Goal: Task Accomplishment & Management: Manage account settings

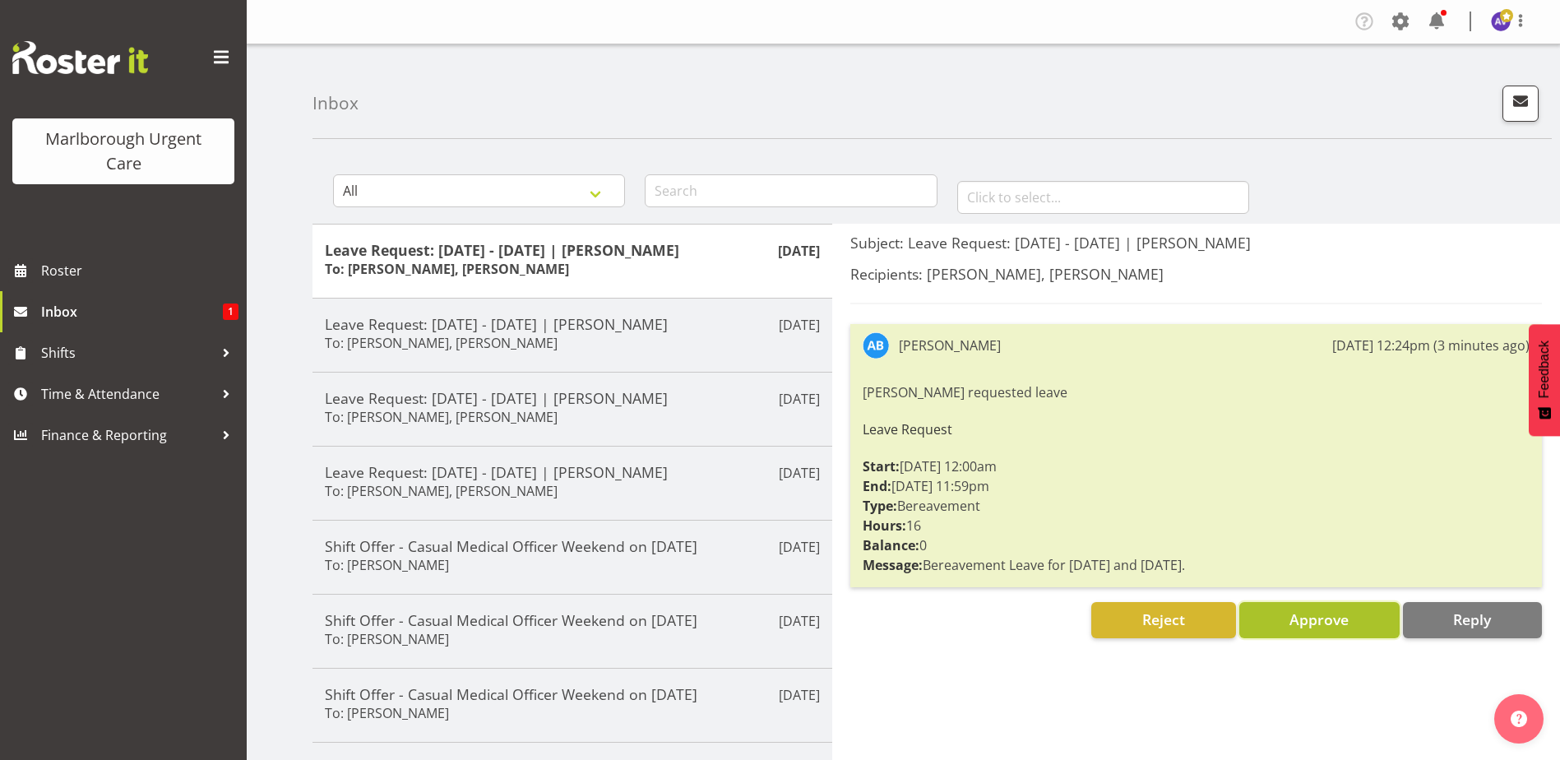
click at [1311, 622] on span "Approve" at bounding box center [1318, 619] width 59 height 20
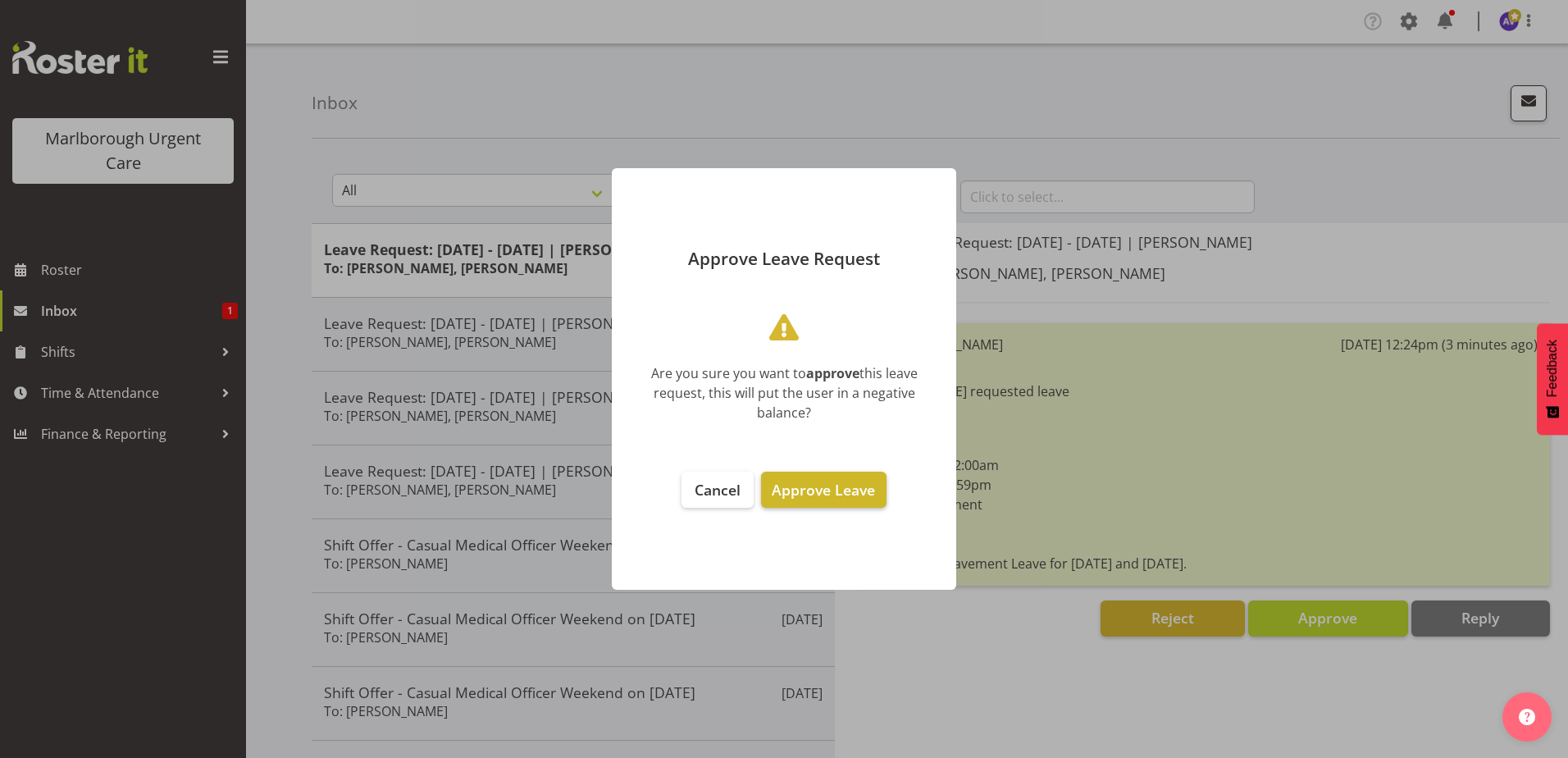
click at [817, 483] on span "Approve Leave" at bounding box center [824, 490] width 104 height 20
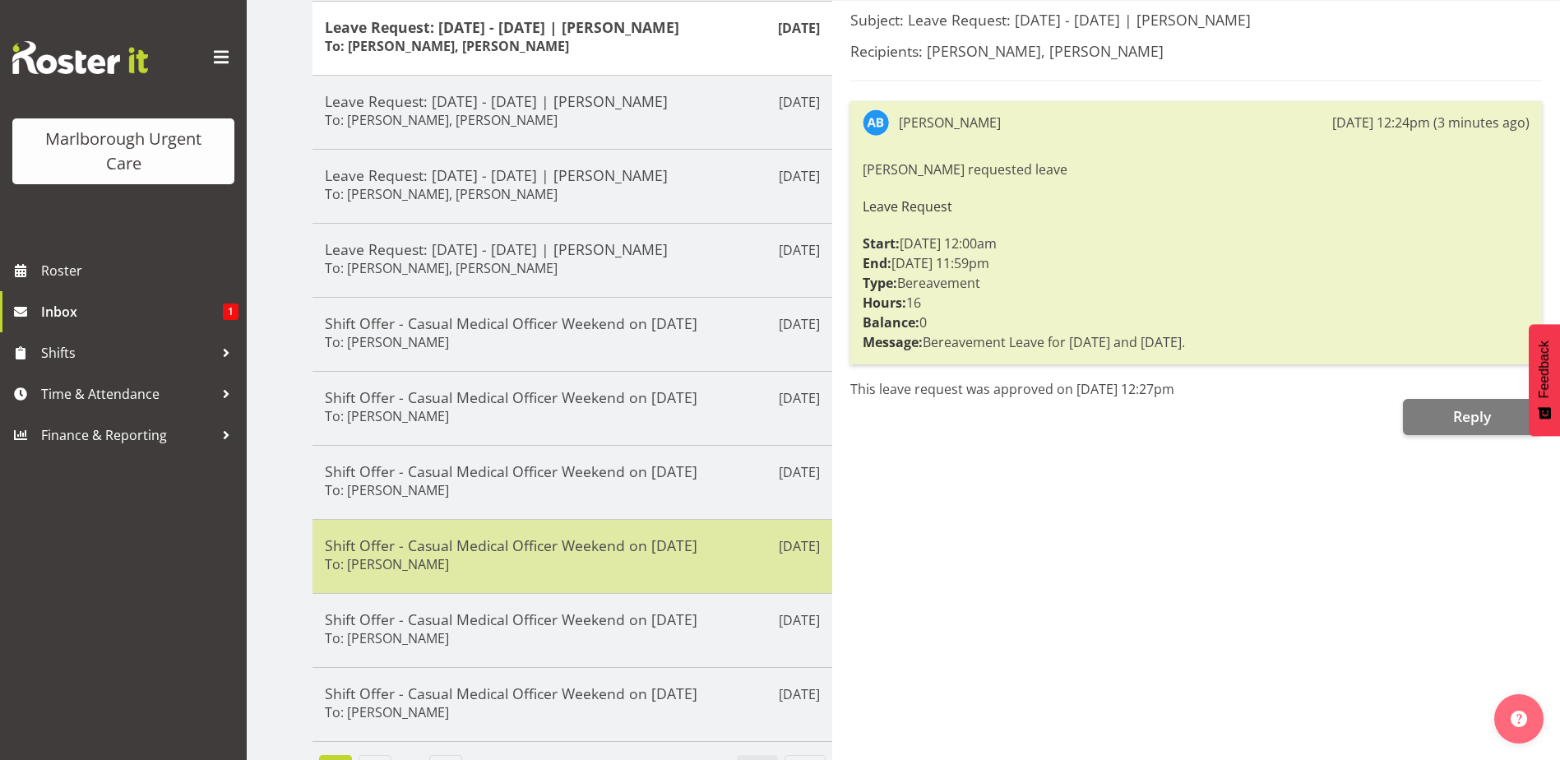
scroll to position [270, 0]
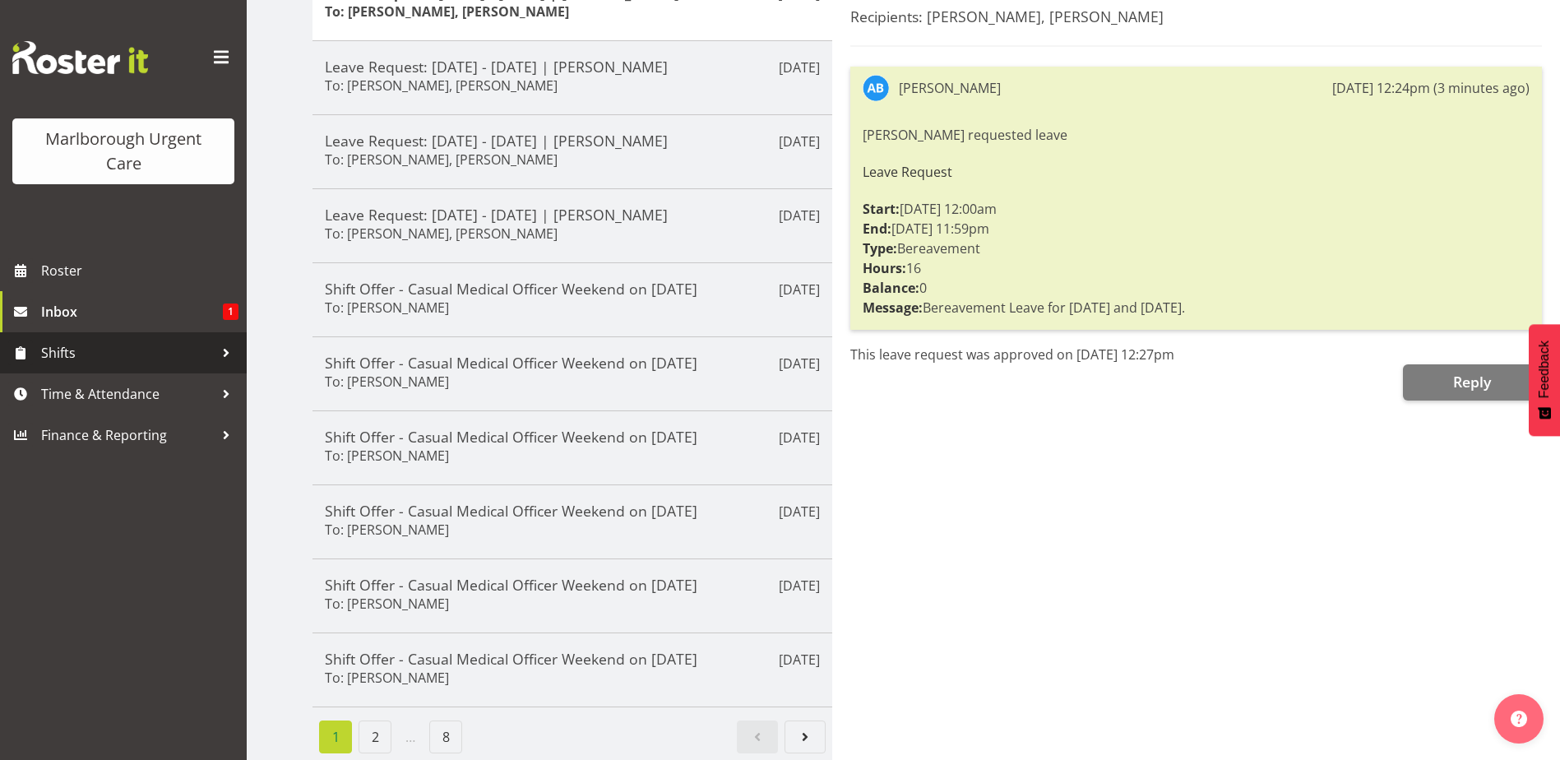
click at [68, 347] on span "Shifts" at bounding box center [127, 352] width 173 height 25
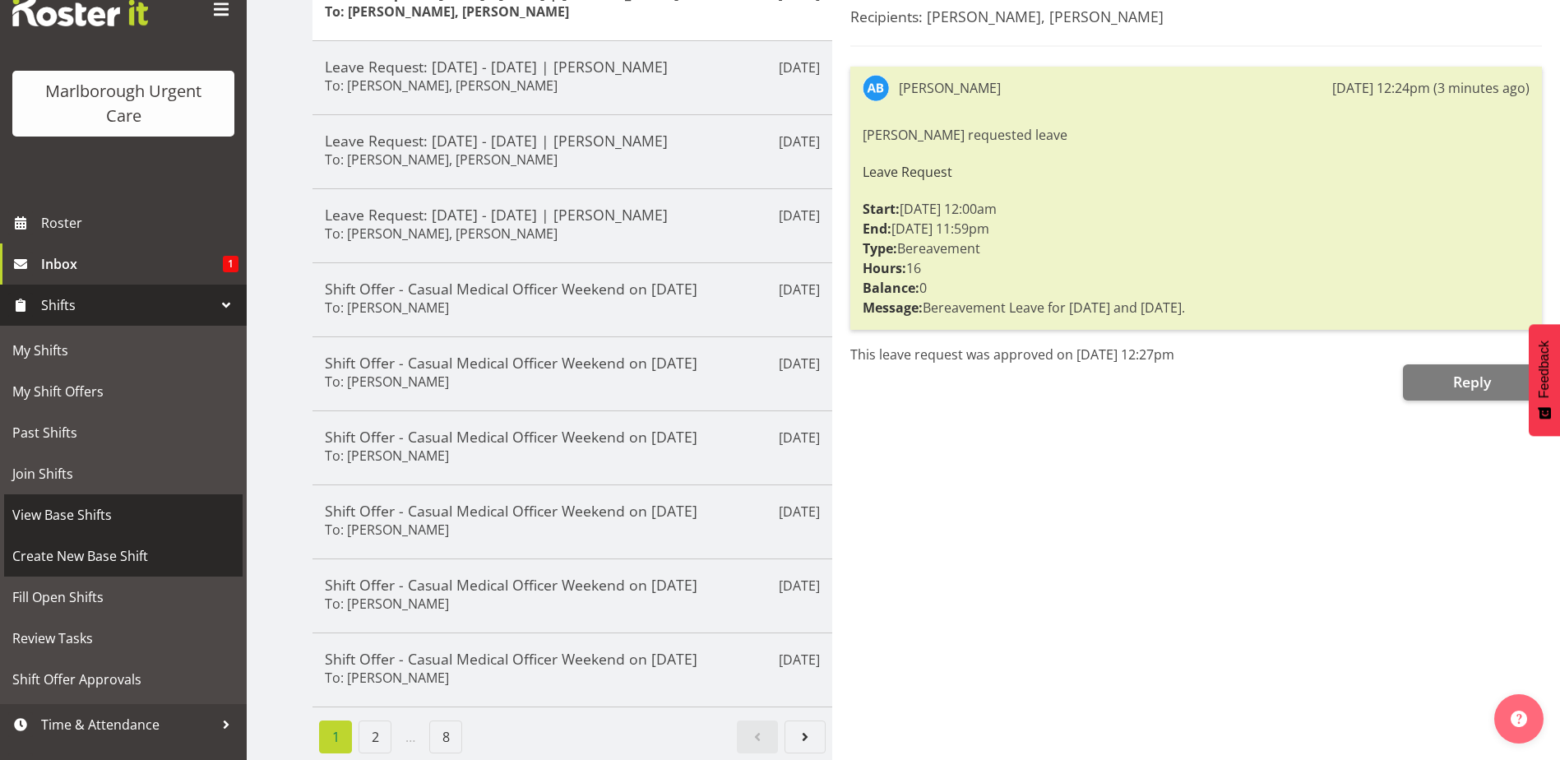
scroll to position [74, 0]
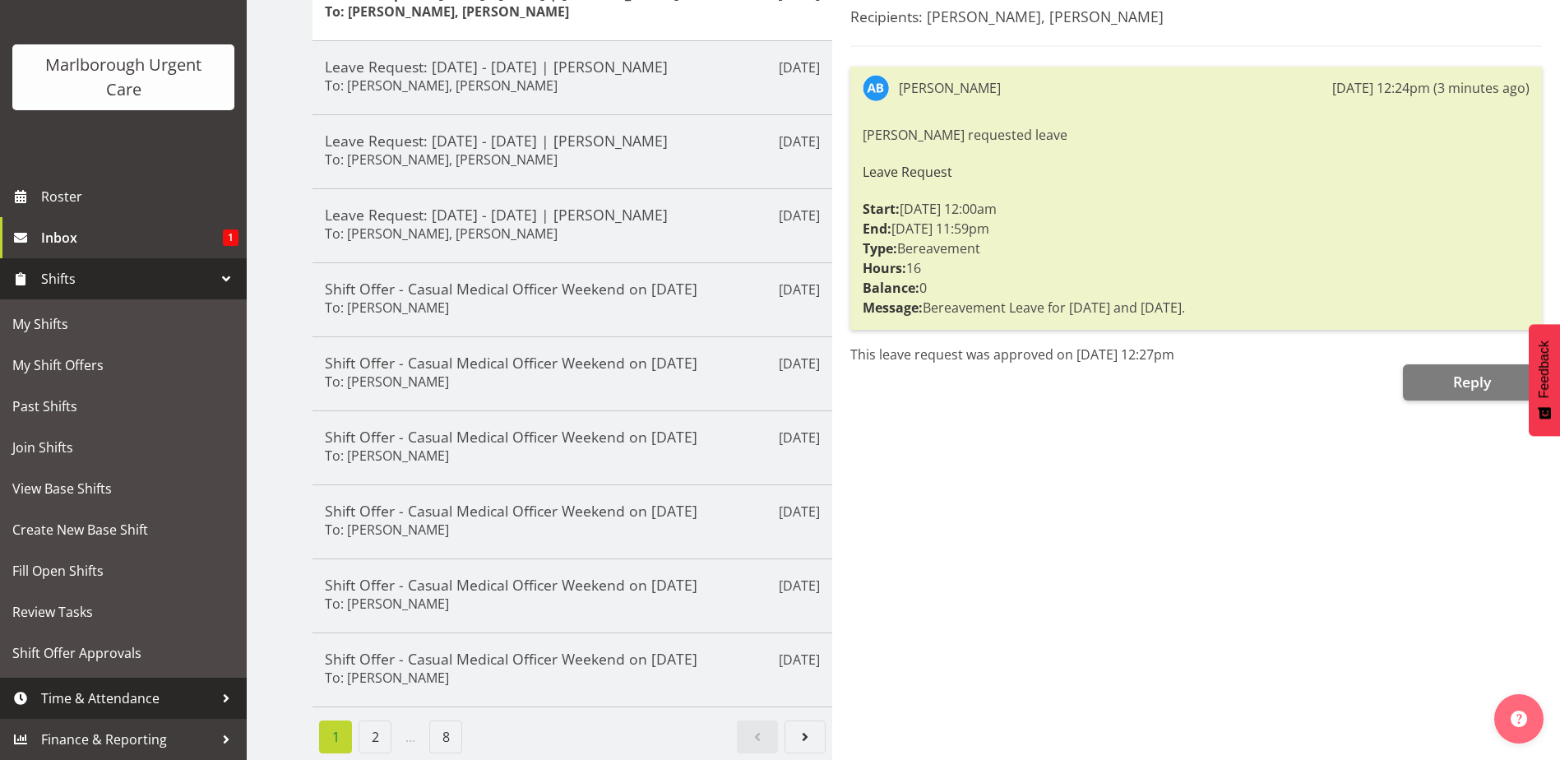
click at [76, 697] on span "Time & Attendance" at bounding box center [127, 698] width 173 height 25
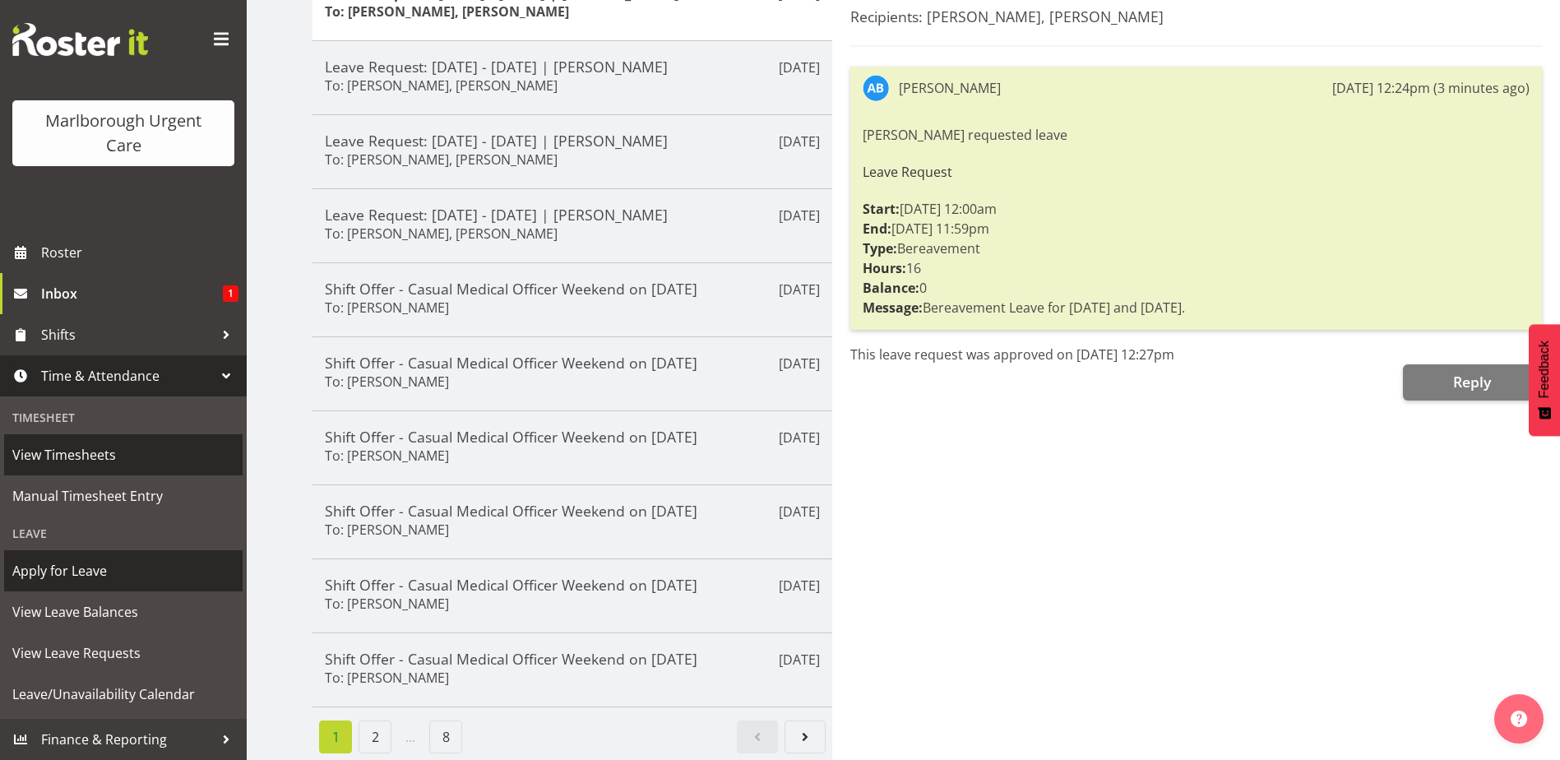
scroll to position [18, 0]
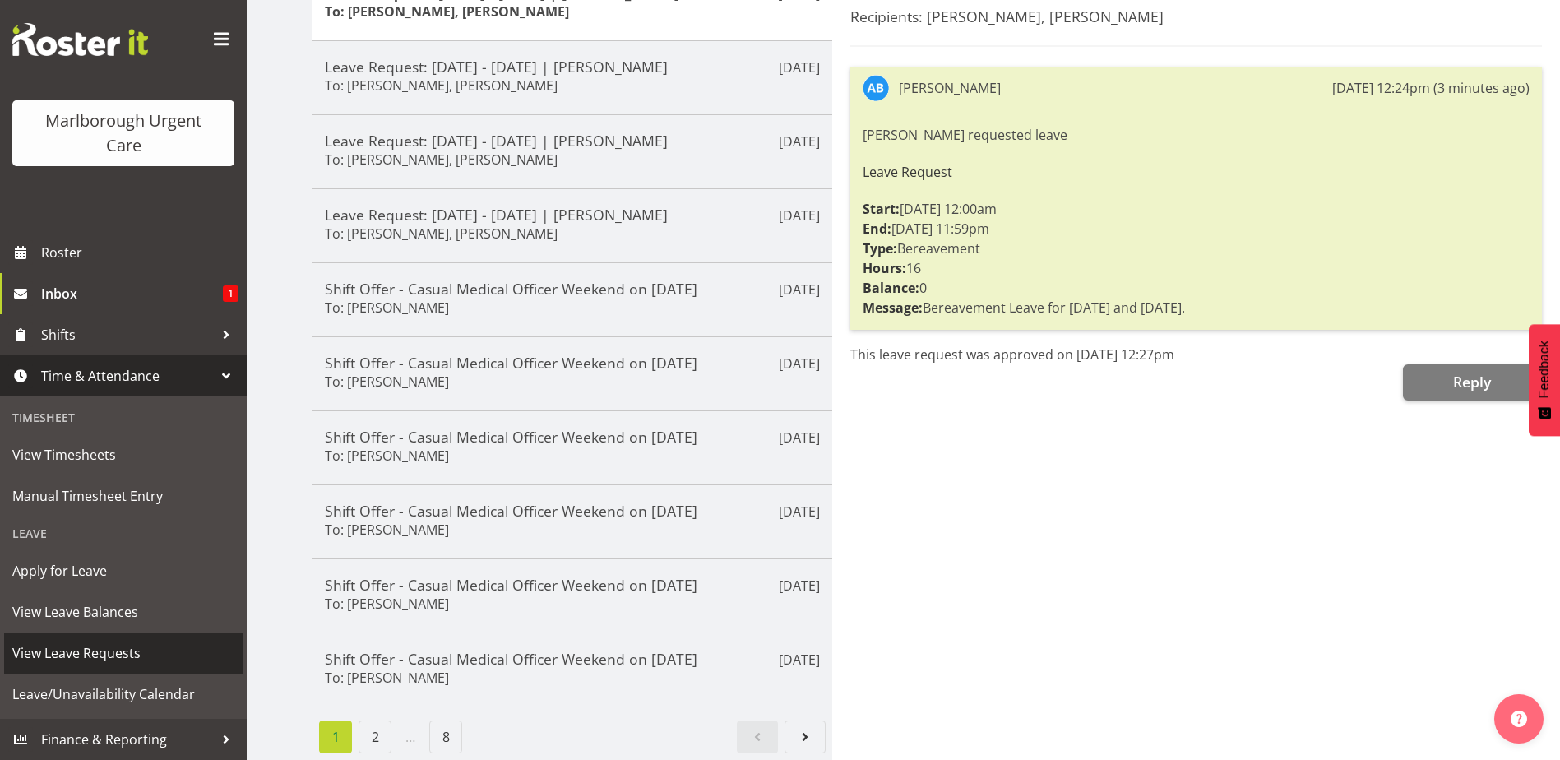
click at [79, 649] on span "View Leave Requests" at bounding box center [123, 652] width 222 height 25
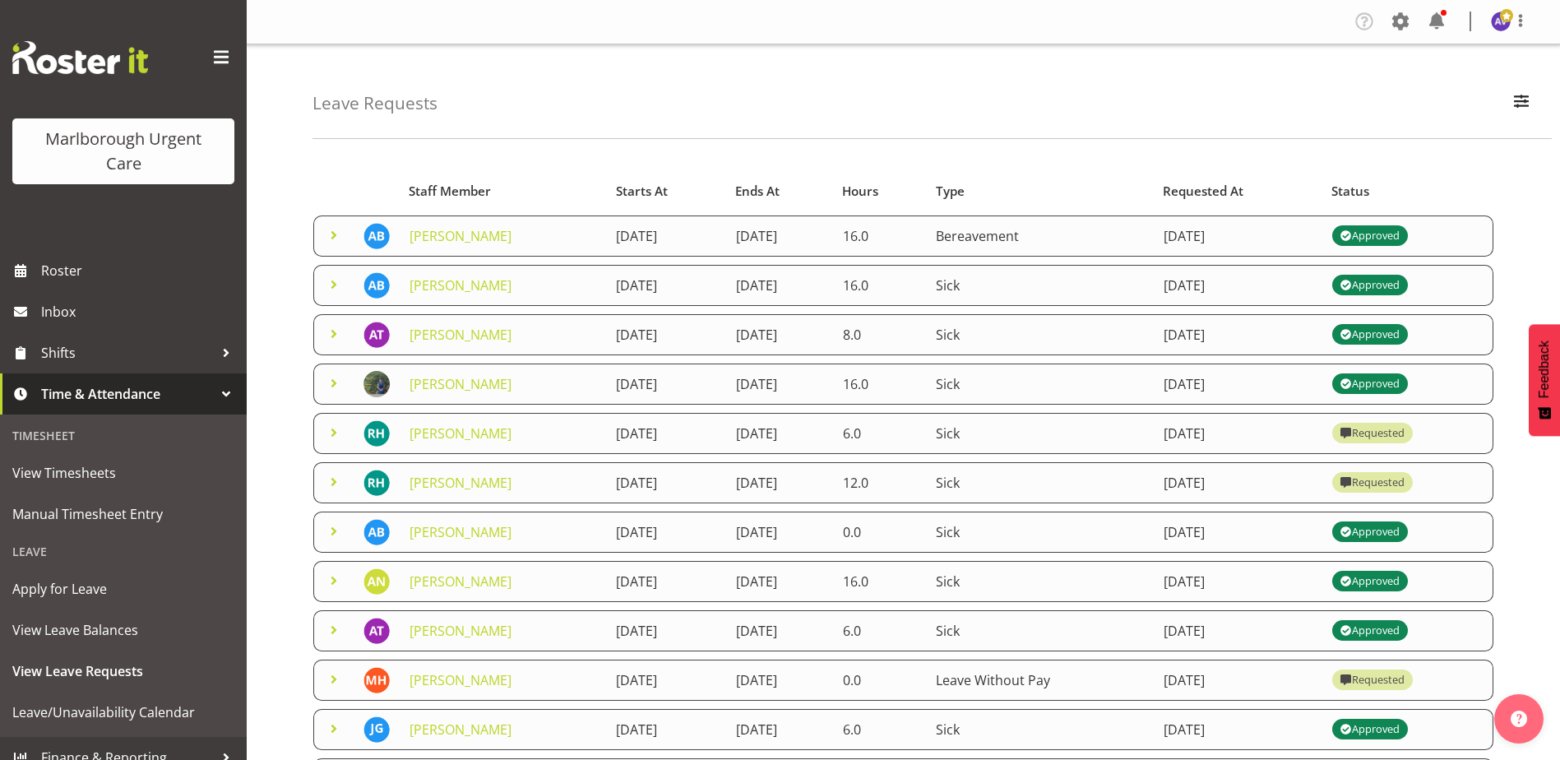
click at [341, 282] on span at bounding box center [334, 285] width 20 height 20
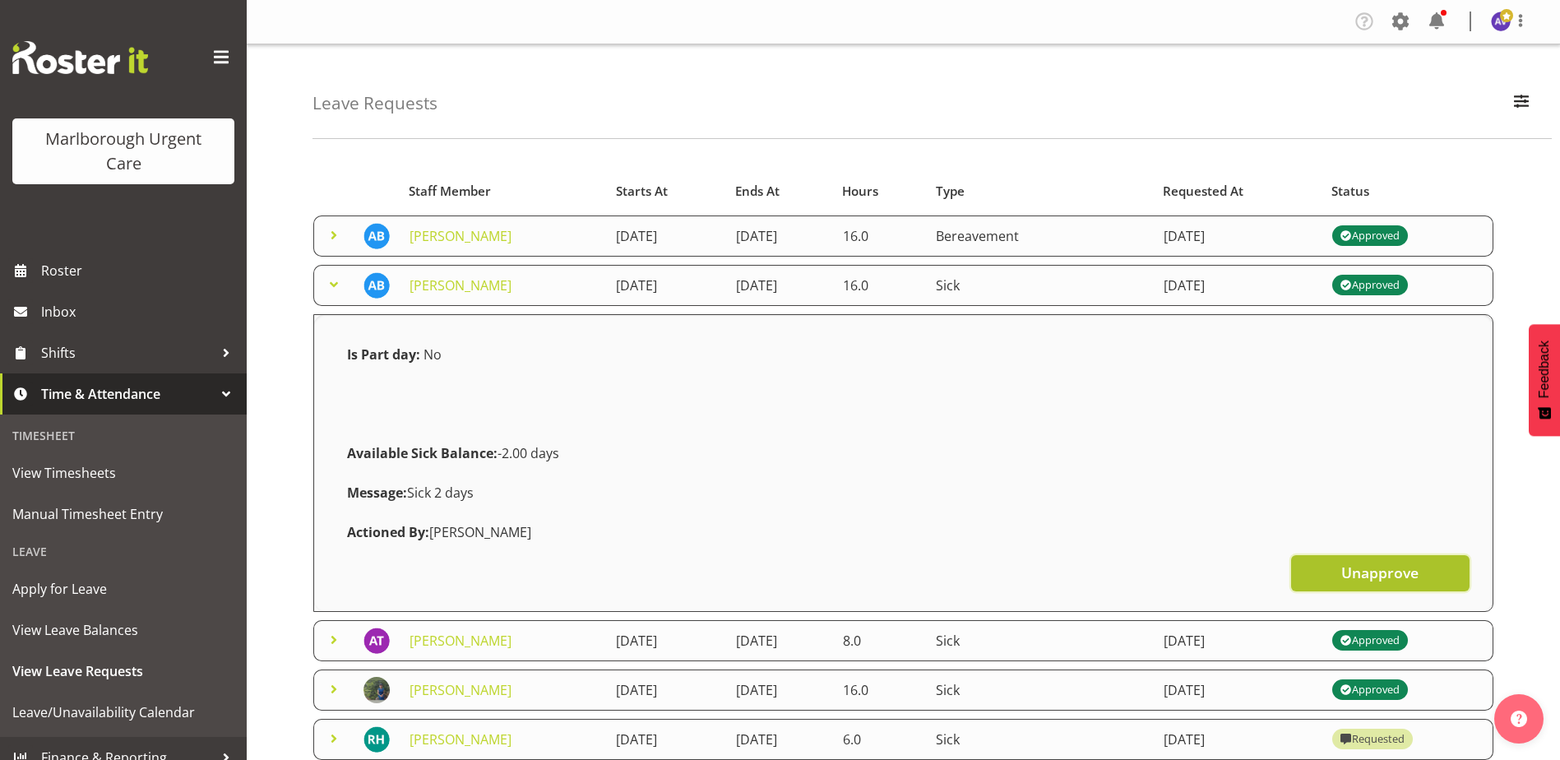
click at [1357, 575] on span "Unapprove" at bounding box center [1379, 572] width 77 height 21
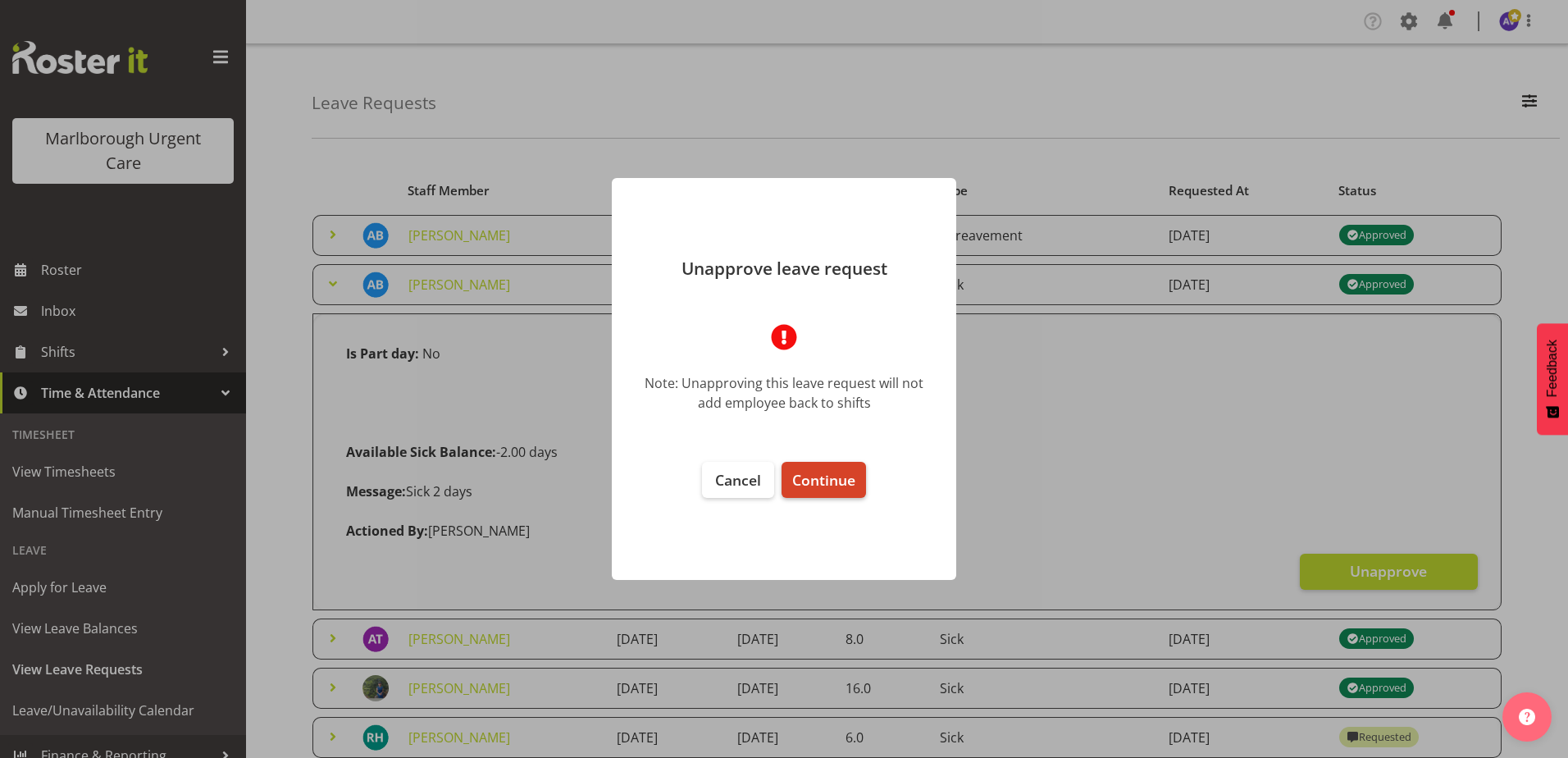
click at [816, 469] on button "Continue" at bounding box center [823, 480] width 85 height 36
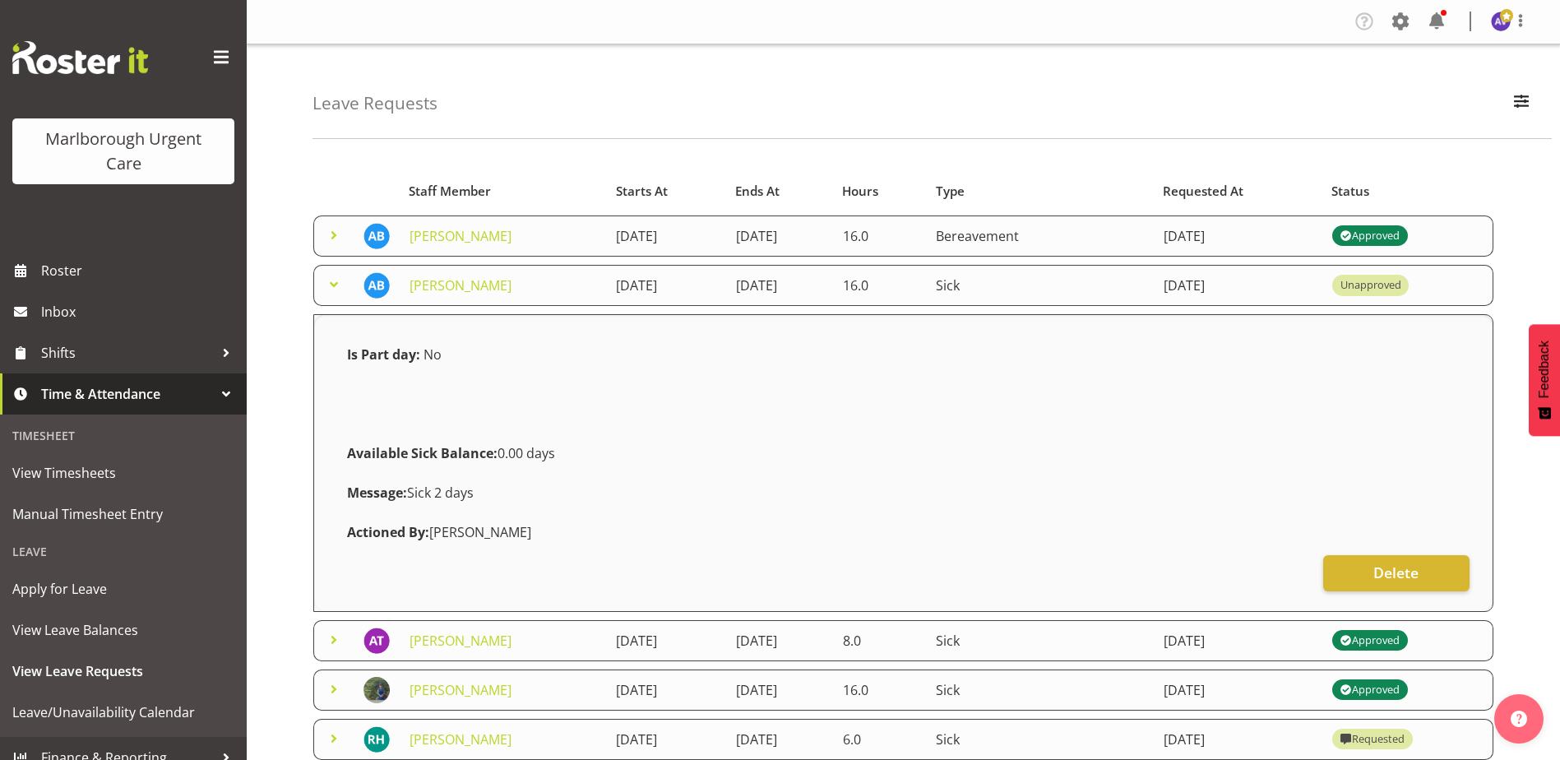
click at [335, 282] on span at bounding box center [334, 285] width 20 height 20
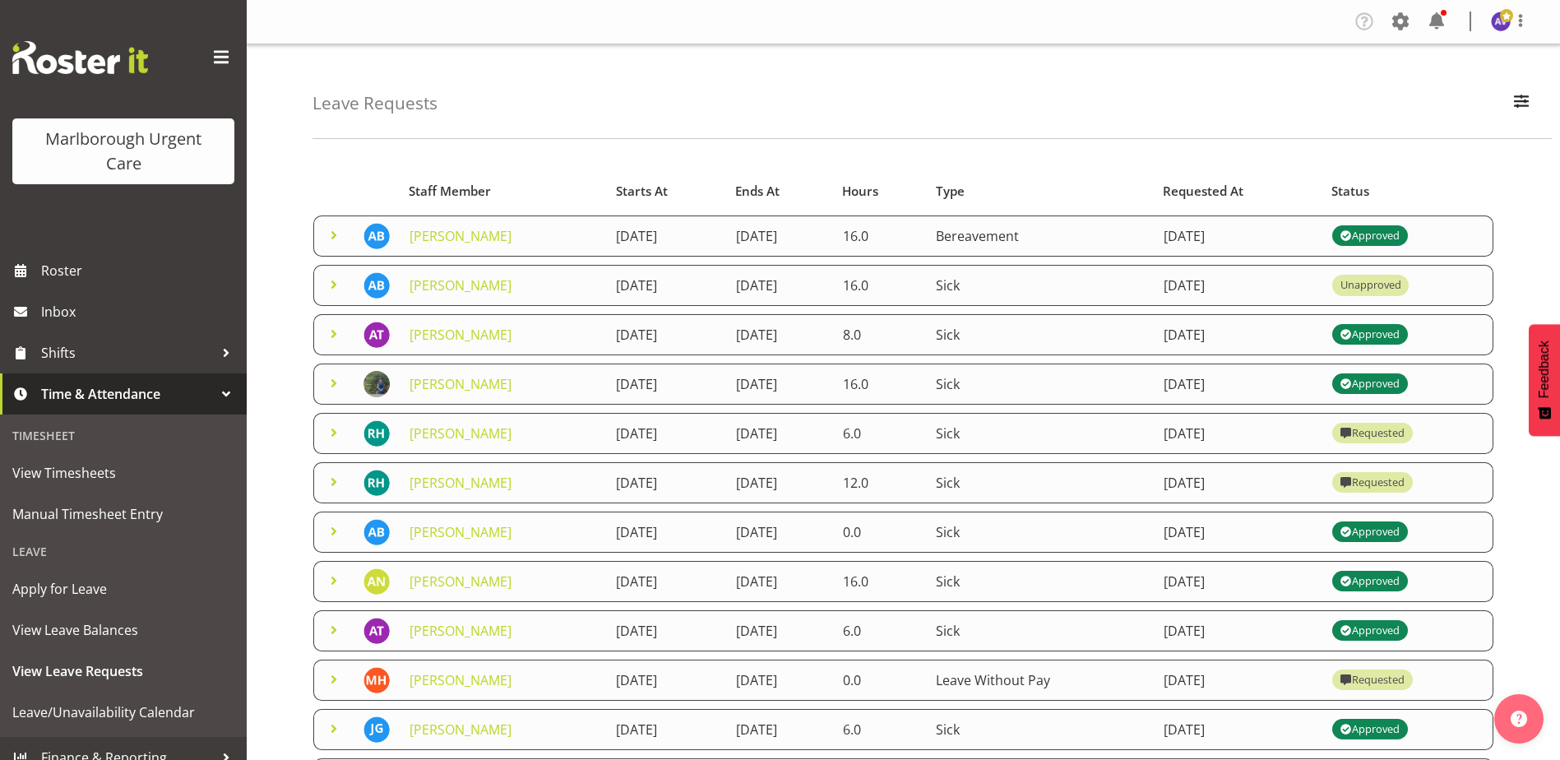
click at [335, 282] on span at bounding box center [334, 285] width 20 height 20
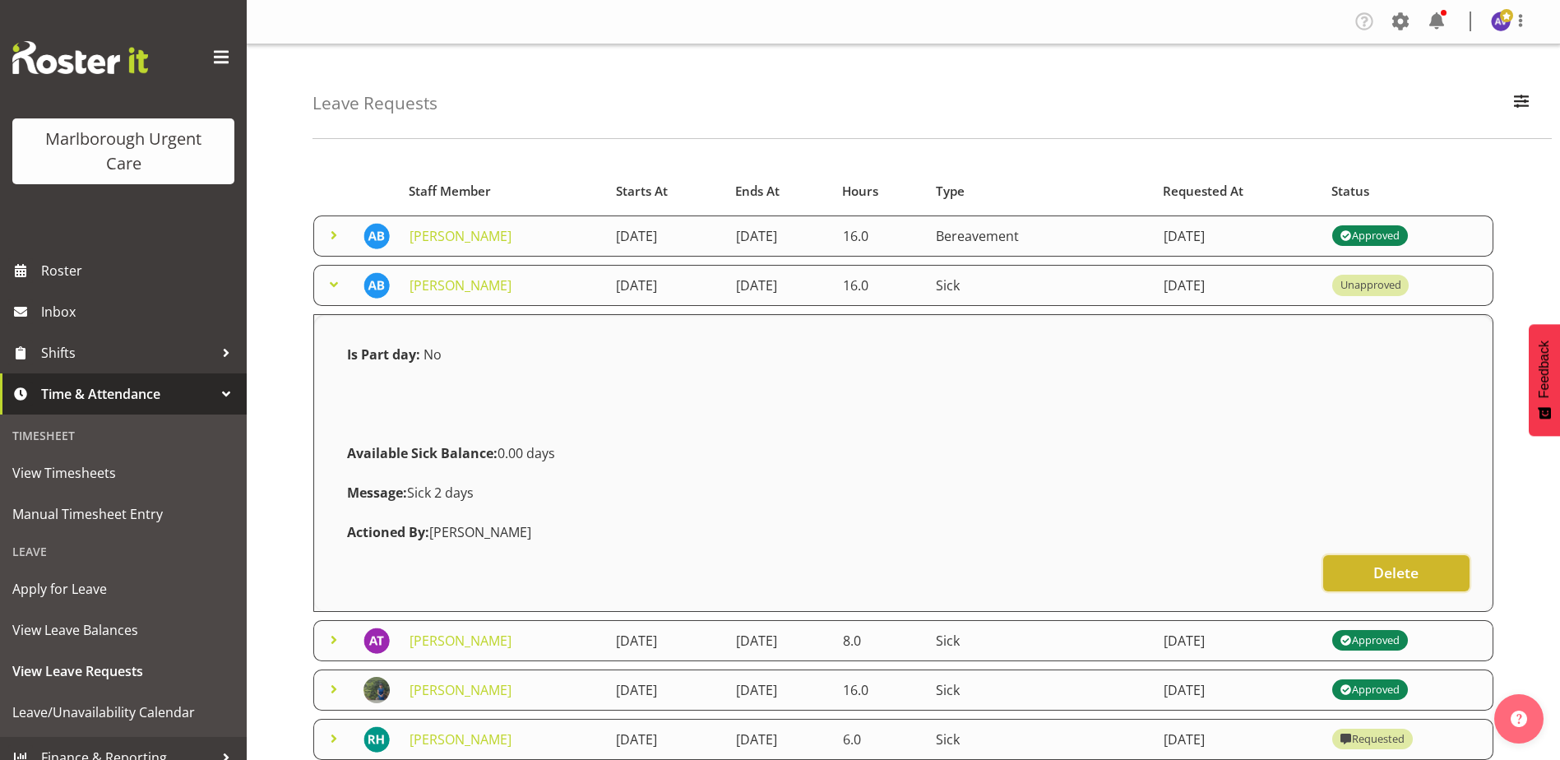
click at [1395, 562] on span "Delete" at bounding box center [1395, 572] width 45 height 21
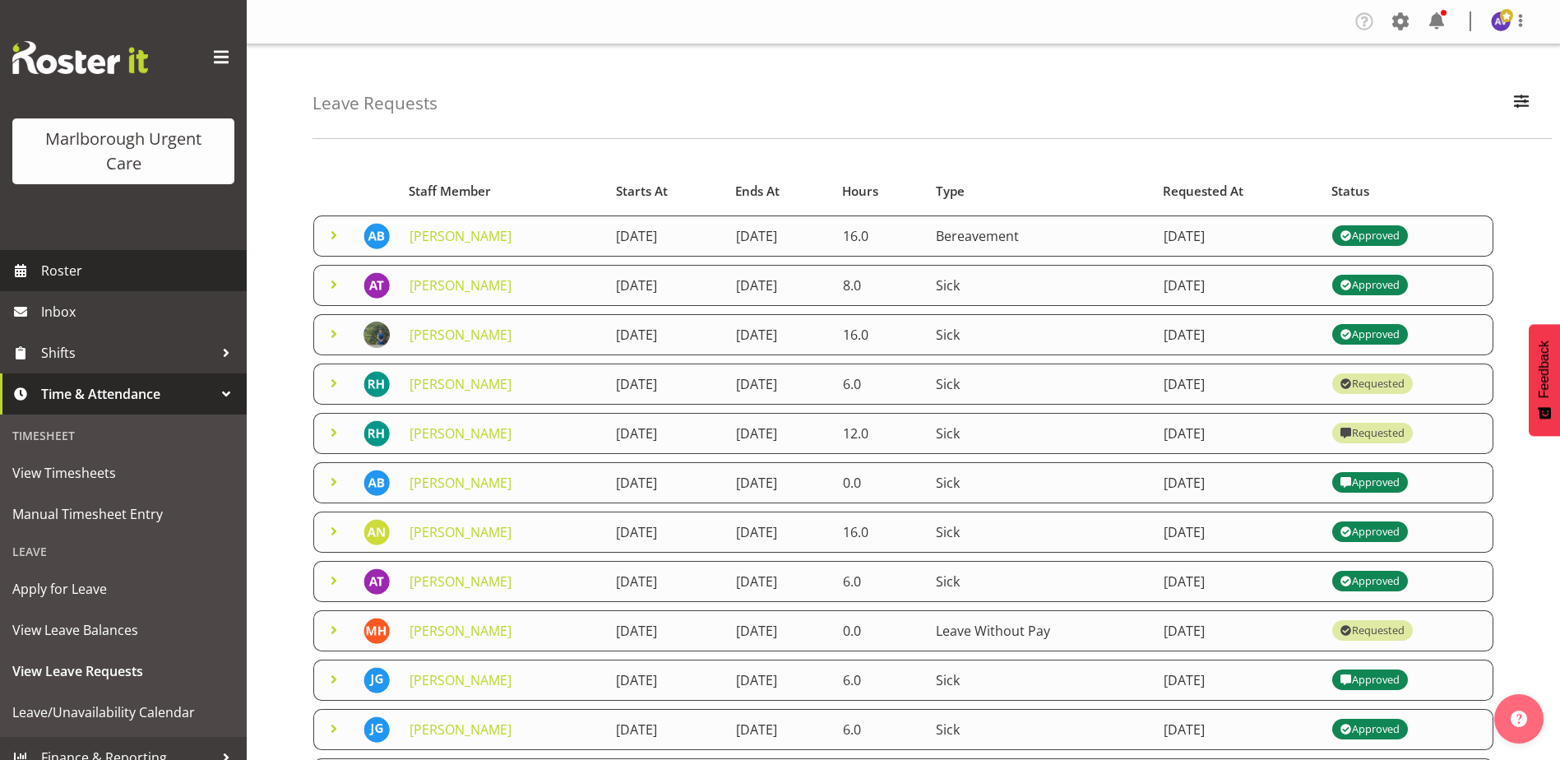
click at [59, 266] on span "Roster" at bounding box center [139, 270] width 197 height 25
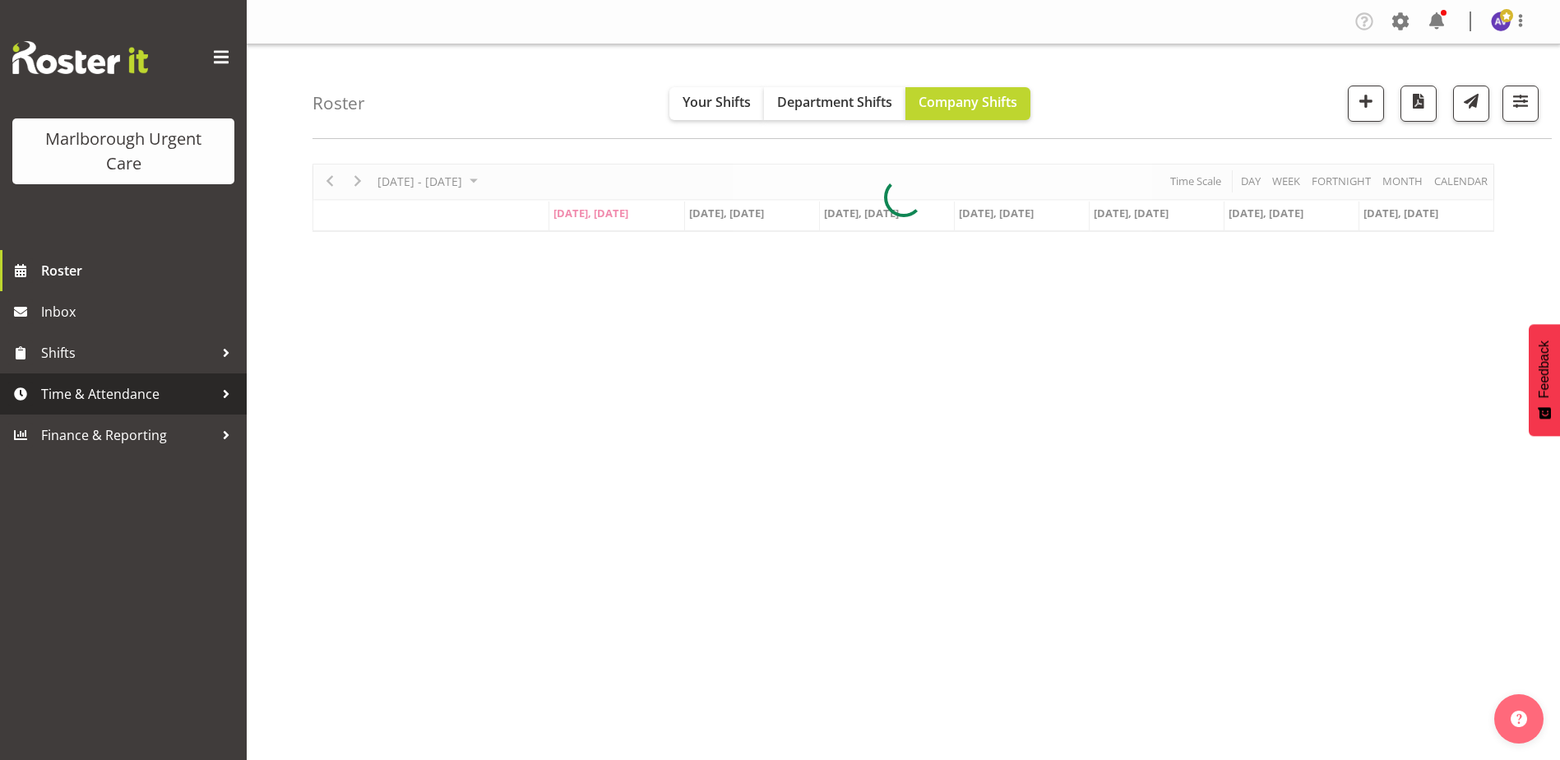
click at [101, 391] on span "Time & Attendance" at bounding box center [127, 393] width 173 height 25
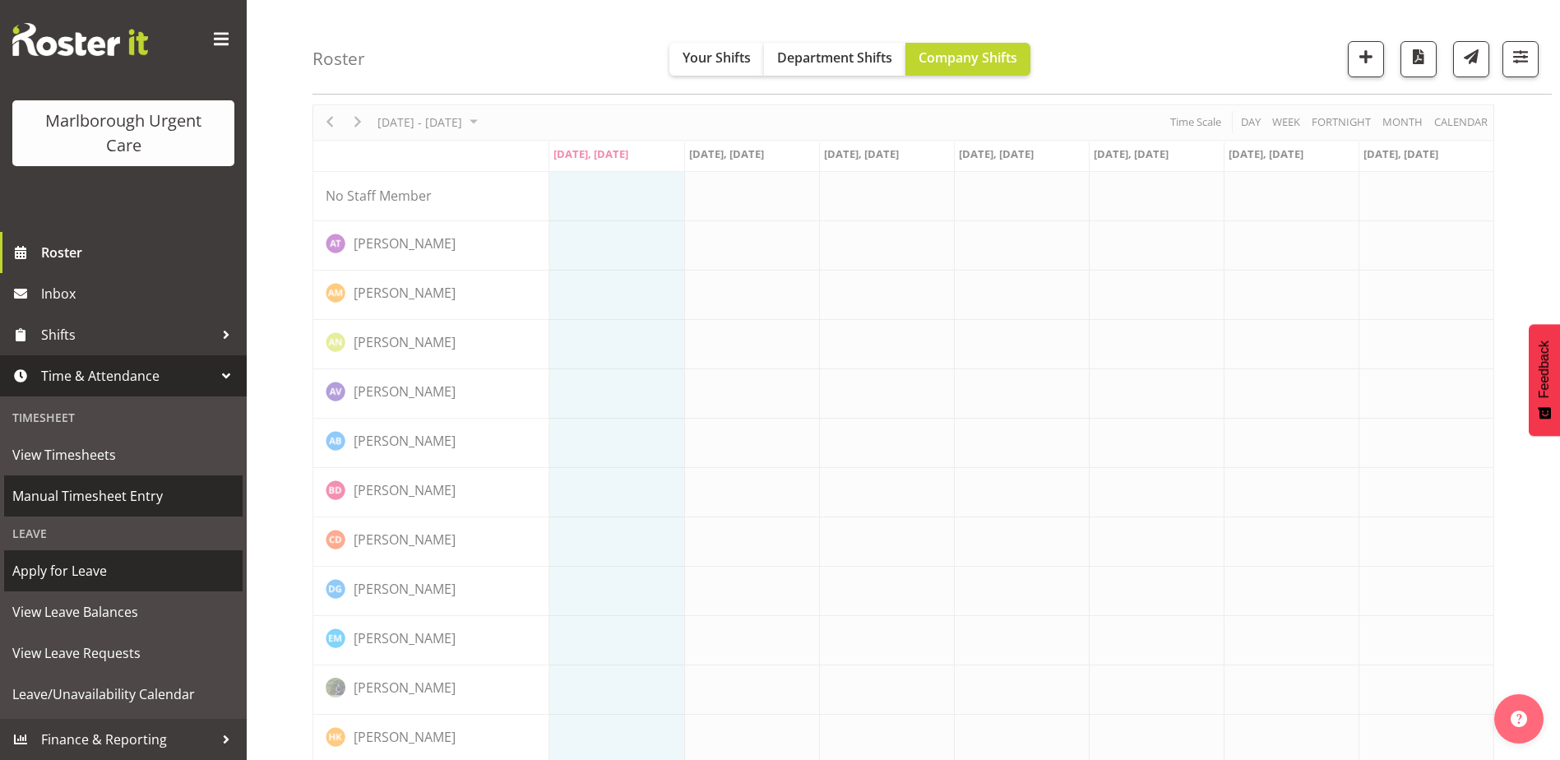
scroll to position [82, 0]
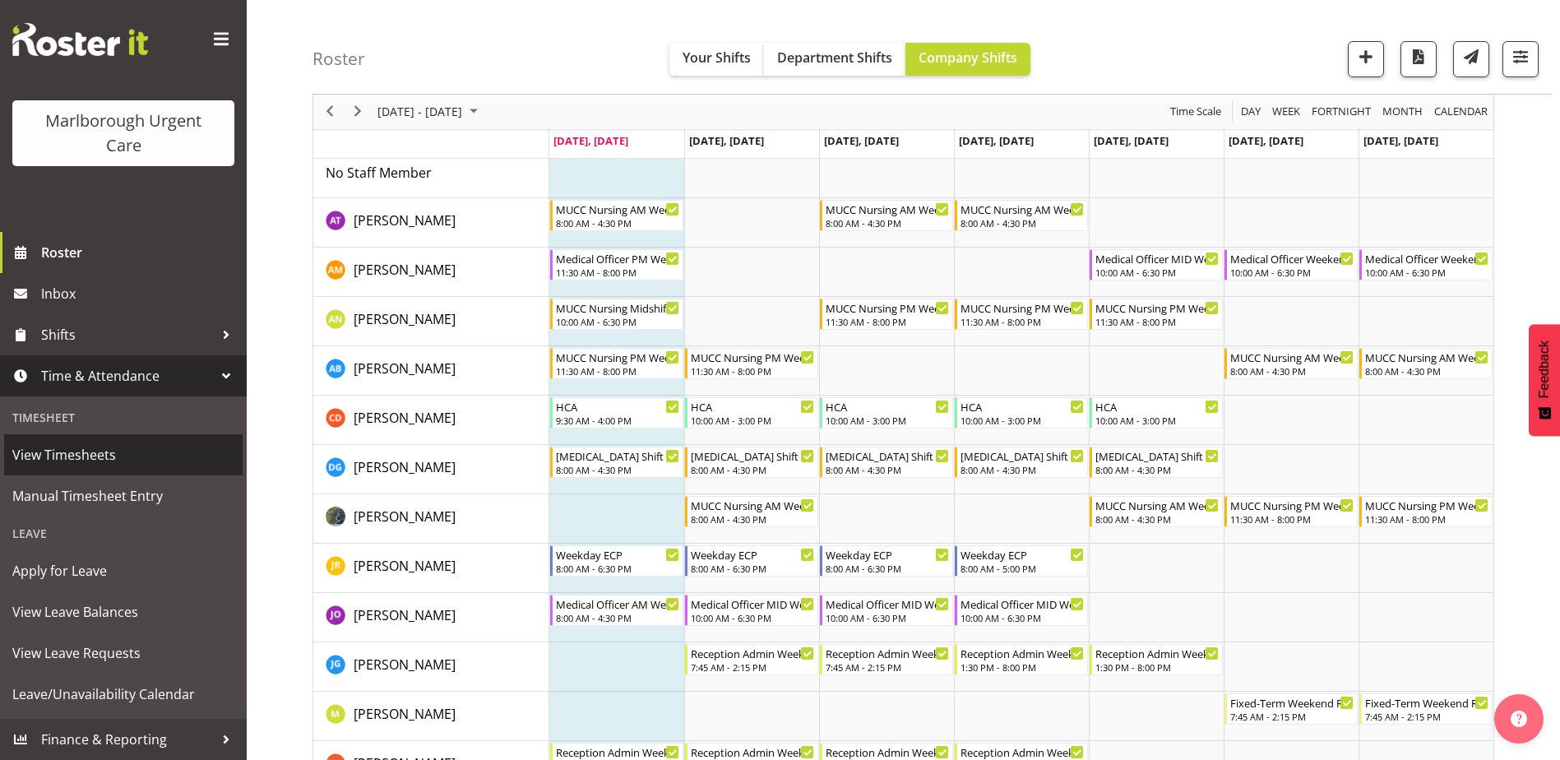
click at [58, 454] on span "View Timesheets" at bounding box center [123, 454] width 222 height 25
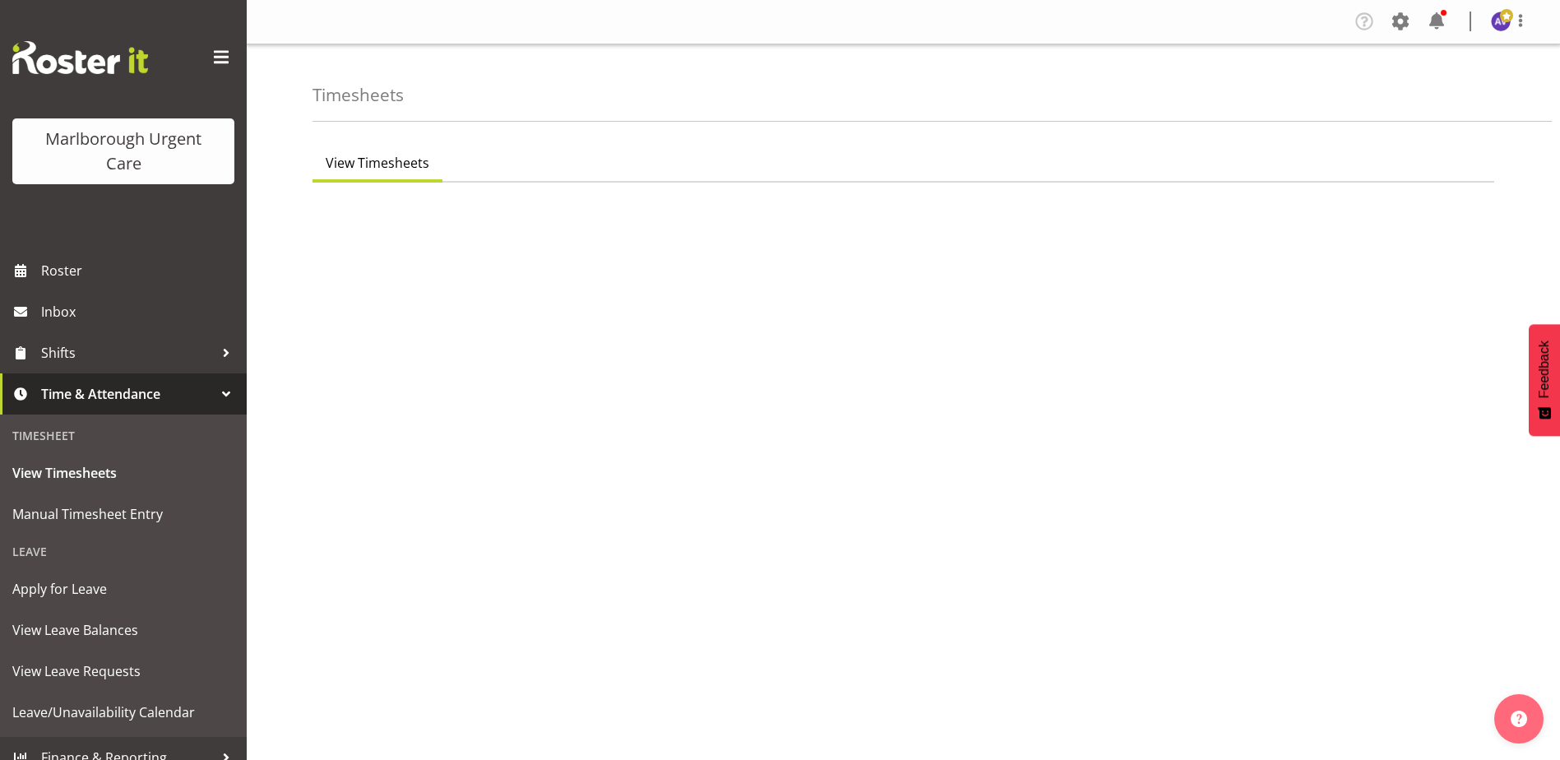
select select "195"
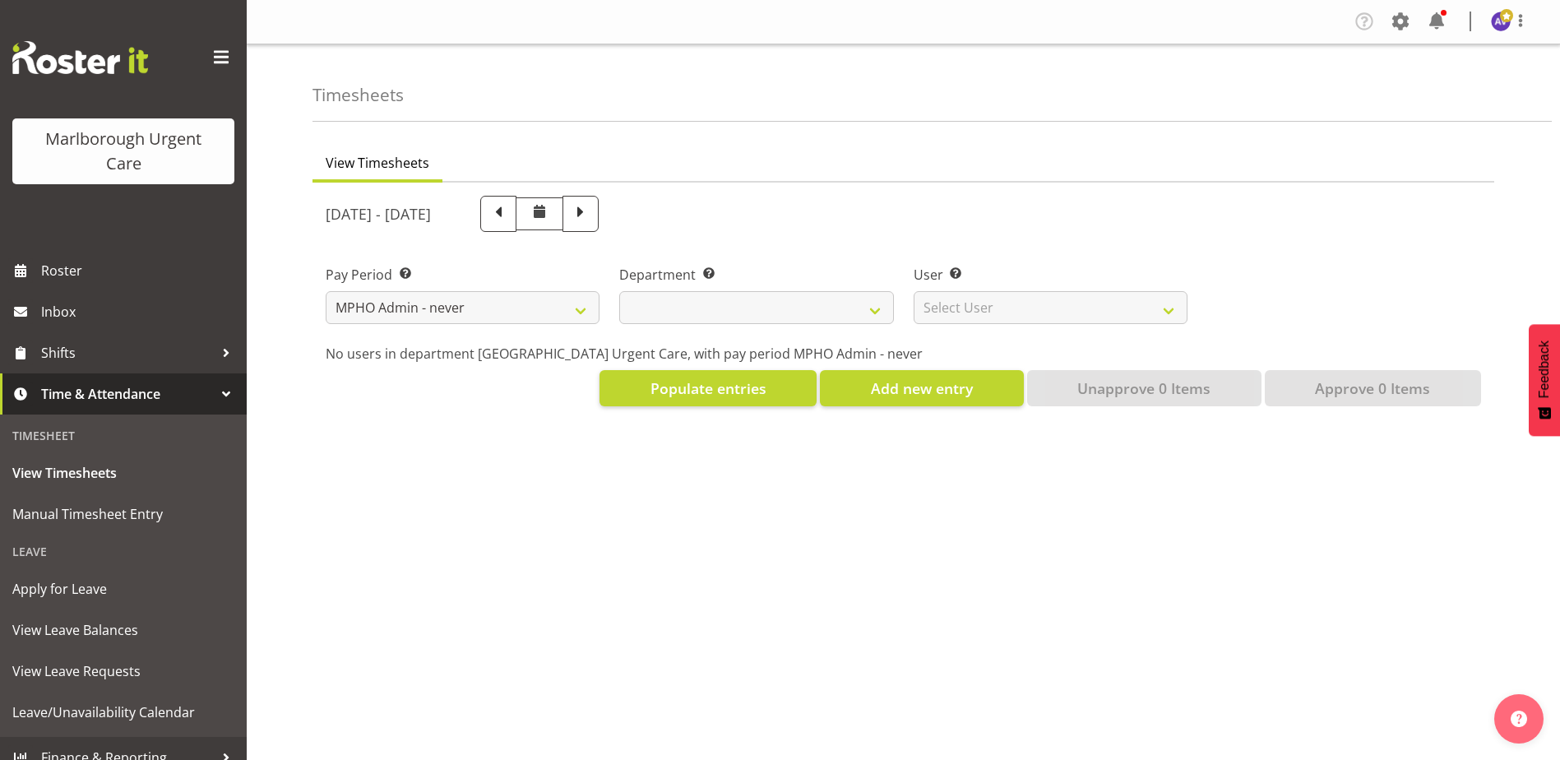
select select
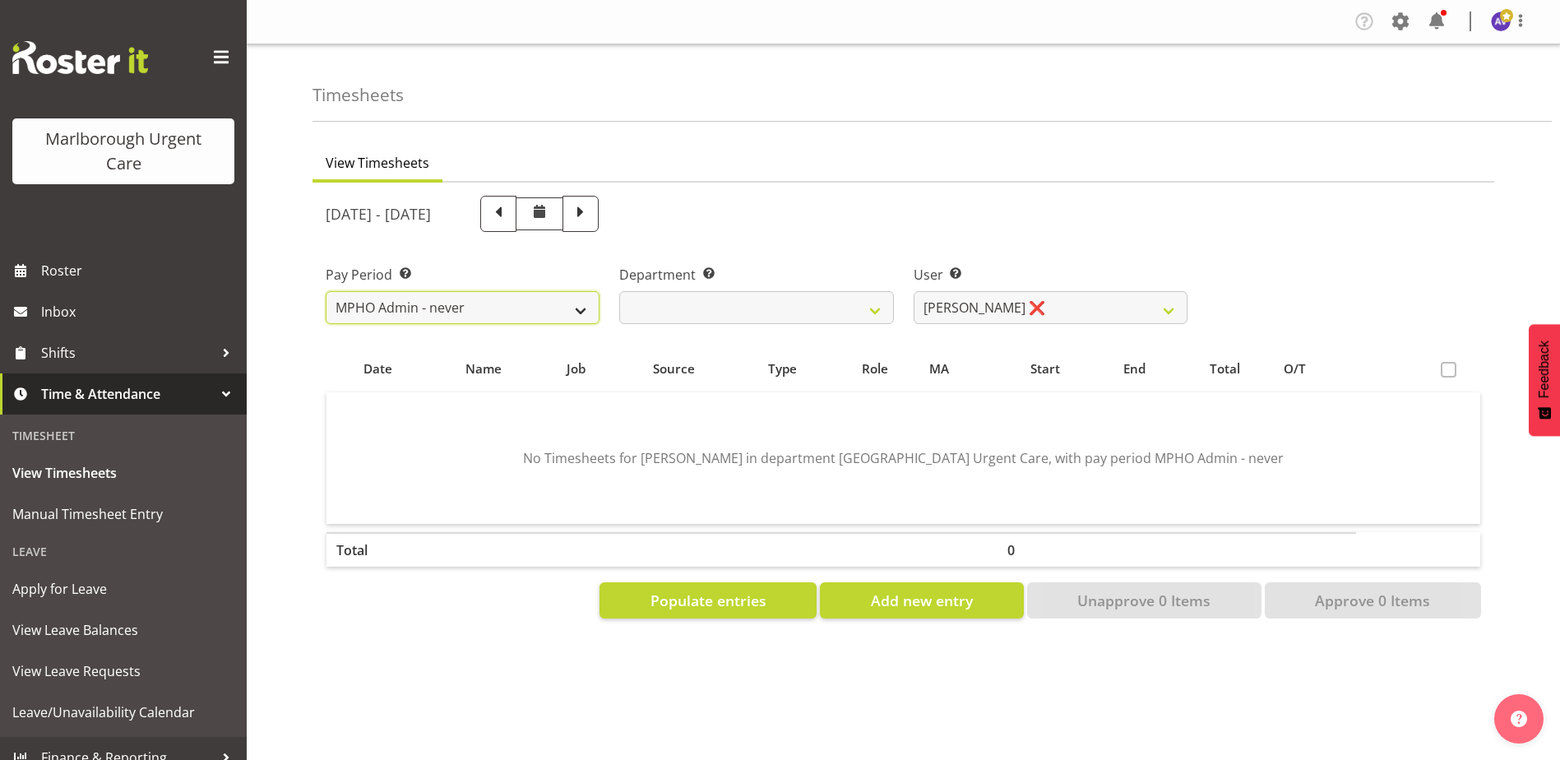
click at [531, 305] on select "Fortnightly MPHO - Haemodialysis Contractors MUCC MUCC Casuals MPHO Admin - nev…" at bounding box center [463, 307] width 274 height 33
select select "192"
click at [326, 291] on select "Fortnightly MPHO - Haemodialysis Contractors MUCC MUCC Casuals MPHO Admin - nev…" at bounding box center [463, 307] width 274 height 33
select select
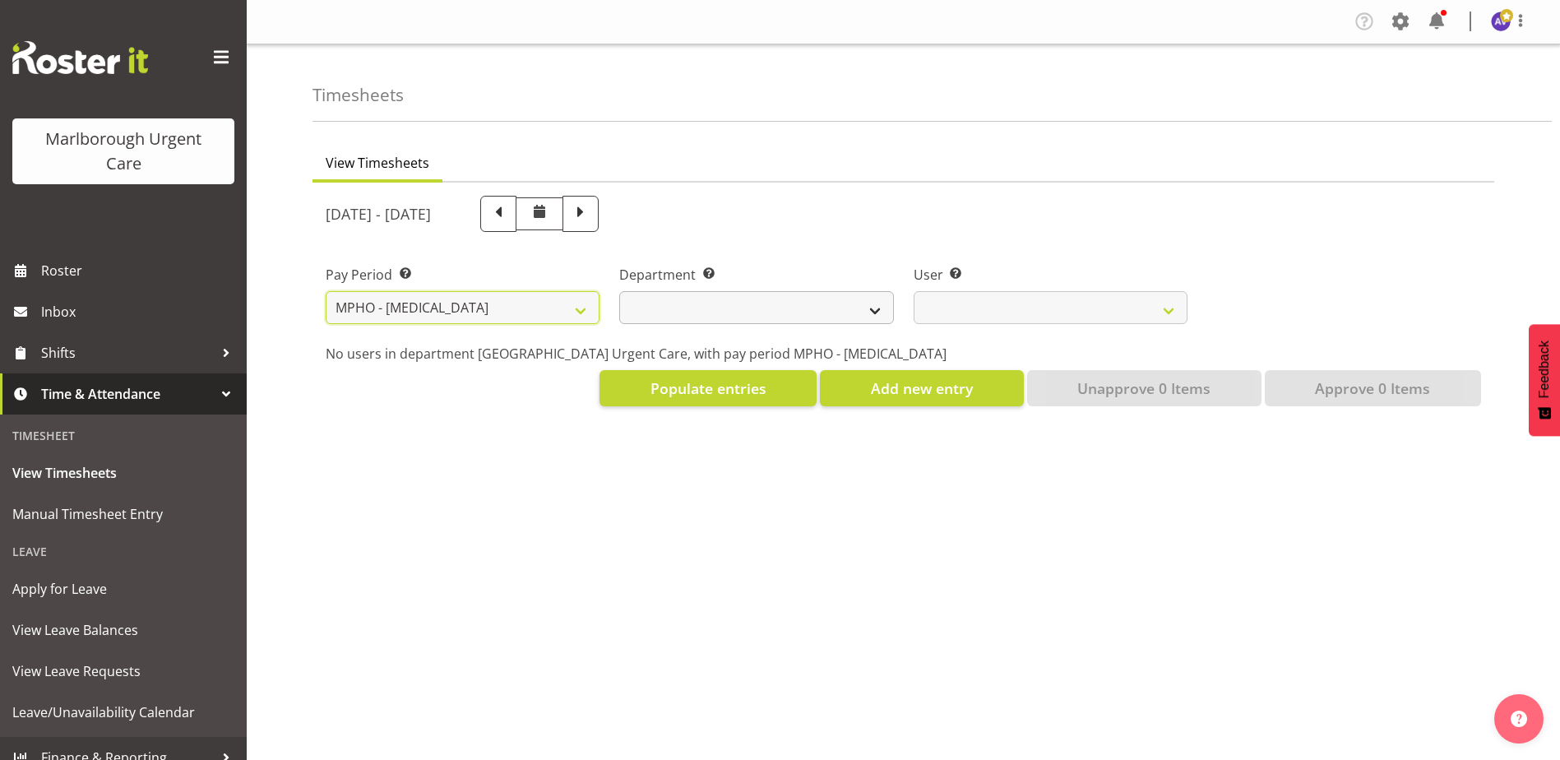
select select
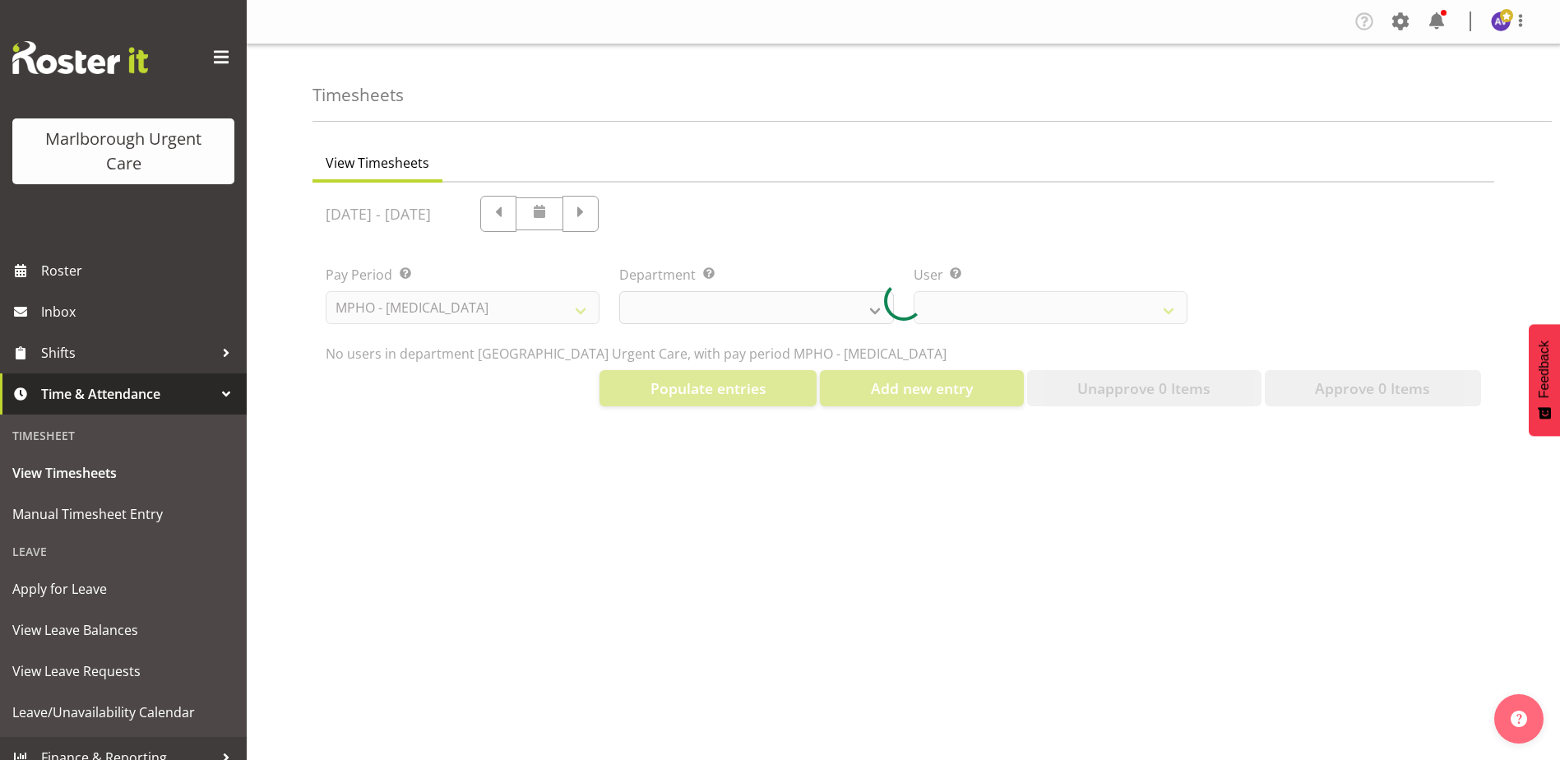
click at [717, 315] on div at bounding box center [902, 301] width 1181 height 237
select select
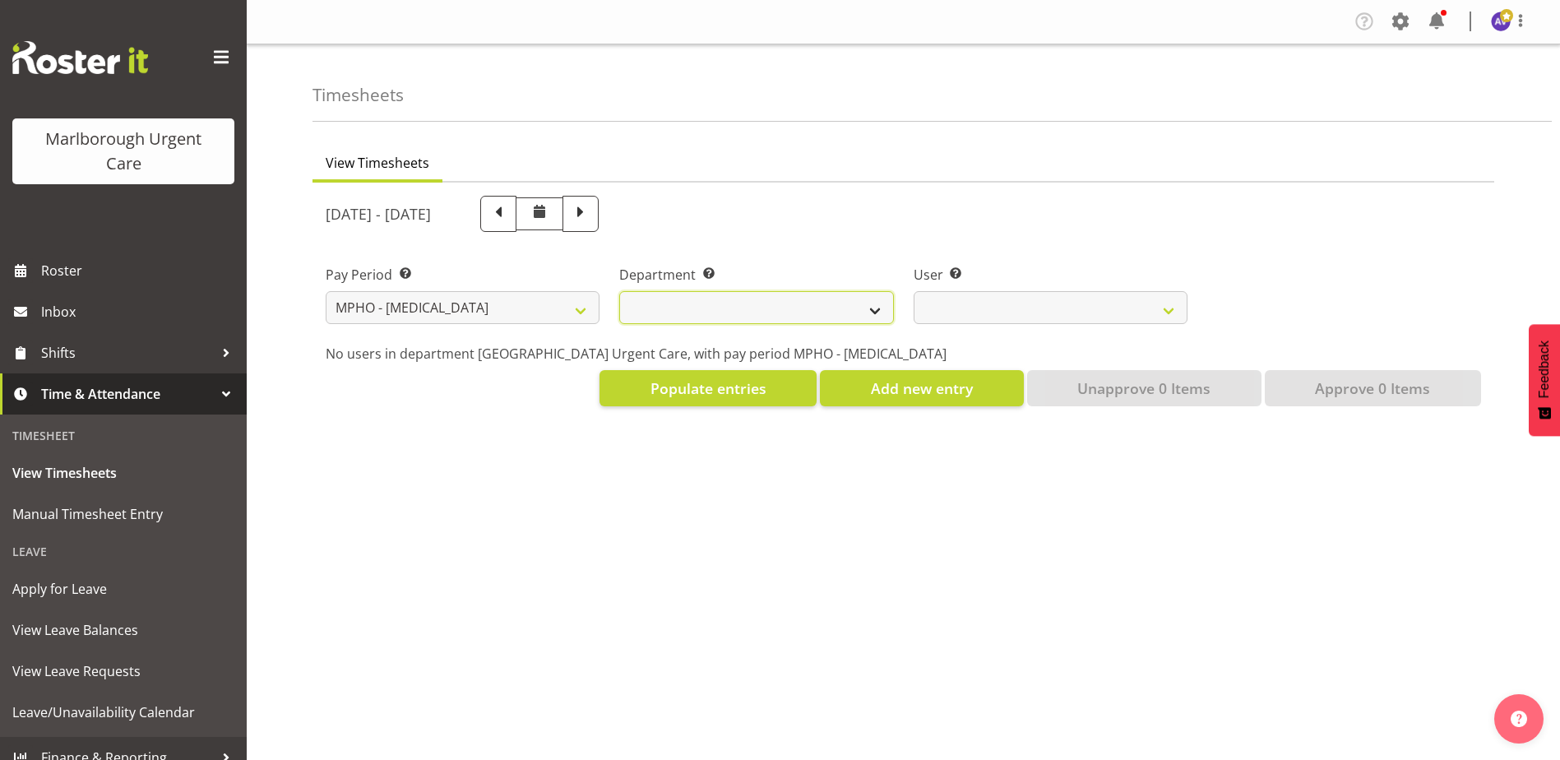
drag, startPoint x: 684, startPoint y: 293, endPoint x: 696, endPoint y: 315, distance: 24.3
click at [684, 293] on select "[MEDICAL_DATA] [MEDICAL_DATA] Unit" at bounding box center [756, 307] width 274 height 33
click at [705, 354] on p "No users in department Marlborough Urgent Care, with pay period MPHO - Haemodia…" at bounding box center [903, 354] width 1155 height 20
click at [733, 304] on select "[MEDICAL_DATA] [MEDICAL_DATA] Unit" at bounding box center [756, 307] width 274 height 33
select select "926"
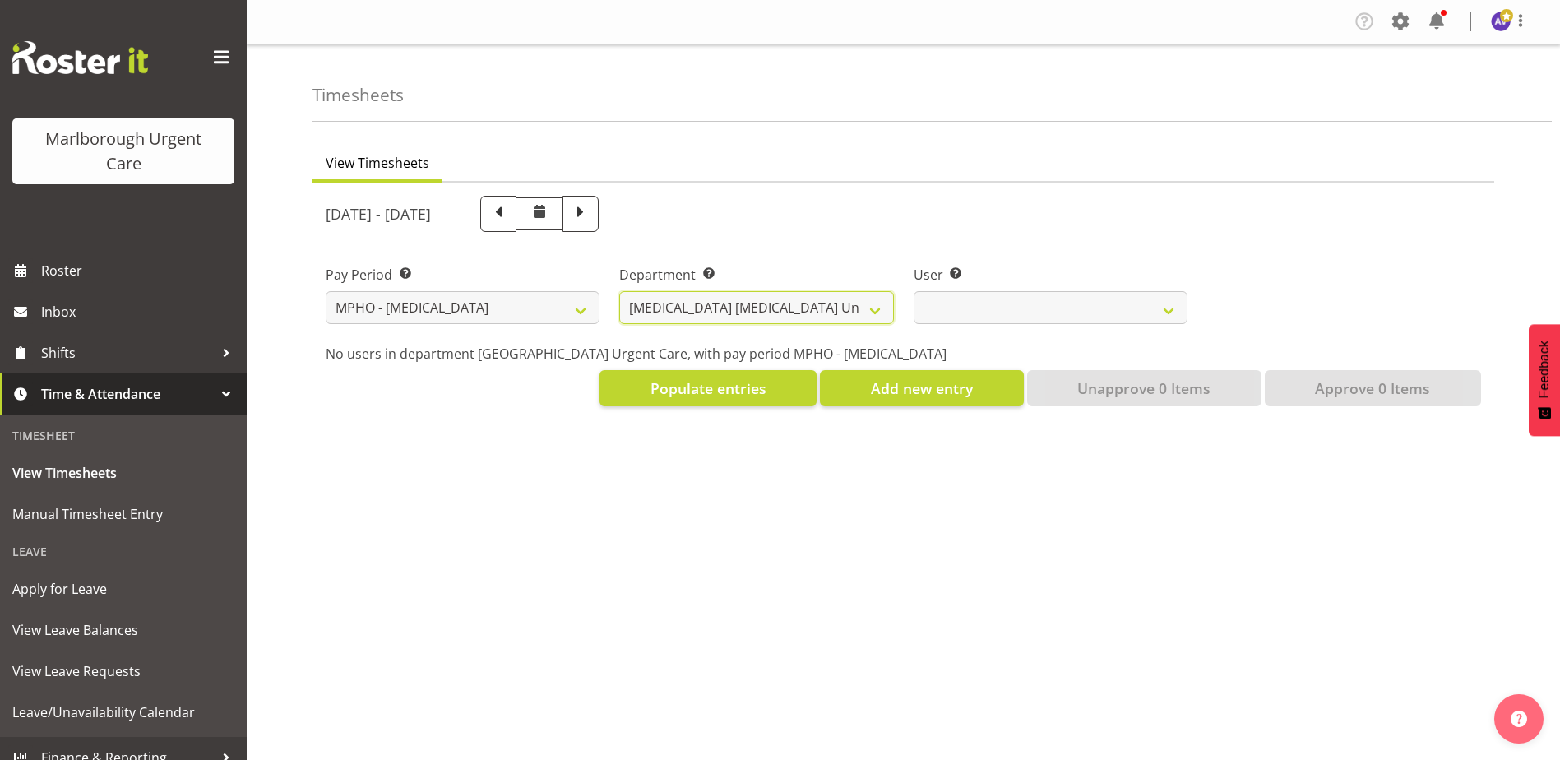
click at [619, 291] on select "[MEDICAL_DATA] [MEDICAL_DATA] Unit" at bounding box center [756, 307] width 274 height 33
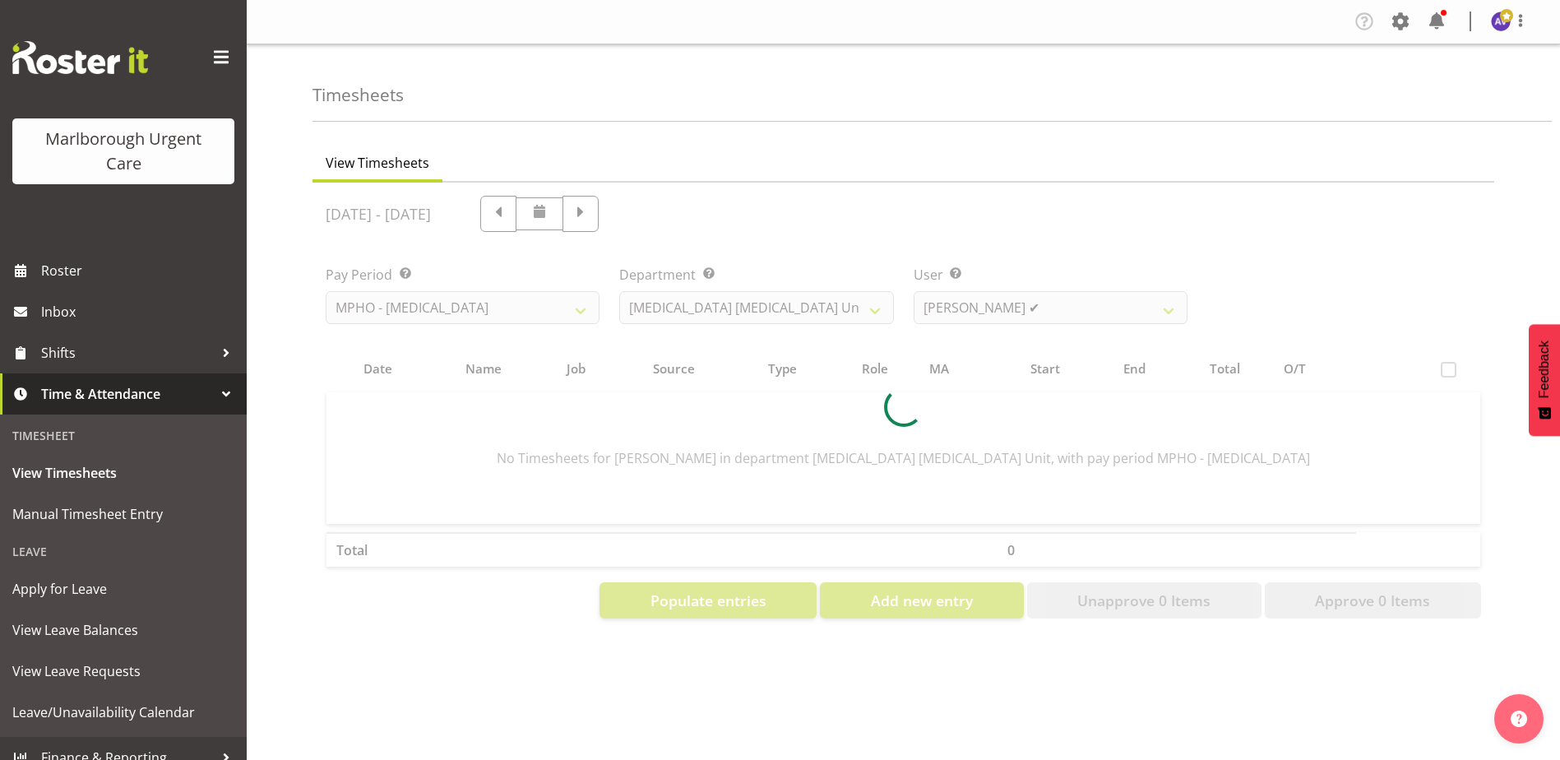
click at [978, 302] on div at bounding box center [902, 407] width 1181 height 449
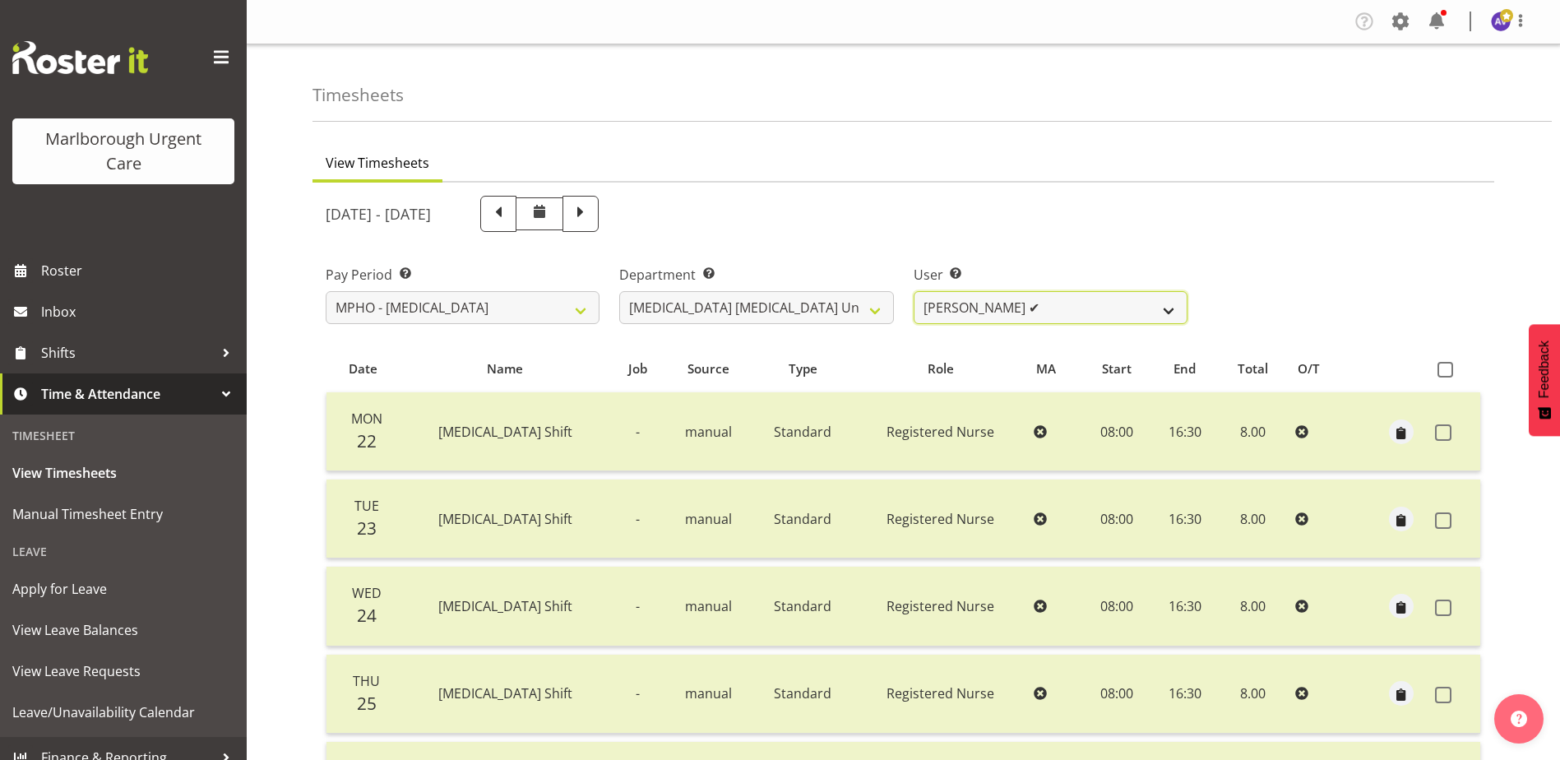
click at [1128, 308] on select "Deo Garingalao ✔" at bounding box center [1050, 307] width 274 height 33
click at [414, 312] on select "Fortnightly MPHO - Haemodialysis Contractors MUCC MUCC Casuals MPHO Admin - nev…" at bounding box center [463, 307] width 274 height 33
select select "188"
click at [326, 291] on select "Fortnightly MPHO - Haemodialysis Contractors MUCC MUCC Casuals MPHO Admin - nev…" at bounding box center [463, 307] width 274 height 33
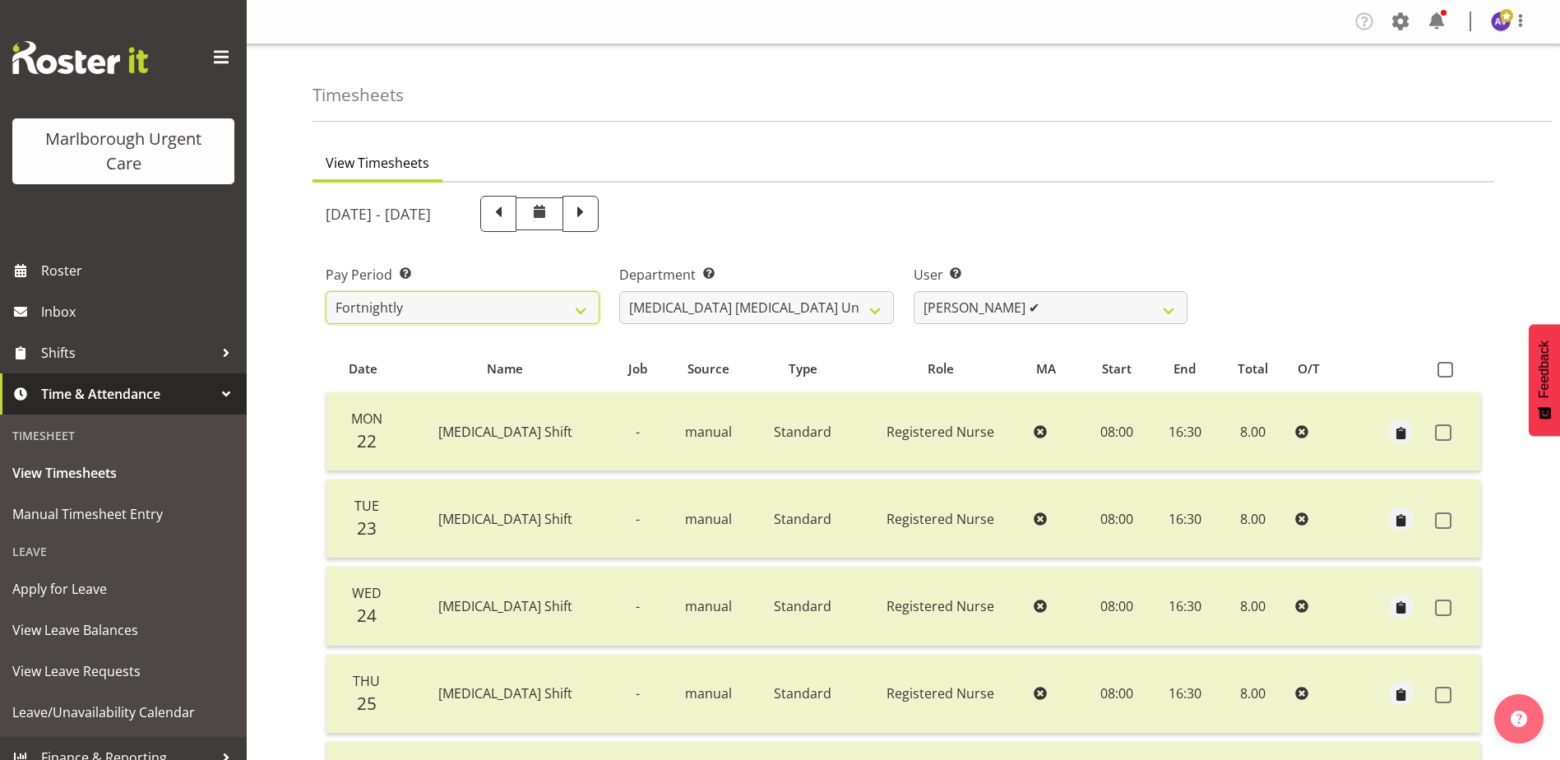
select select
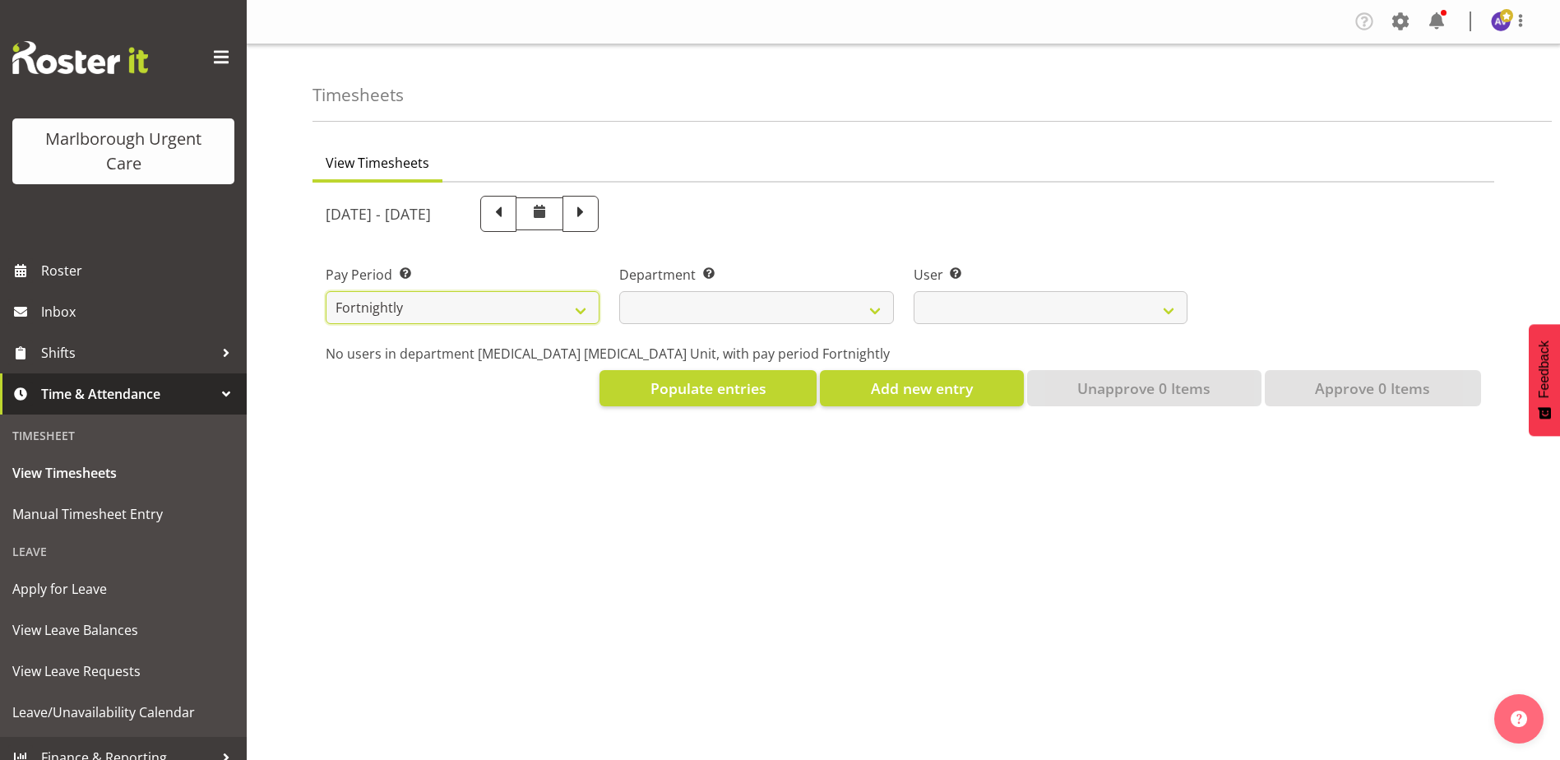
select select
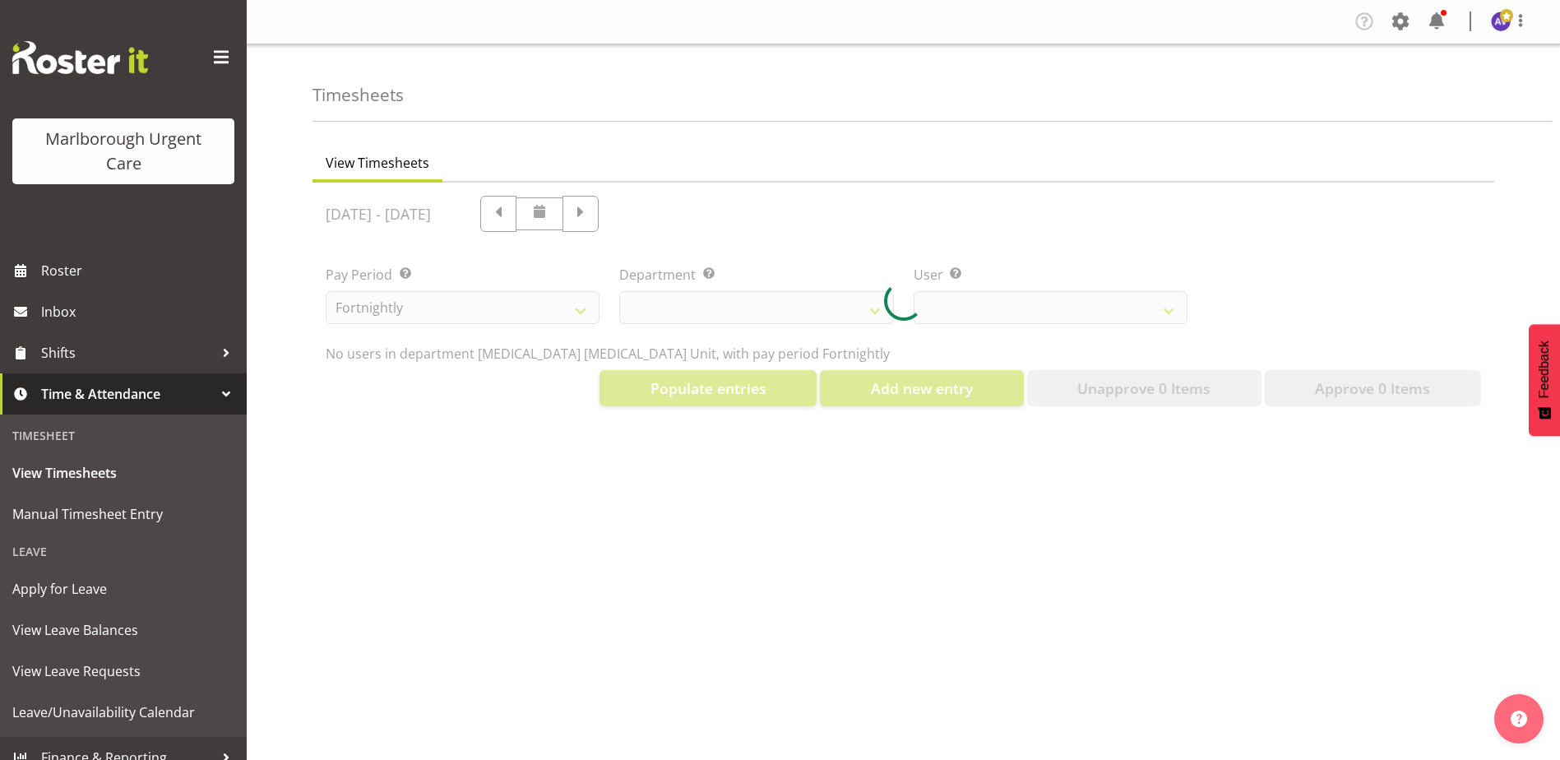
click at [734, 308] on div at bounding box center [902, 301] width 1181 height 237
select select
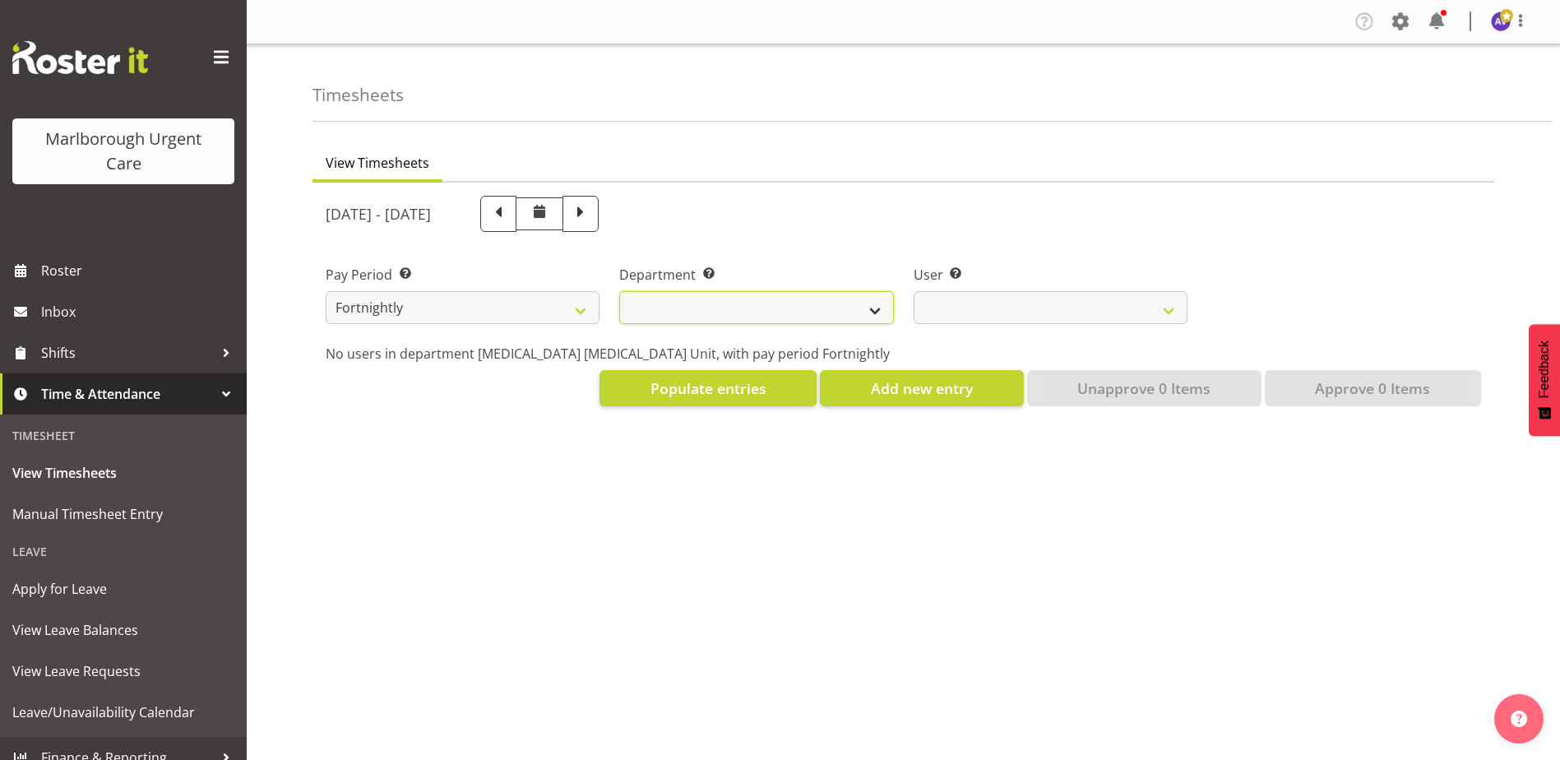
click at [739, 304] on select "Marlborough Urgent Care" at bounding box center [756, 307] width 274 height 33
select select "925"
click at [619, 291] on select "Marlborough Urgent Care" at bounding box center [756, 307] width 274 height 33
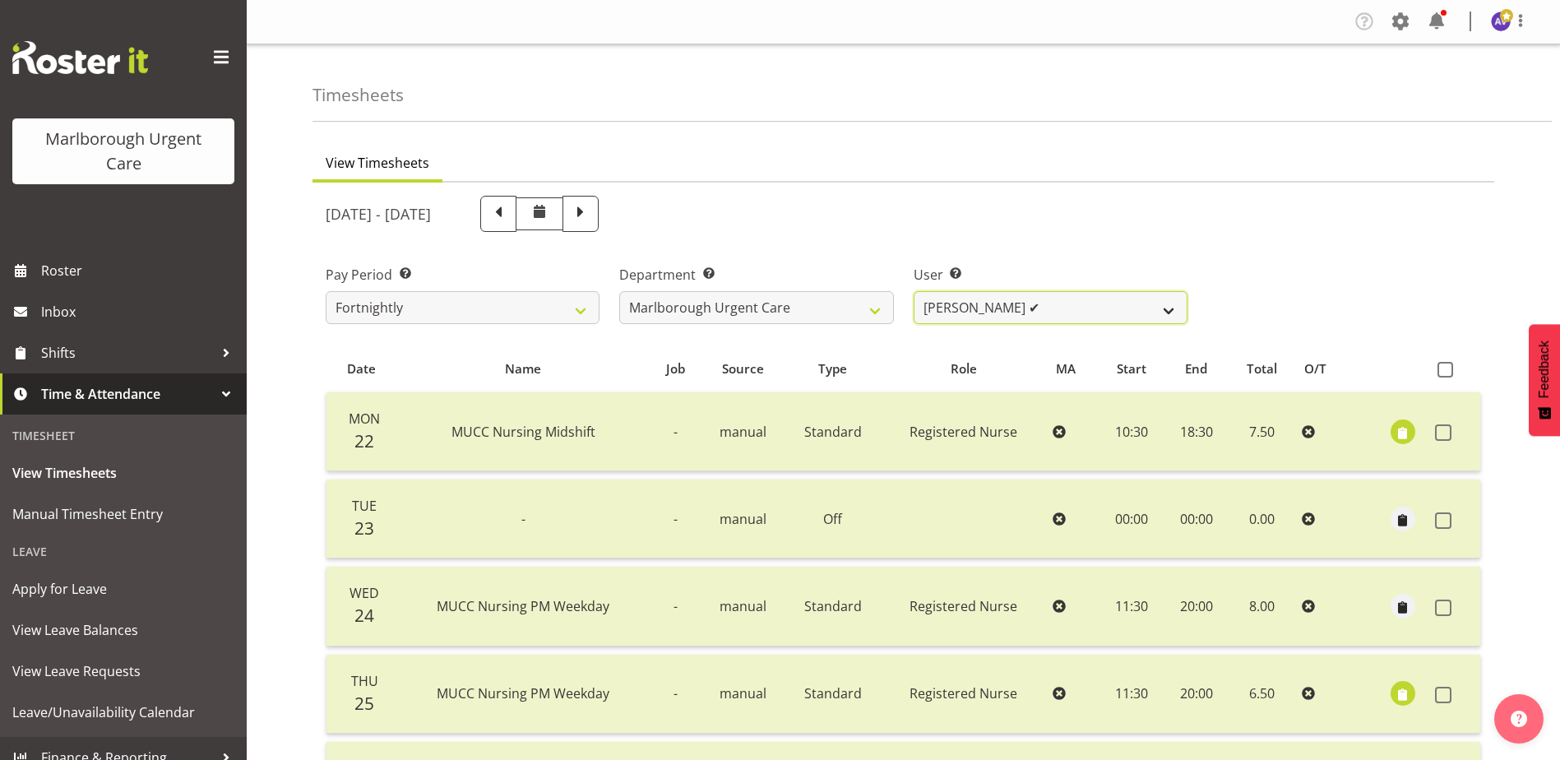
click at [1151, 316] on select "Agnes Tyson ✔ Alysia Newman-Woods ✔ Andrew Brooks ✔ Cordelia Davies ✔ Gloria Va…" at bounding box center [1050, 307] width 274 height 33
click at [451, 301] on select "Fortnightly MPHO - Haemodialysis Contractors MUCC MUCC Casuals MPHO Admin - nev…" at bounding box center [463, 307] width 274 height 33
select select "193"
click at [326, 291] on select "Fortnightly MPHO - Haemodialysis Contractors MUCC MUCC Casuals MPHO Admin - nev…" at bounding box center [463, 307] width 274 height 33
select select
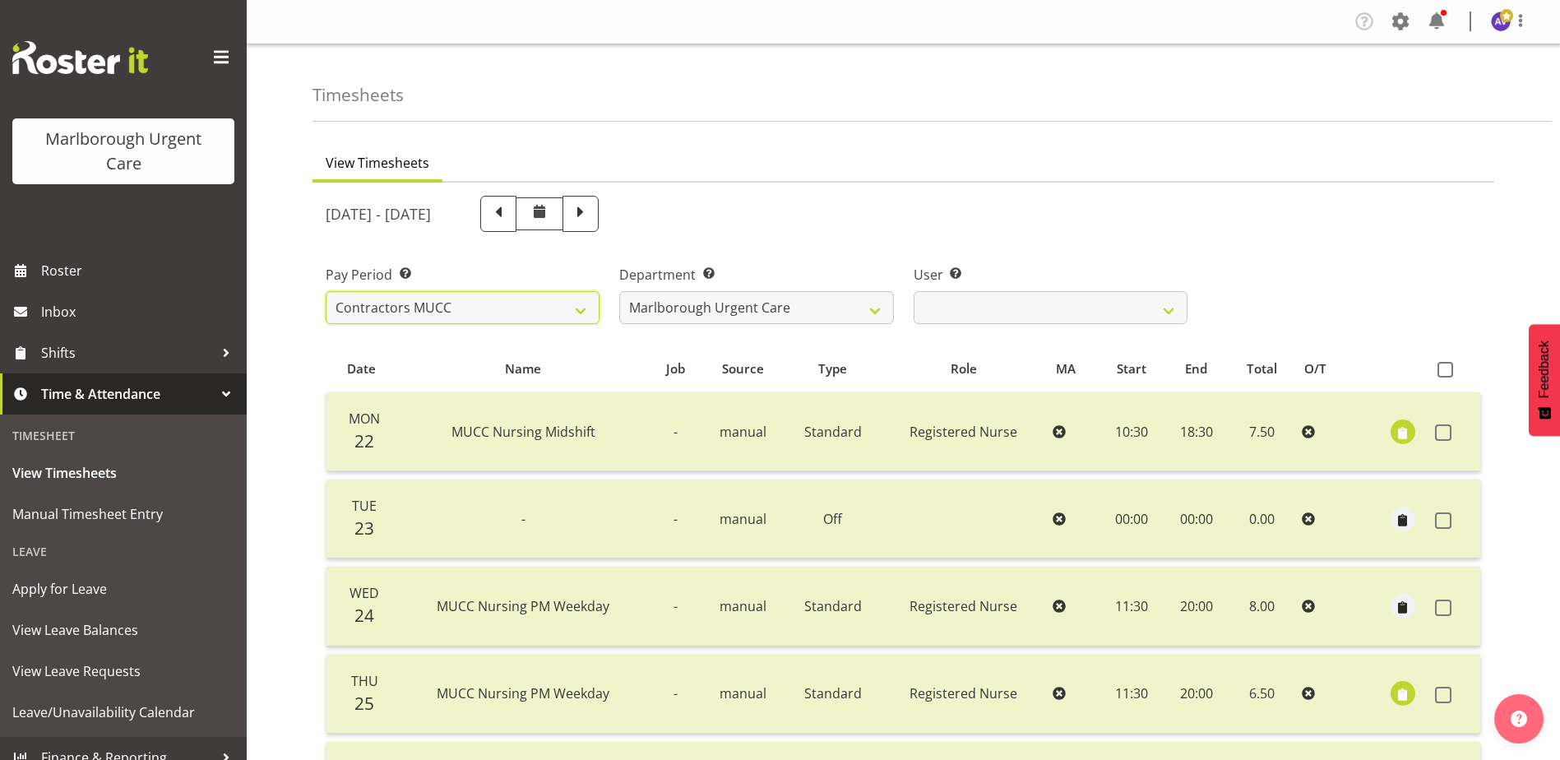
select select
click at [803, 303] on select "Marlborough Urgent Care" at bounding box center [756, 307] width 274 height 33
drag, startPoint x: 803, startPoint y: 303, endPoint x: 817, endPoint y: 303, distance: 14.0
click at [803, 303] on select "Marlborough Urgent Care" at bounding box center [756, 307] width 274 height 33
click at [950, 301] on select "Alexandra Madigan ❌ Emily Marfell ❌ Tomi Moore ❌" at bounding box center [1050, 307] width 274 height 33
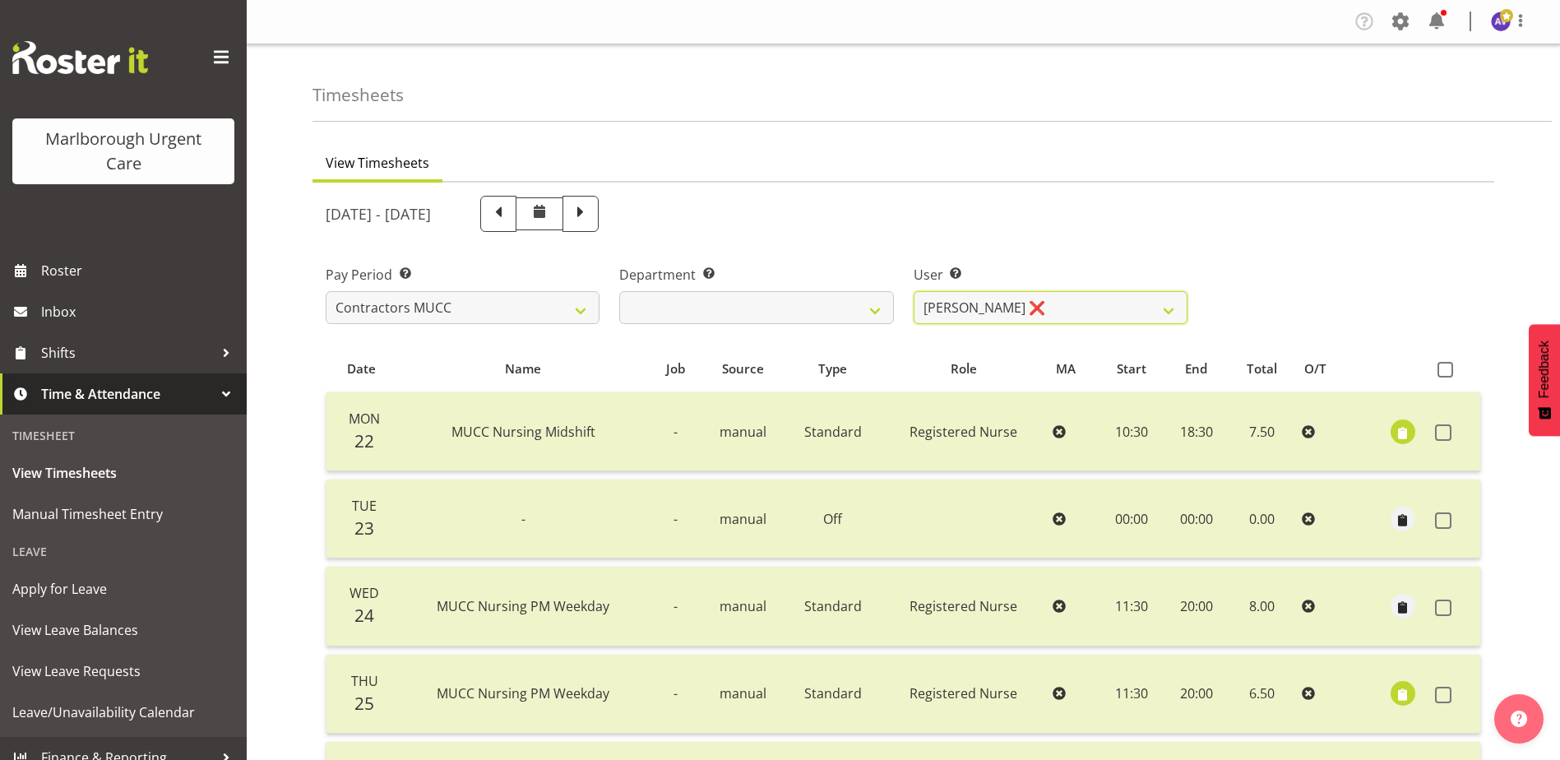
click at [913, 291] on select "Alexandra Madigan ❌ Emily Marfell ❌ Tomi Moore ❌" at bounding box center [1050, 307] width 274 height 33
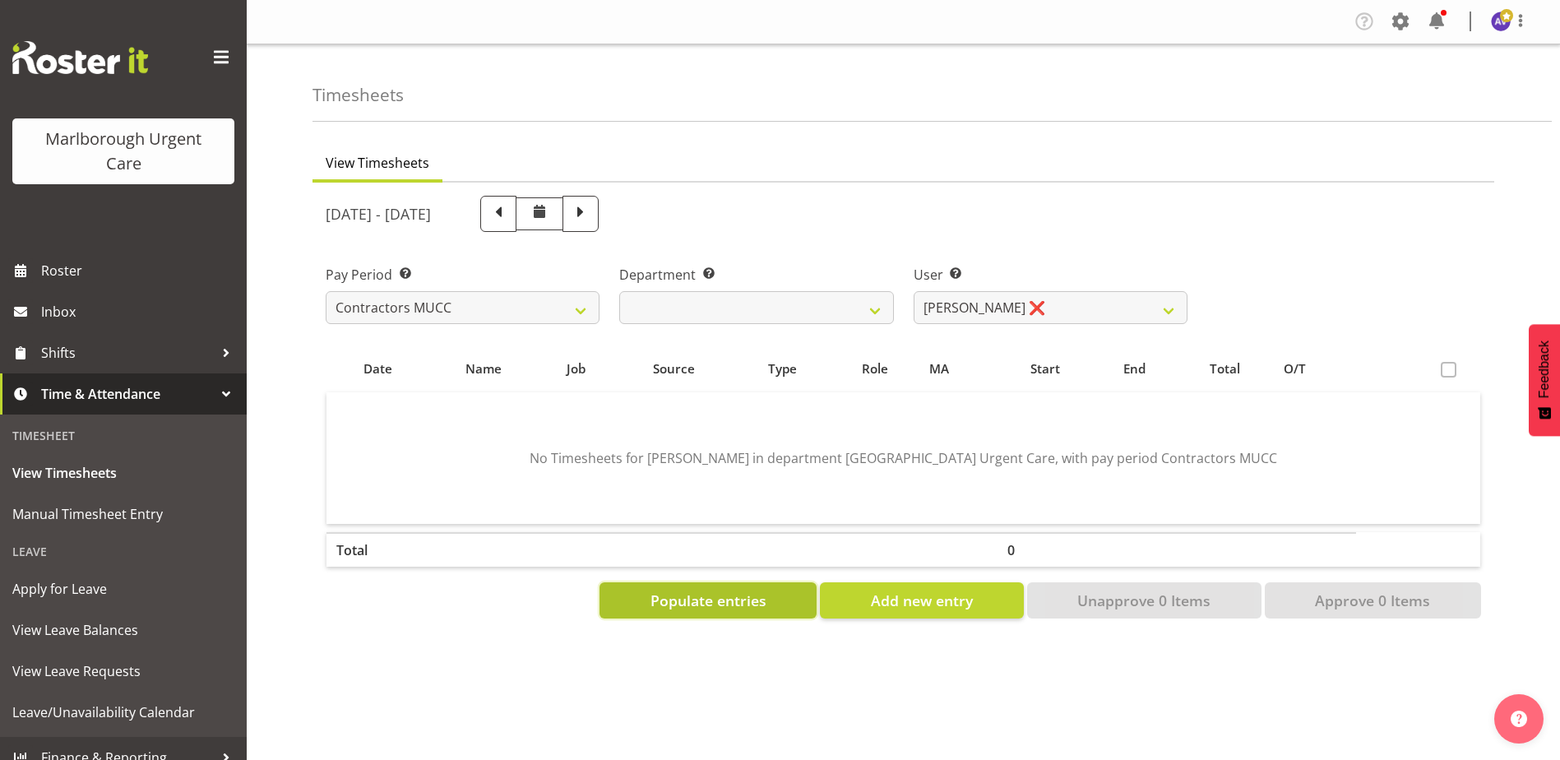
click at [763, 595] on span "Populate entries" at bounding box center [708, 599] width 116 height 21
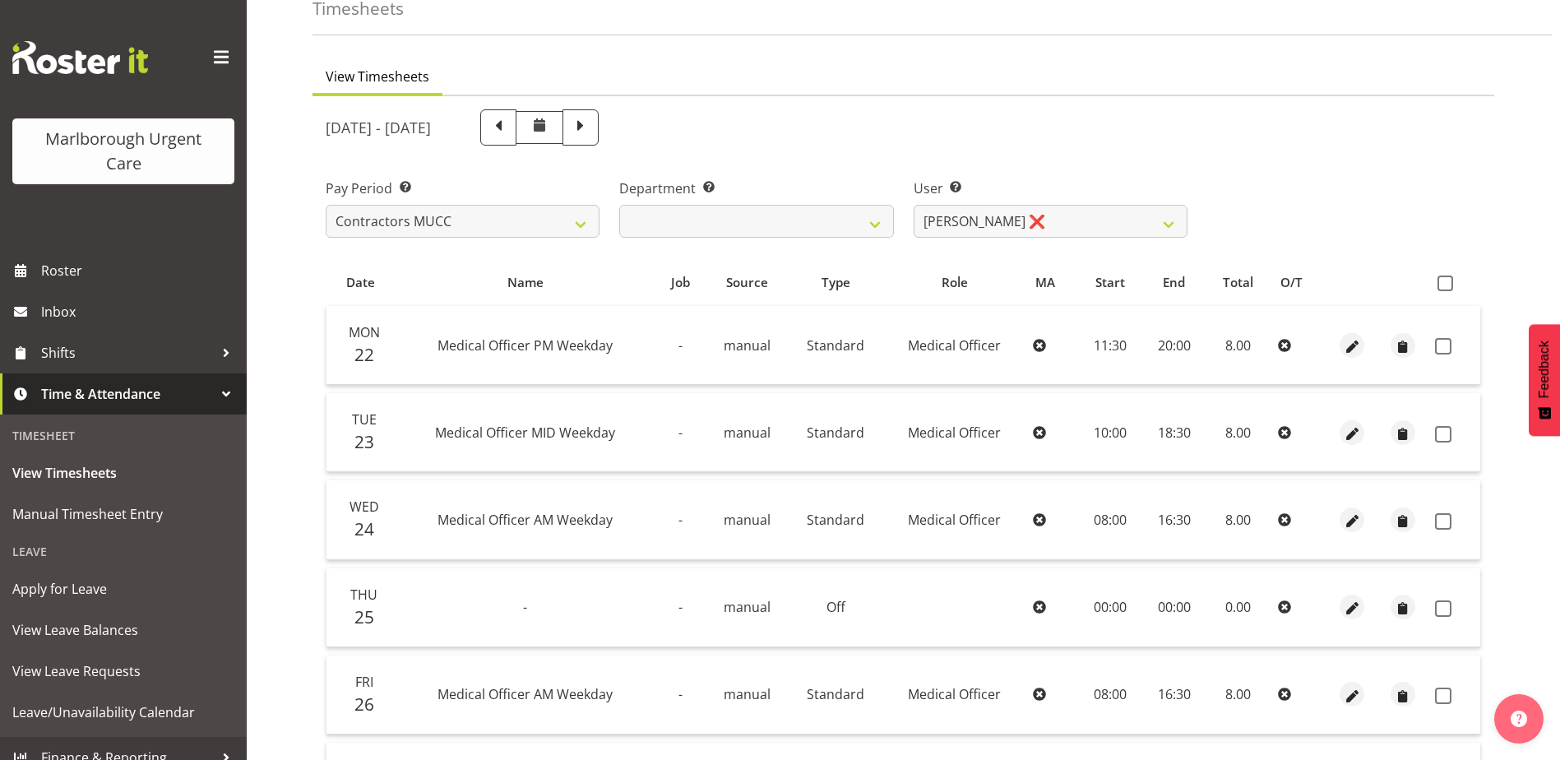
scroll to position [82, 0]
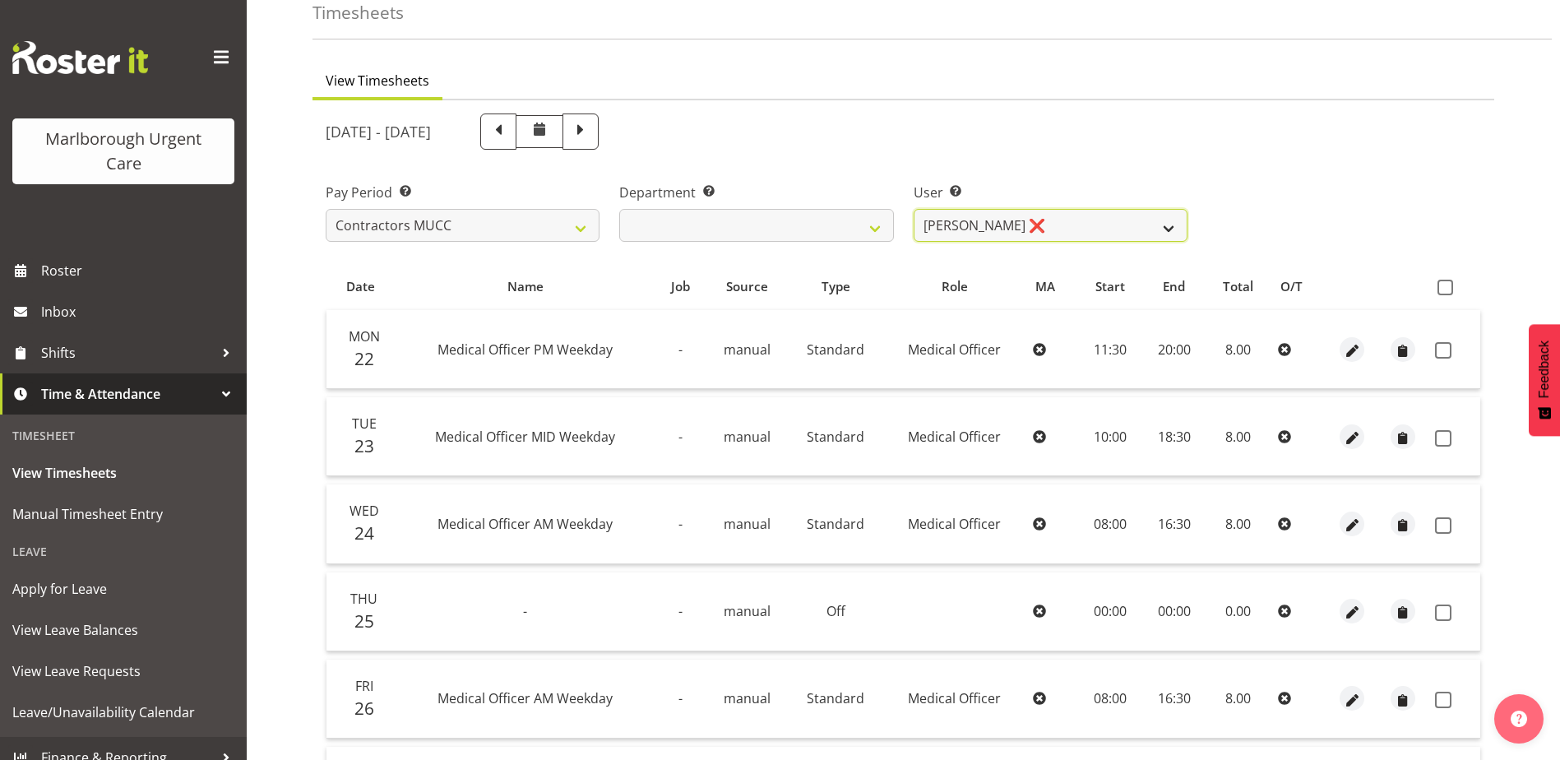
click at [1091, 218] on select "Alexandra Madigan ❌ Emily Marfell ❌ Tomi Moore ❌" at bounding box center [1050, 225] width 274 height 33
select select "11879"
click at [913, 209] on select "Alexandra Madigan ❌ Emily Marfell ❌ Tomi Moore ❌" at bounding box center [1050, 225] width 274 height 33
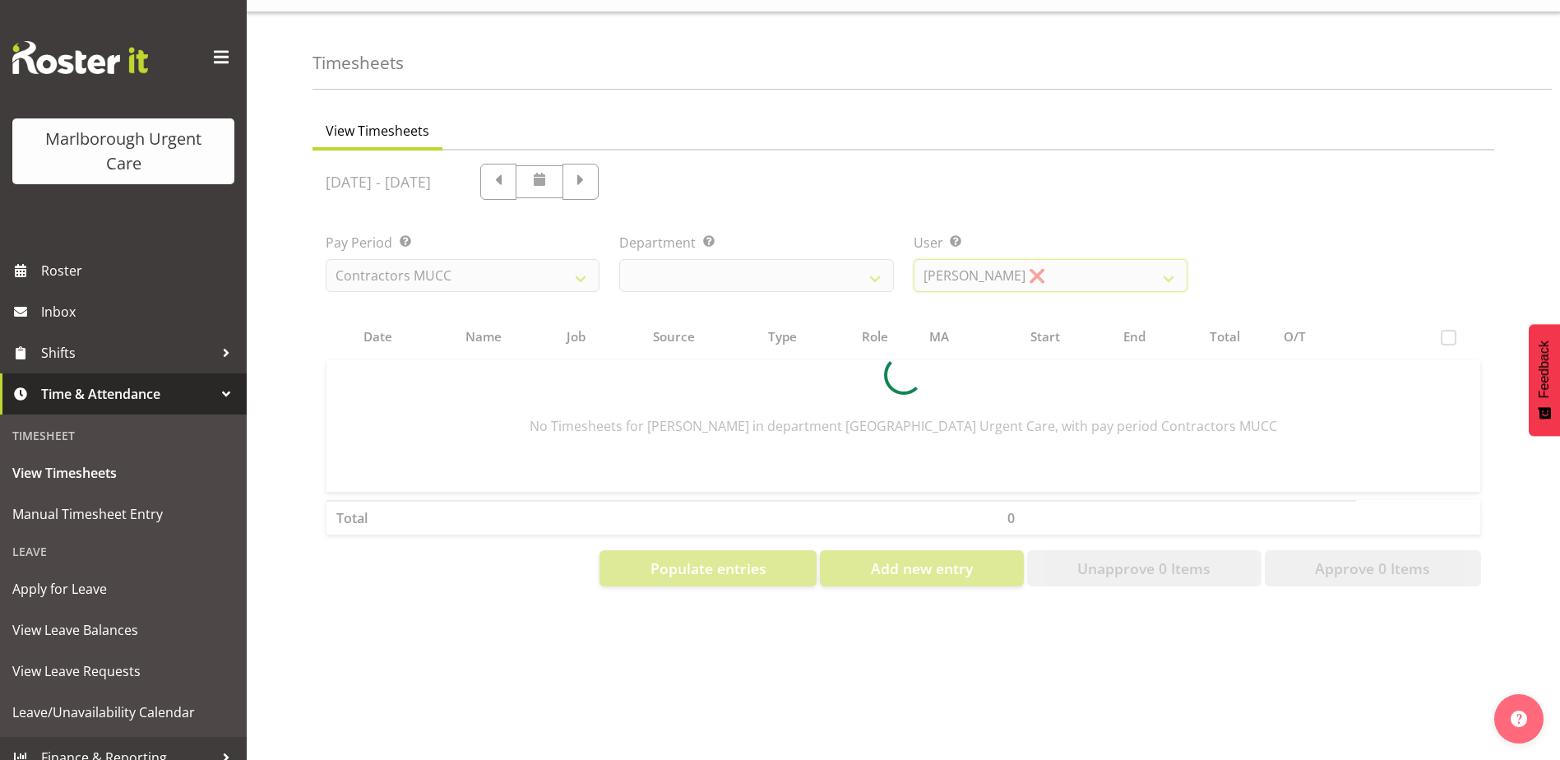
scroll to position [44, 0]
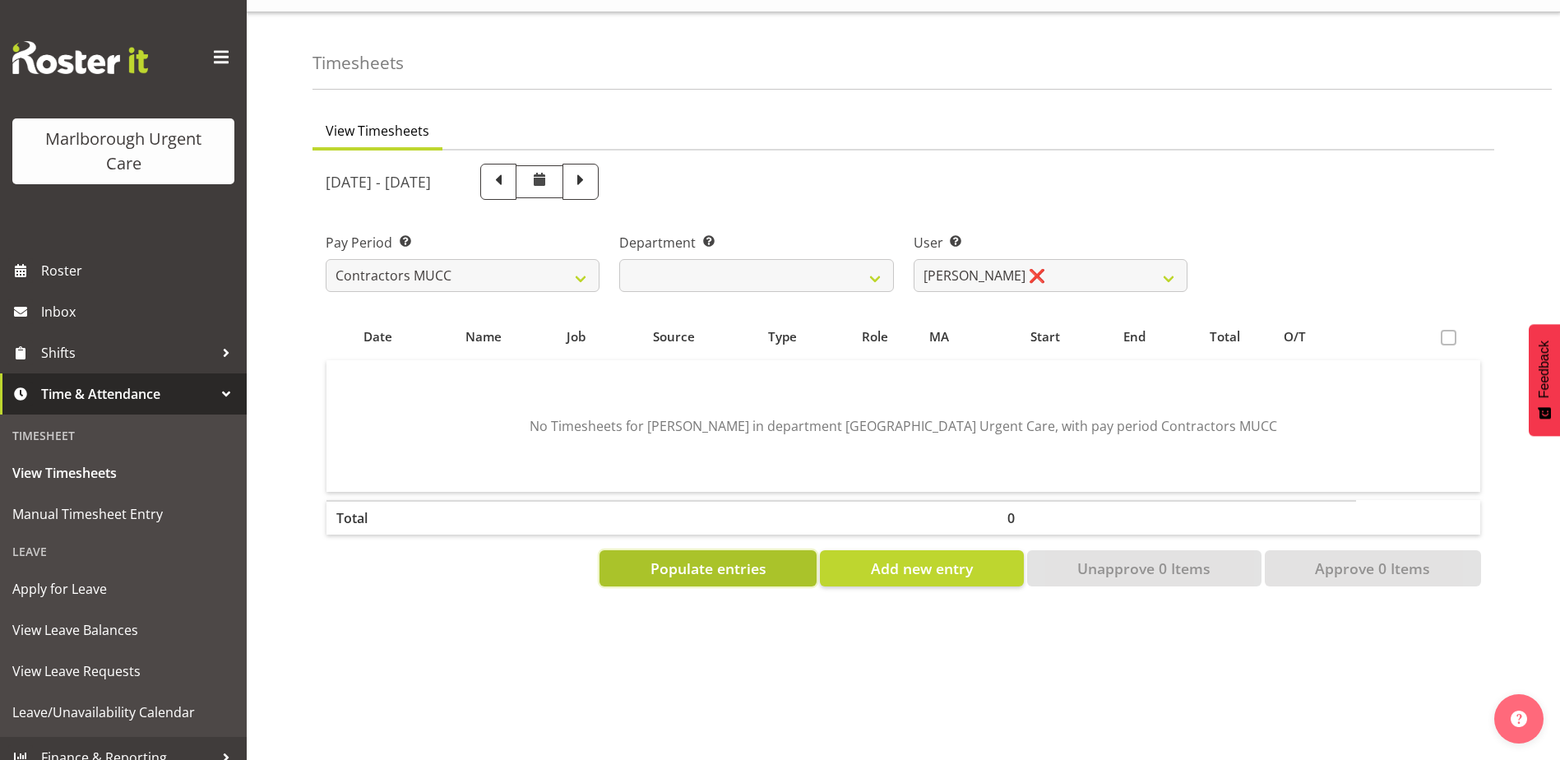
click at [736, 557] on span "Populate entries" at bounding box center [708, 567] width 116 height 21
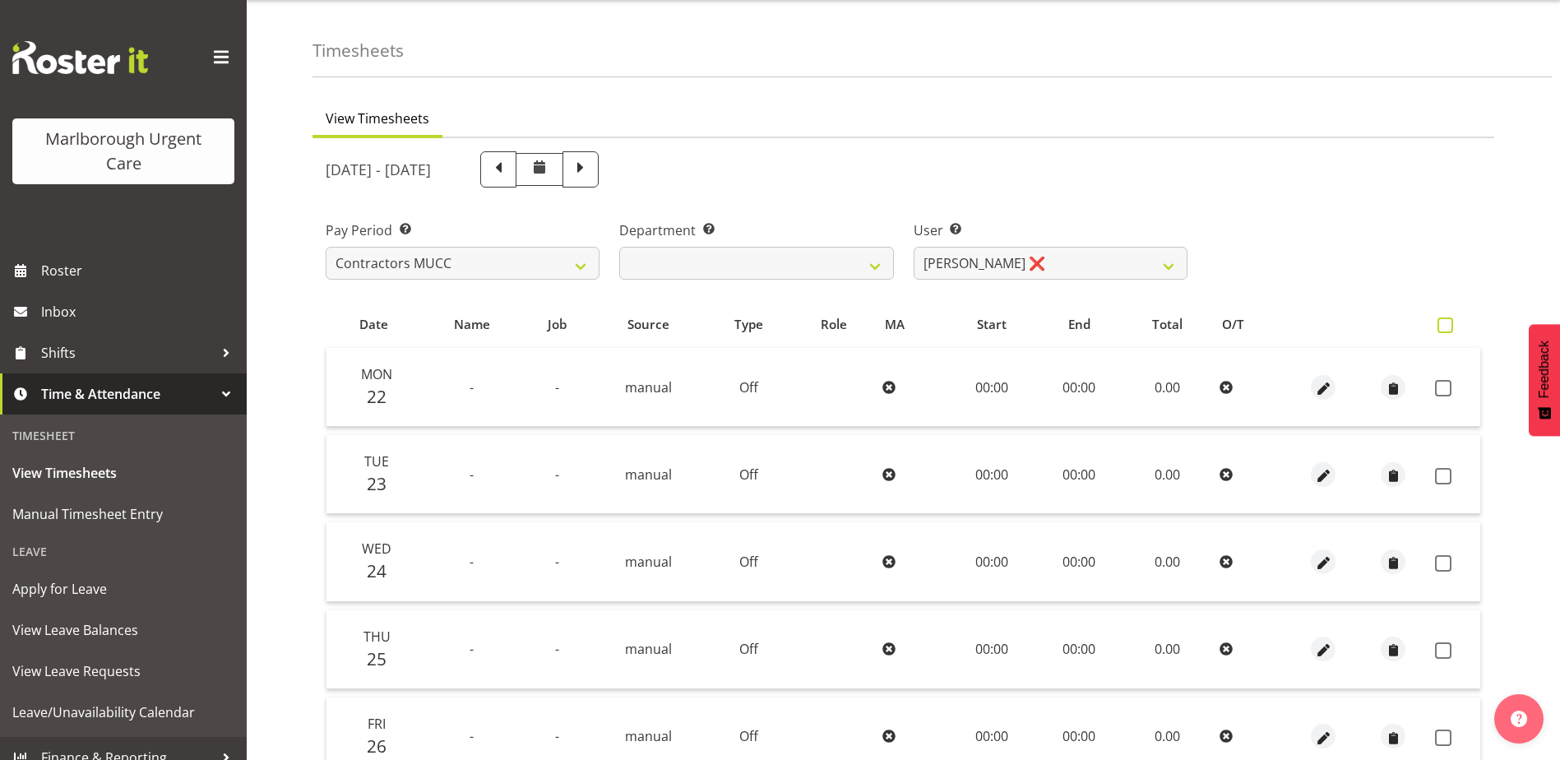
click at [1439, 325] on span at bounding box center [1445, 325] width 16 height 16
click at [1439, 325] on input "checkbox" at bounding box center [1442, 325] width 11 height 11
checkbox input "true"
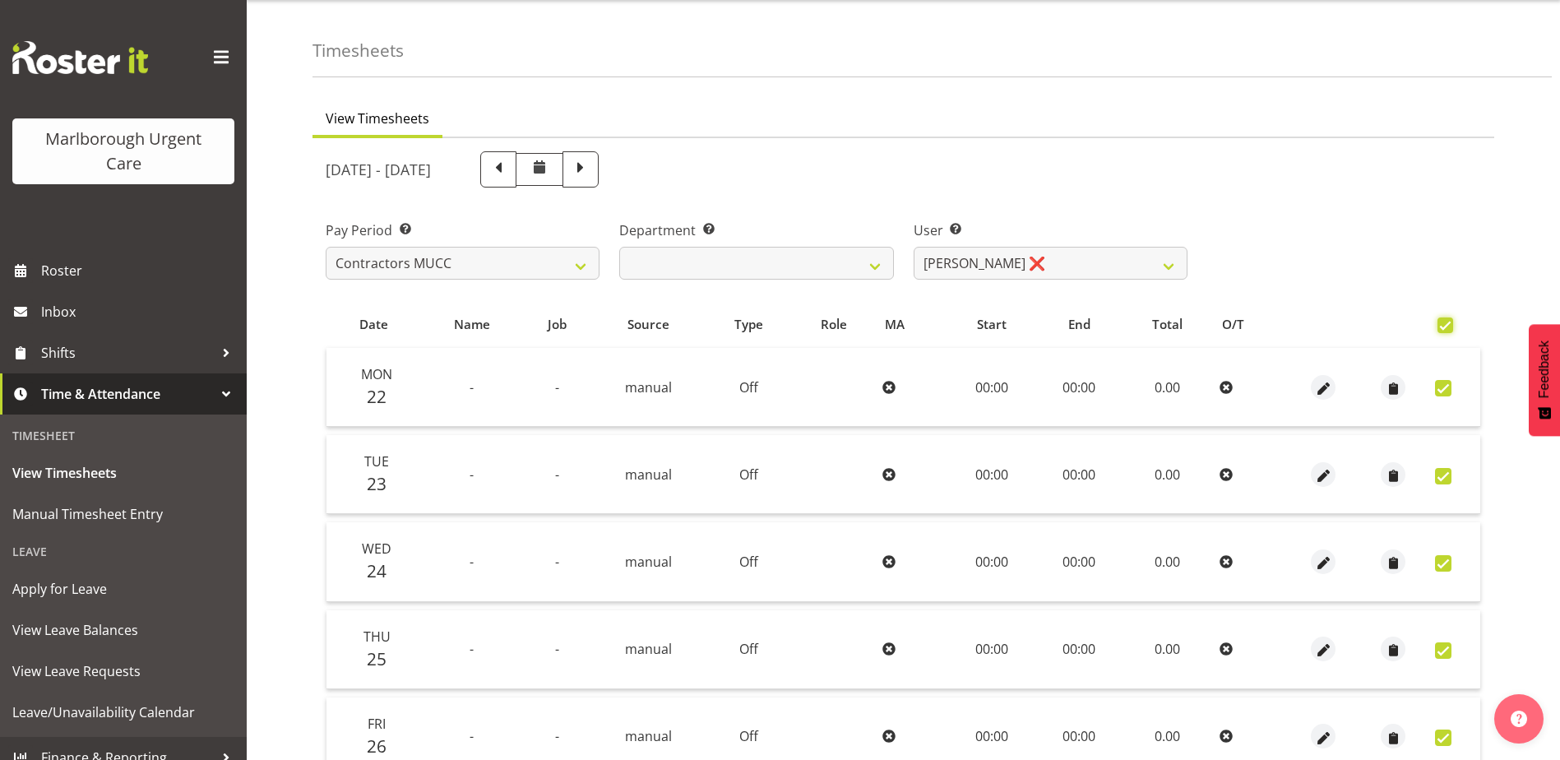
checkbox input "true"
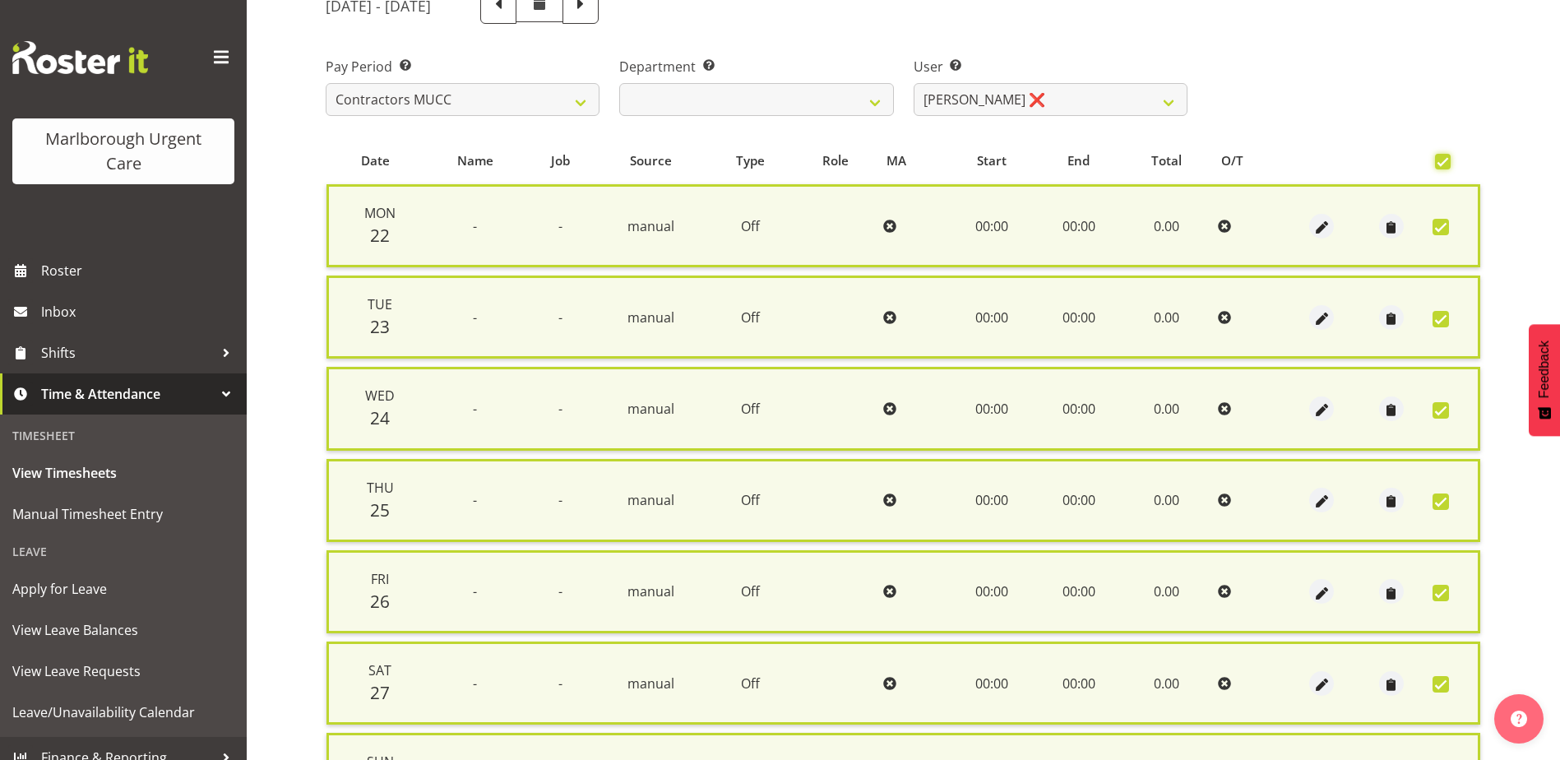
scroll to position [394, 0]
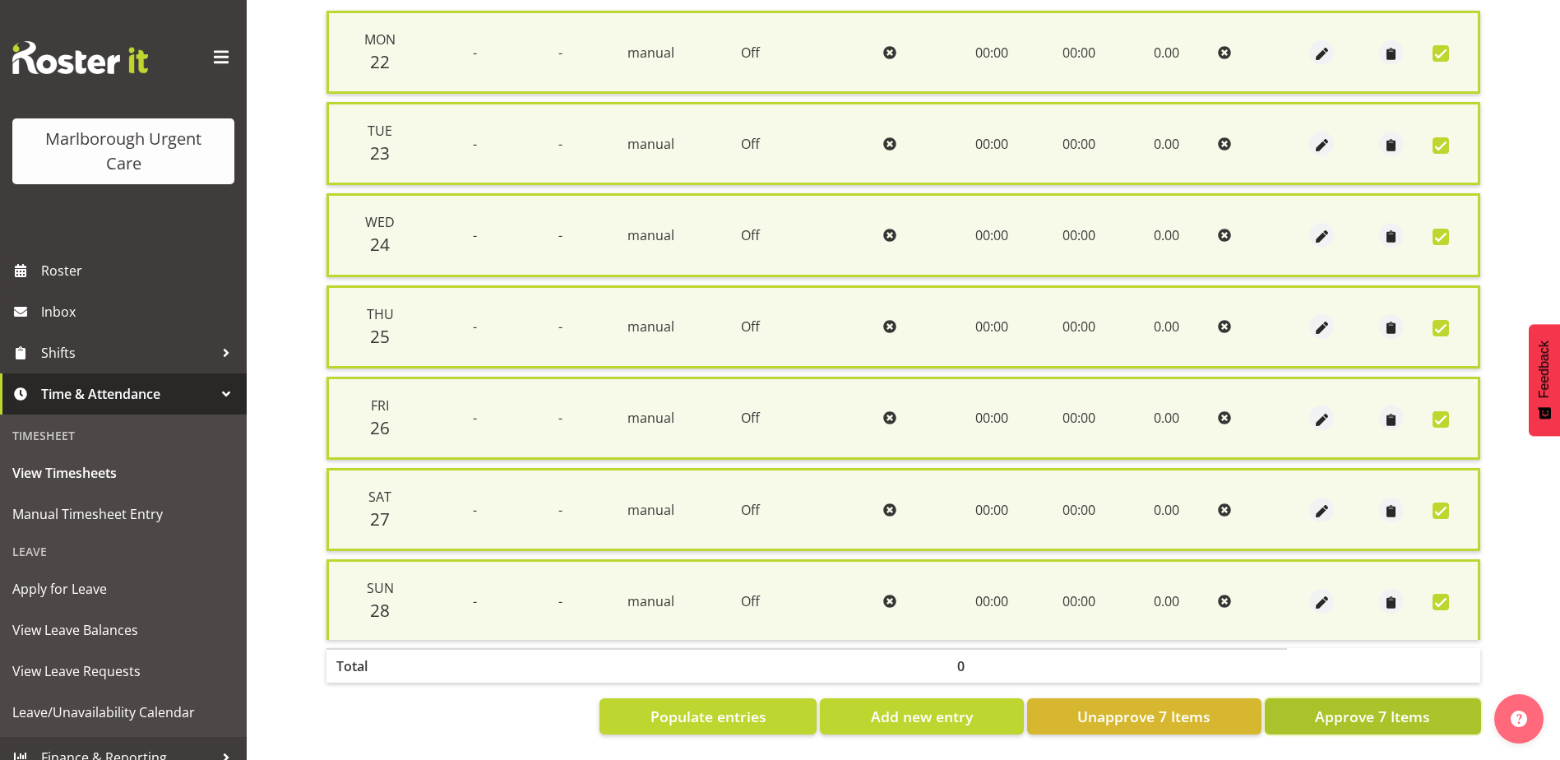
click at [1389, 705] on span "Approve 7 Items" at bounding box center [1372, 715] width 115 height 21
checkbox input "false"
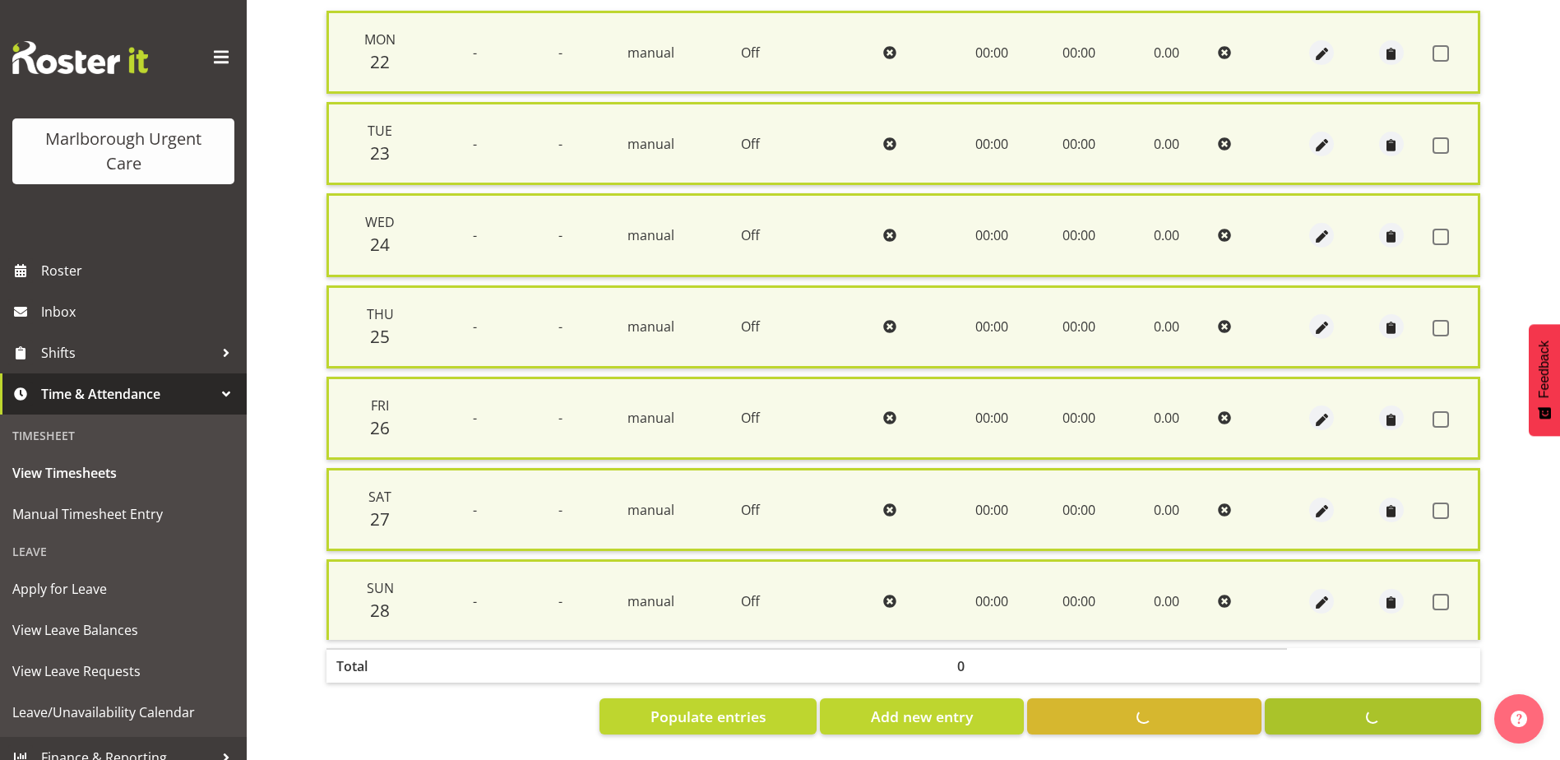
checkbox input "false"
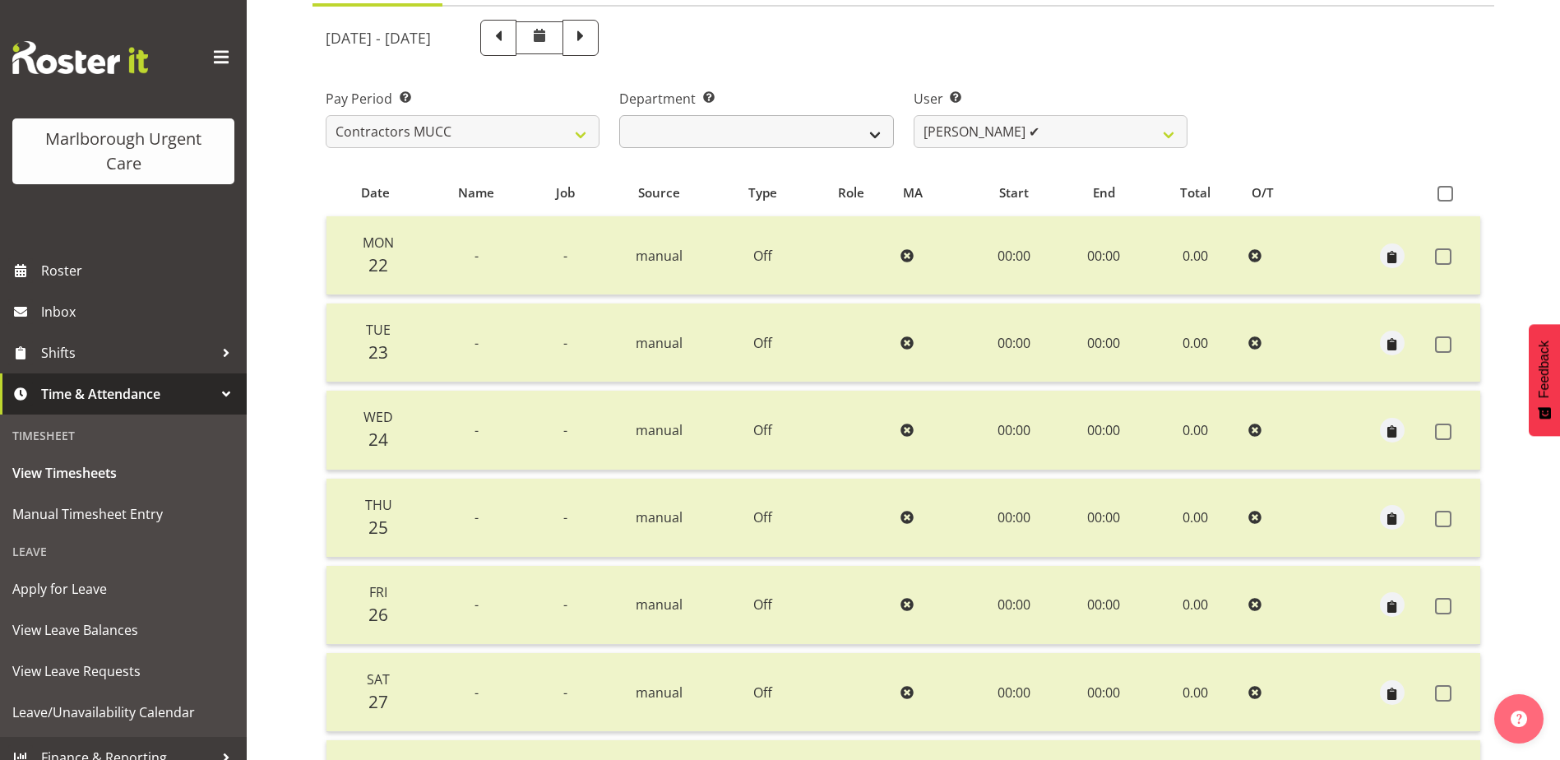
scroll to position [0, 0]
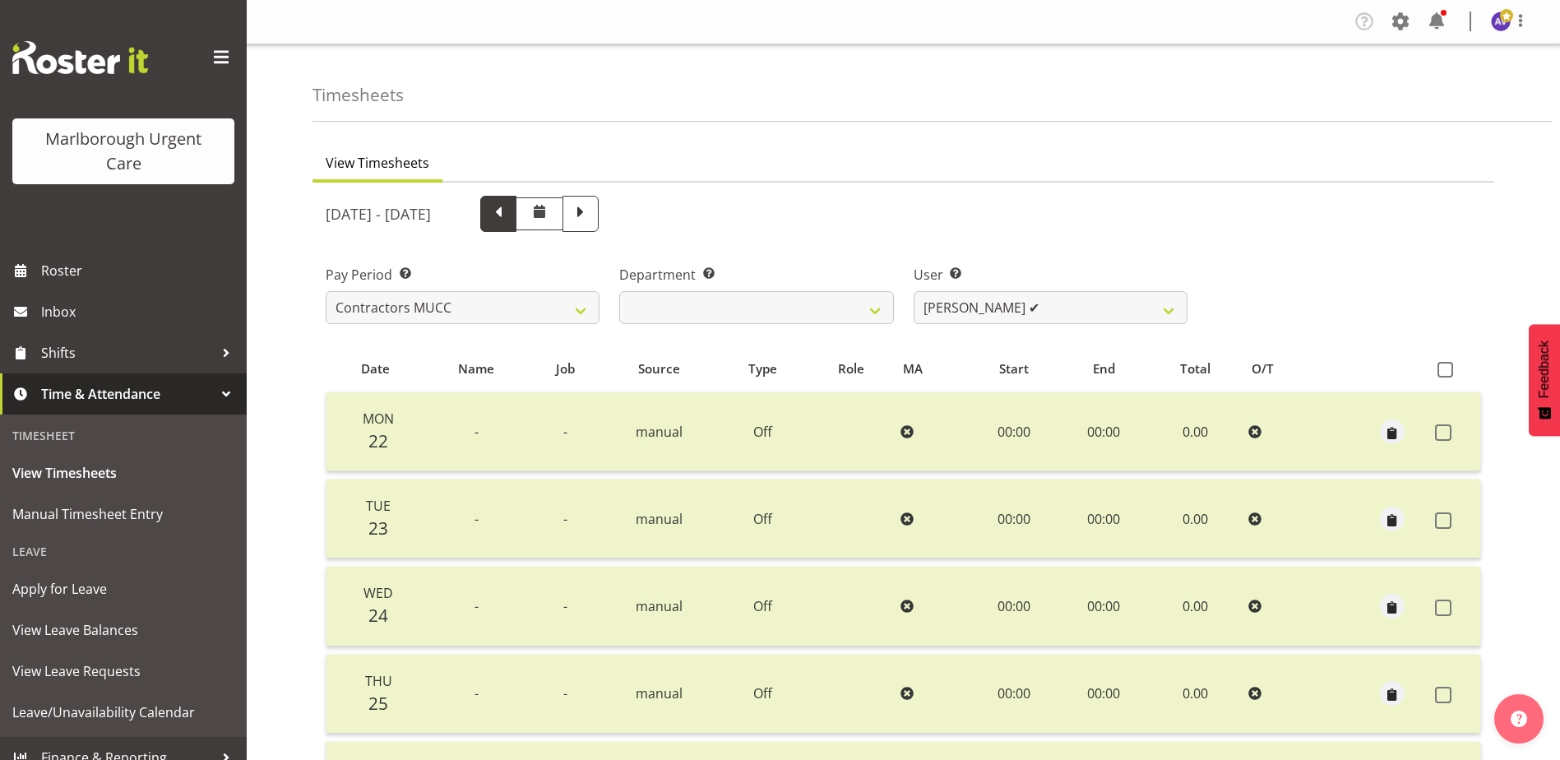
click at [509, 210] on span at bounding box center [498, 211] width 21 height 21
select select
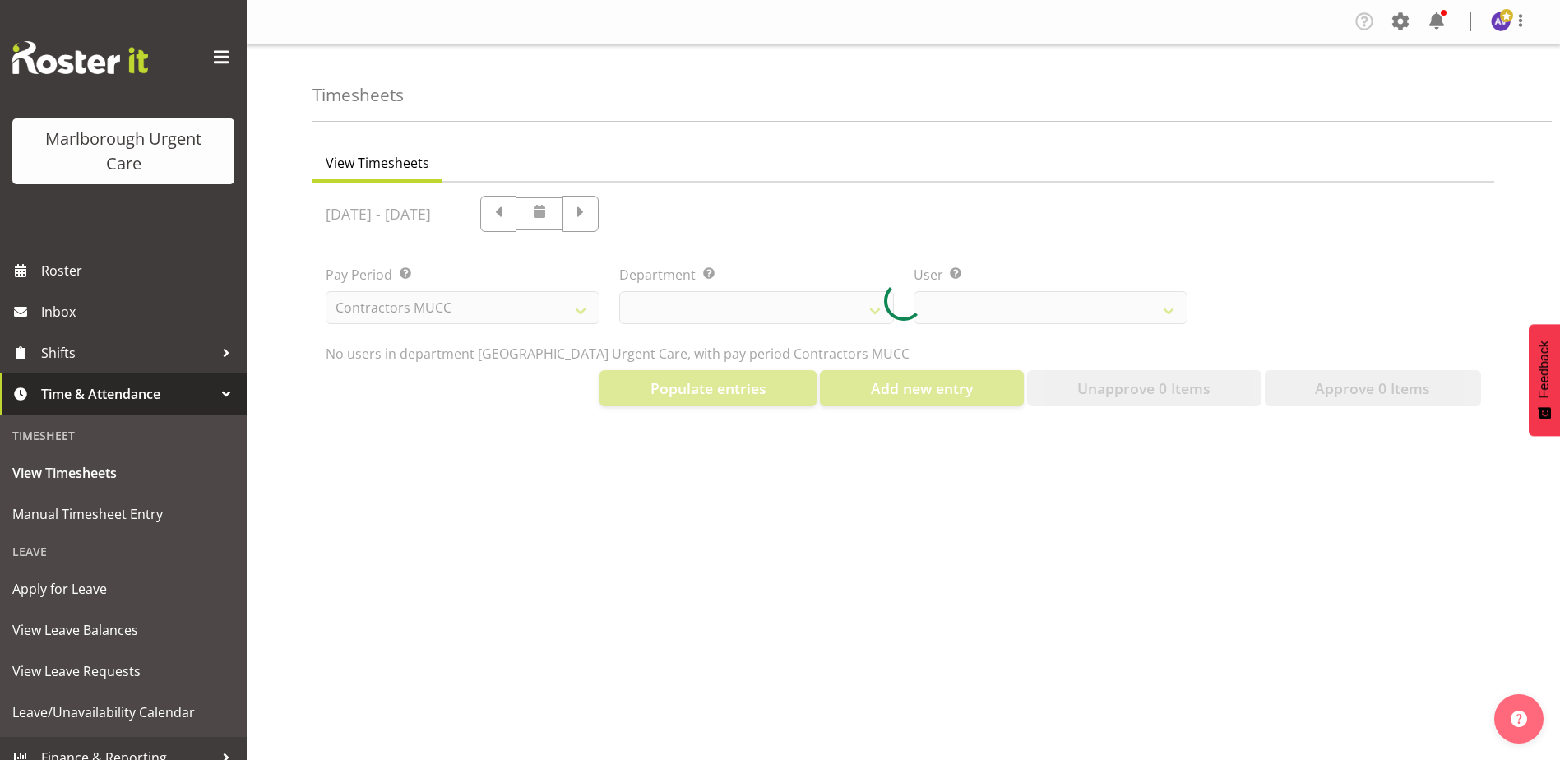
select select "11879"
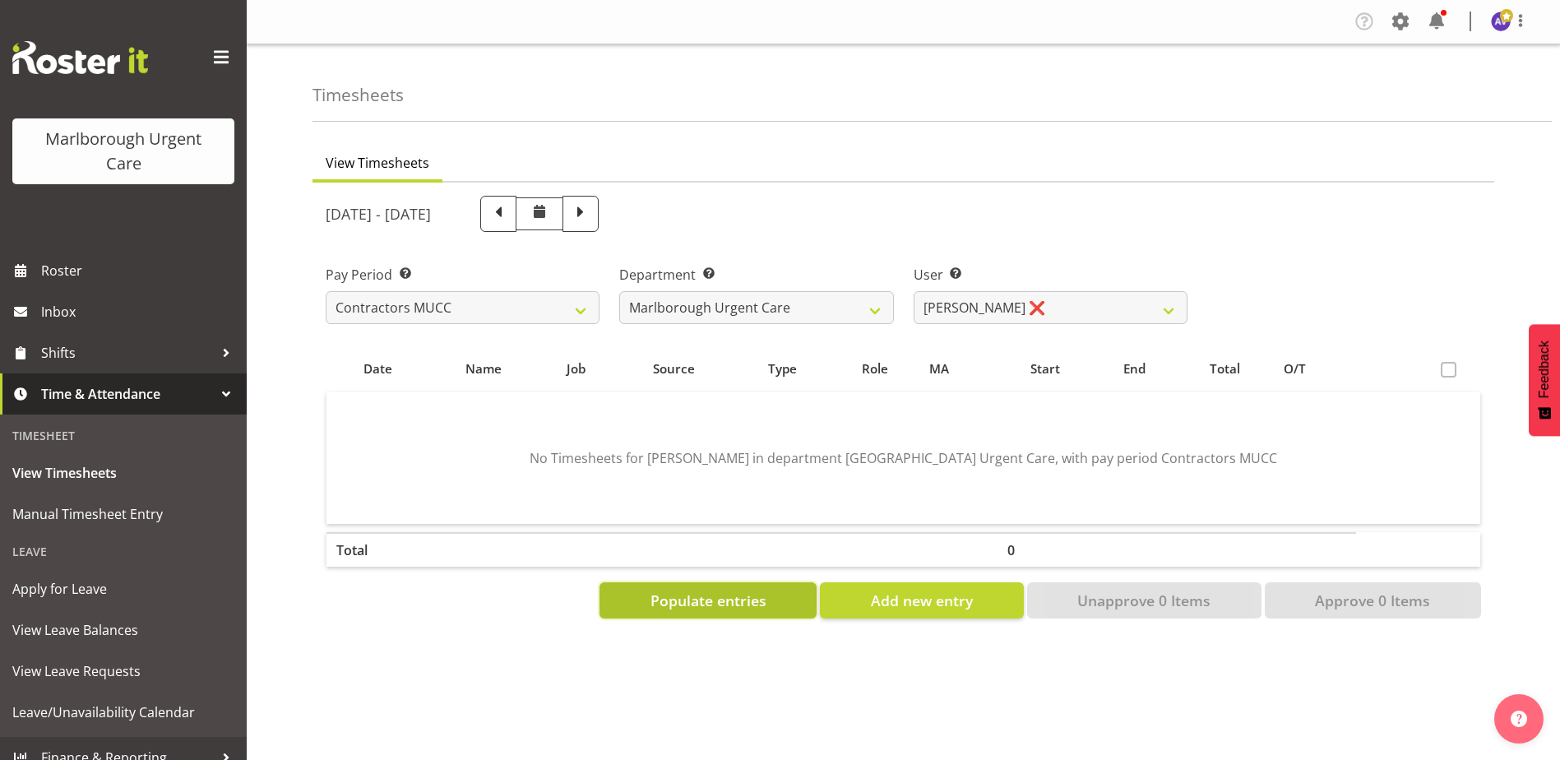
click at [729, 600] on span "Populate entries" at bounding box center [708, 599] width 116 height 21
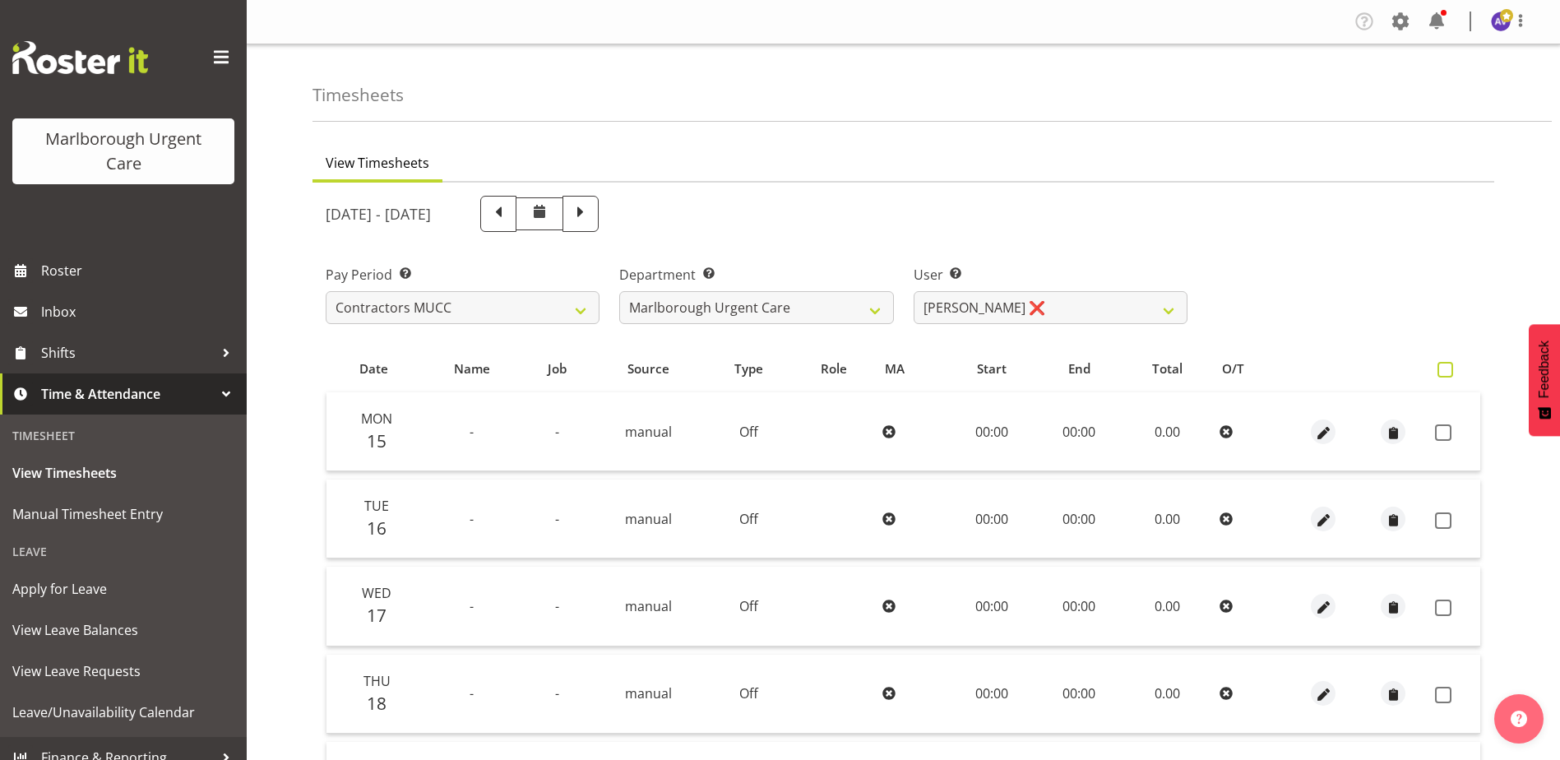
click at [1444, 374] on span at bounding box center [1445, 370] width 16 height 16
click at [1444, 374] on input "checkbox" at bounding box center [1442, 369] width 11 height 11
checkbox input "true"
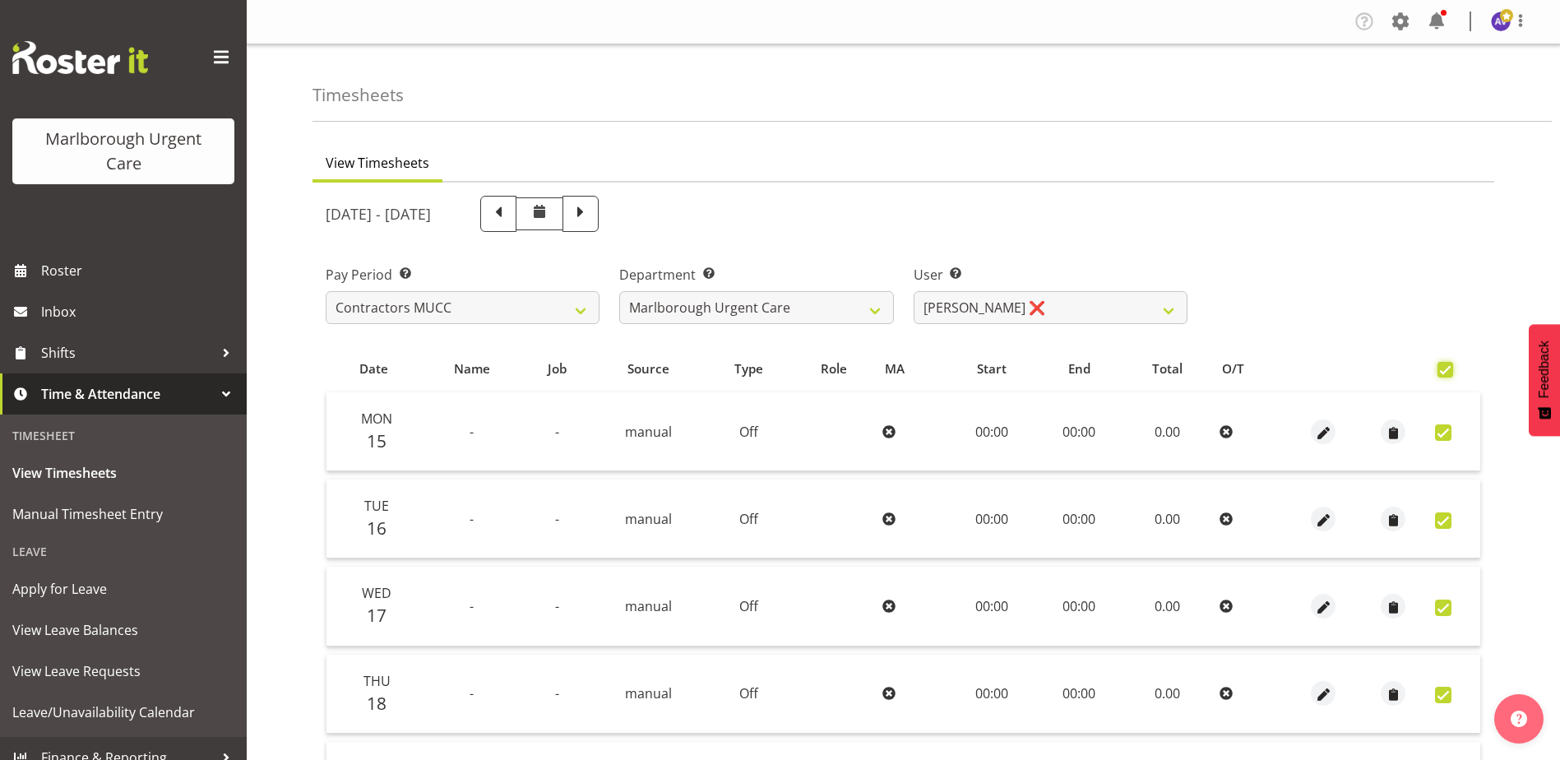
checkbox input "true"
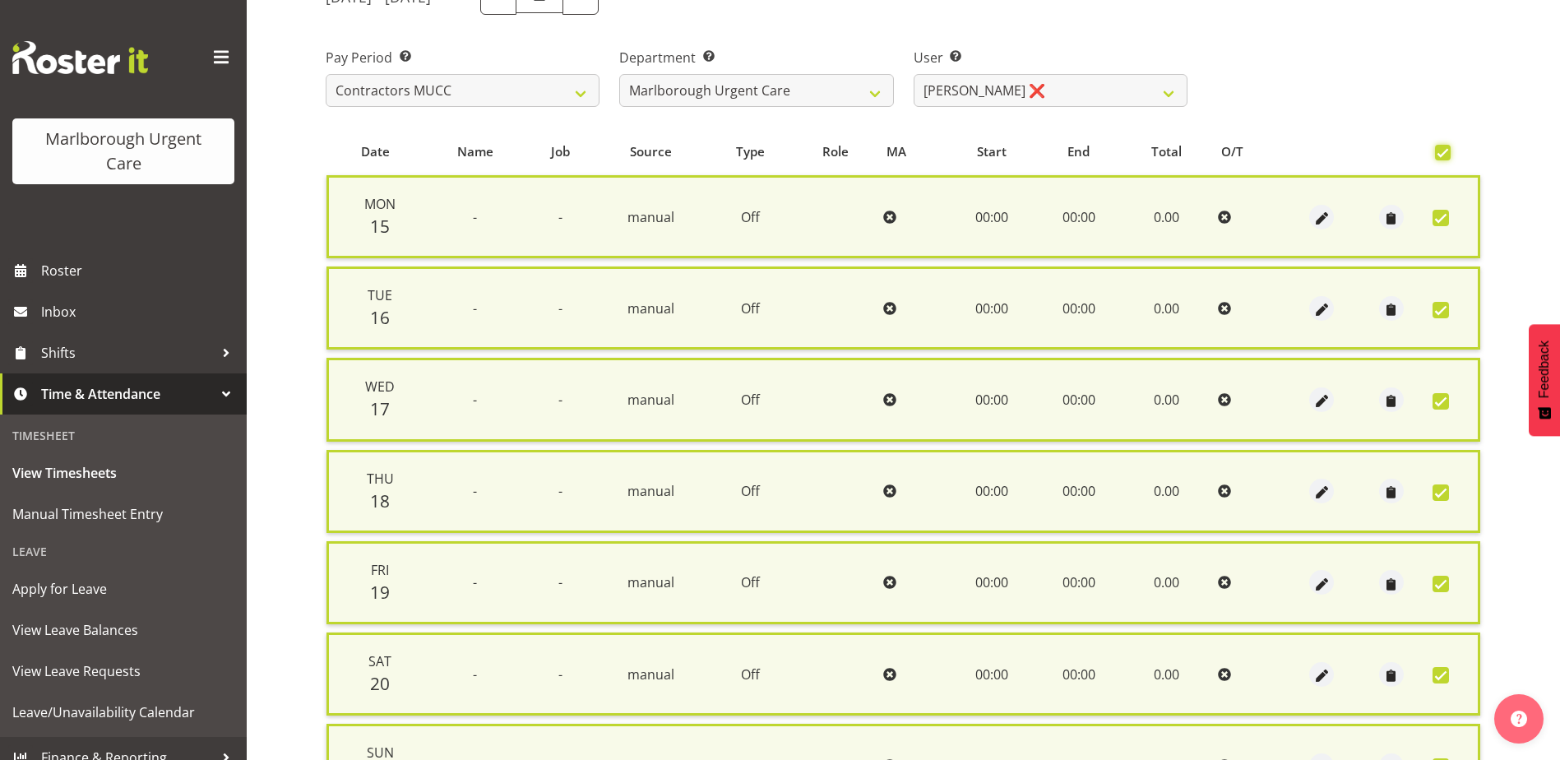
scroll to position [394, 0]
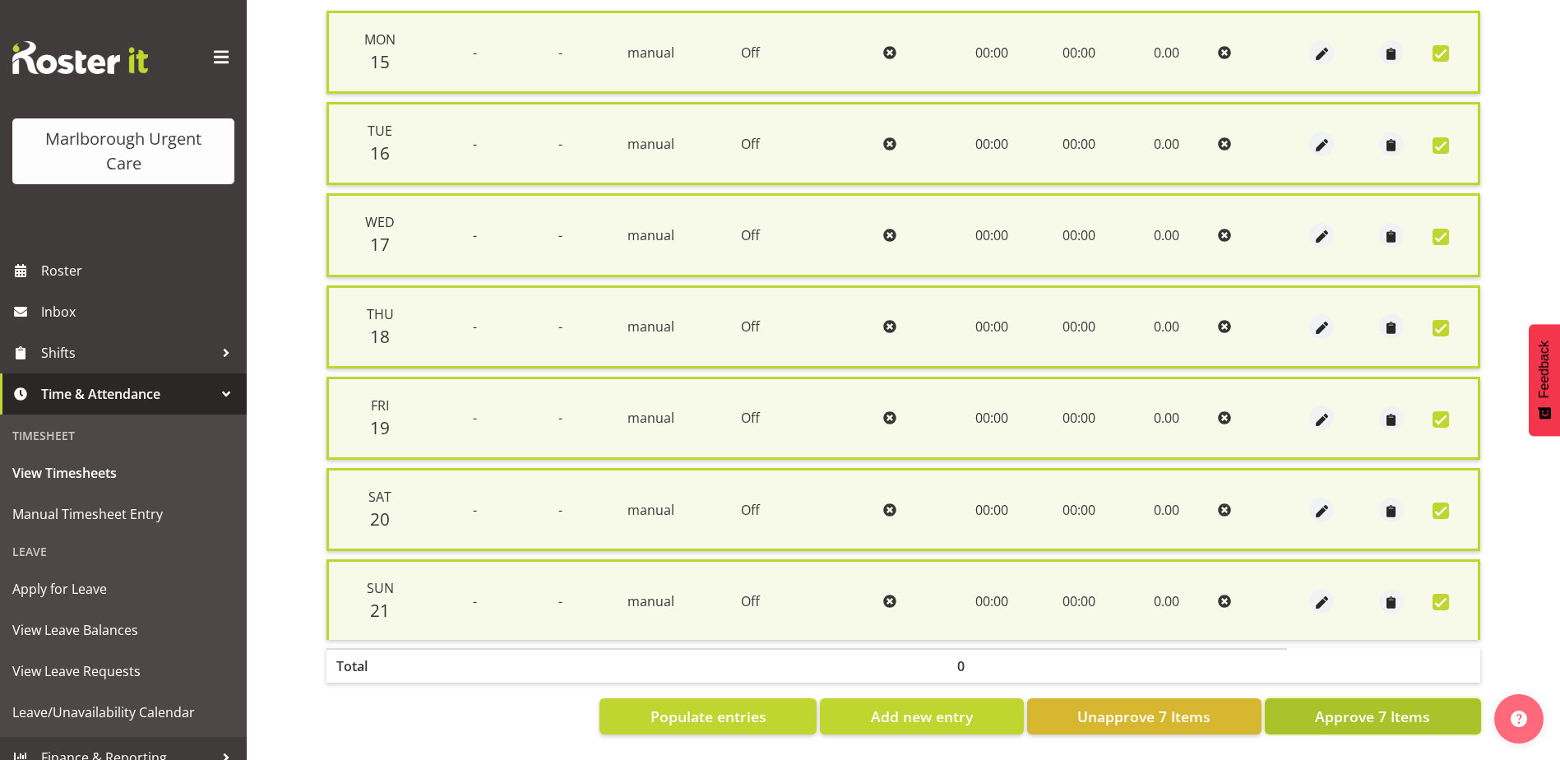
click at [1380, 708] on span "Approve 7 Items" at bounding box center [1372, 715] width 115 height 21
checkbox input "false"
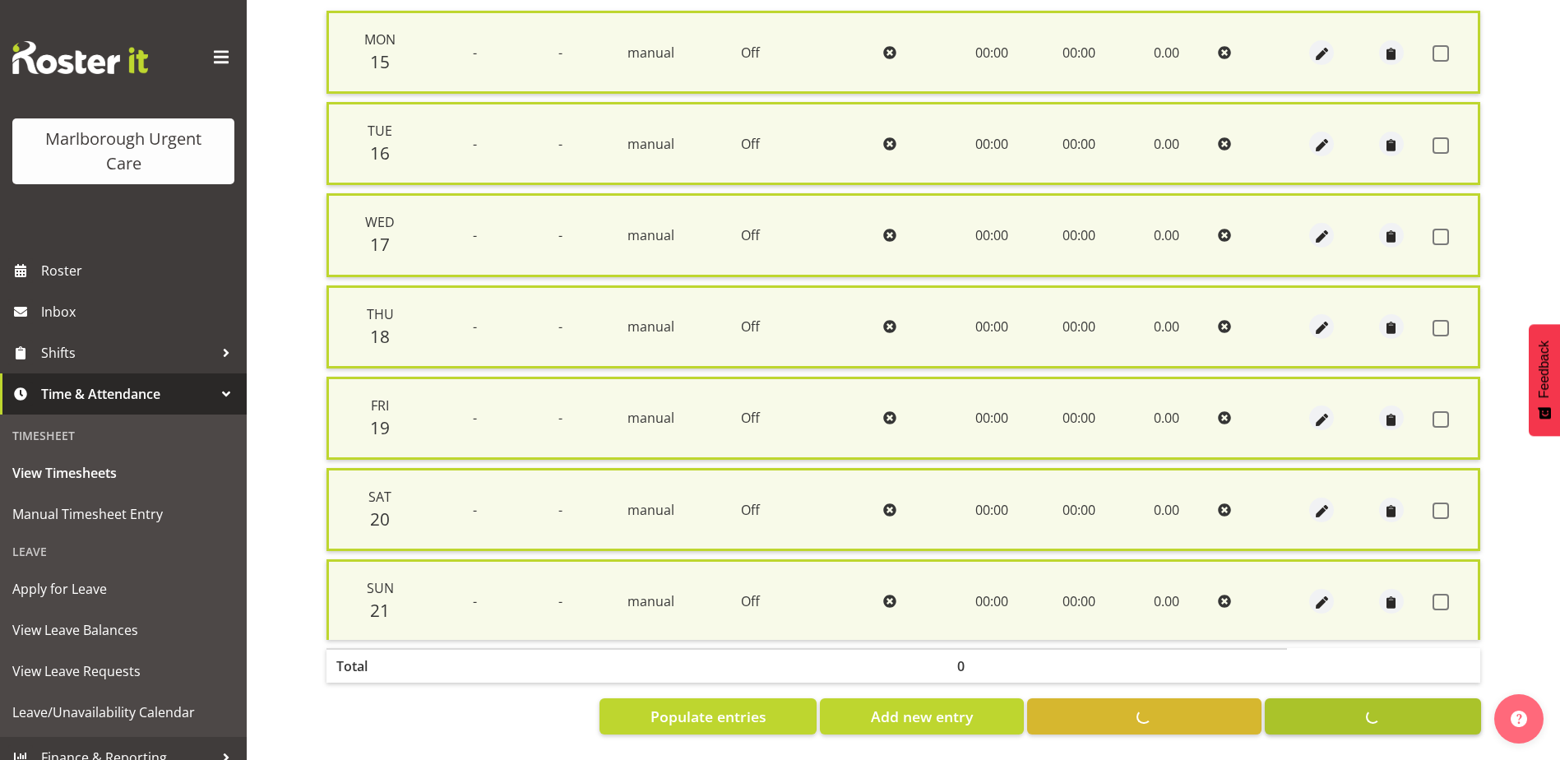
checkbox input "false"
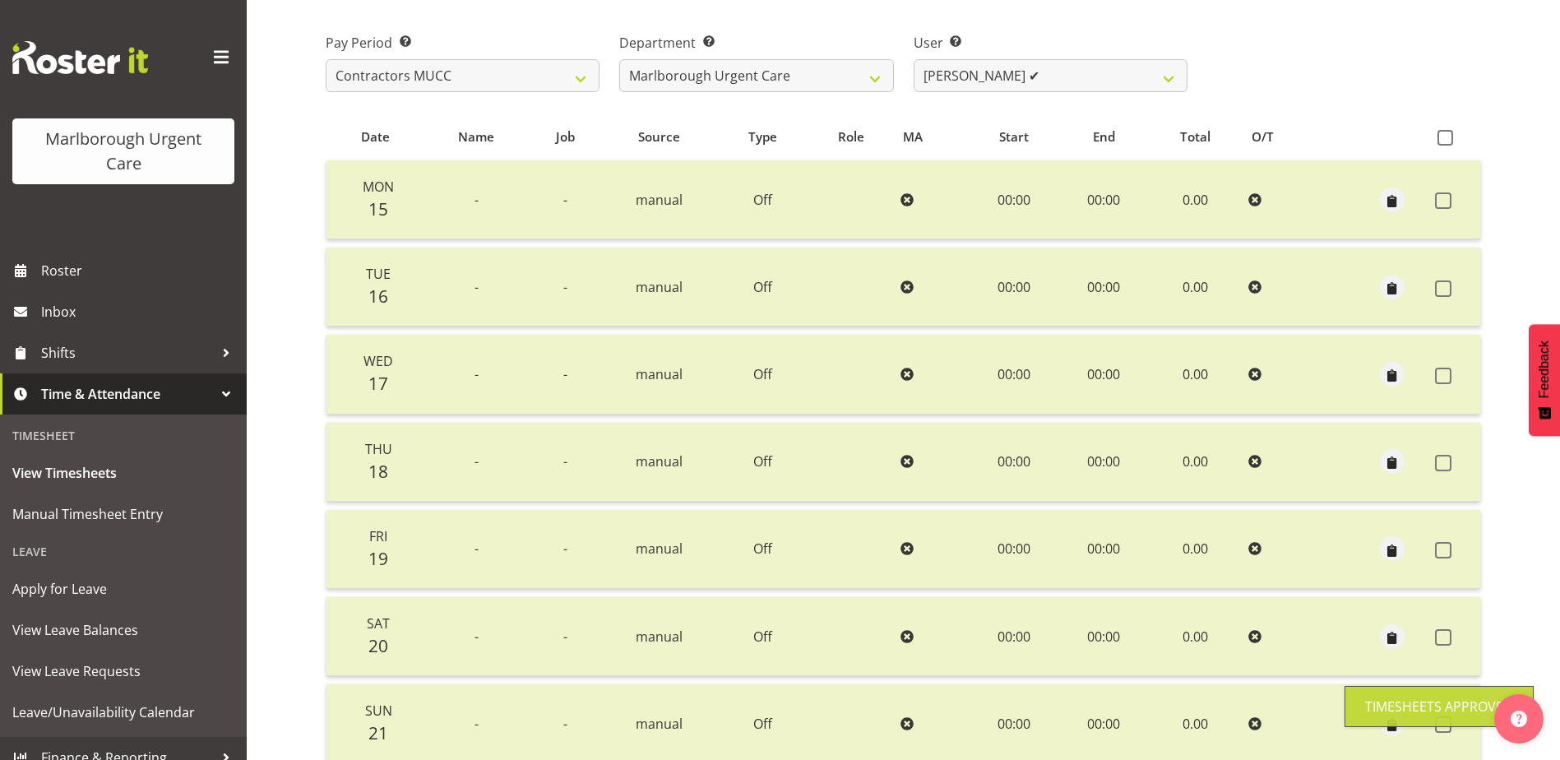
scroll to position [0, 0]
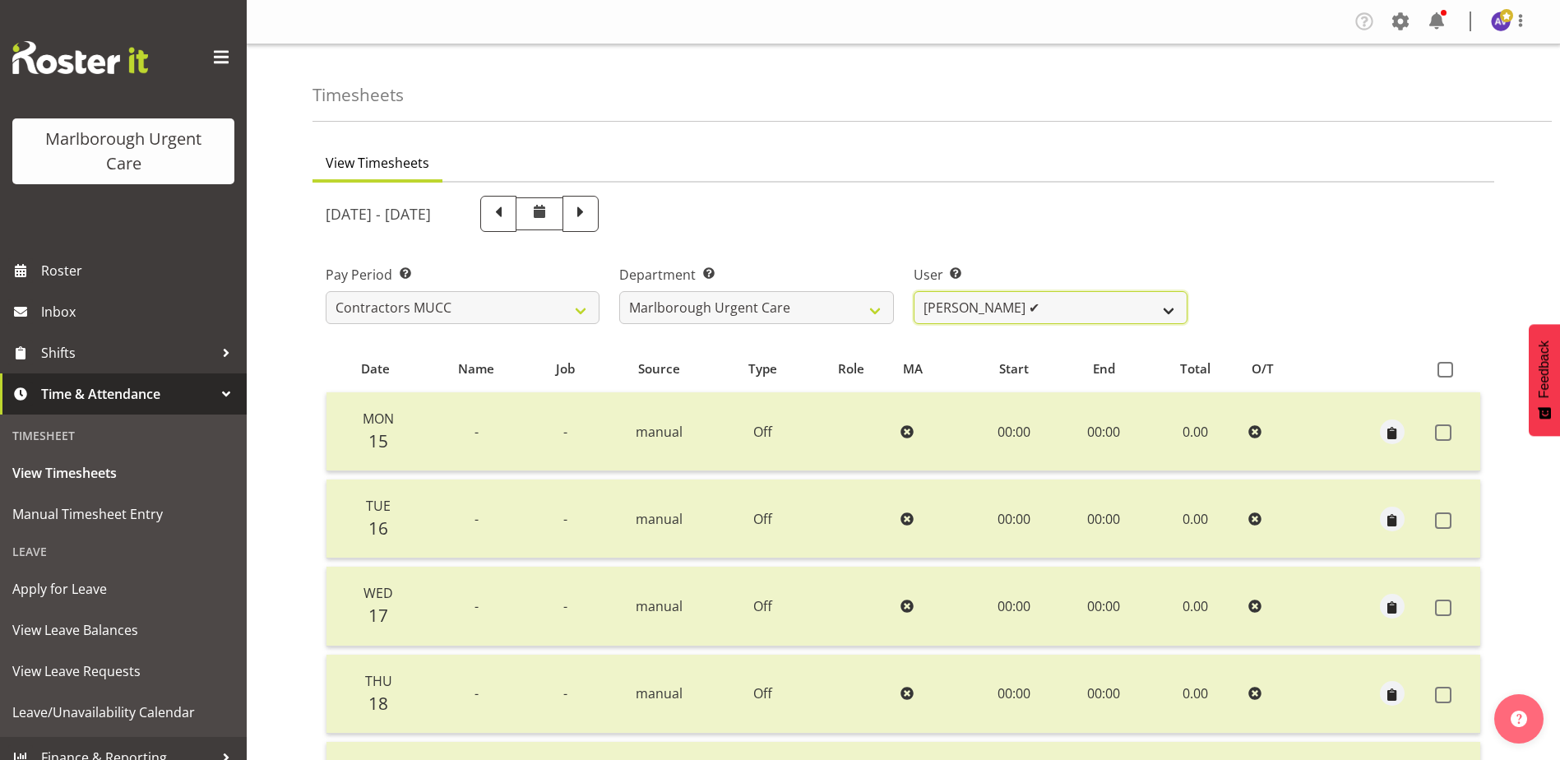
click at [975, 307] on select "Alexandra Madigan ❌ Emily Marfell ✔ Tomi Moore ❌" at bounding box center [1050, 307] width 274 height 33
select select "11878"
click at [913, 291] on select "Alexandra Madigan ❌ Emily Marfell ✔ Tomi Moore ❌" at bounding box center [1050, 307] width 274 height 33
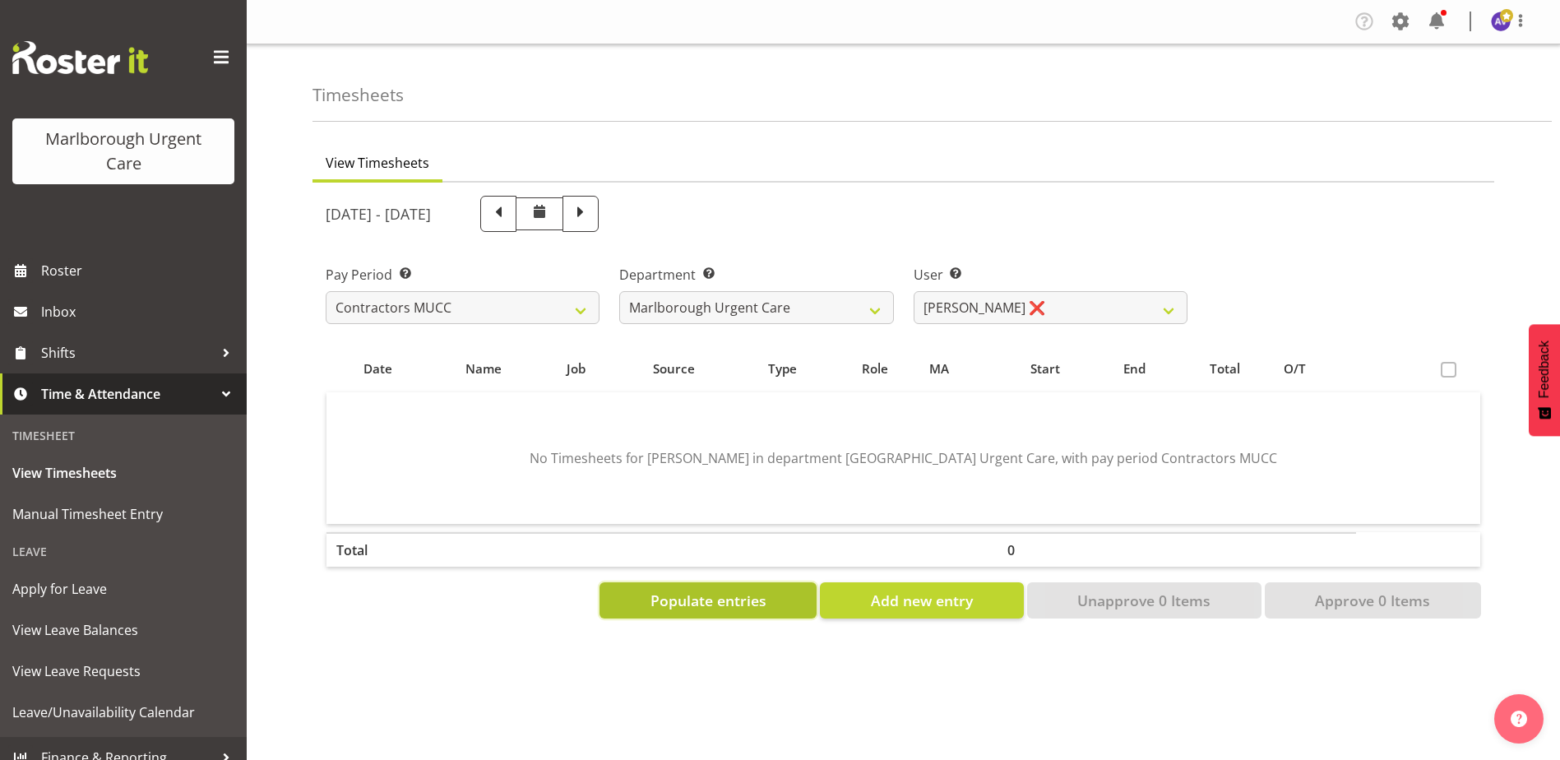
click at [756, 592] on span "Populate entries" at bounding box center [708, 599] width 116 height 21
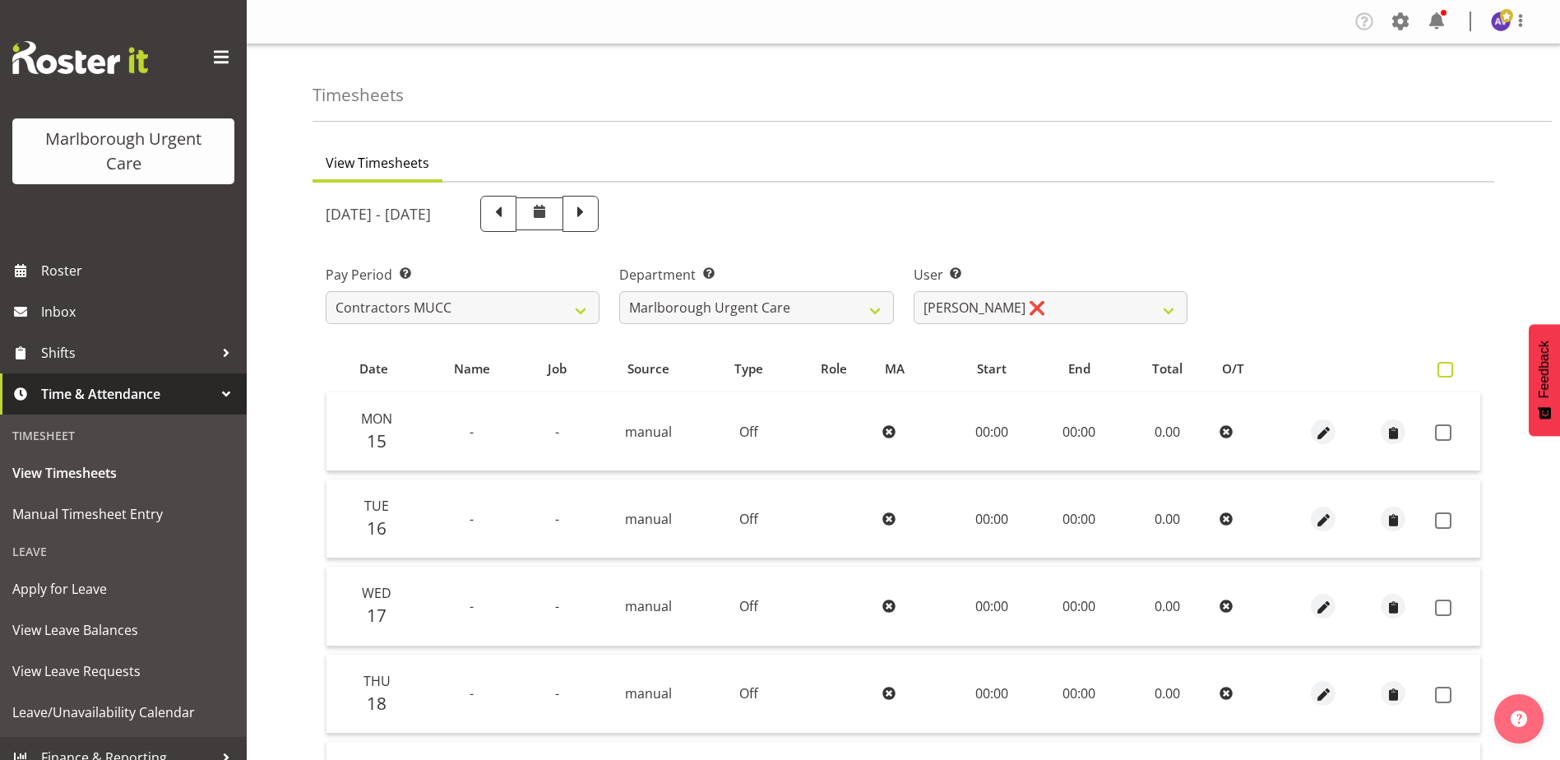
click at [1444, 365] on span at bounding box center [1445, 370] width 16 height 16
click at [1444, 365] on input "checkbox" at bounding box center [1442, 369] width 11 height 11
checkbox input "true"
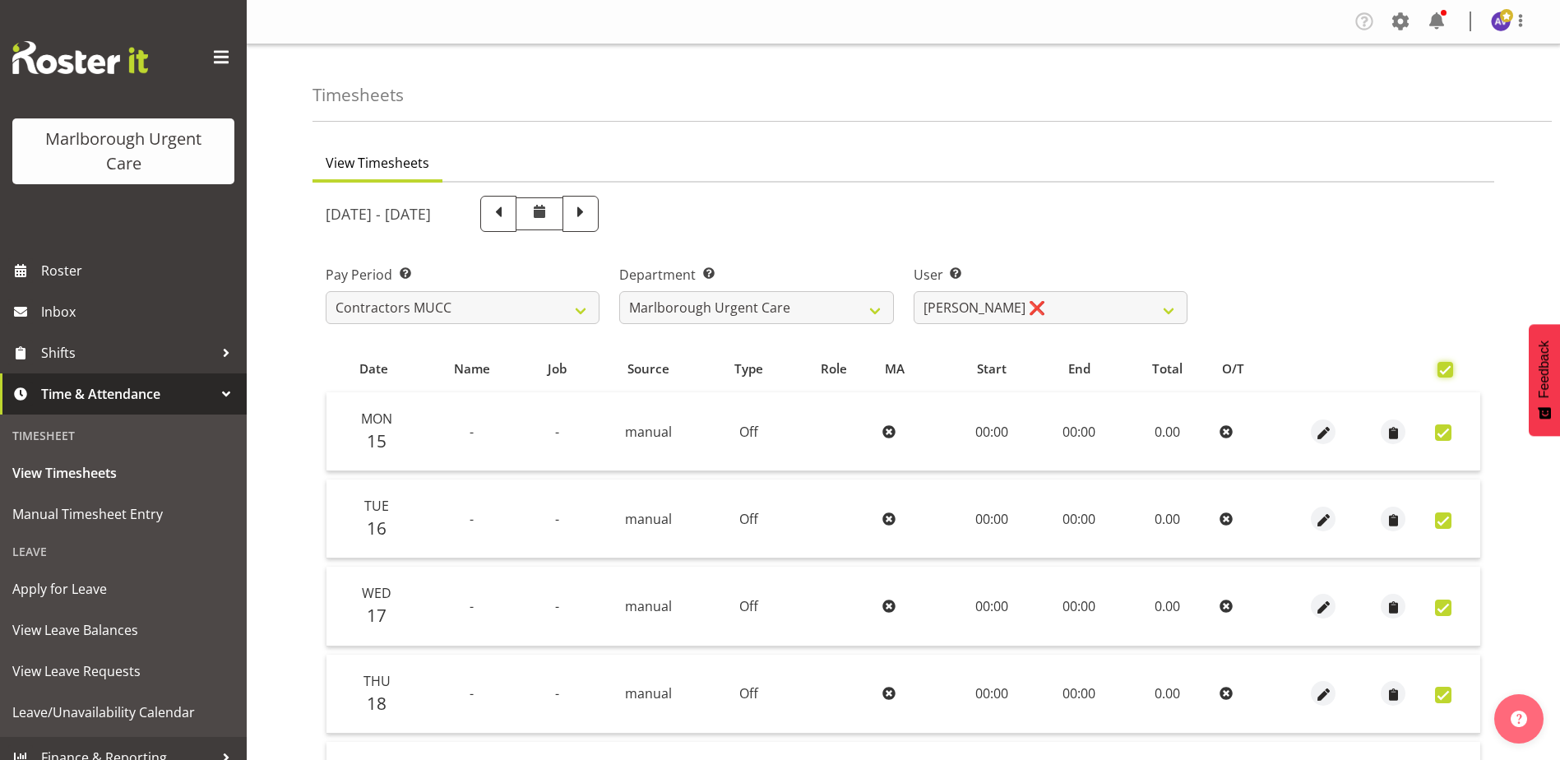
checkbox input "true"
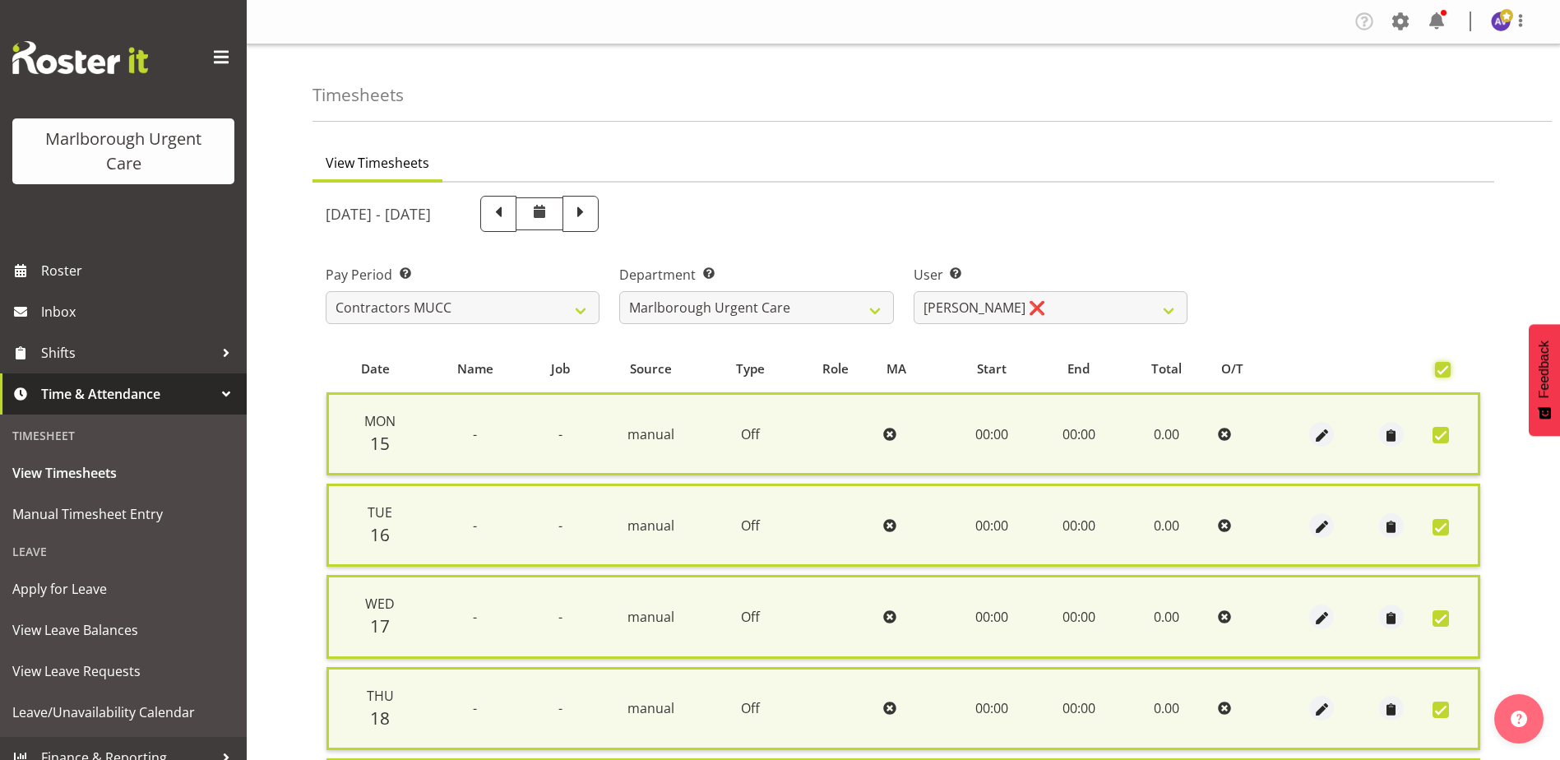
scroll to position [394, 0]
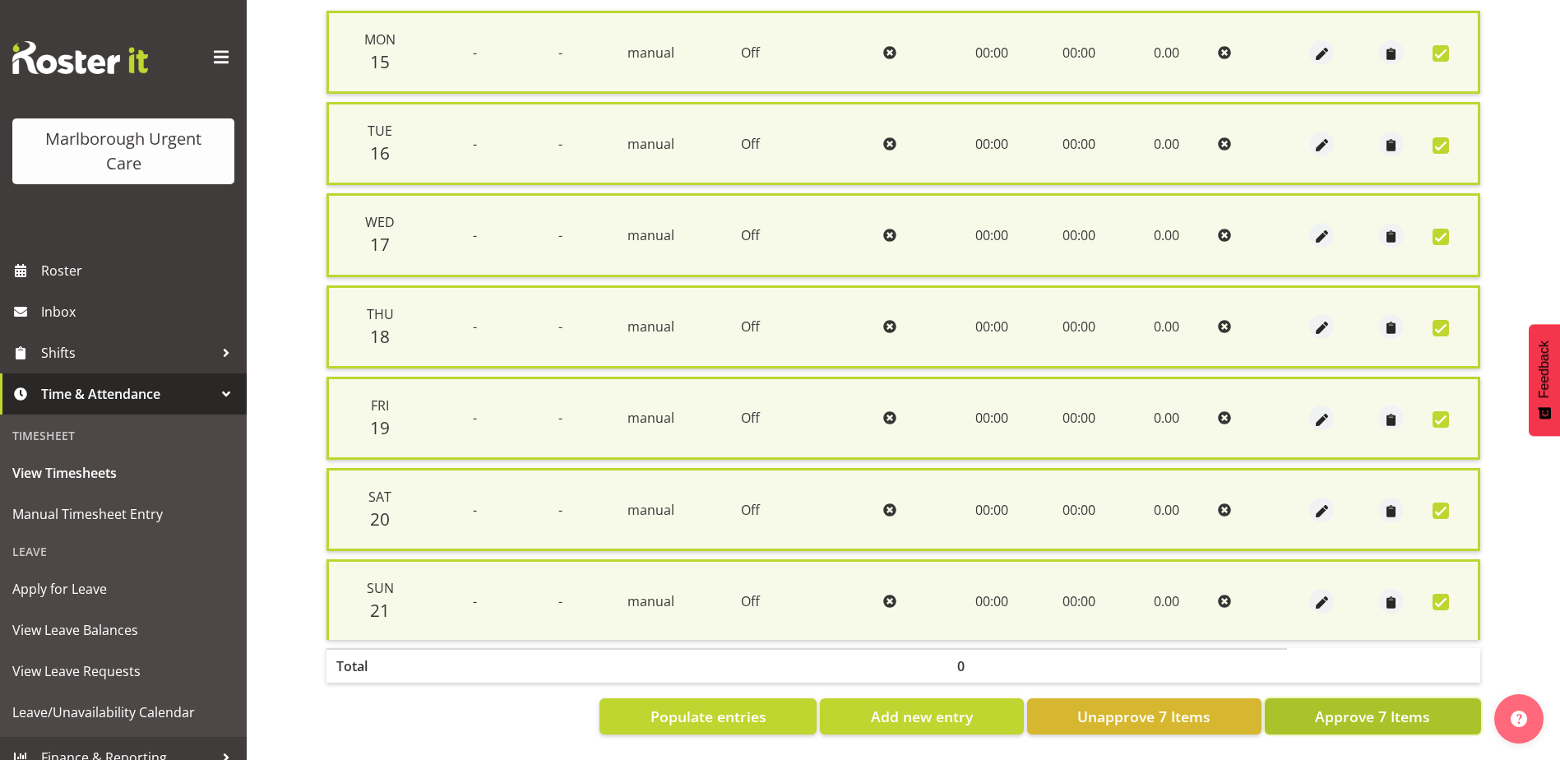
click at [1358, 705] on span "Approve 7 Items" at bounding box center [1372, 715] width 115 height 21
checkbox input "false"
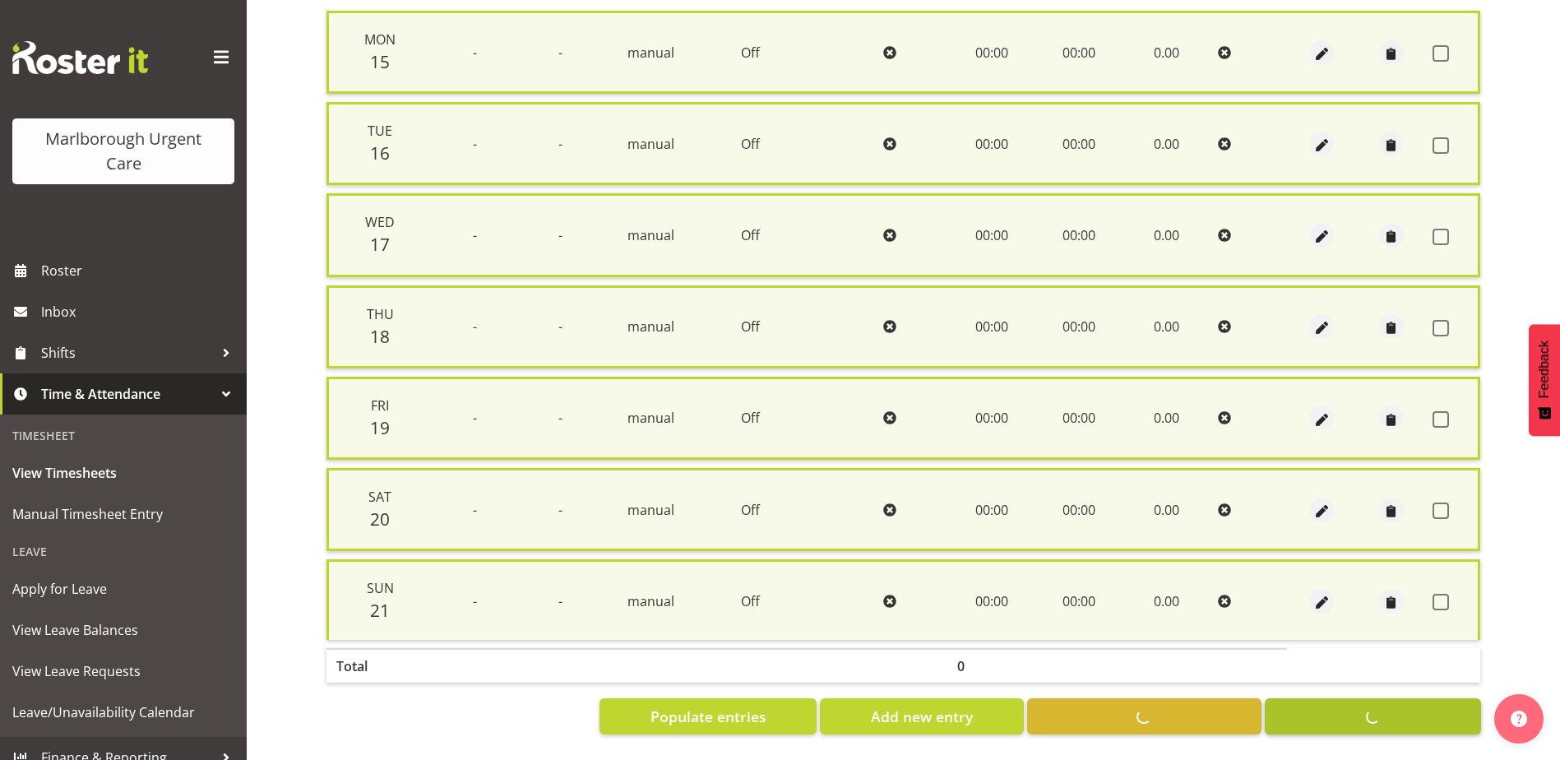
checkbox input "false"
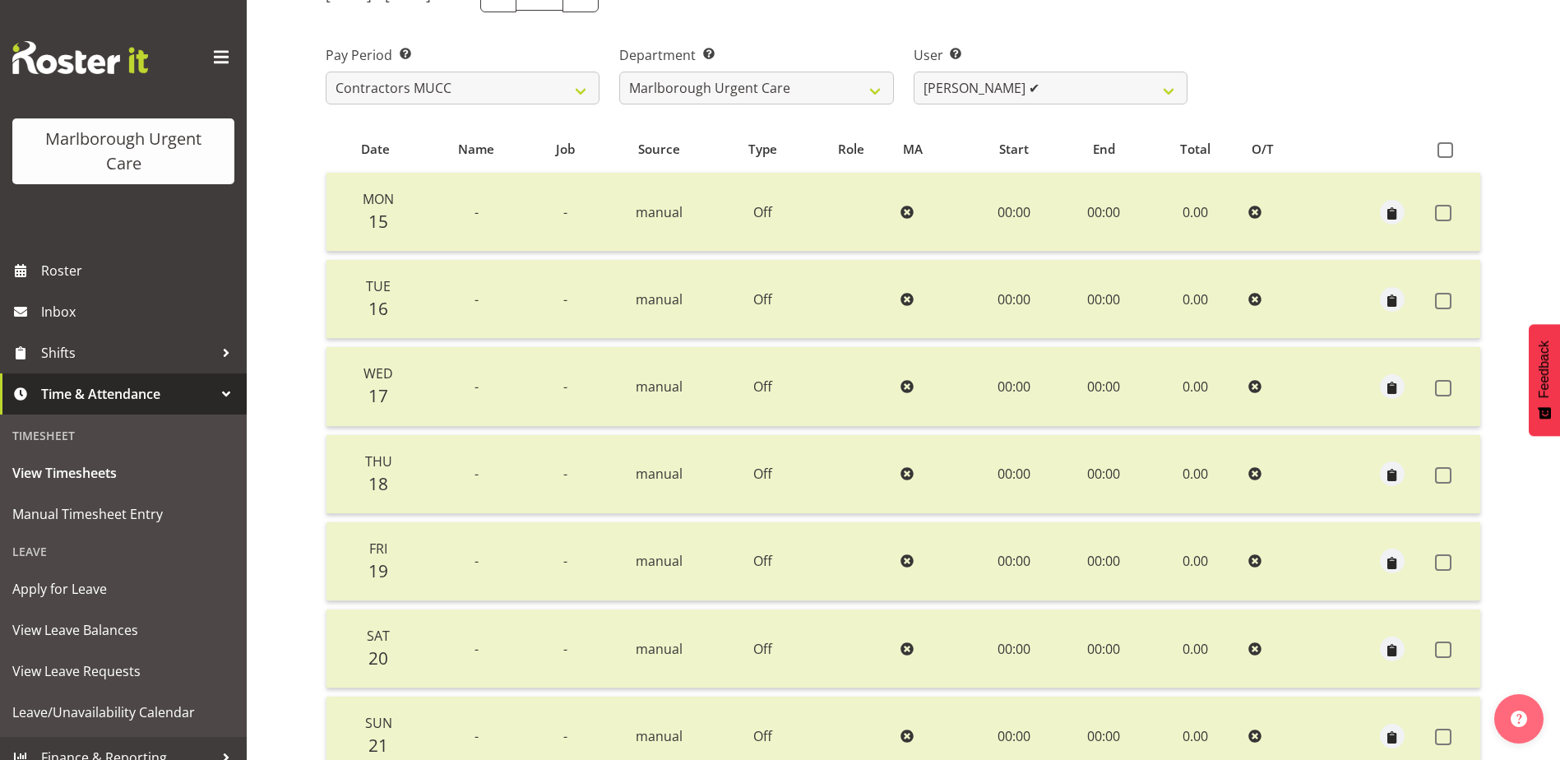
scroll to position [0, 0]
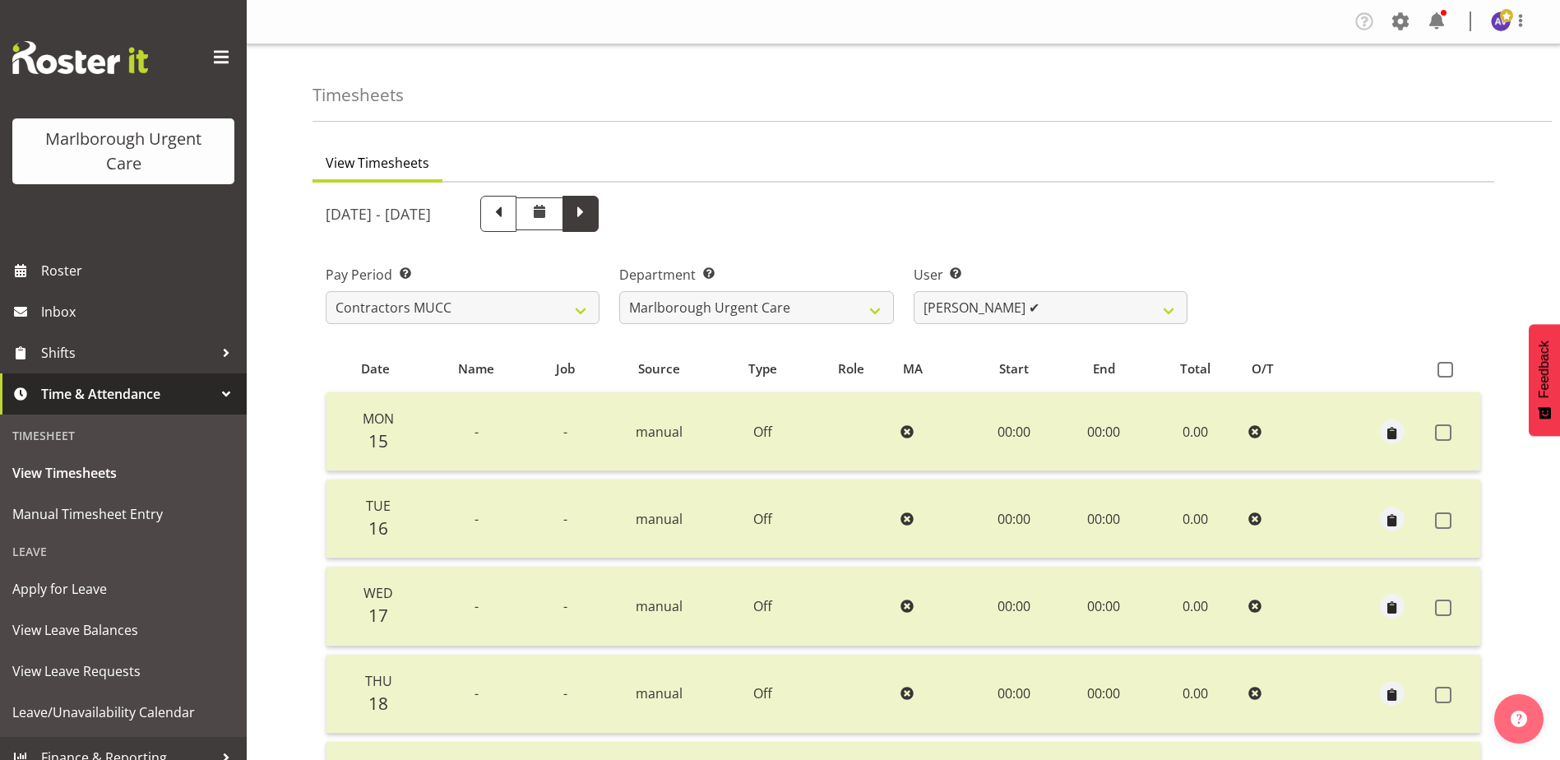
click at [591, 210] on span at bounding box center [580, 211] width 21 height 21
select select
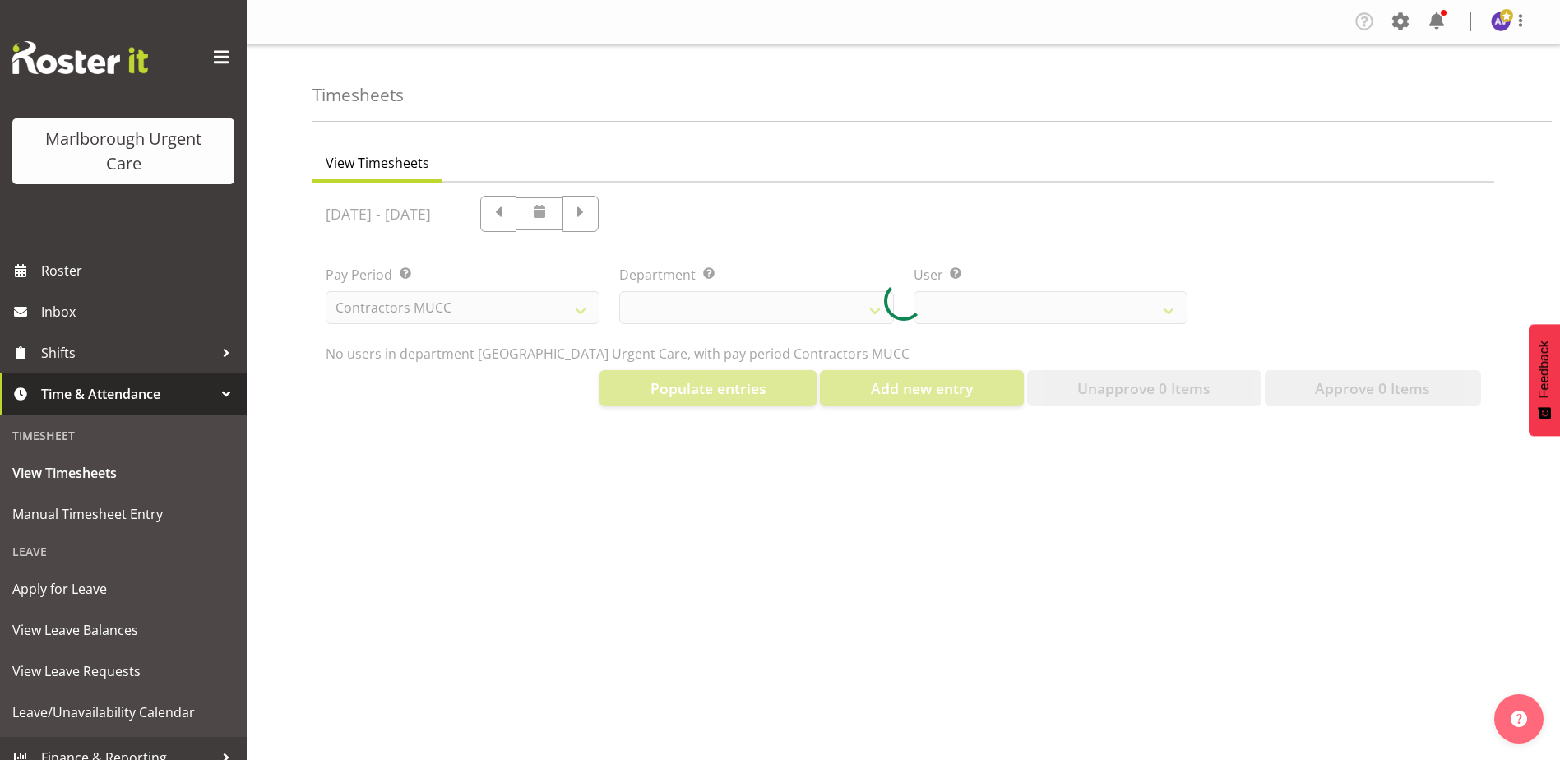
select select "11878"
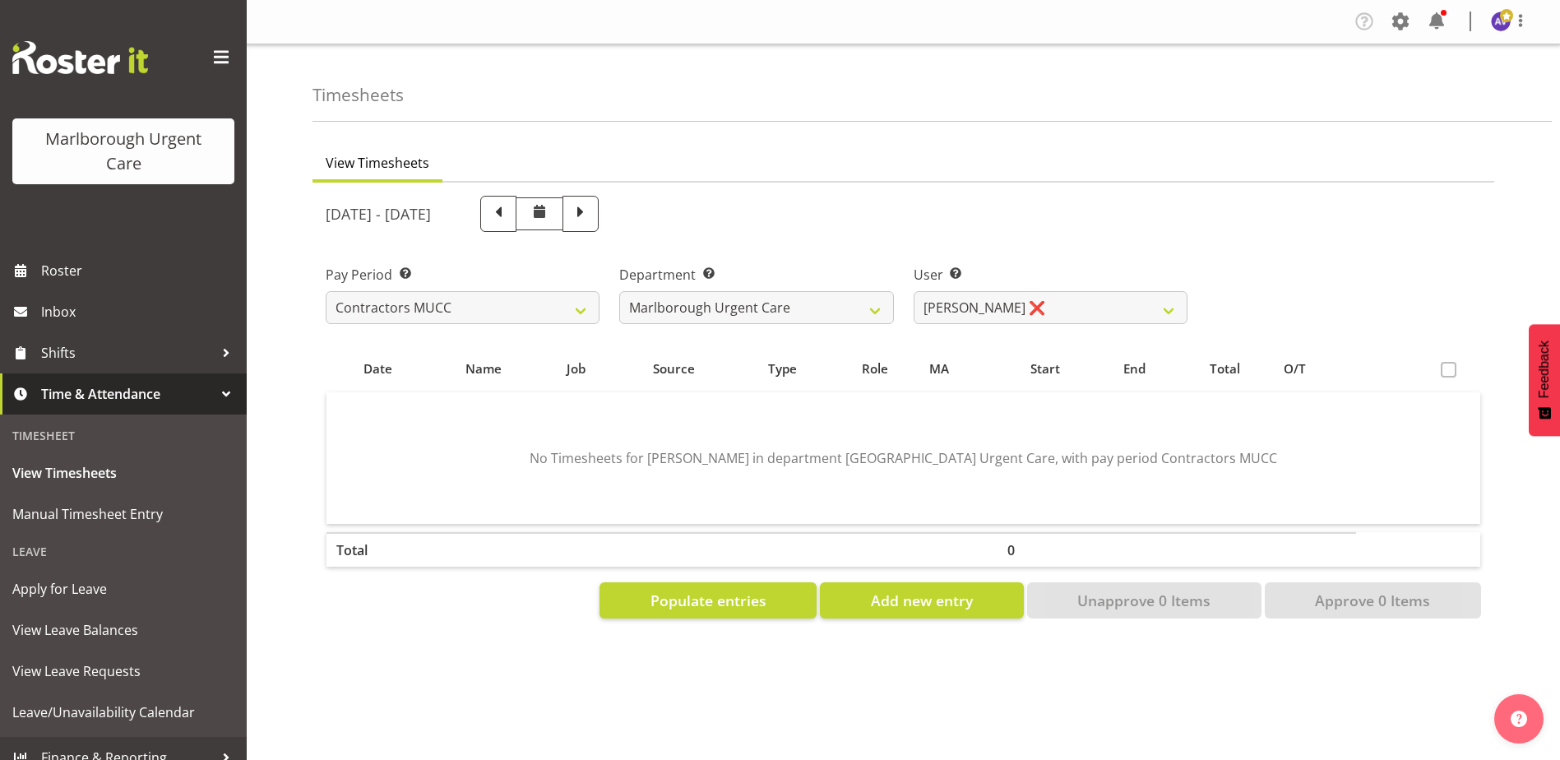
click at [1445, 369] on span at bounding box center [1448, 370] width 16 height 16
click at [751, 602] on span "Populate entries" at bounding box center [708, 599] width 116 height 21
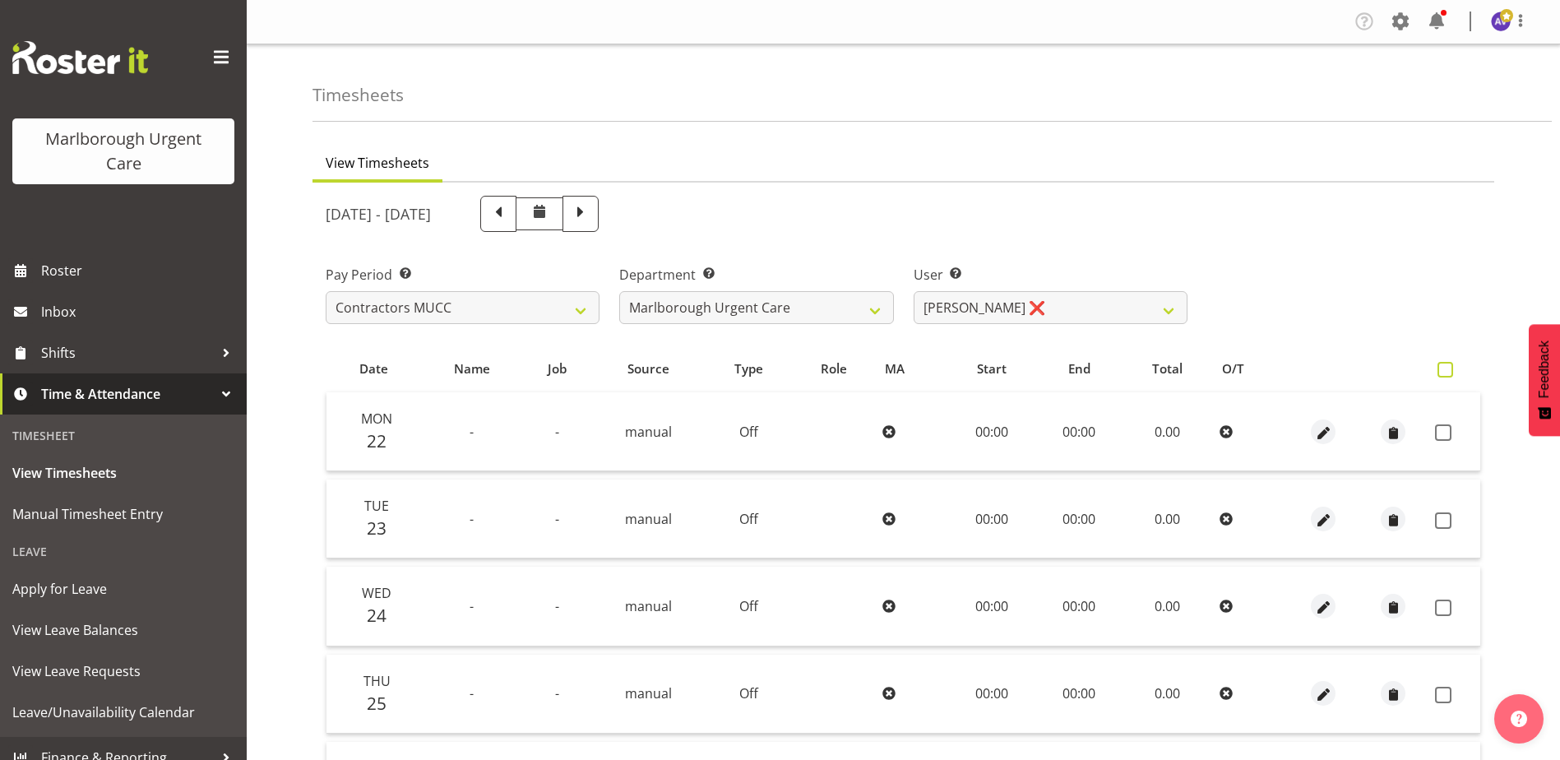
click at [1449, 368] on span at bounding box center [1445, 370] width 16 height 16
click at [1448, 368] on input "checkbox" at bounding box center [1442, 369] width 11 height 11
checkbox input "true"
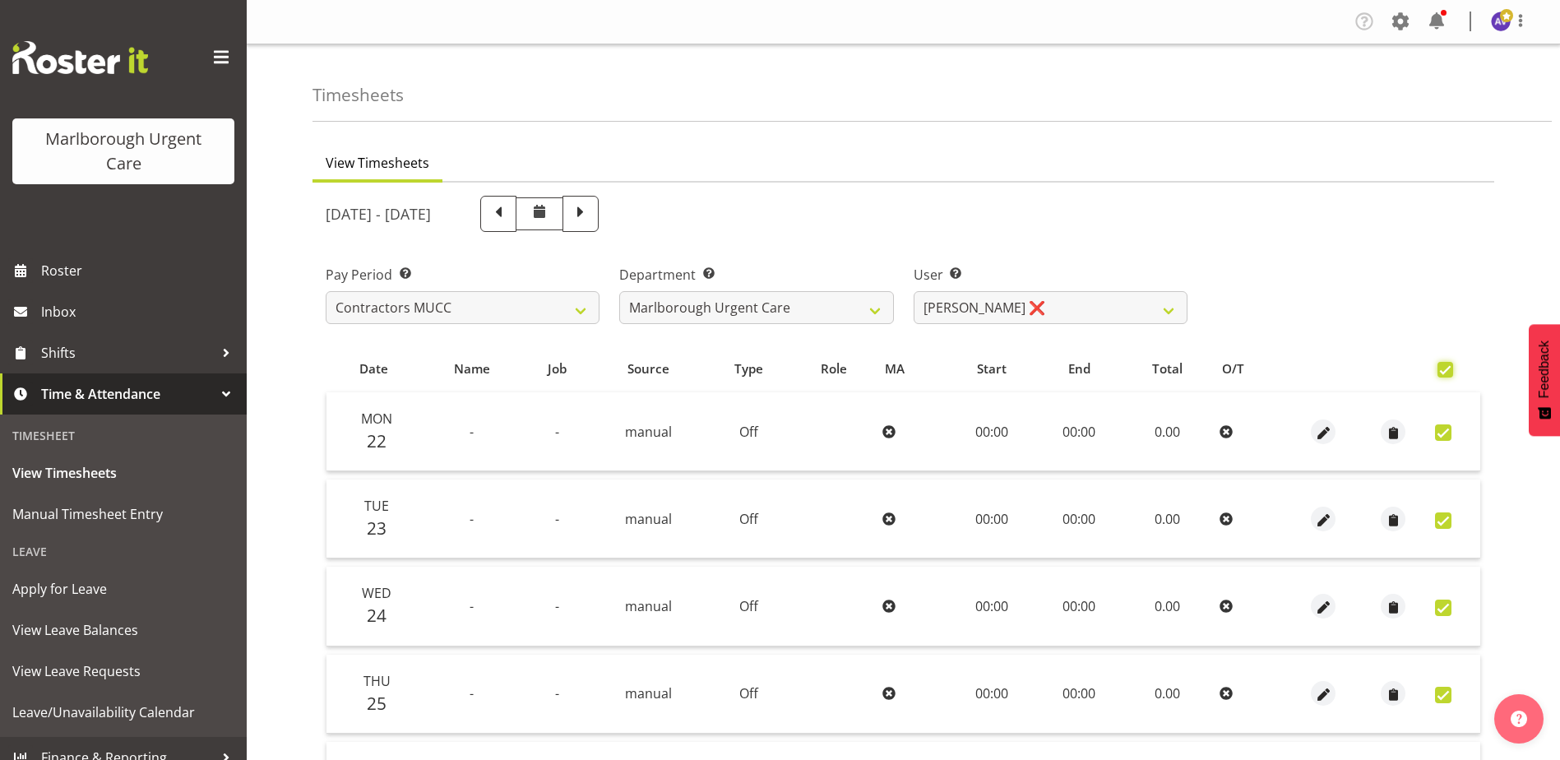
checkbox input "true"
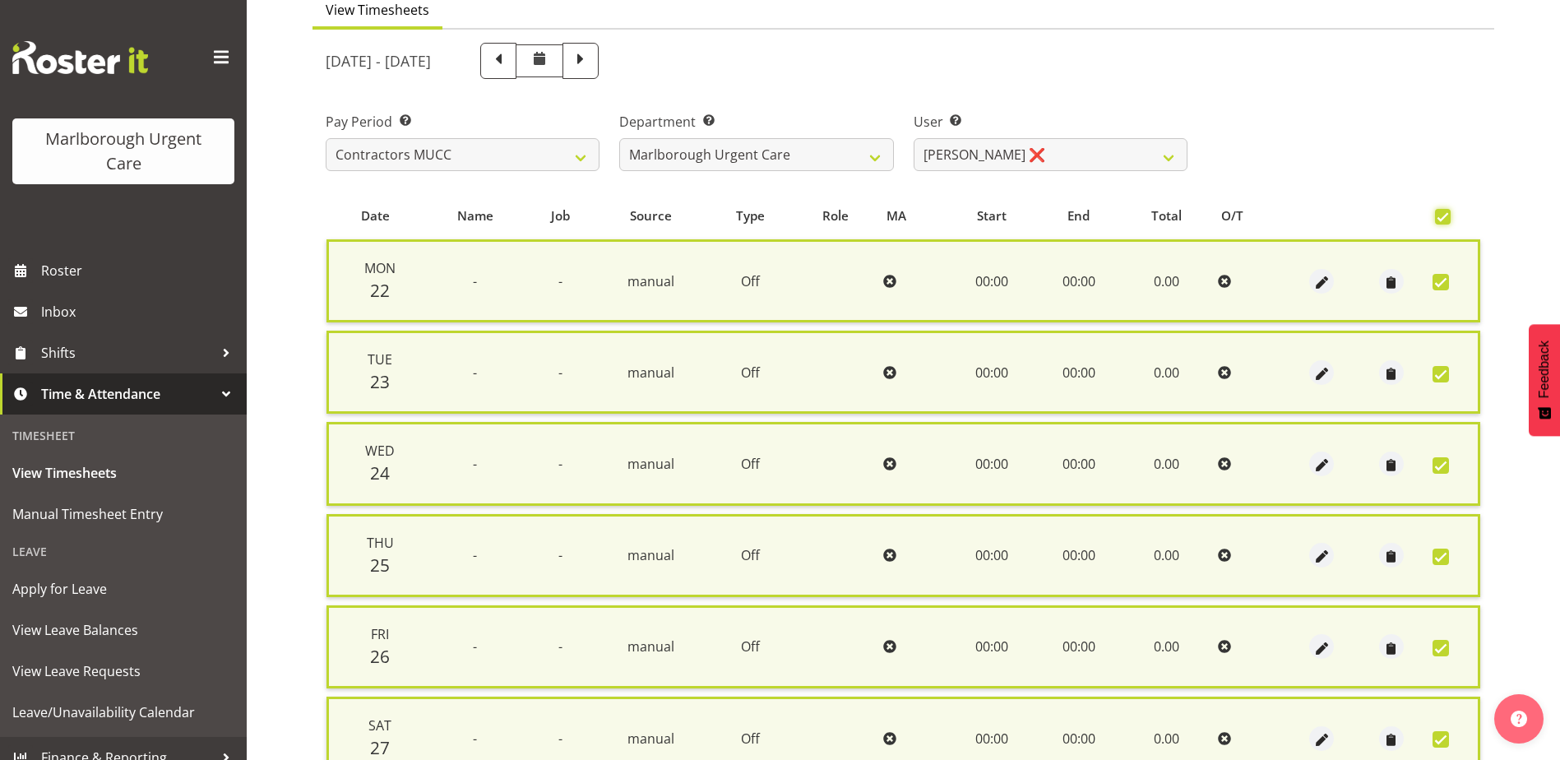
scroll to position [394, 0]
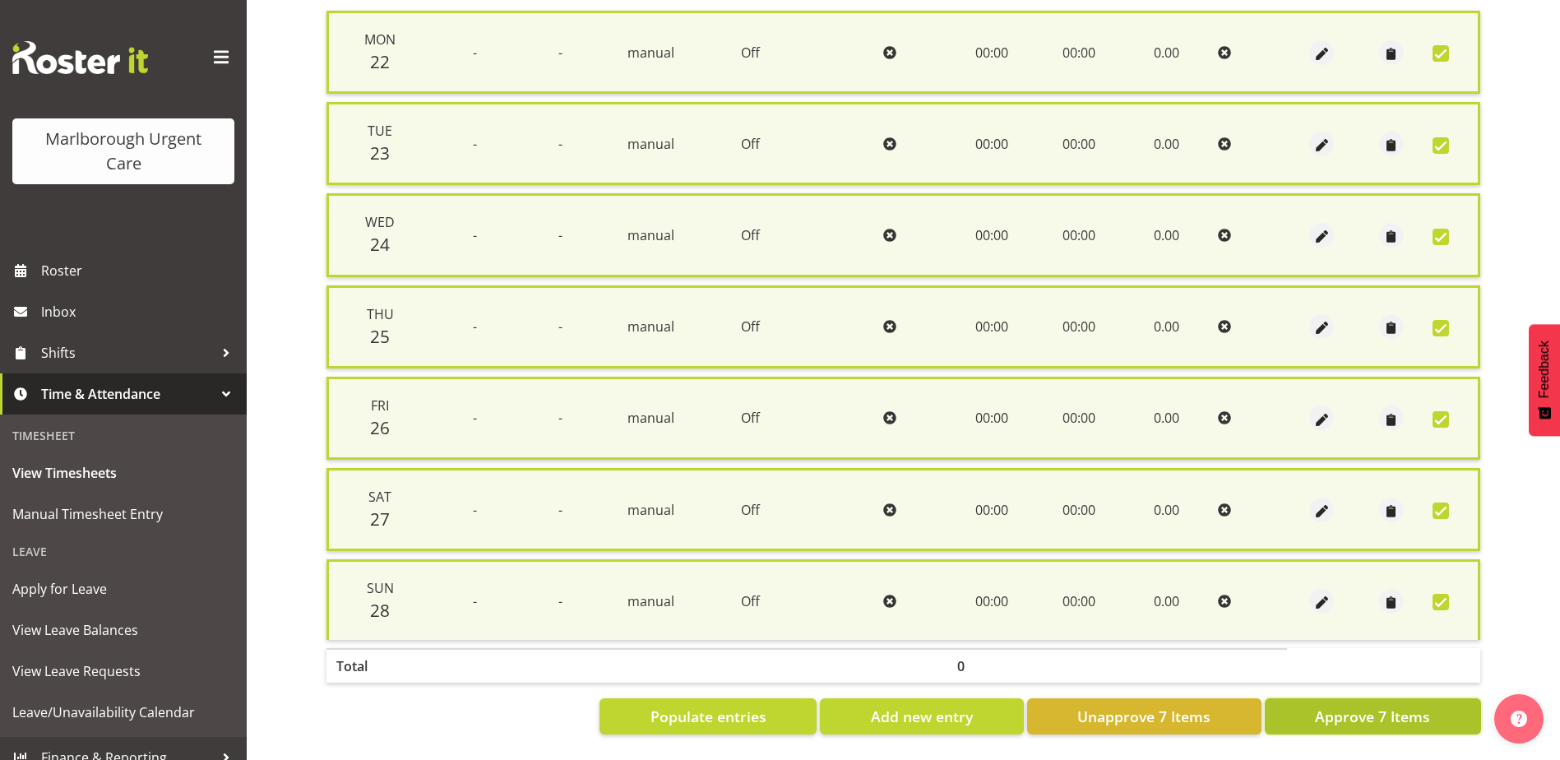
click at [1312, 698] on button "Approve 7 Items" at bounding box center [1372, 716] width 216 height 36
checkbox input "false"
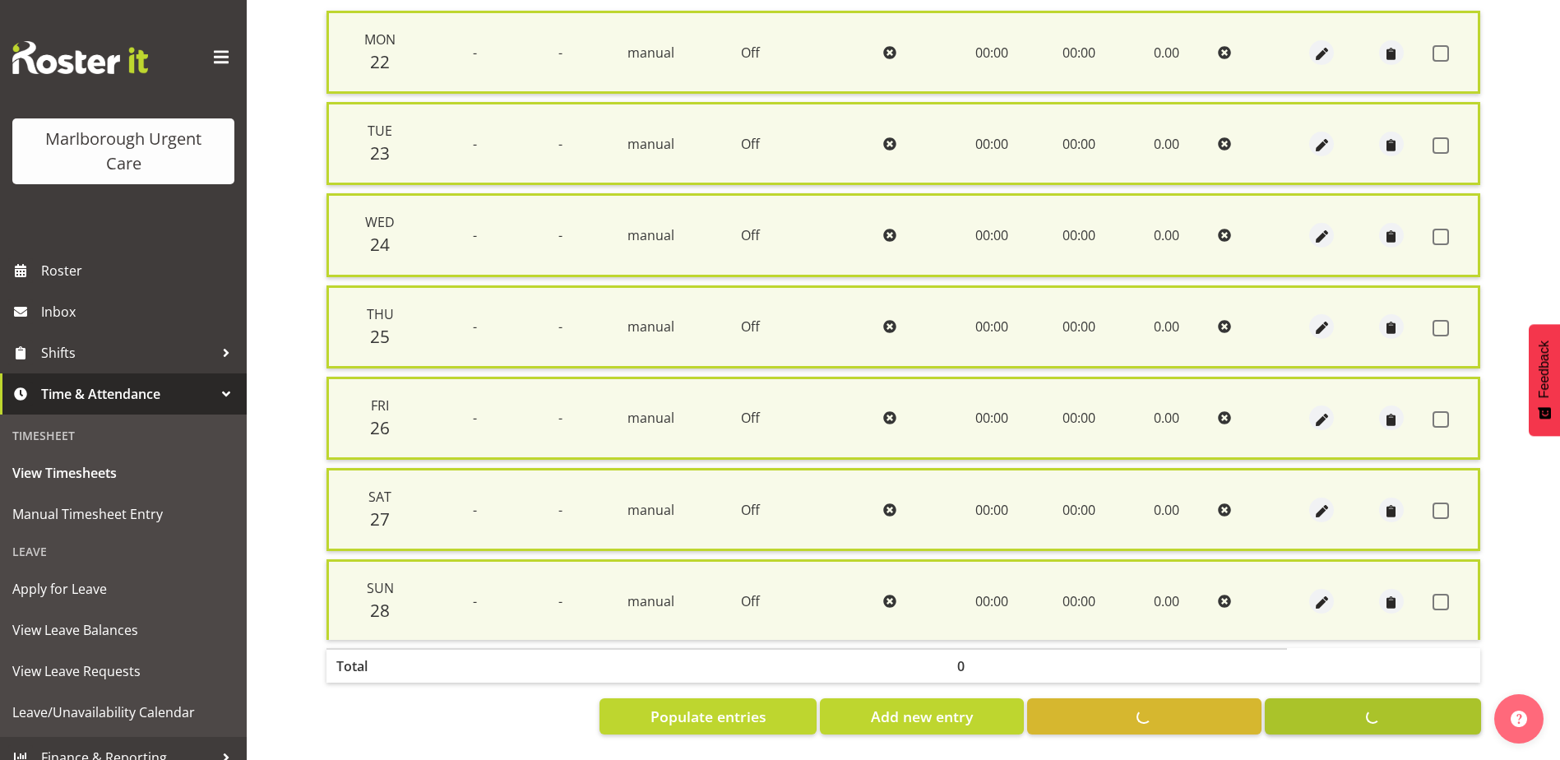
checkbox input "false"
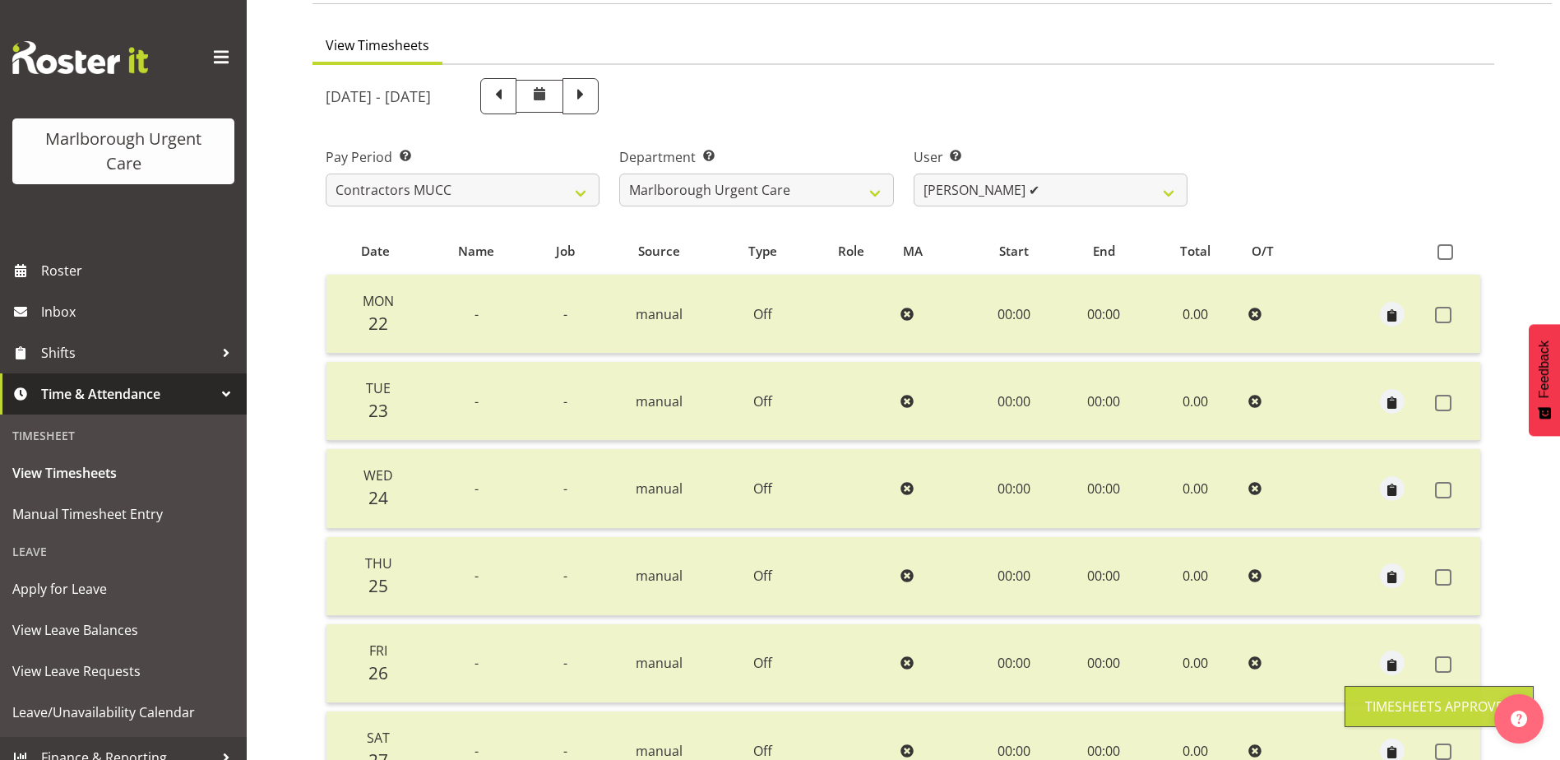
scroll to position [0, 0]
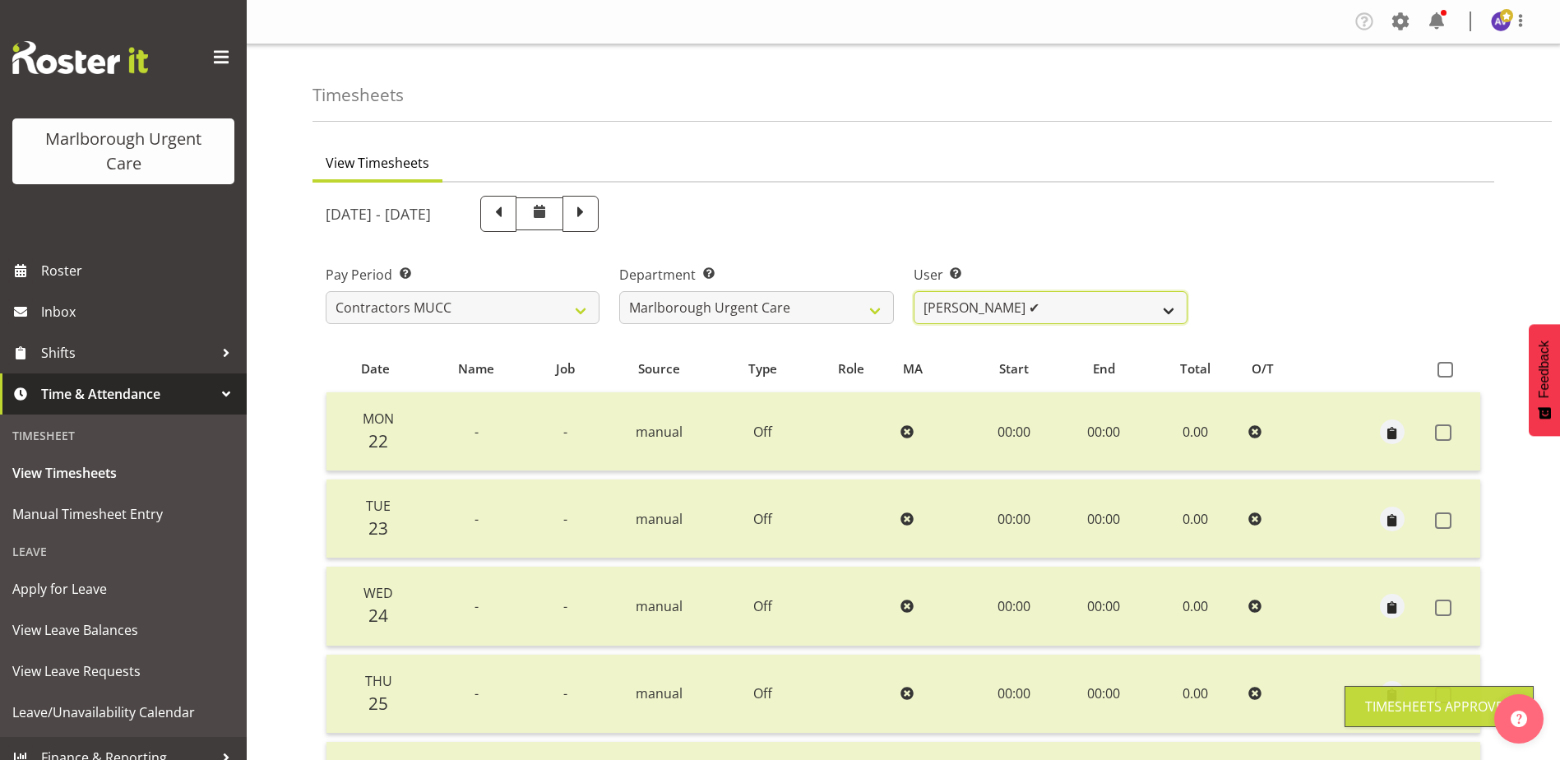
click at [960, 309] on select "Alexandra Madigan ❌ Emily Marfell ✔ Tomi Moore ✔" at bounding box center [1050, 307] width 274 height 33
select select "11823"
click at [913, 291] on select "Alexandra Madigan ❌ Emily Marfell ✔ Tomi Moore ✔" at bounding box center [1050, 307] width 274 height 33
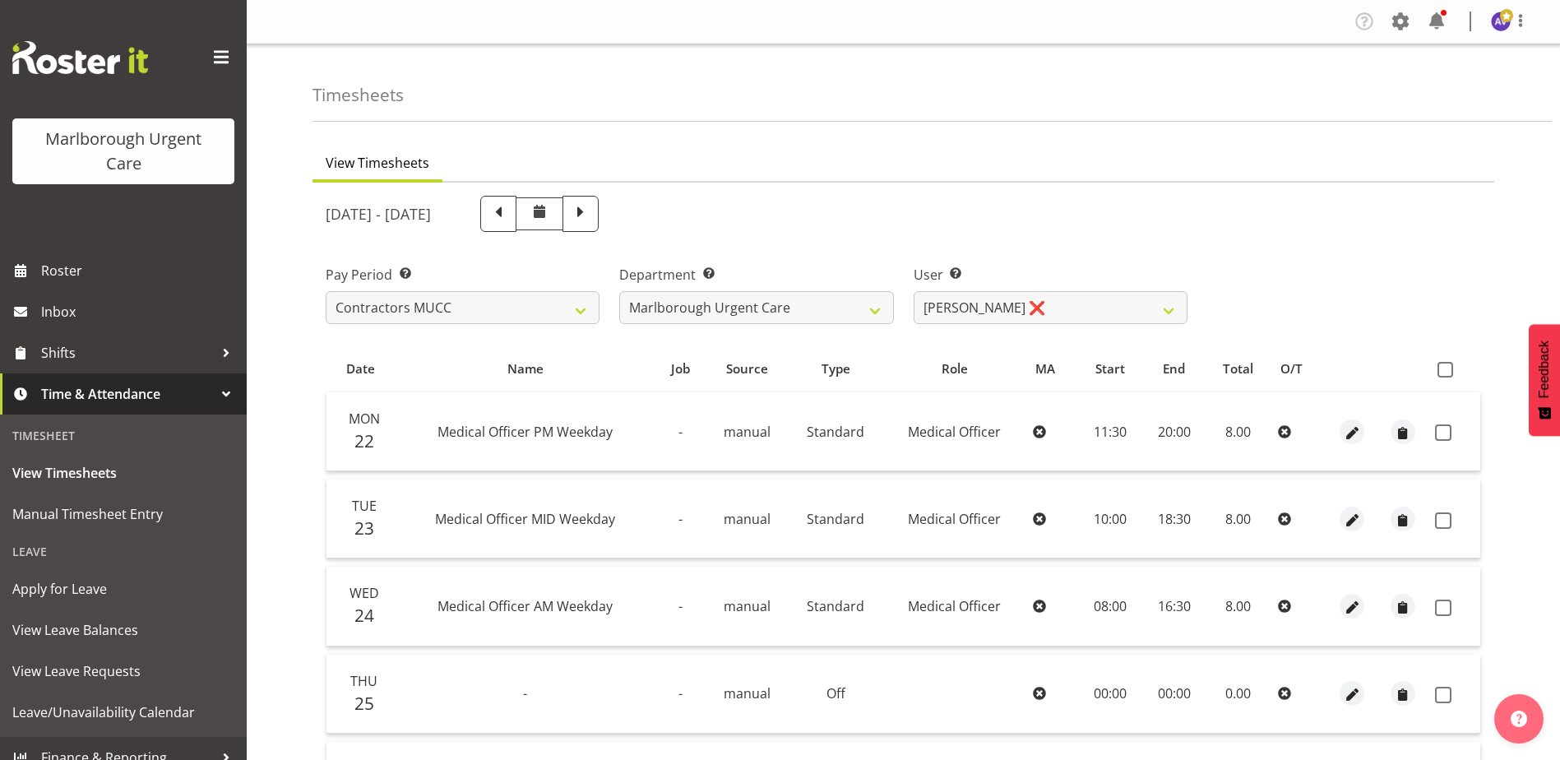
click at [1356, 275] on div "Pay Period Select which pay period you would like to view. Fortnightly MPHO - H…" at bounding box center [903, 288] width 1175 height 92
click at [1444, 372] on span at bounding box center [1445, 370] width 16 height 16
click at [1444, 372] on input "checkbox" at bounding box center [1442, 369] width 11 height 11
checkbox input "true"
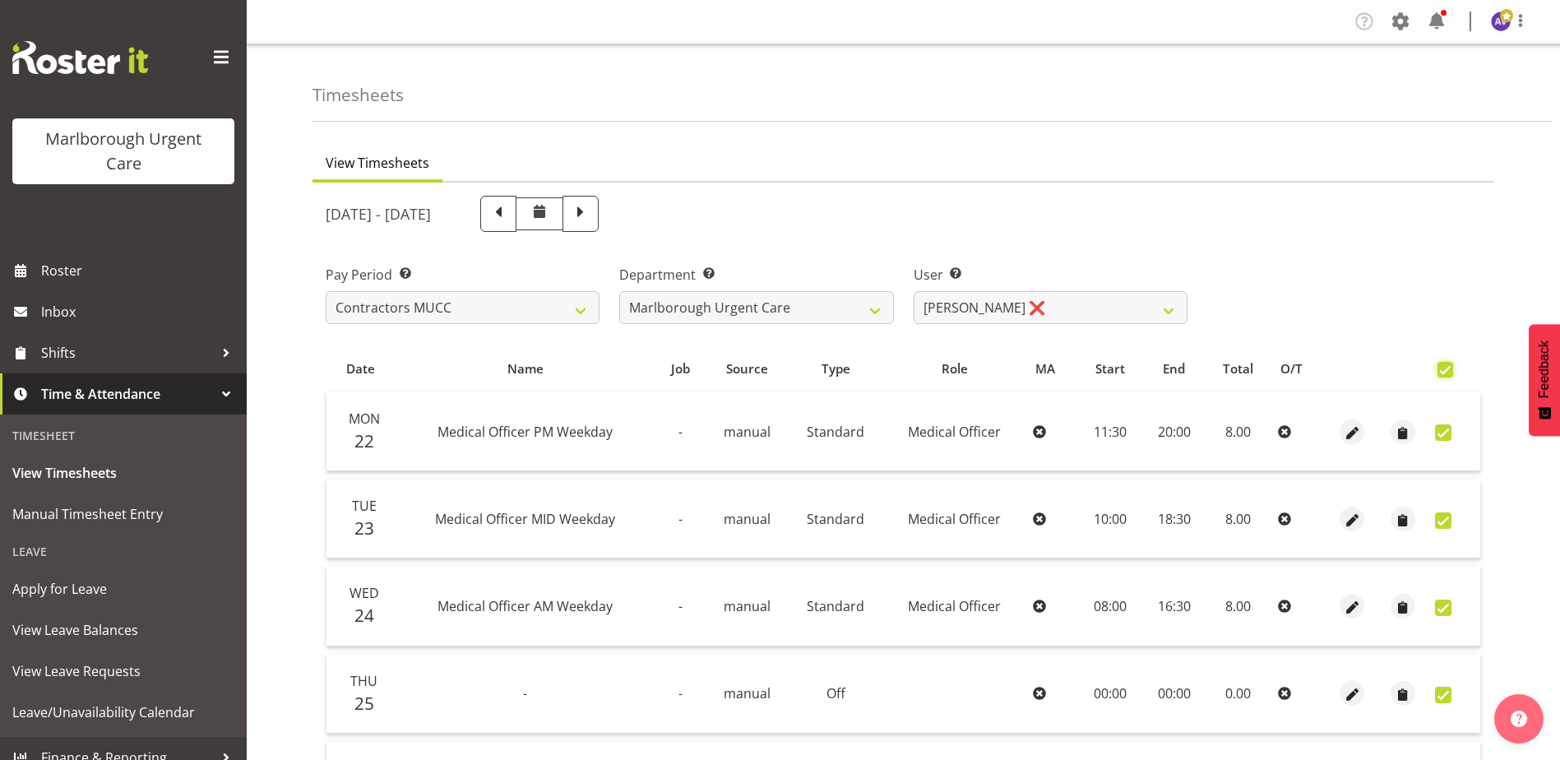
checkbox input "true"
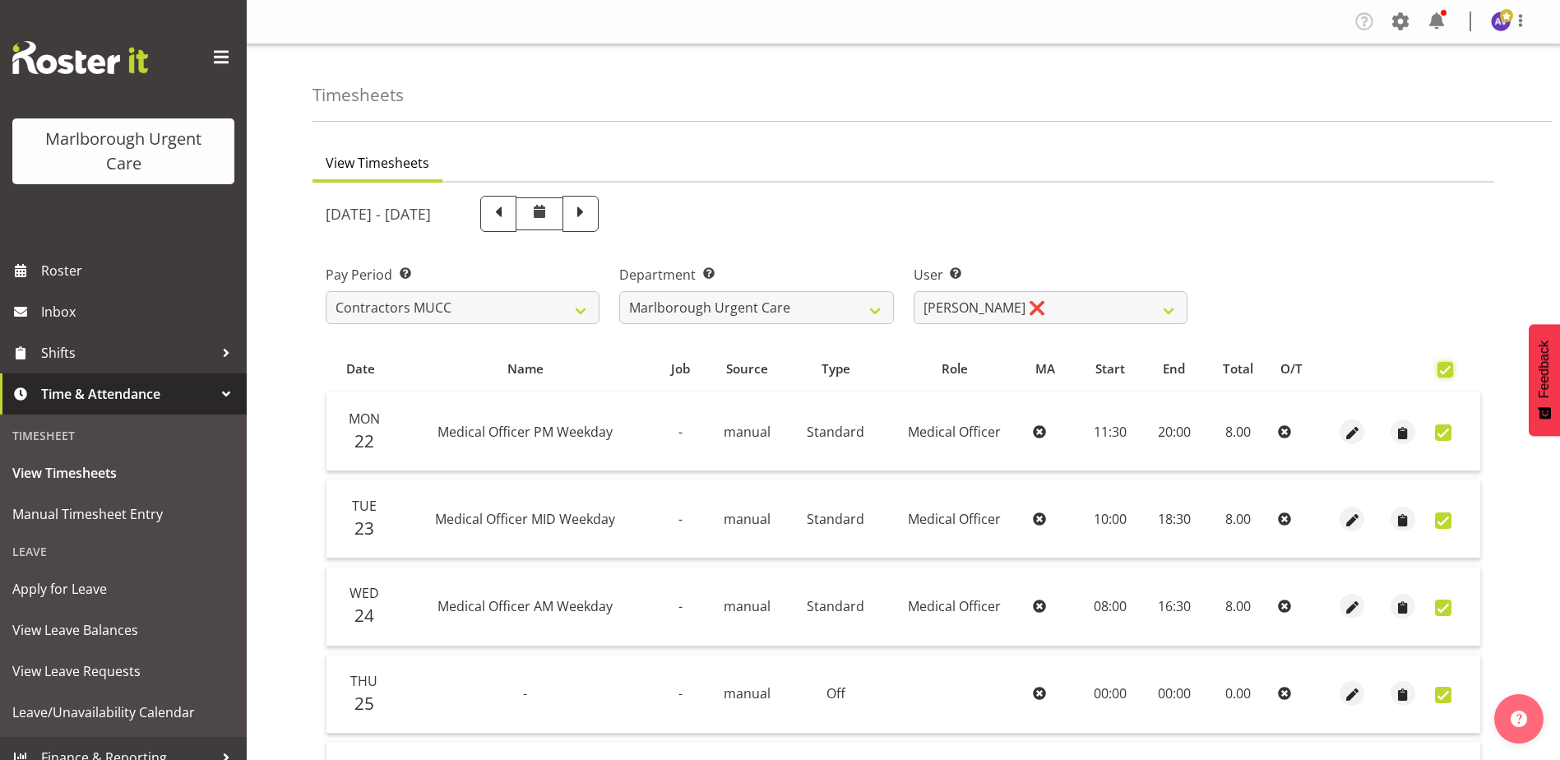
checkbox input "true"
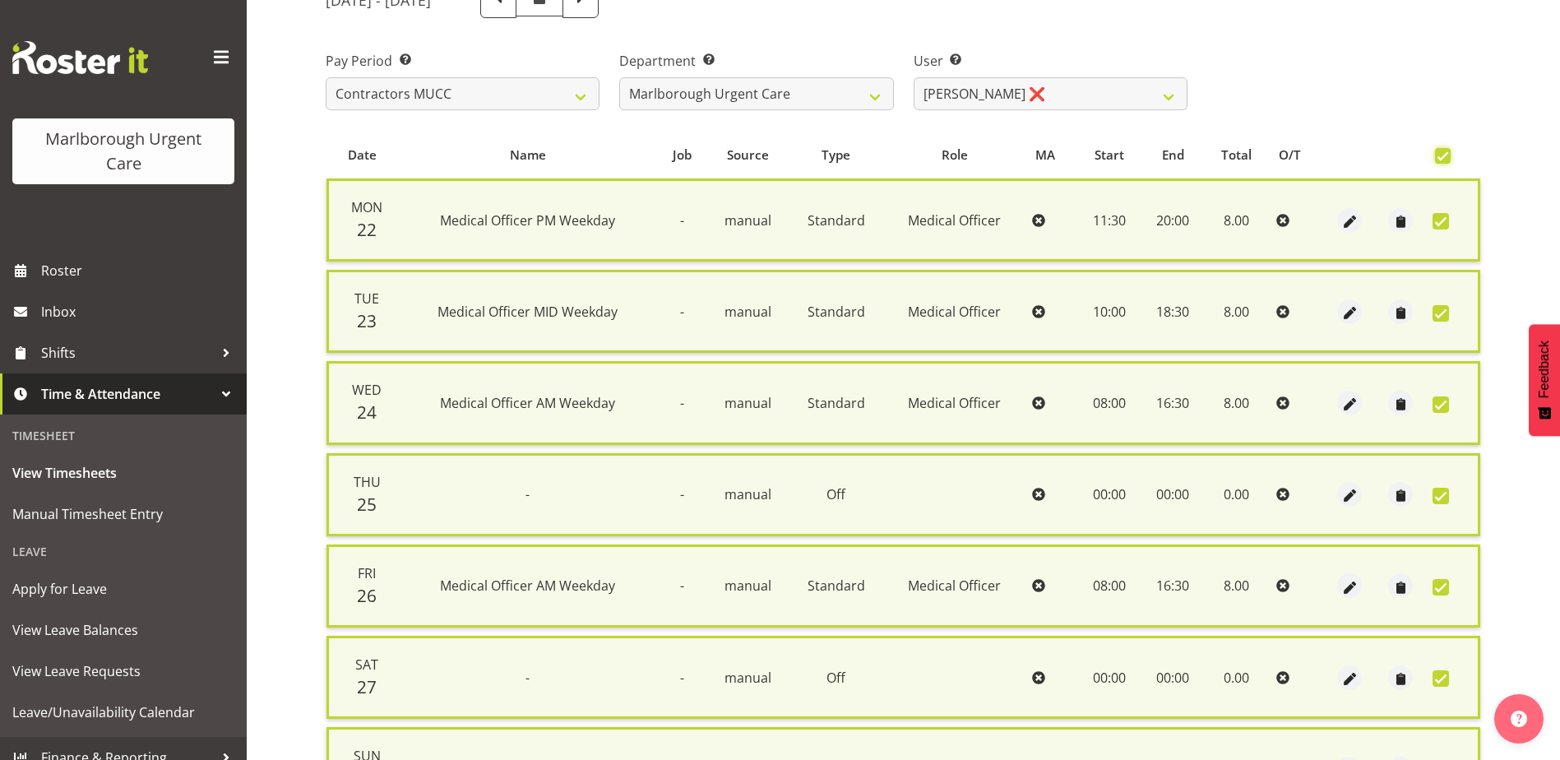
scroll to position [394, 0]
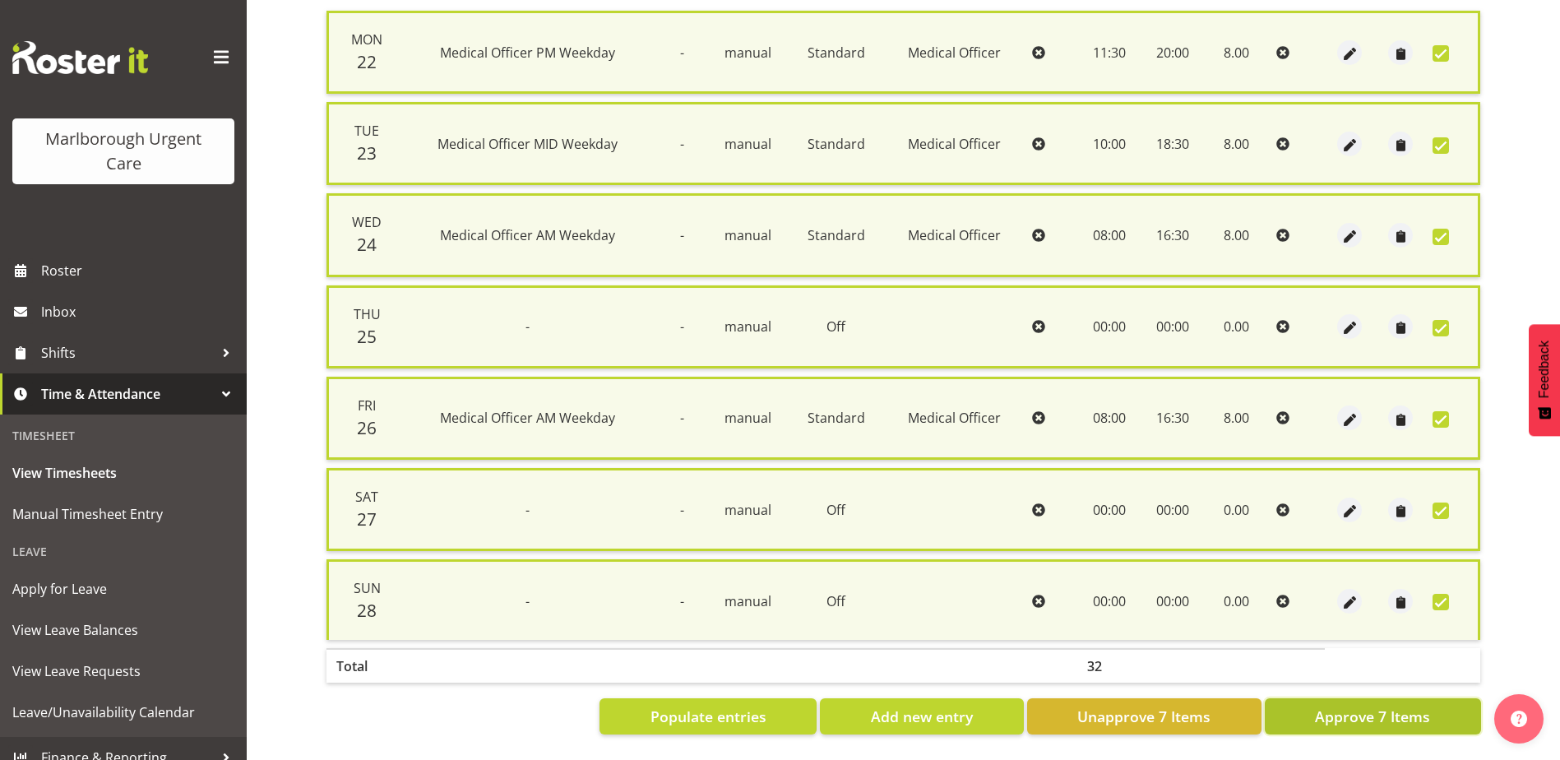
click at [1369, 714] on span "Approve 7 Items" at bounding box center [1372, 715] width 115 height 21
checkbox input "false"
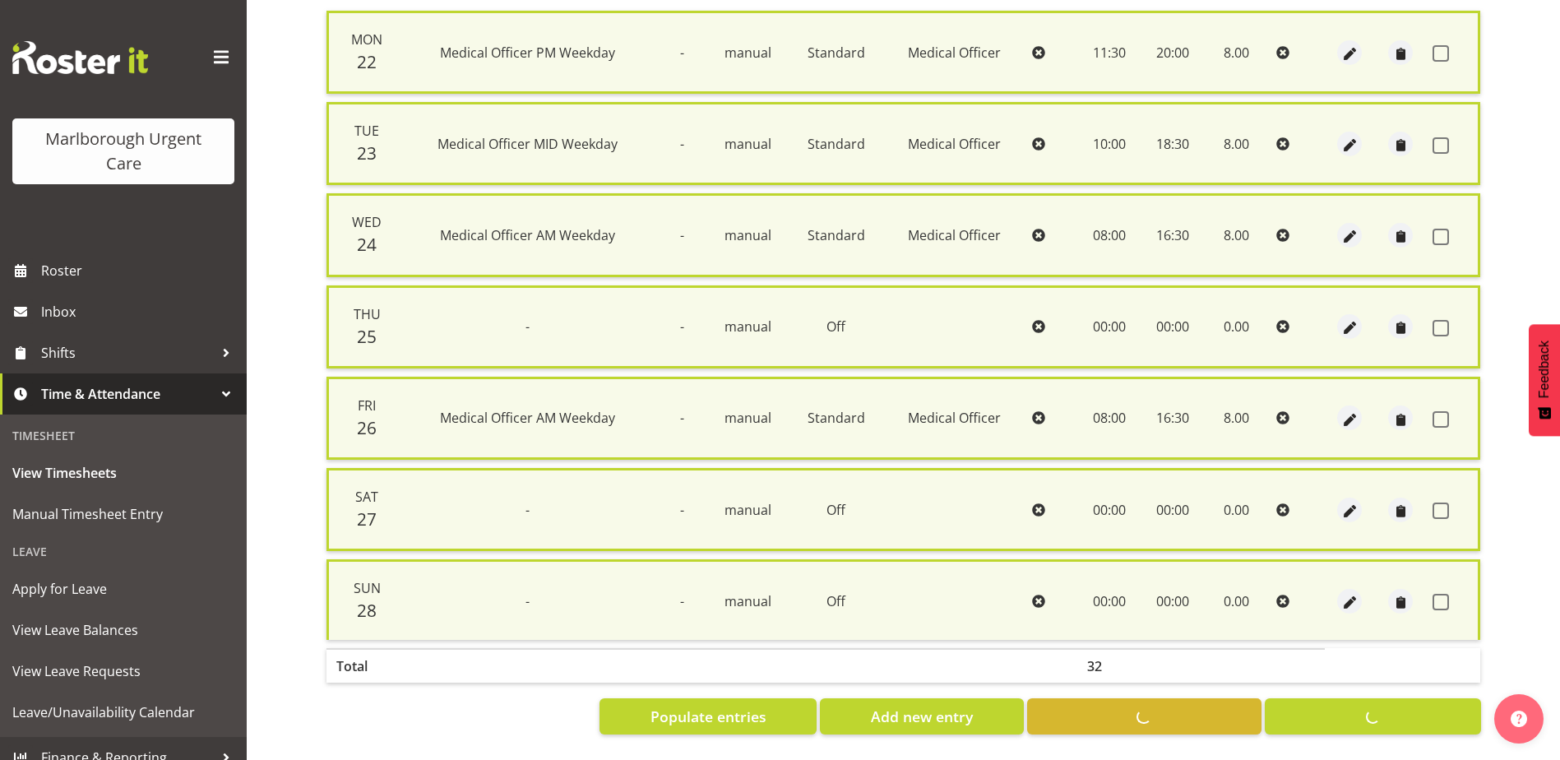
checkbox input "false"
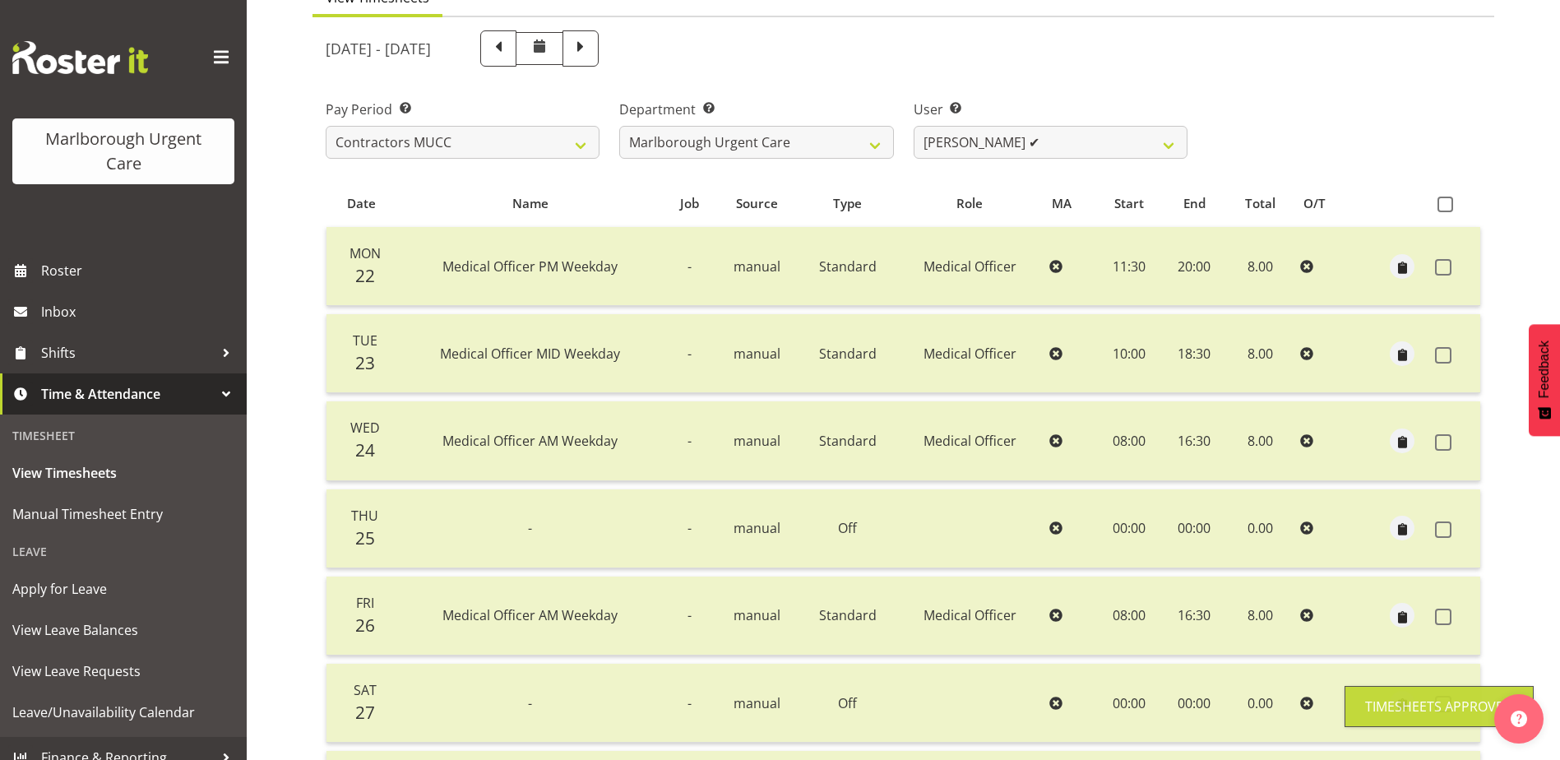
scroll to position [0, 0]
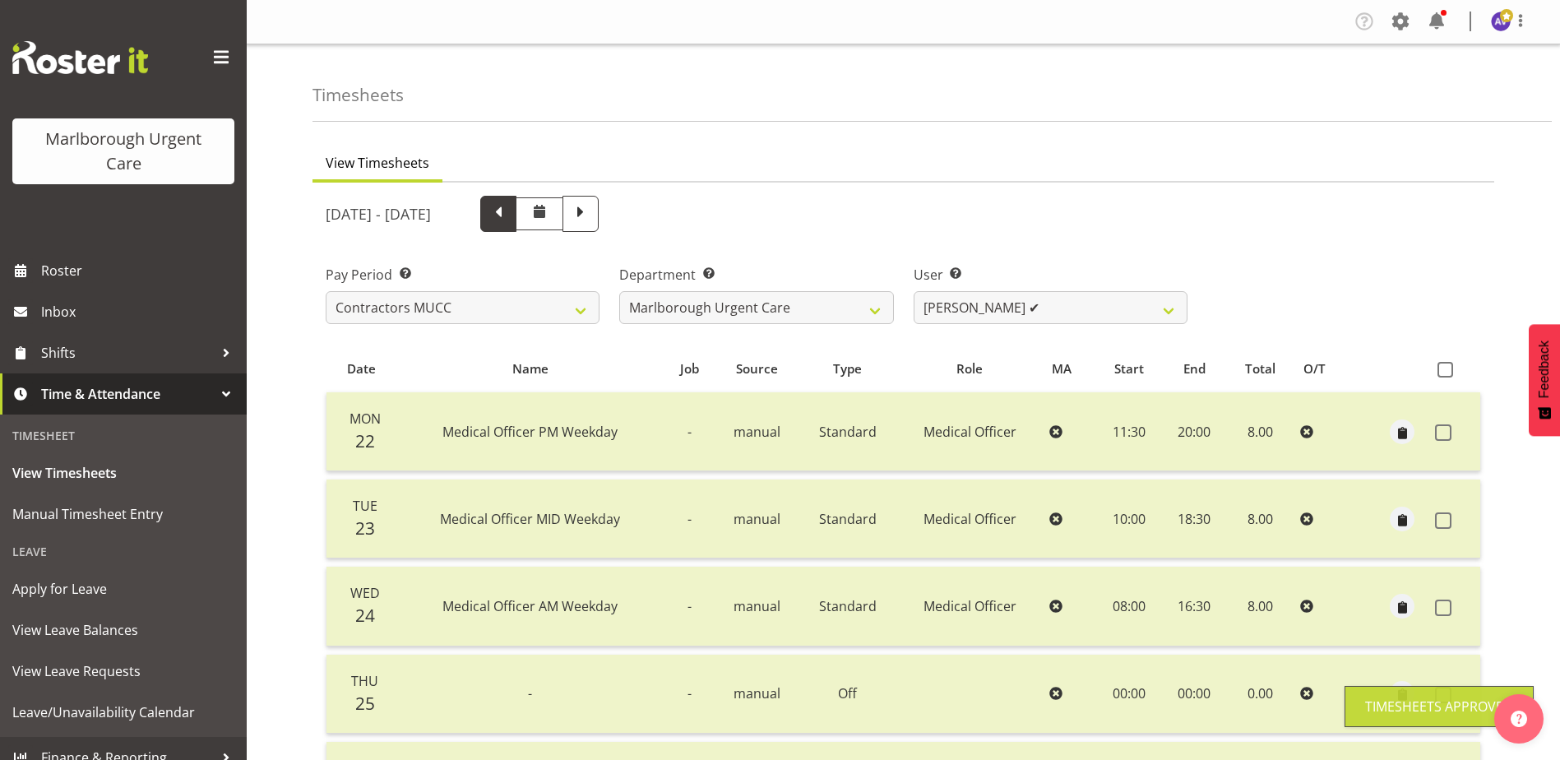
click at [509, 214] on span at bounding box center [498, 211] width 21 height 21
select select
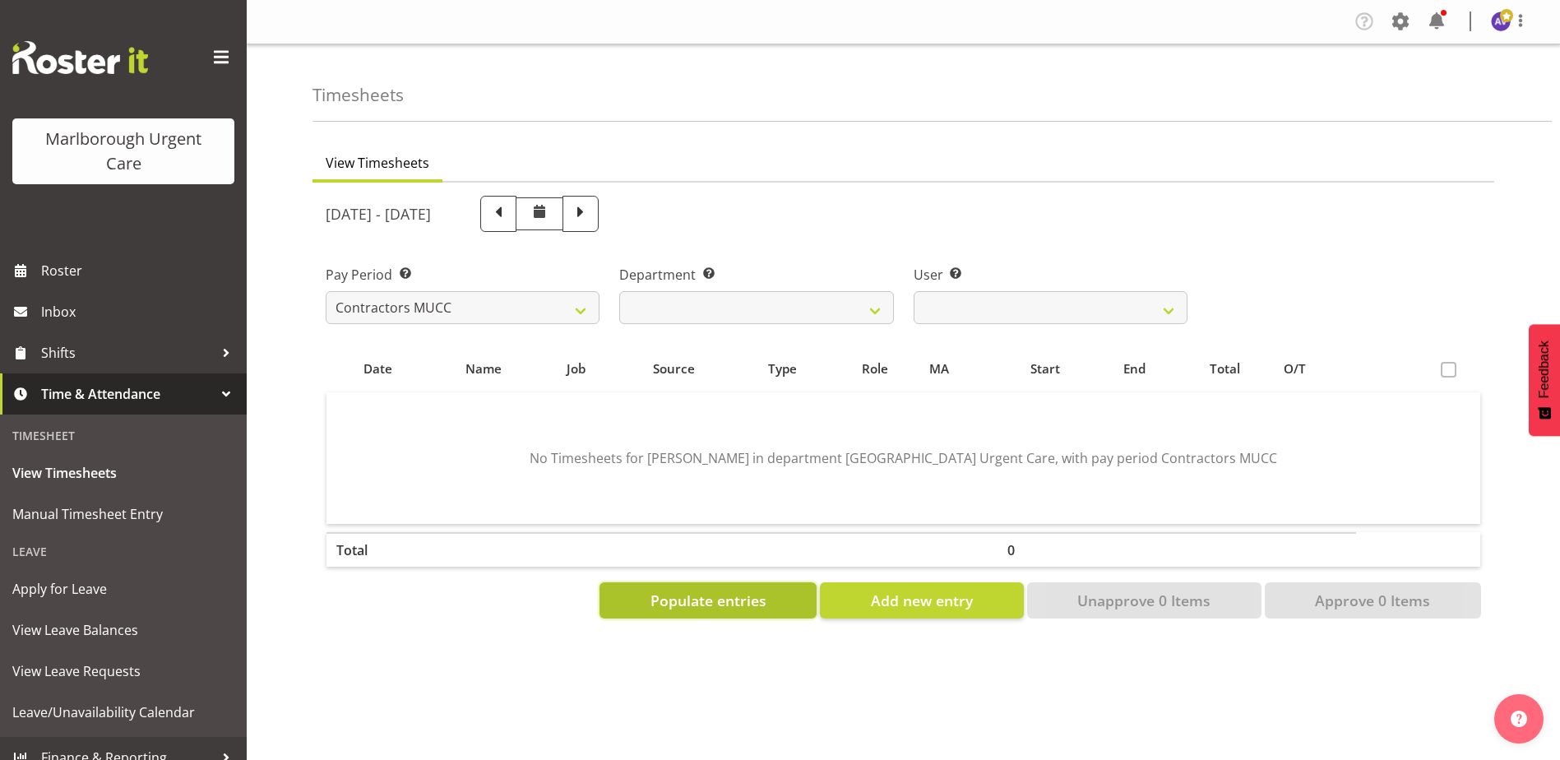
click at [732, 599] on span "Populate entries" at bounding box center [708, 599] width 116 height 21
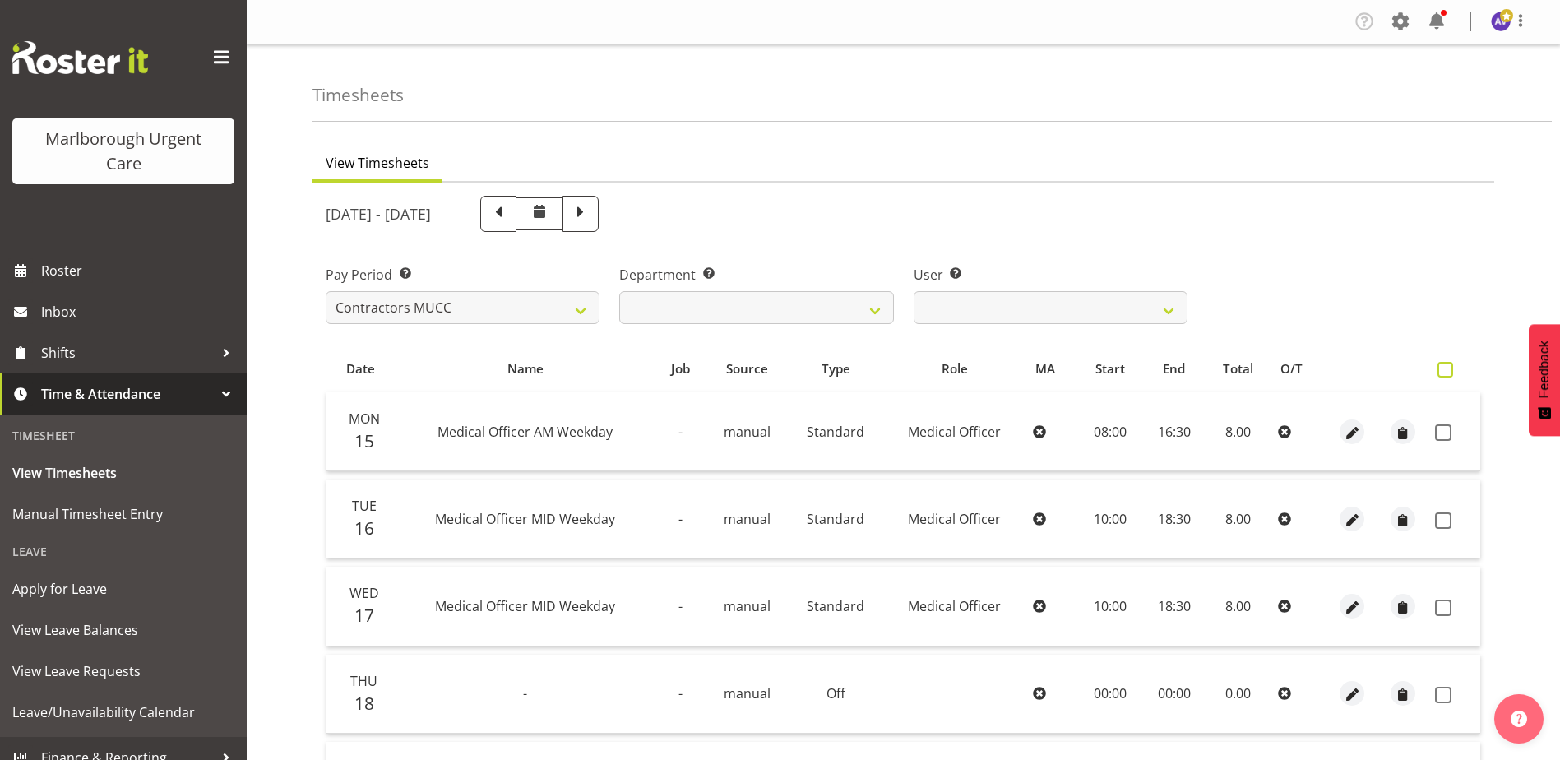
click at [1444, 368] on span at bounding box center [1445, 370] width 16 height 16
click at [1444, 368] on input "checkbox" at bounding box center [1442, 369] width 11 height 11
checkbox input "true"
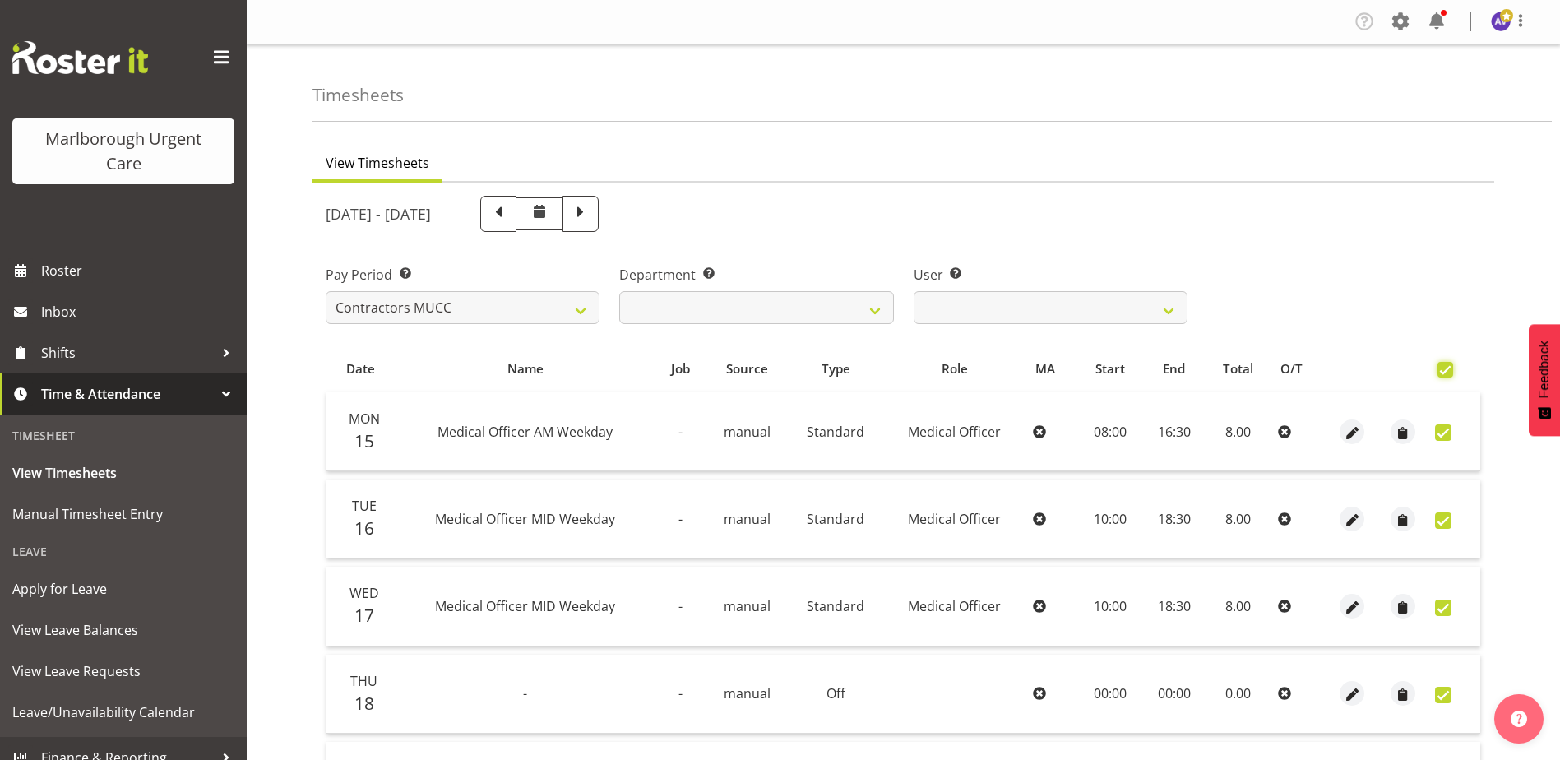
checkbox input "true"
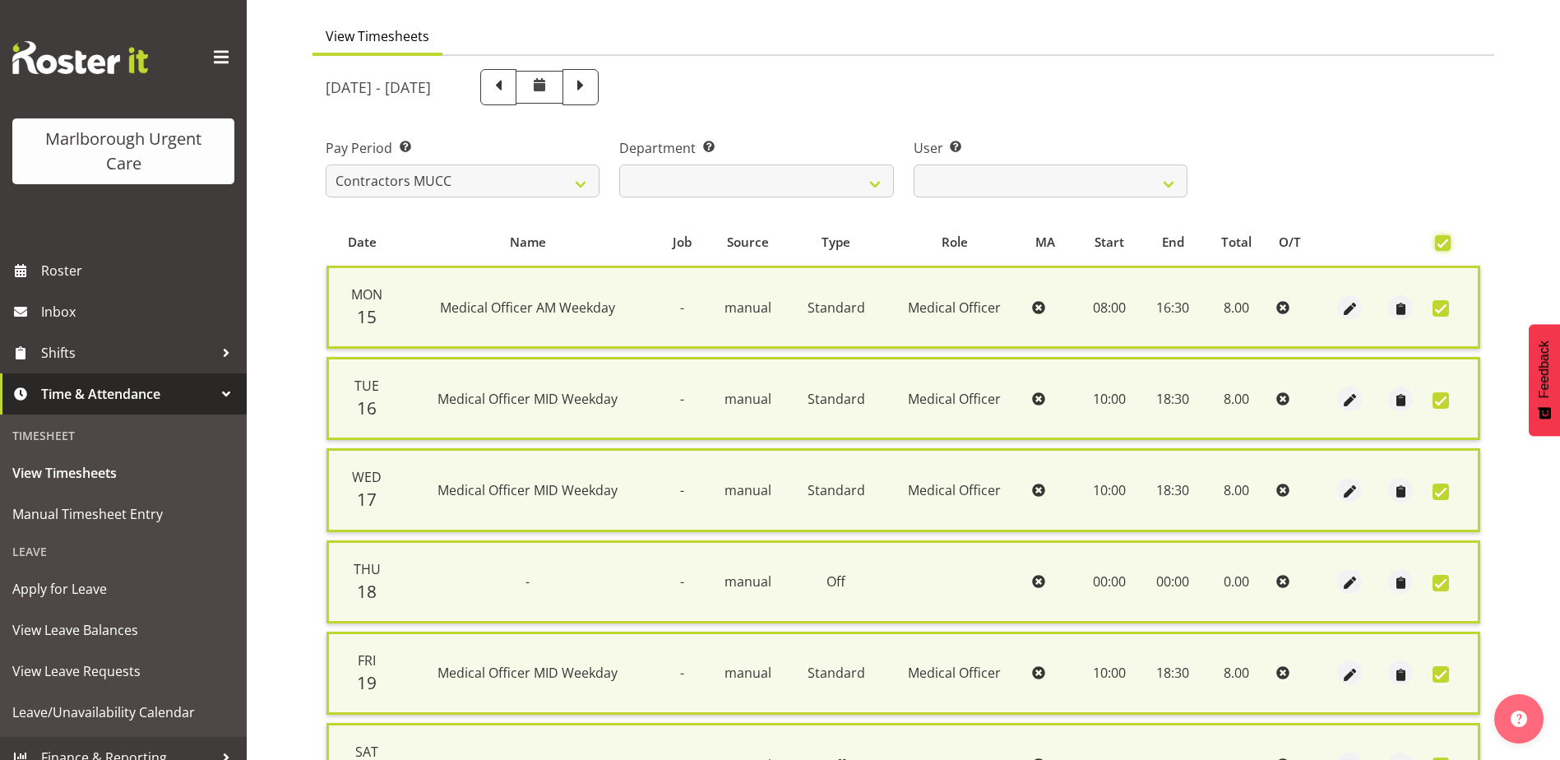
scroll to position [394, 0]
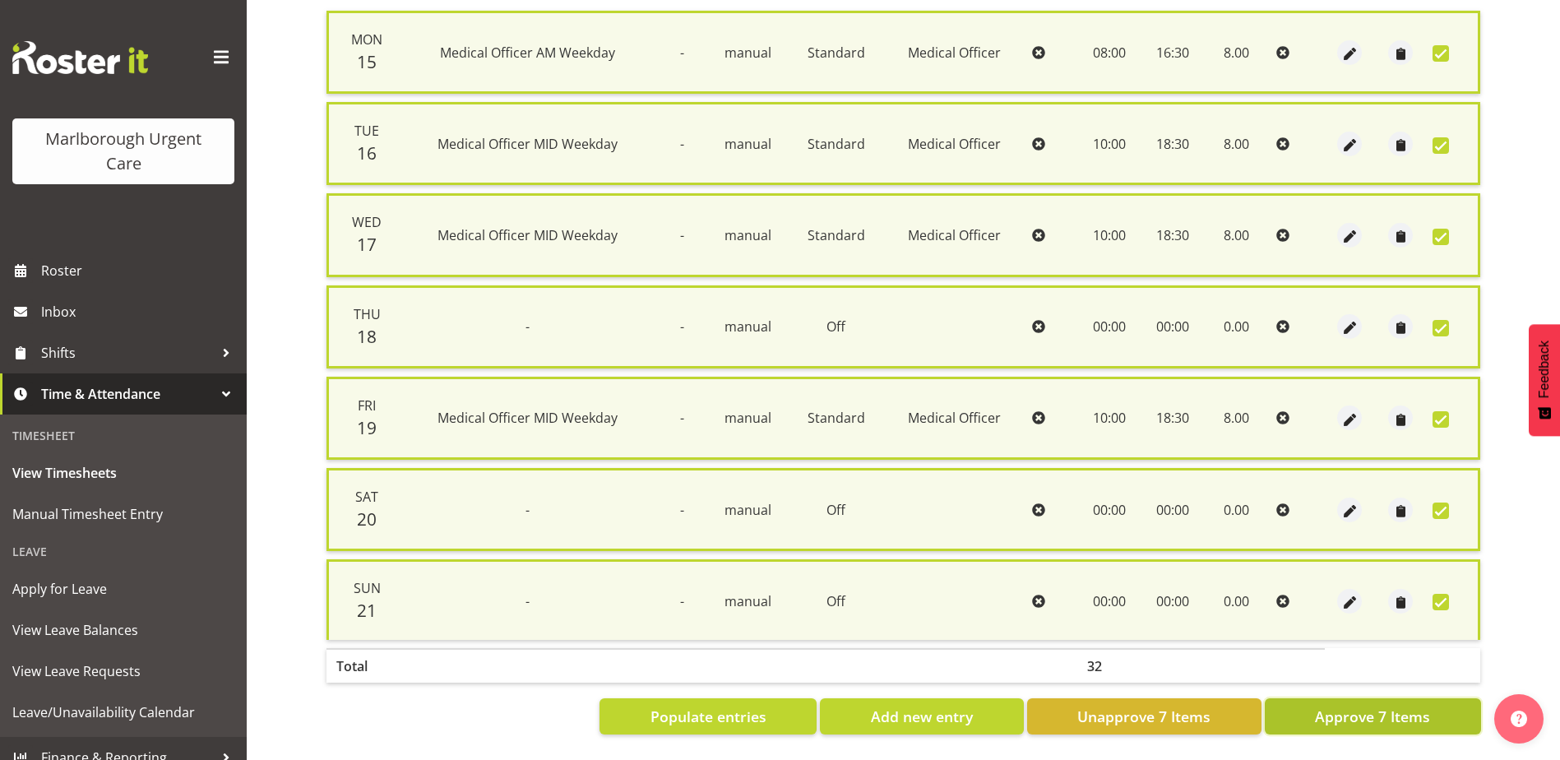
click at [1345, 706] on span "Approve 7 Items" at bounding box center [1372, 715] width 115 height 21
checkbox input "false"
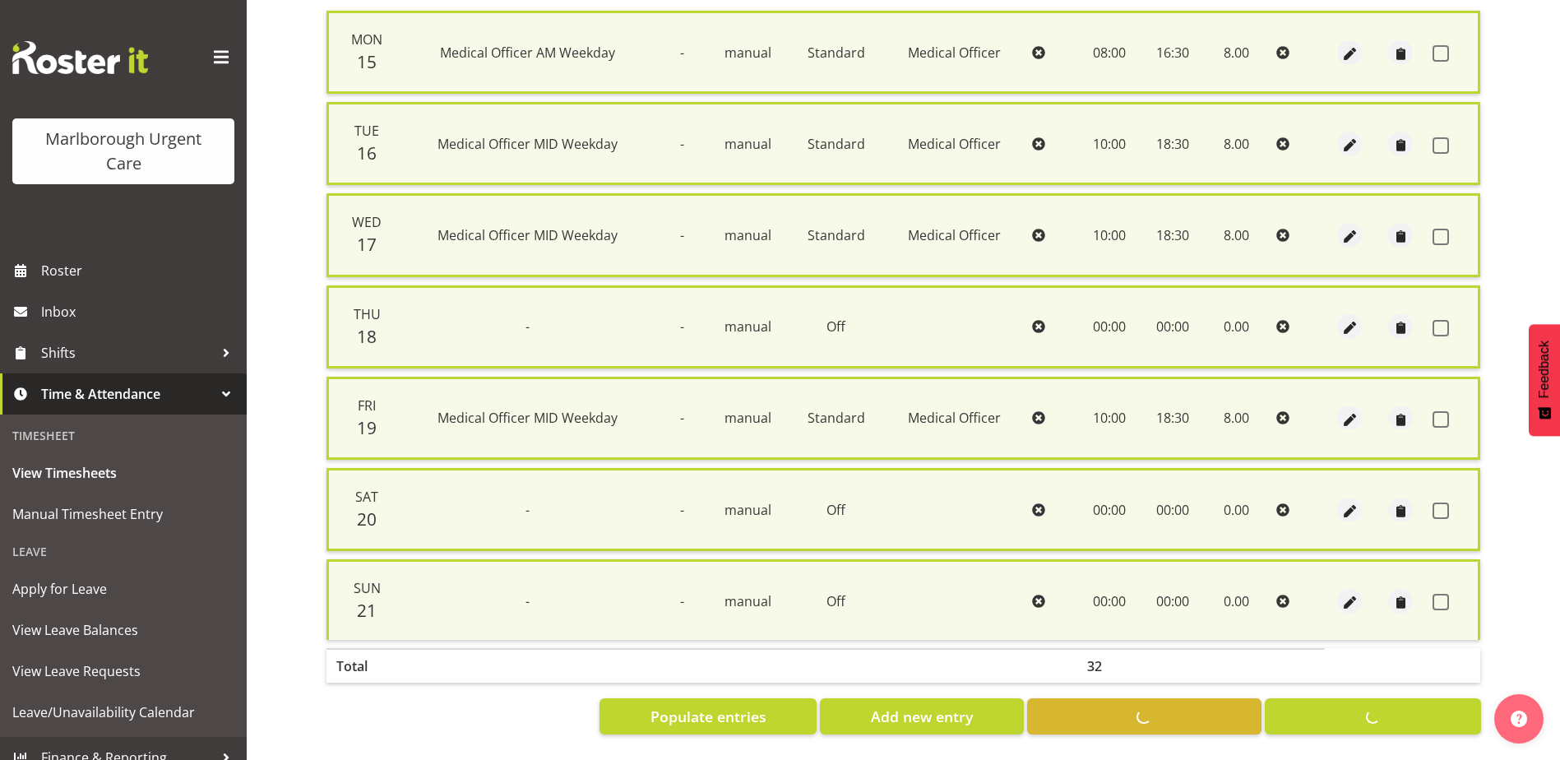
checkbox input "false"
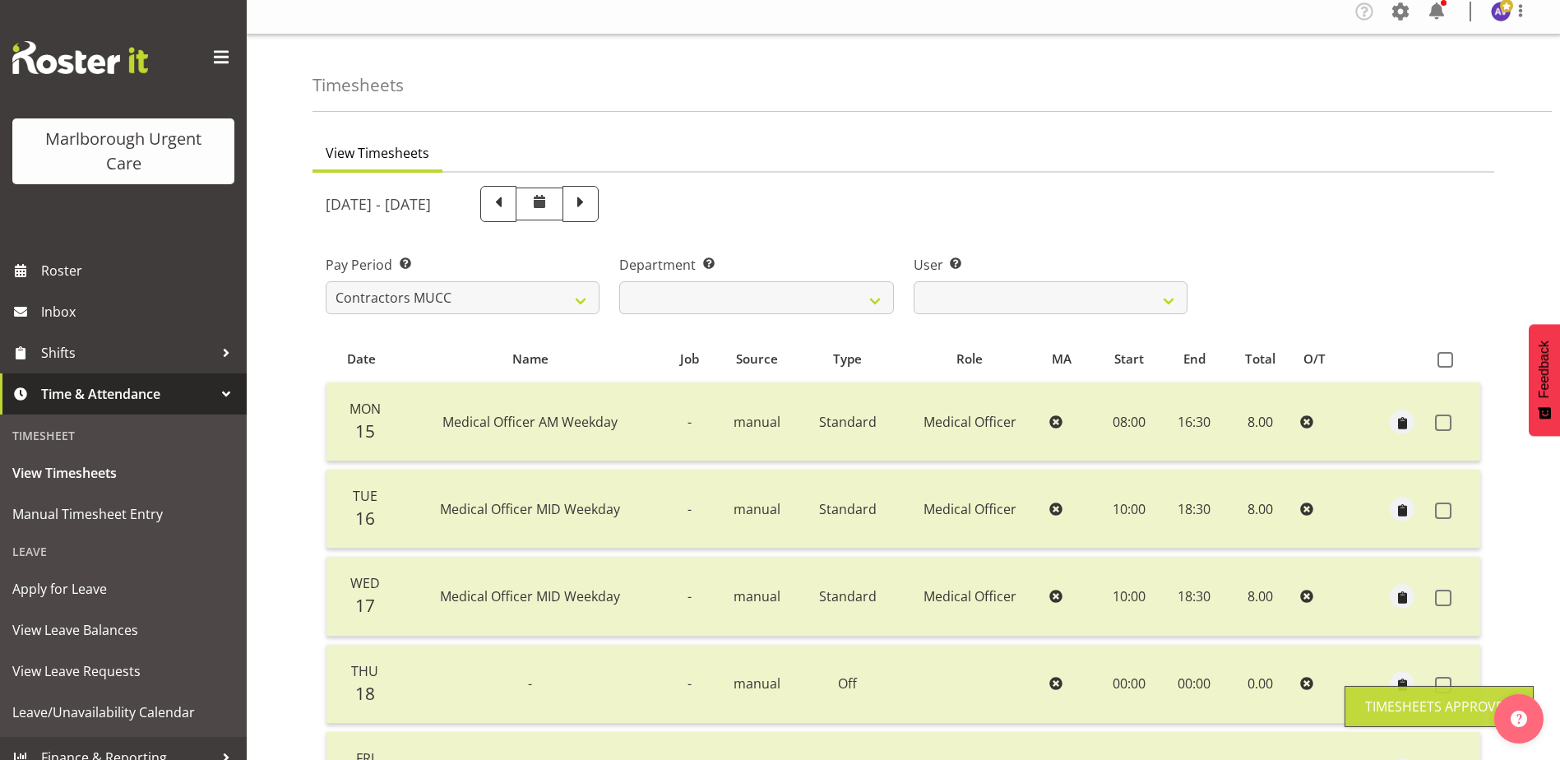
scroll to position [0, 0]
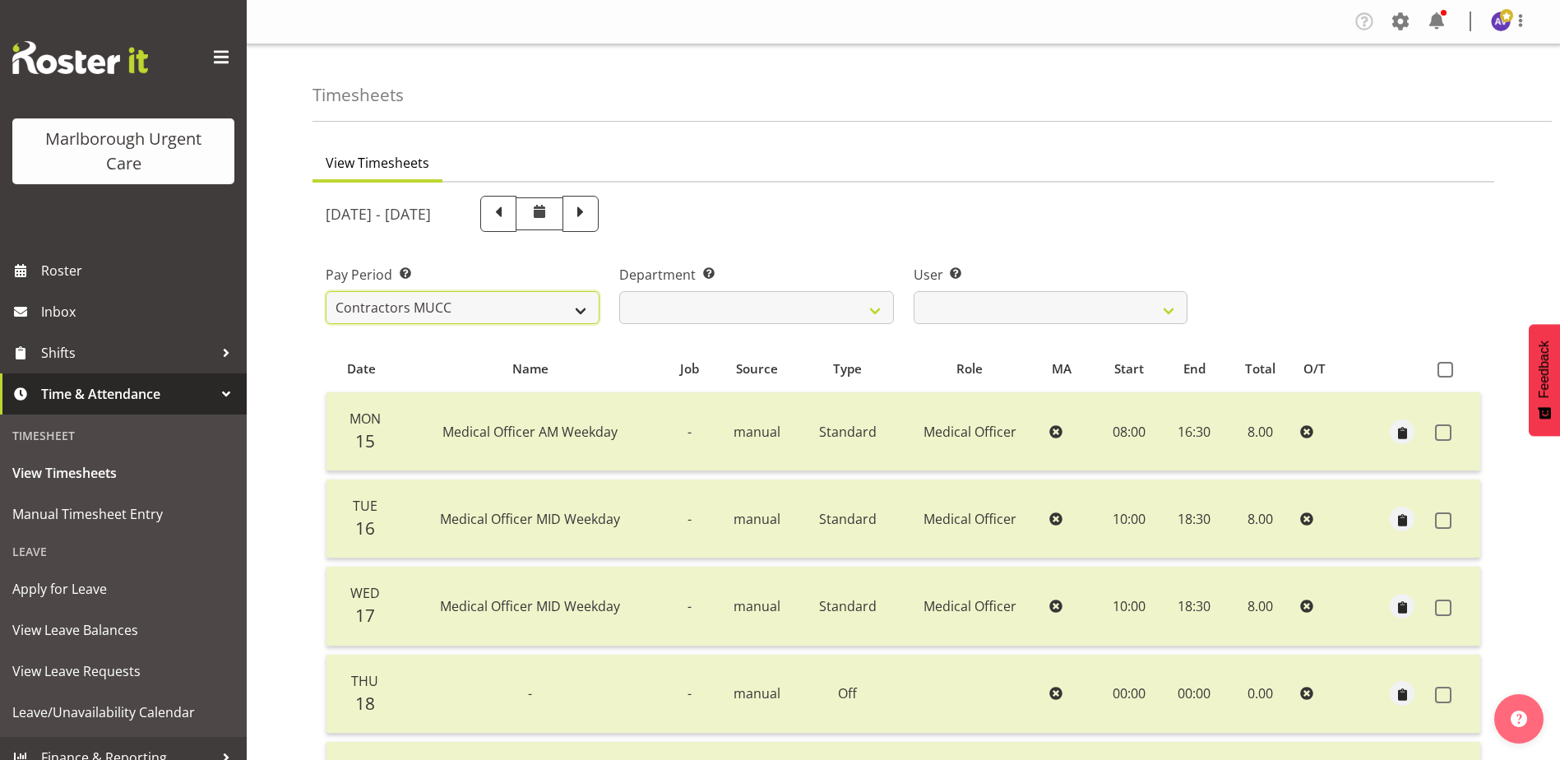
click at [475, 308] on select "Fortnightly MPHO - Haemodialysis Contractors MUCC MUCC Casuals MPHO Admin - nev…" at bounding box center [463, 307] width 274 height 33
select select "194"
click at [326, 291] on select "Fortnightly MPHO - Haemodialysis Contractors MUCC MUCC Casuals MPHO Admin - nev…" at bounding box center [463, 307] width 274 height 33
select select
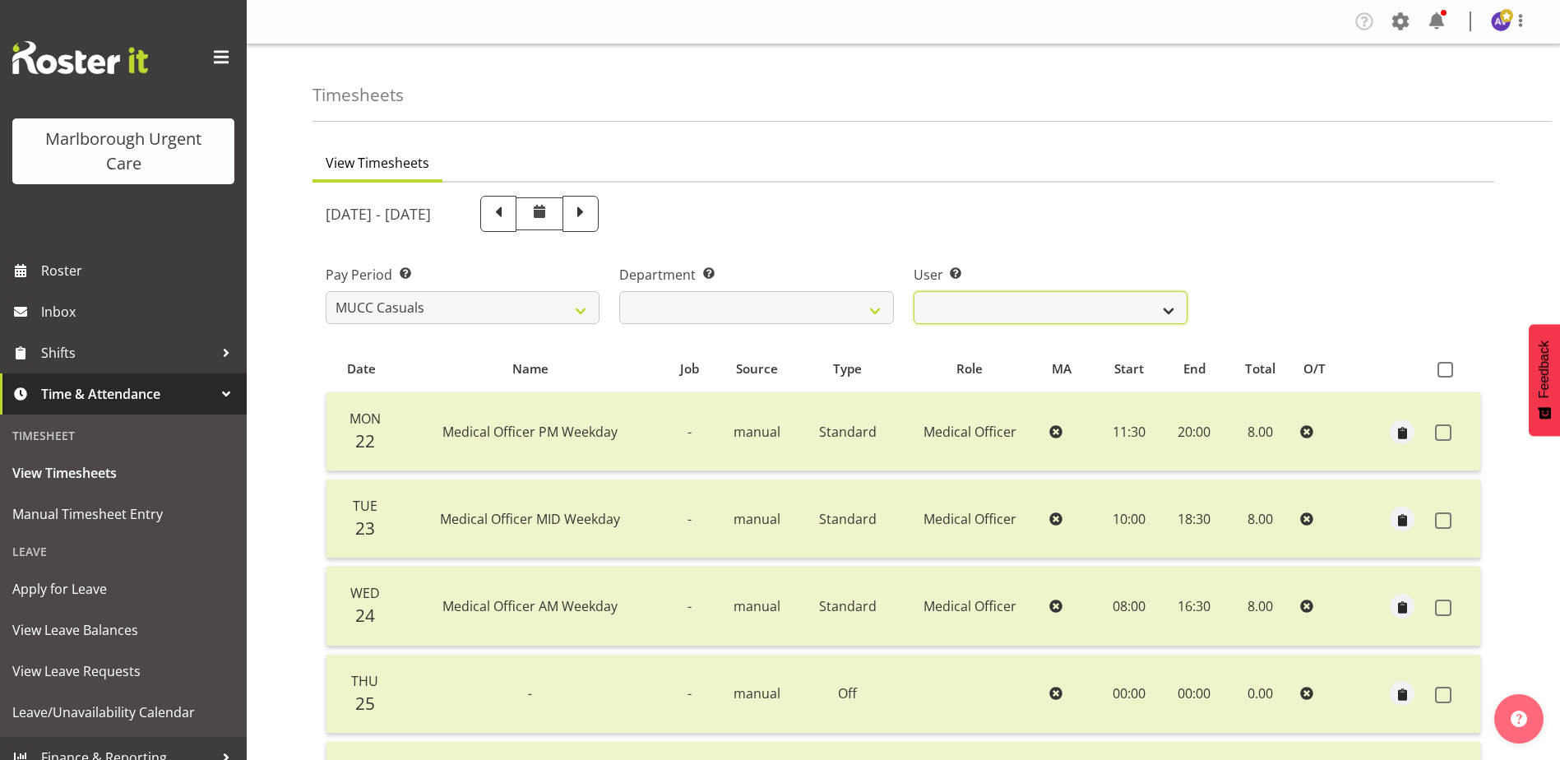
click at [1018, 306] on select "Beata Danielek ✔ Hayley Keown ✔ Kirsten Tucker ❌ Luqman Mohd Jani ✔ Marisa Hoog…" at bounding box center [1050, 307] width 274 height 33
select select "11917"
click at [913, 291] on select "Beata Danielek ✔ Hayley Keown ✔ Kirsten Tucker ❌ Luqman Mohd Jani ✔ Marisa Hoog…" at bounding box center [1050, 307] width 274 height 33
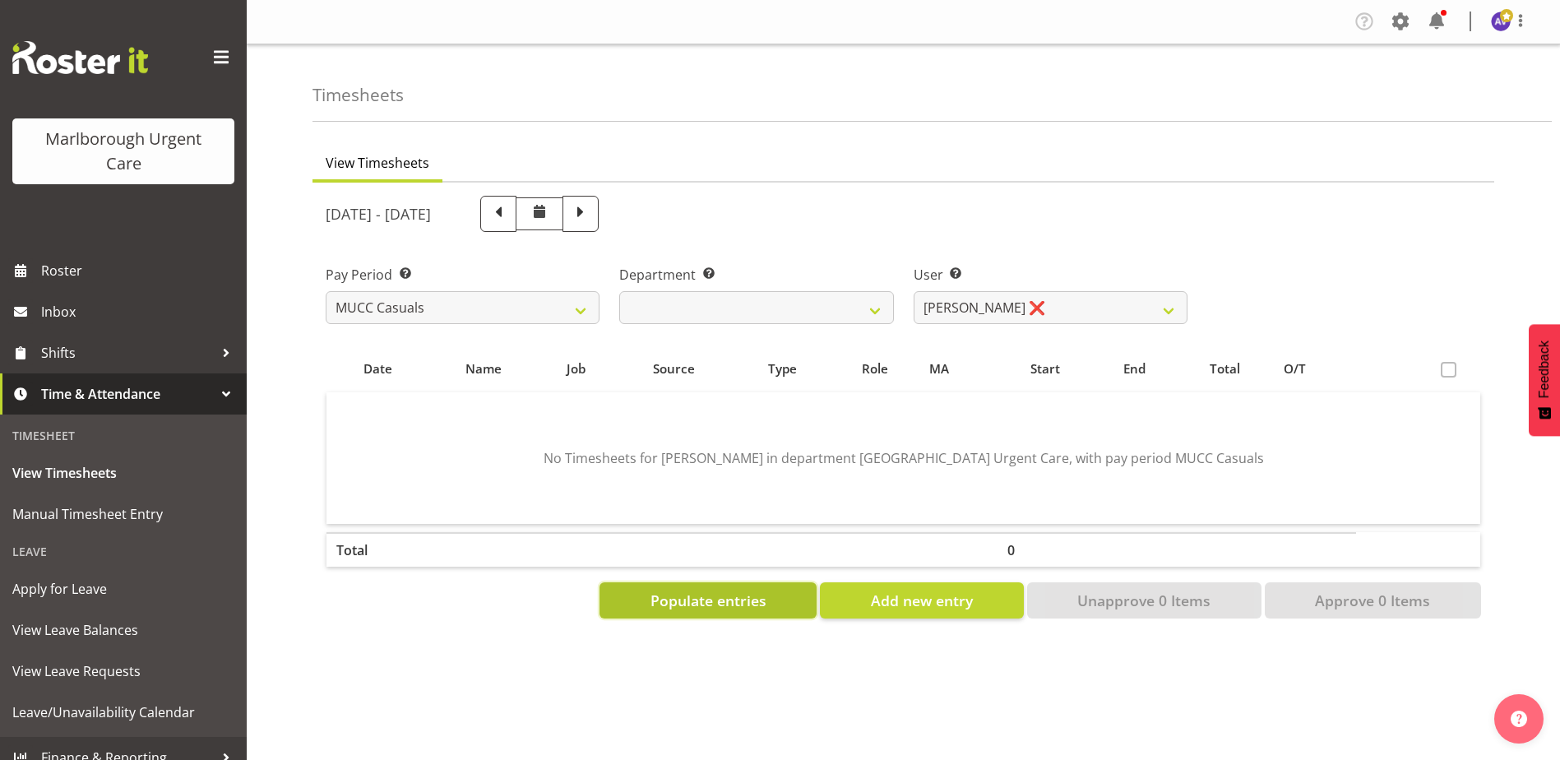
click at [704, 596] on span "Populate entries" at bounding box center [708, 599] width 116 height 21
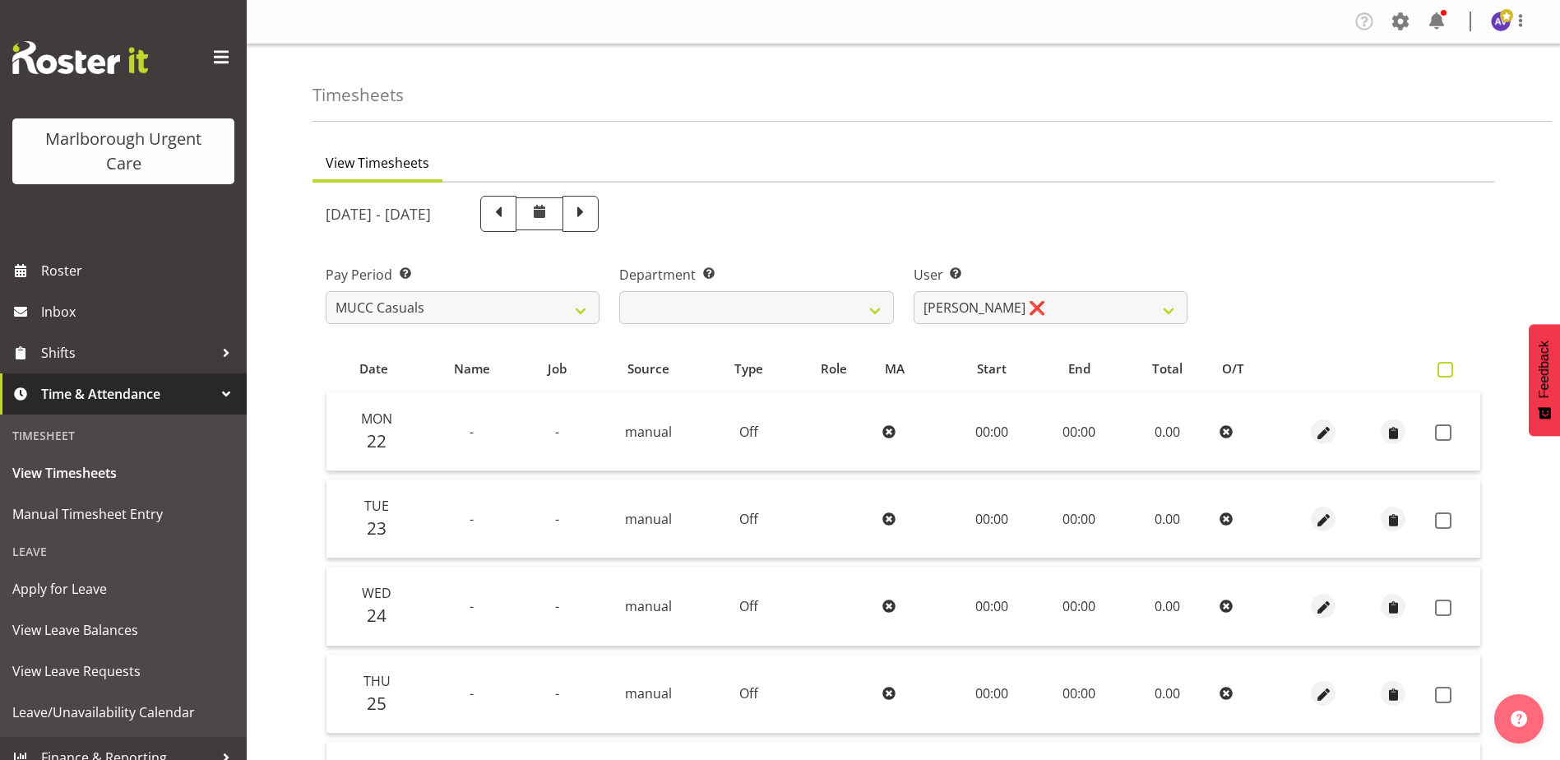
click at [1444, 367] on span at bounding box center [1445, 370] width 16 height 16
click at [1444, 367] on input "checkbox" at bounding box center [1442, 369] width 11 height 11
checkbox input "true"
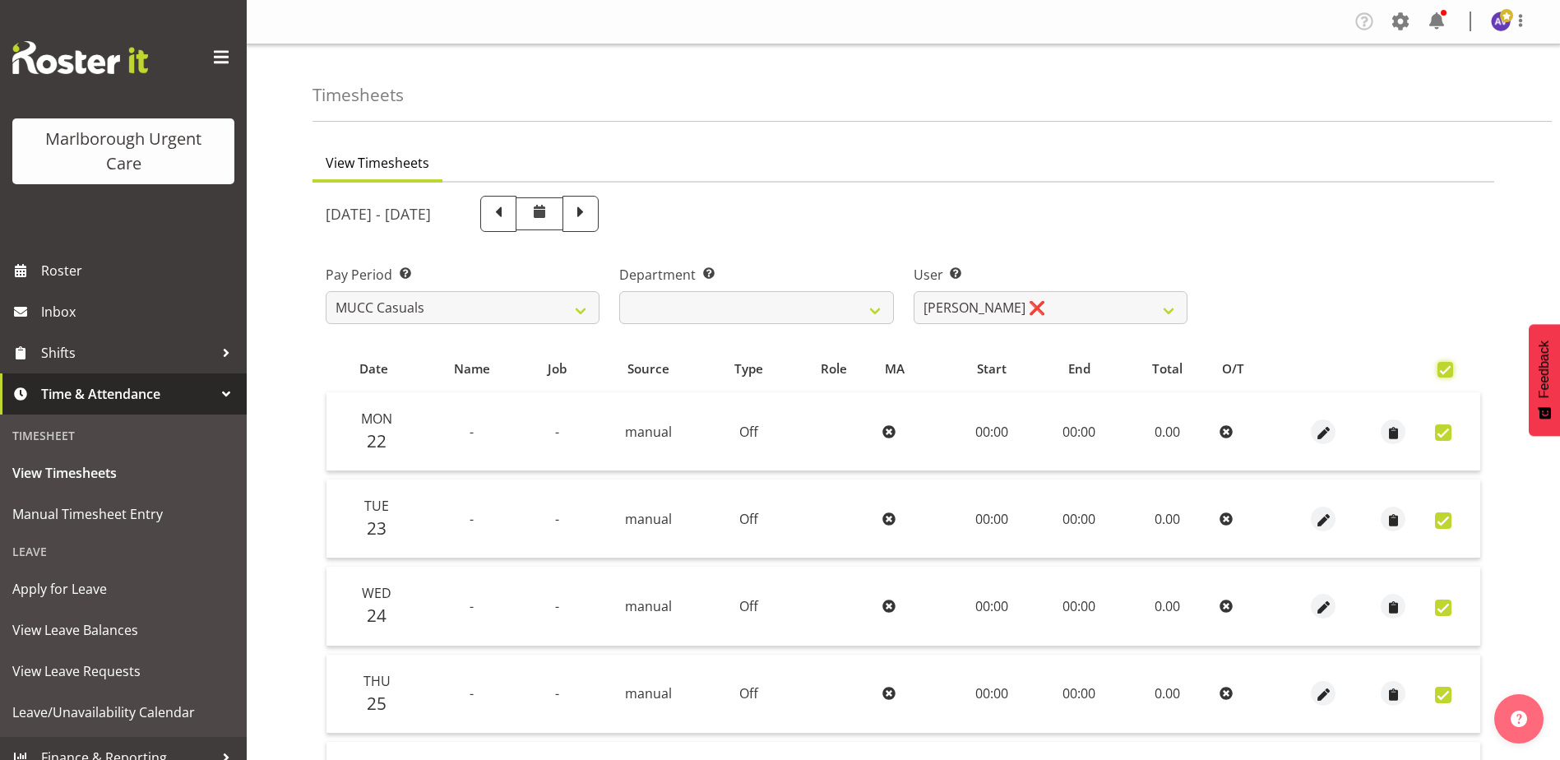
checkbox input "true"
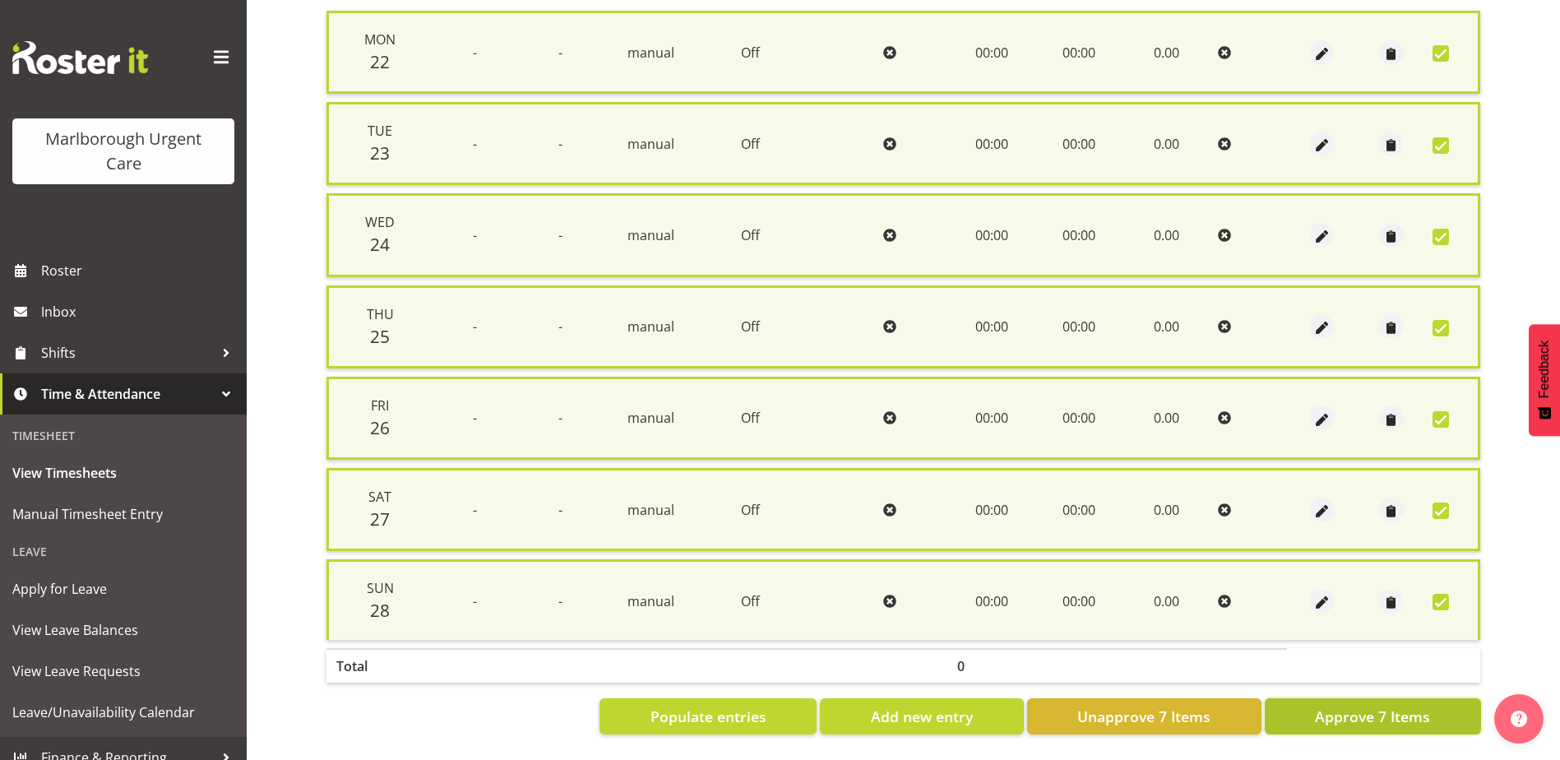
click at [1389, 705] on span "Approve 7 Items" at bounding box center [1372, 715] width 115 height 21
checkbox input "false"
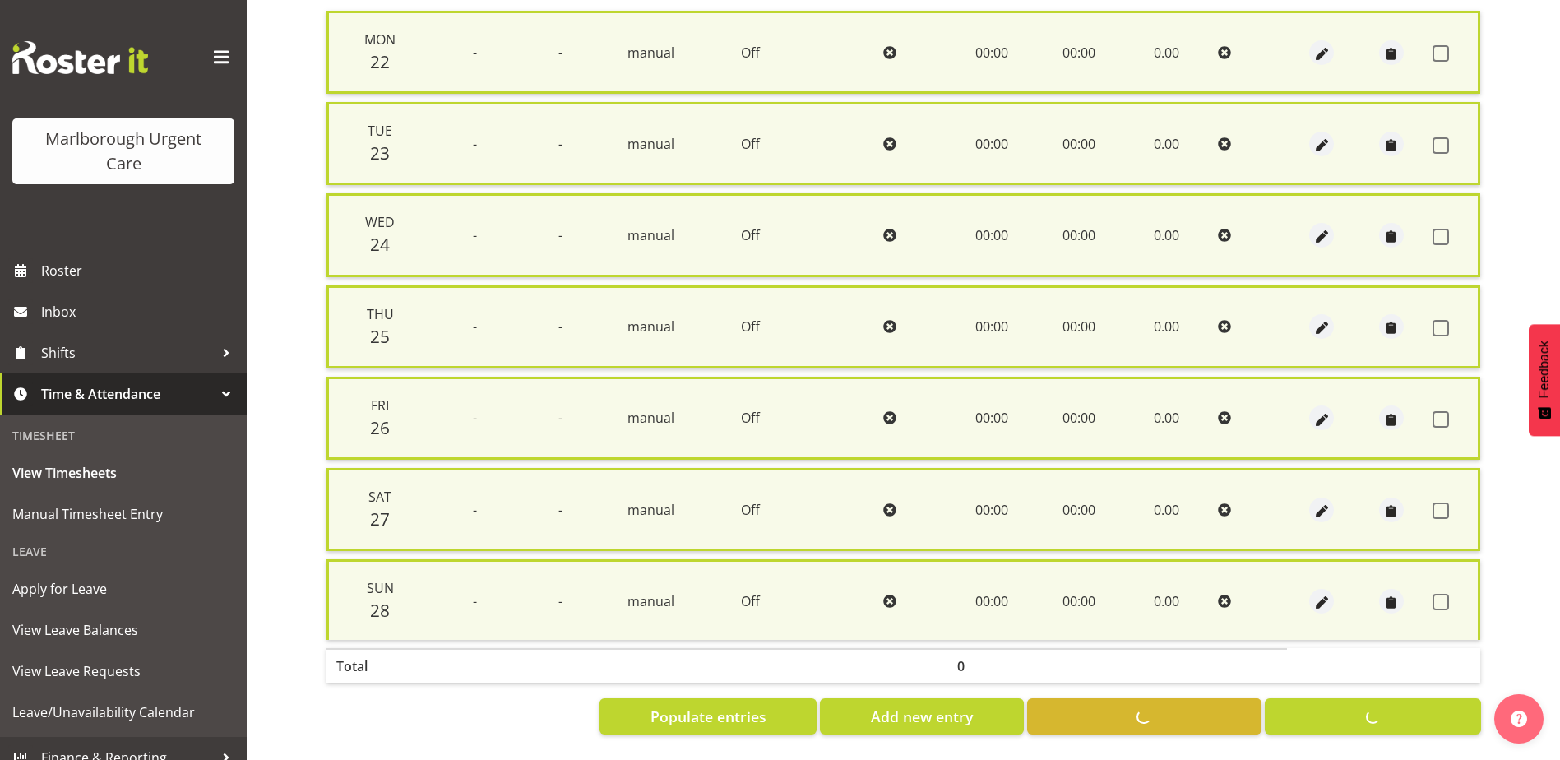
checkbox input "false"
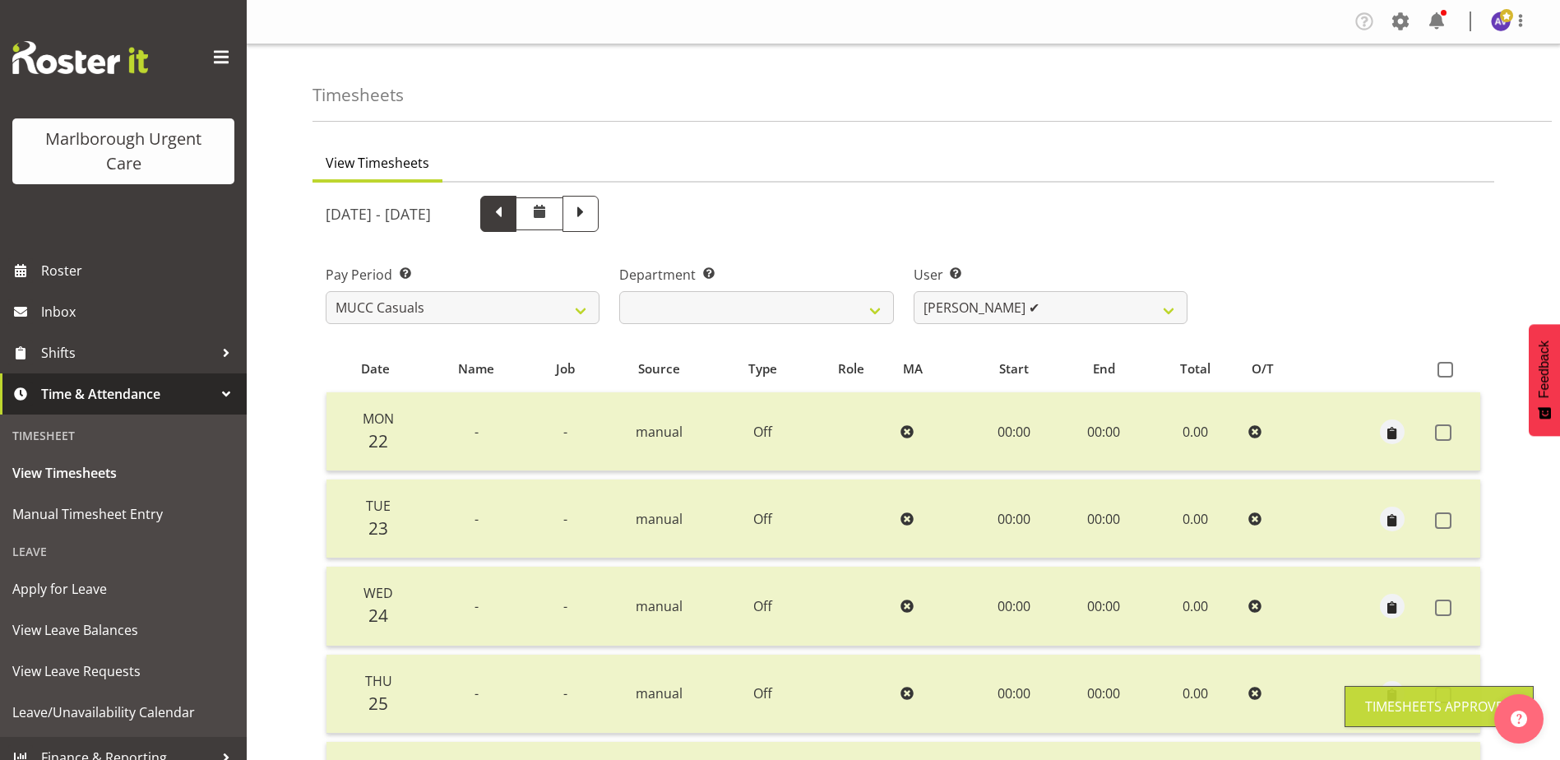
click at [509, 208] on span at bounding box center [498, 211] width 21 height 21
select select
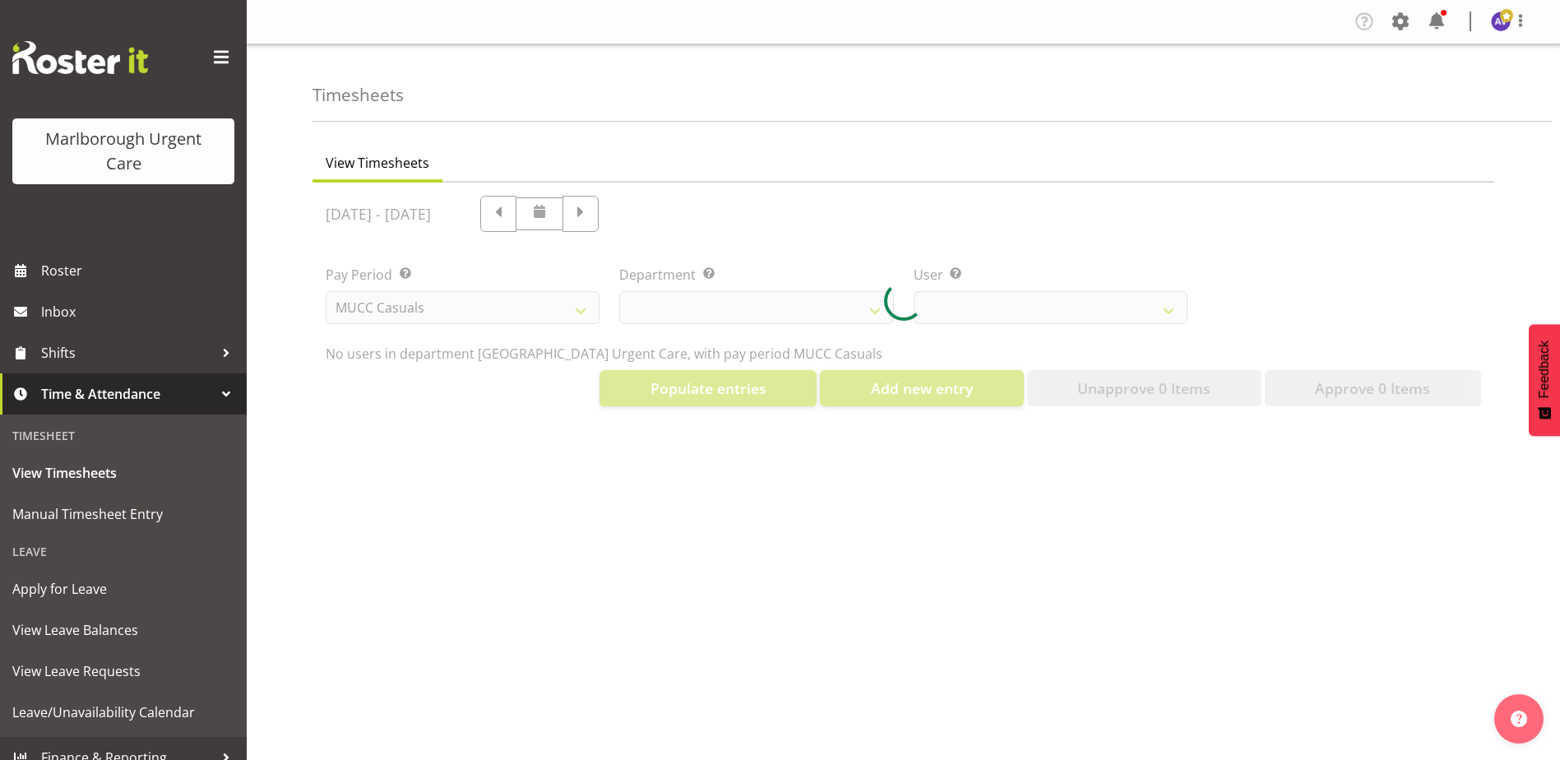
select select "11917"
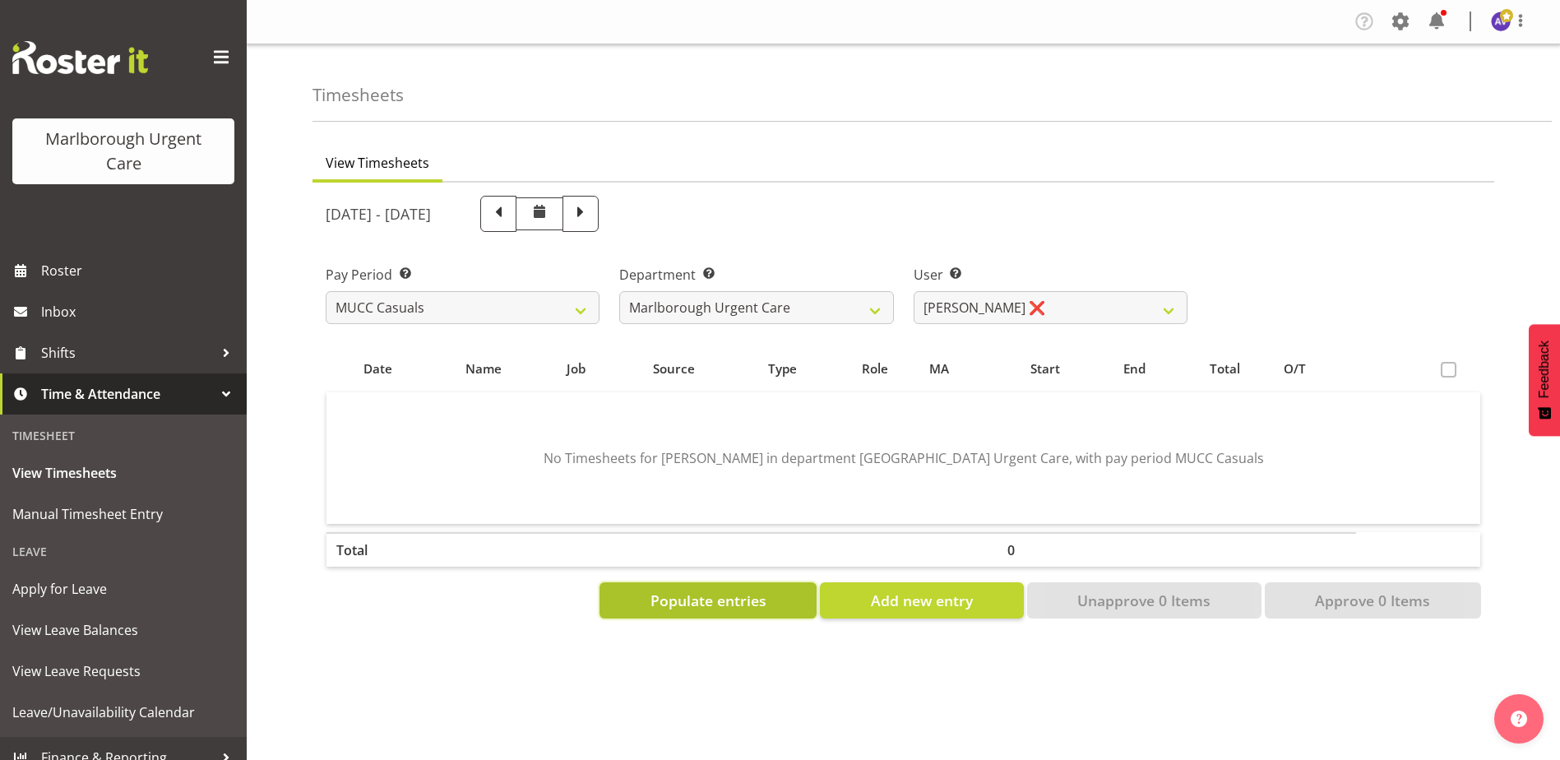
click at [724, 610] on span "Populate entries" at bounding box center [708, 599] width 116 height 21
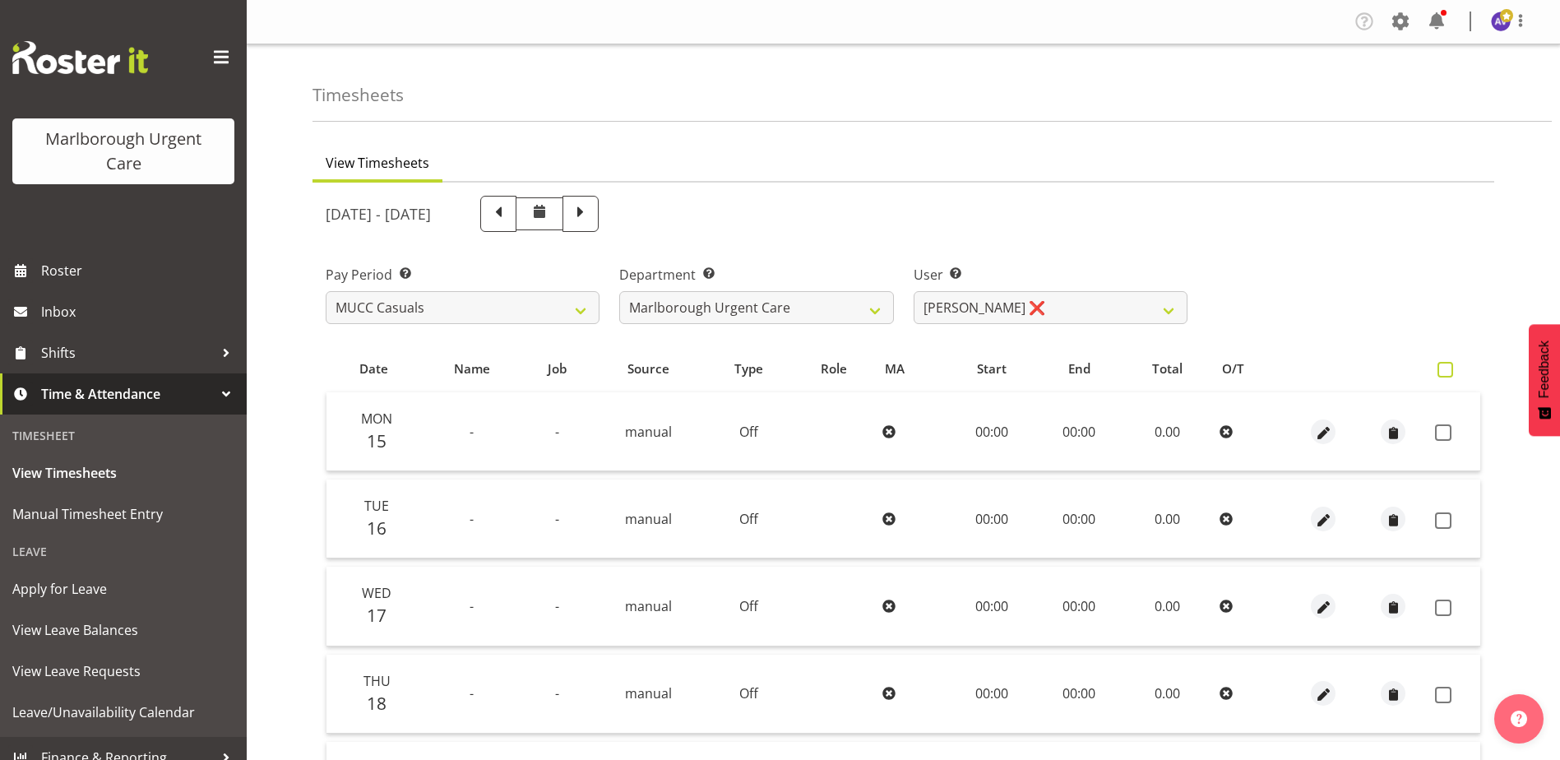
click at [1448, 370] on span at bounding box center [1445, 370] width 16 height 16
click at [1448, 370] on input "checkbox" at bounding box center [1442, 369] width 11 height 11
checkbox input "true"
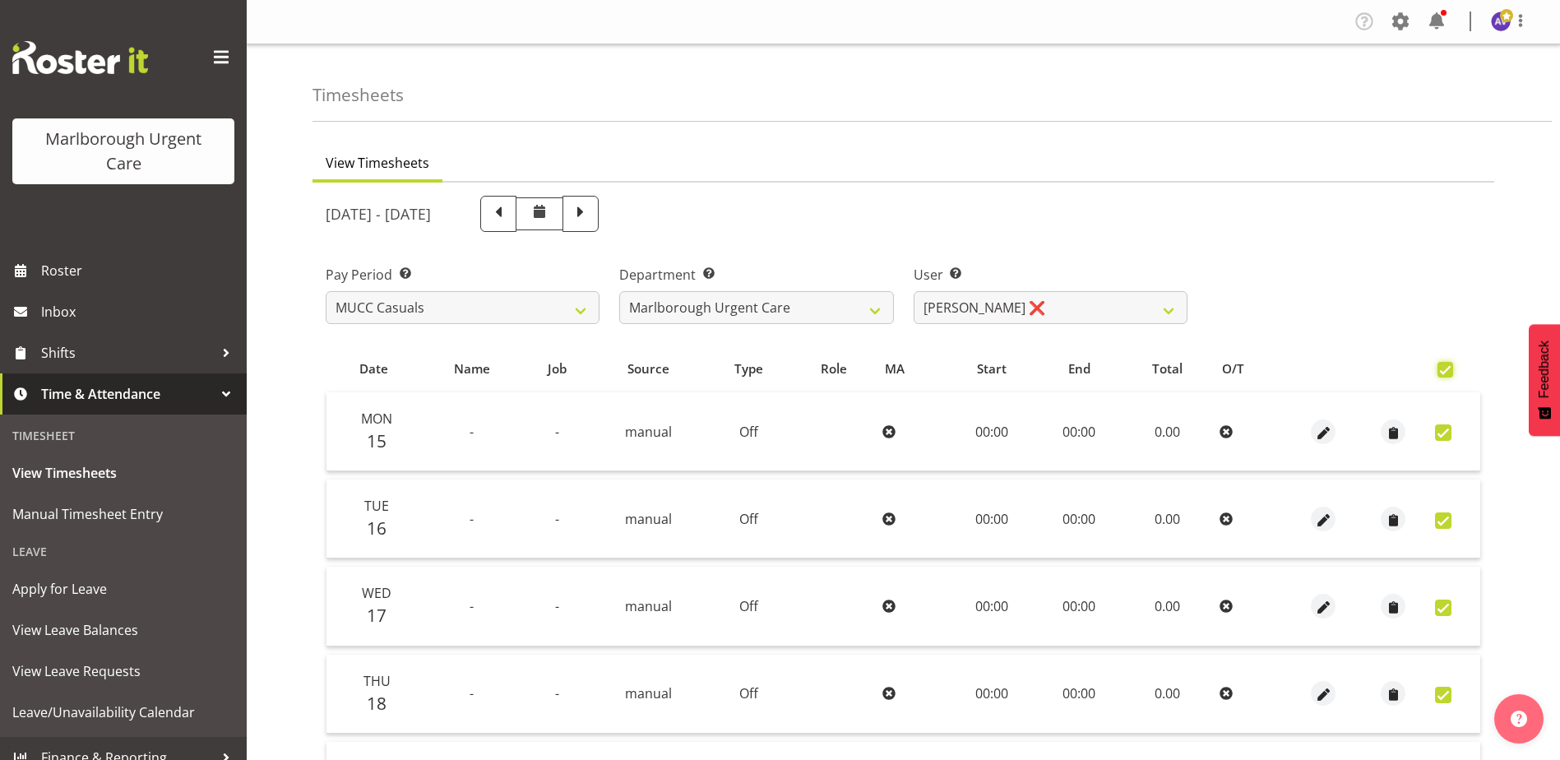
checkbox input "true"
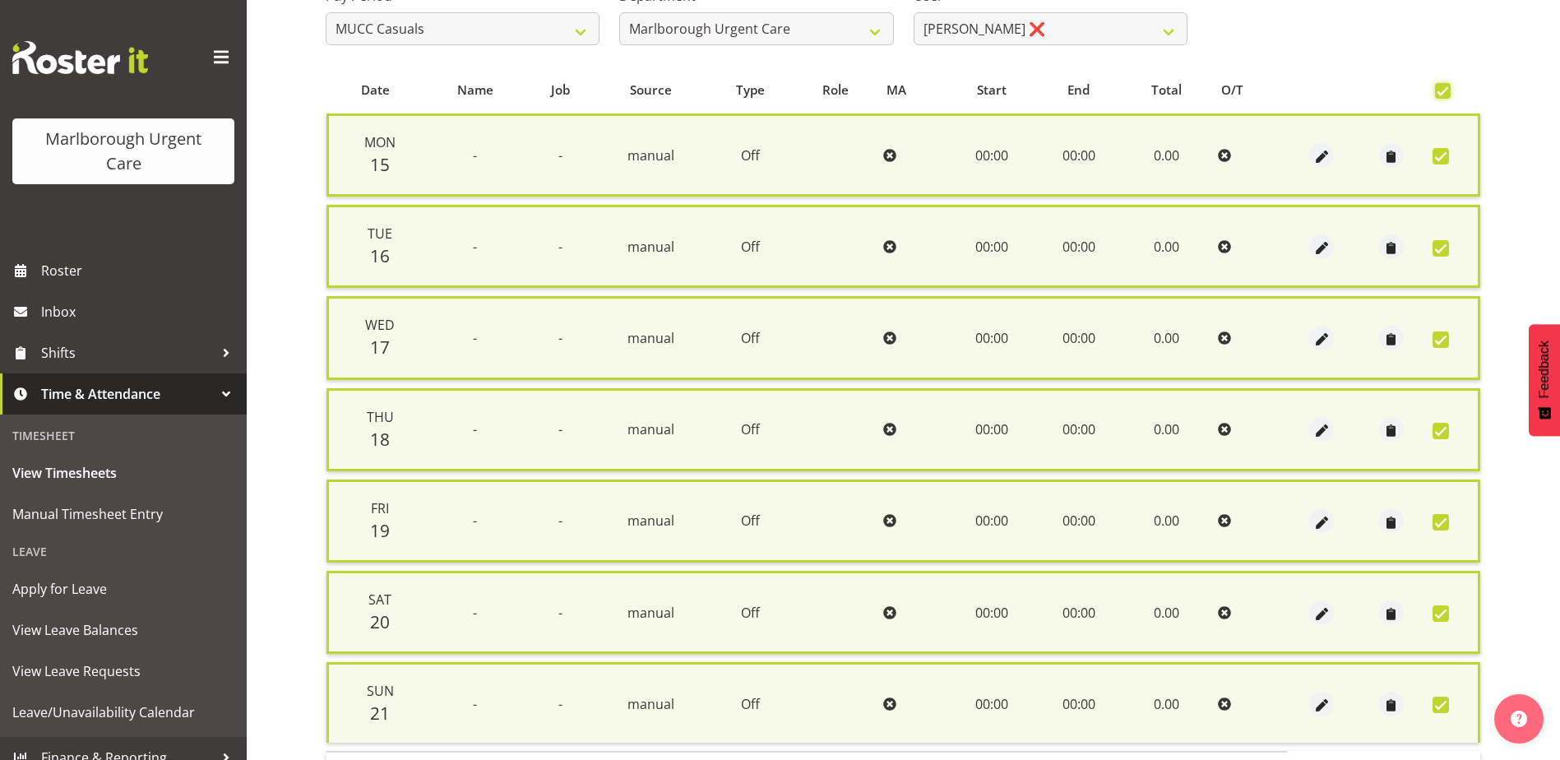
scroll to position [394, 0]
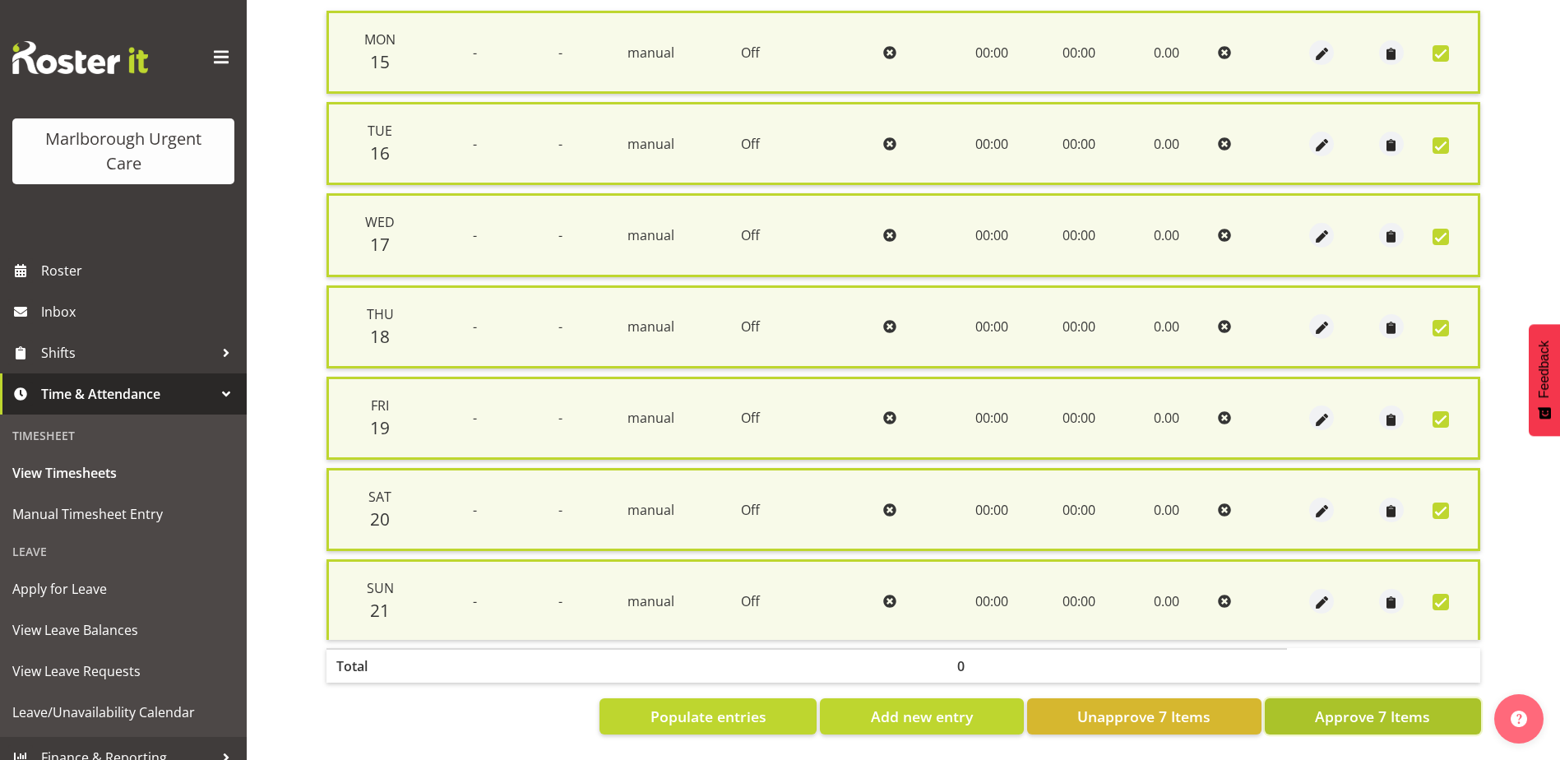
click at [1380, 705] on span "Approve 7 Items" at bounding box center [1372, 715] width 115 height 21
checkbox input "false"
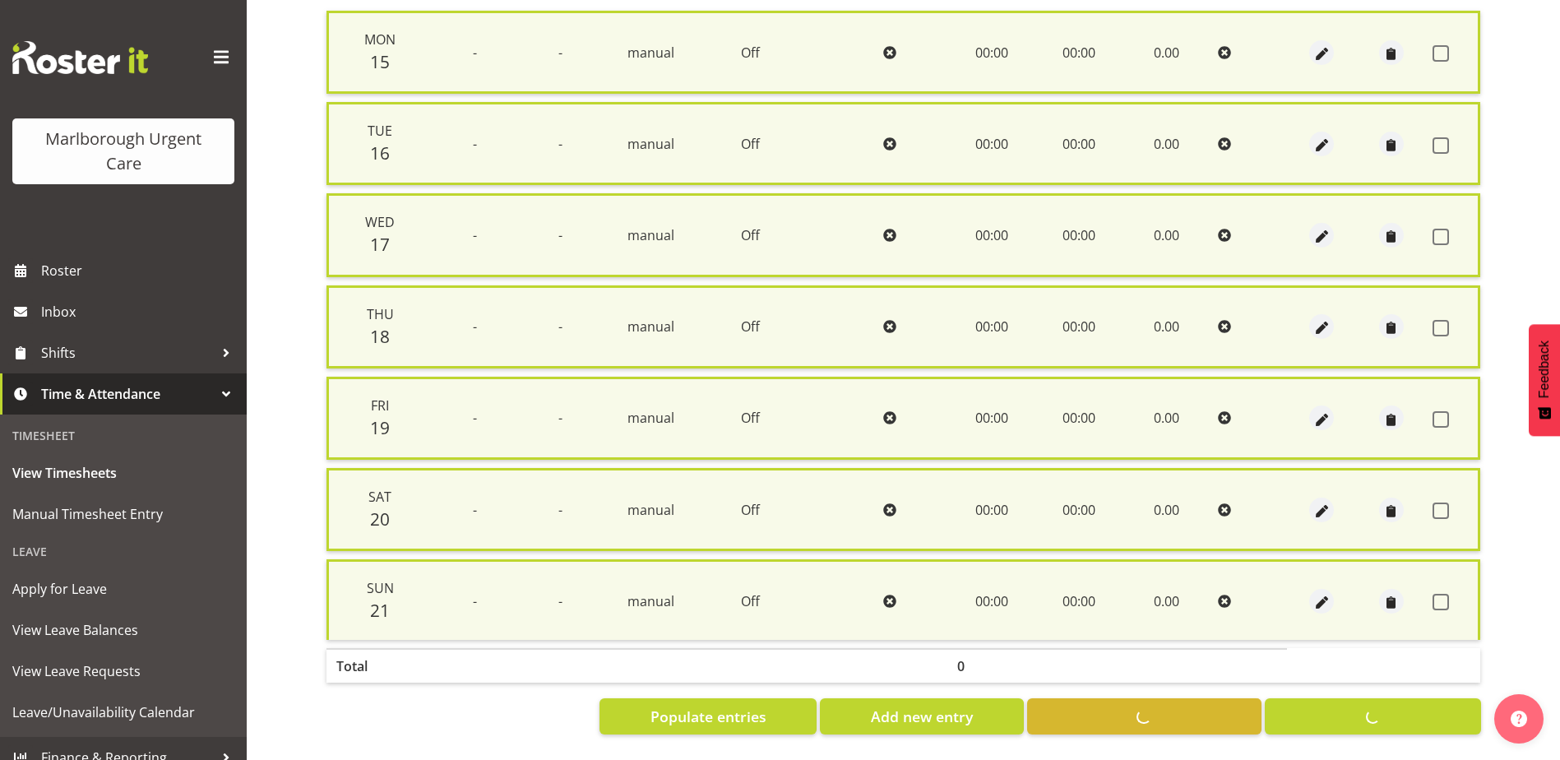
checkbox input "false"
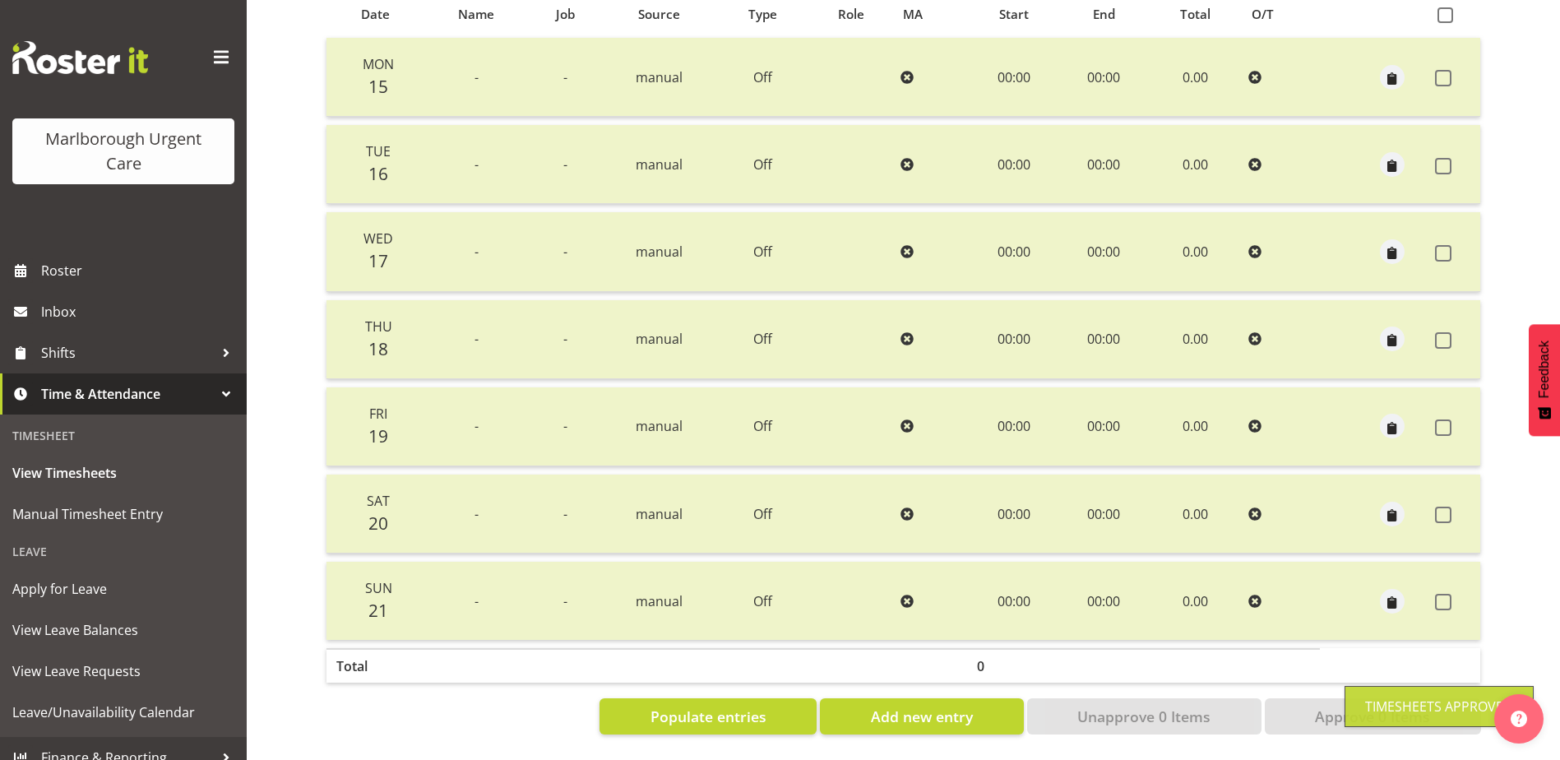
scroll to position [0, 0]
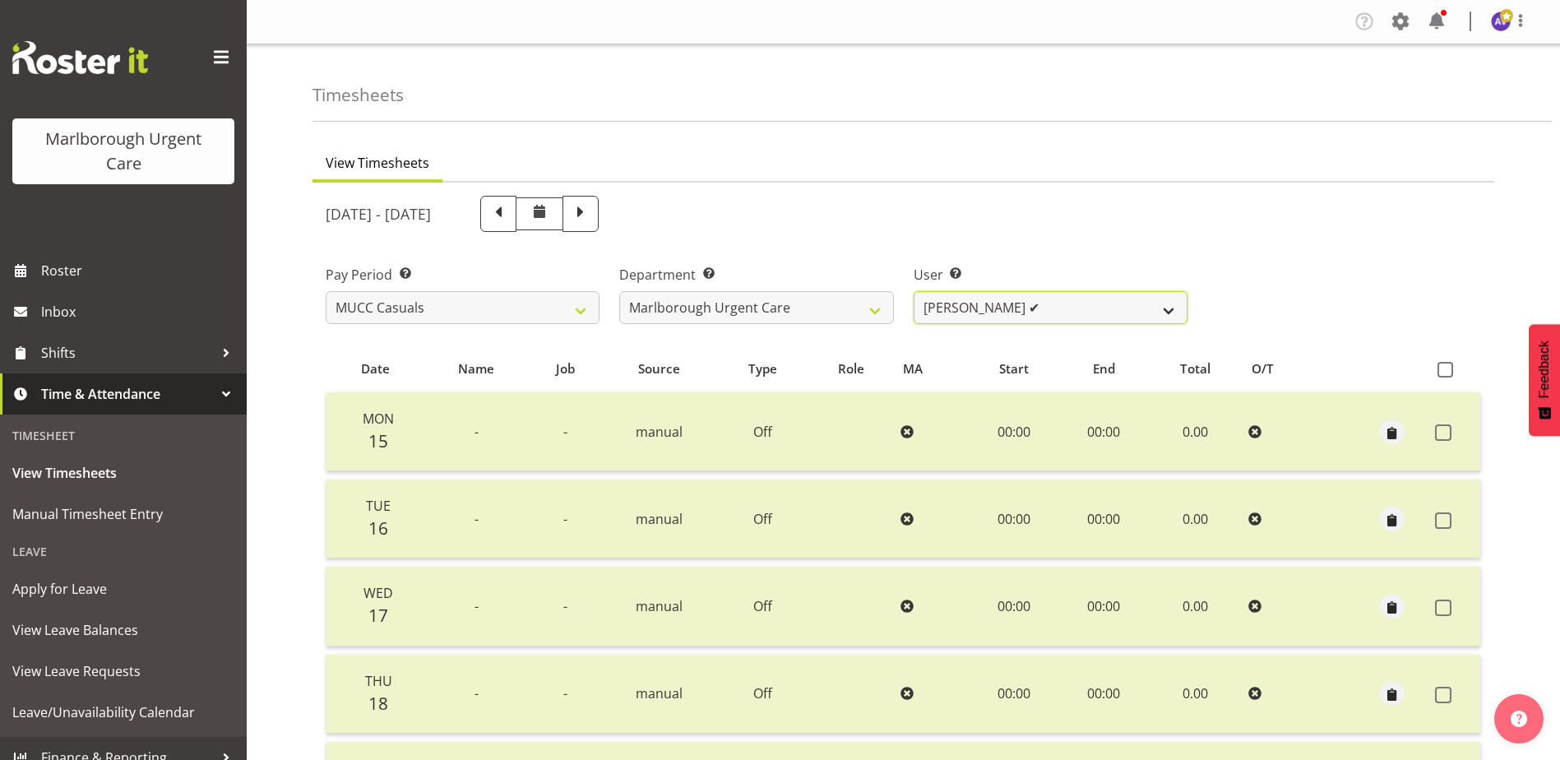
click at [992, 301] on select "Beata Danielek ✔ Hayley Keown ✔ Kirsten Tucker ✔ Luqman Mohd Jani ✔ Marisa Hoog…" at bounding box center [1050, 307] width 274 height 33
select select "11849"
click at [913, 291] on select "Beata Danielek ✔ Hayley Keown ✔ Kirsten Tucker ✔ Luqman Mohd Jani ✔ Marisa Hoog…" at bounding box center [1050, 307] width 274 height 33
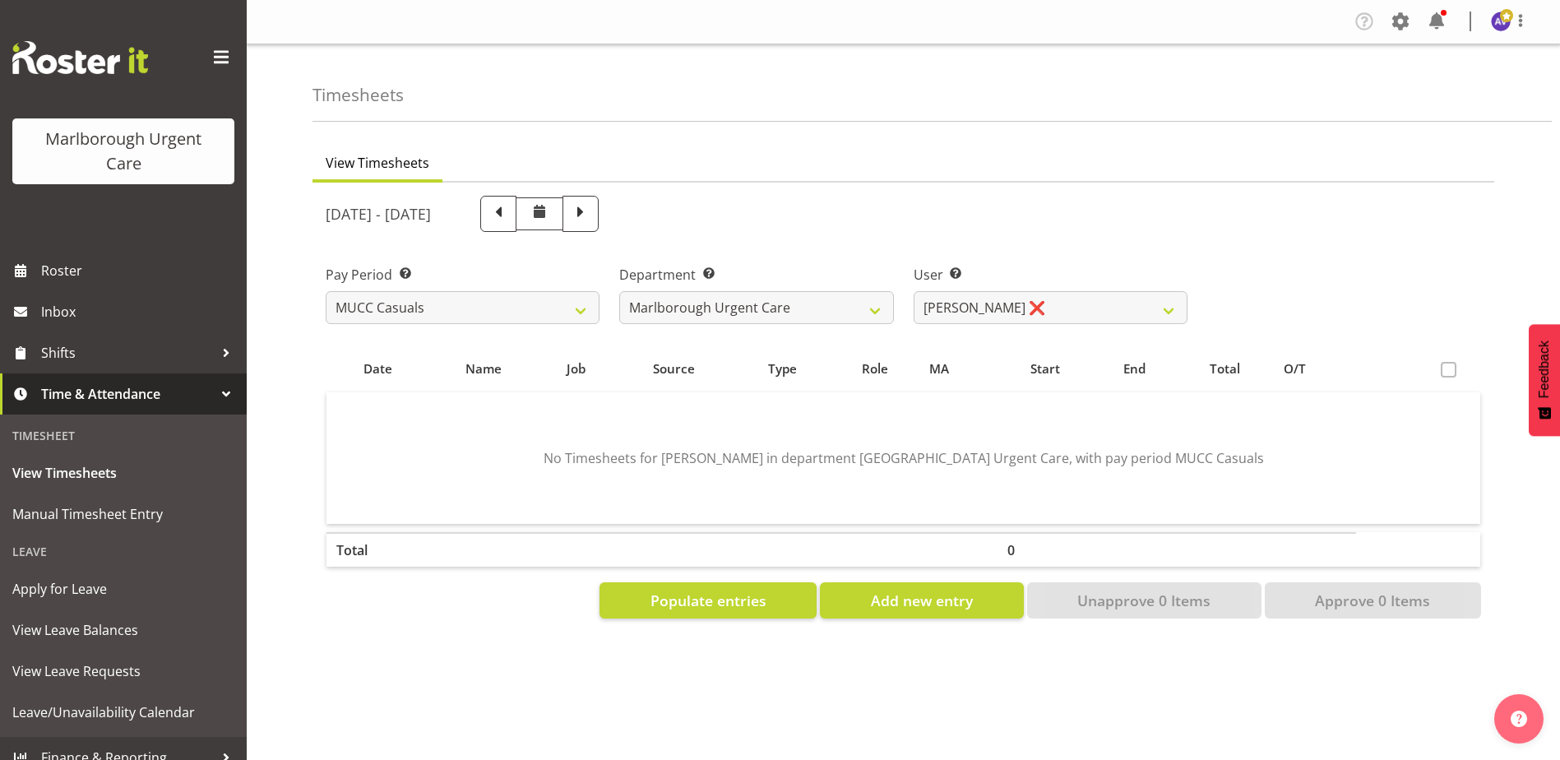
click at [1450, 368] on span at bounding box center [1448, 370] width 16 height 16
click at [771, 609] on button "Populate entries" at bounding box center [707, 600] width 217 height 36
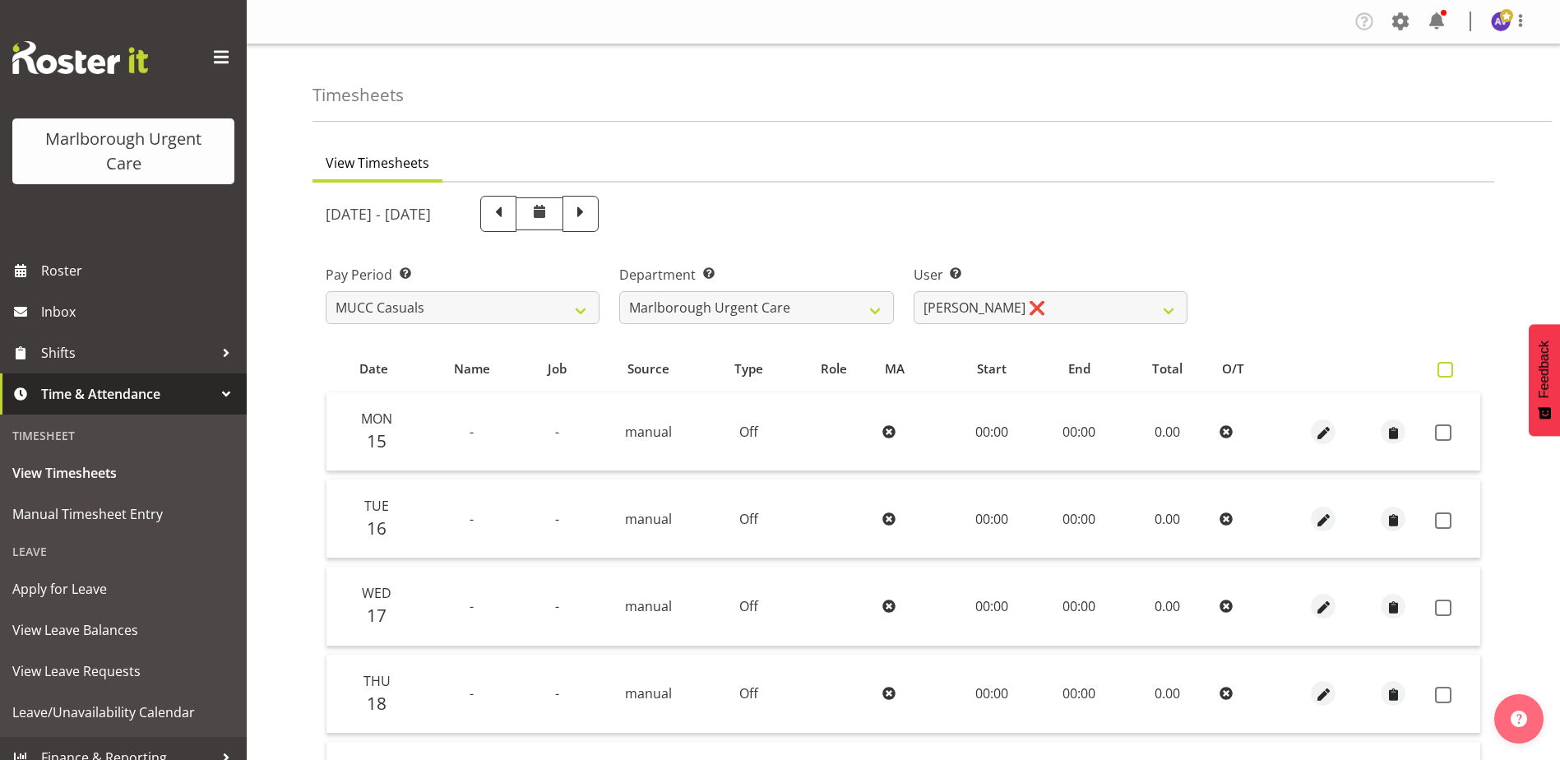
click at [1448, 372] on span at bounding box center [1445, 370] width 16 height 16
click at [1448, 372] on input "checkbox" at bounding box center [1442, 369] width 11 height 11
checkbox input "true"
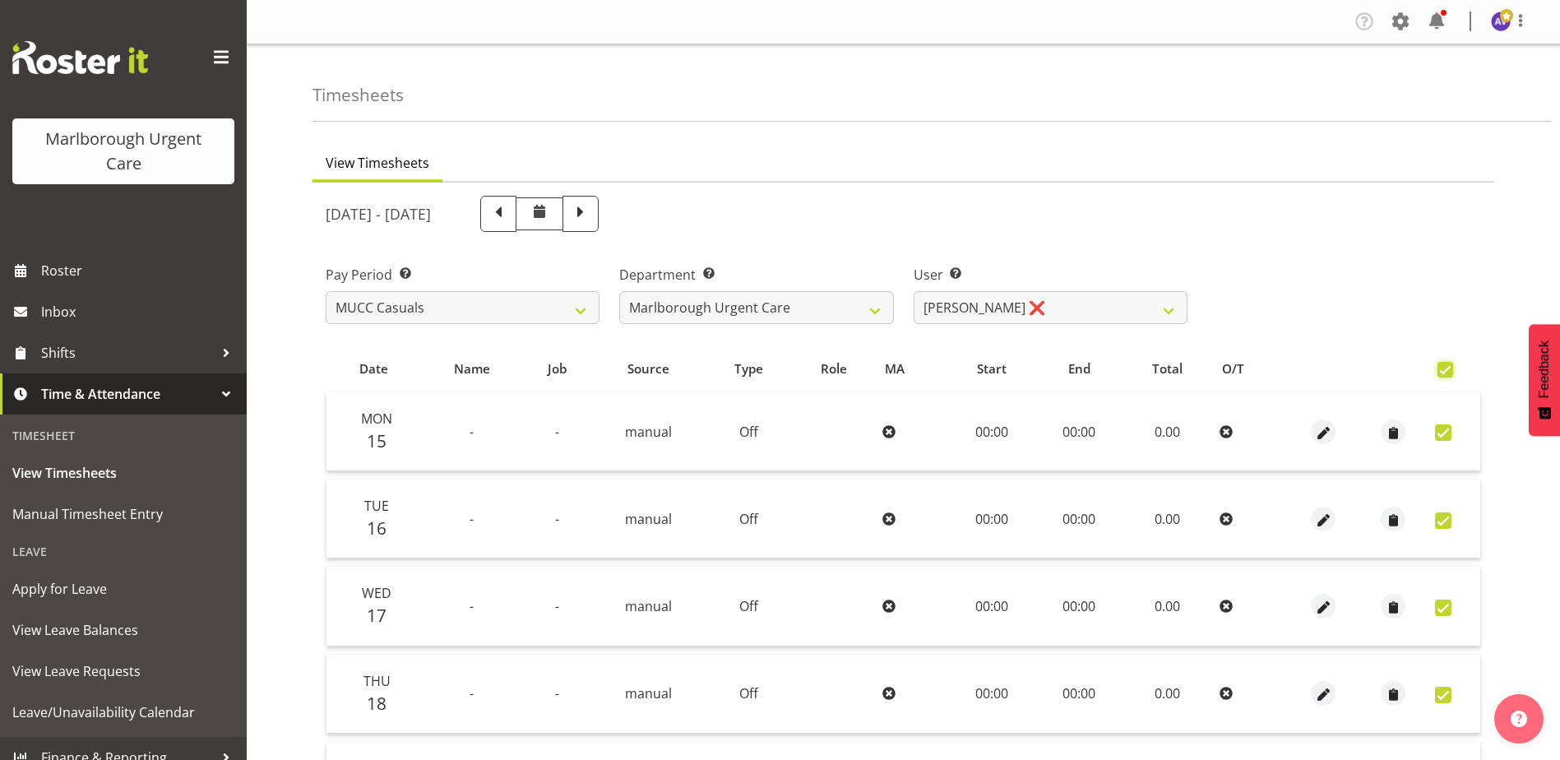
checkbox input "true"
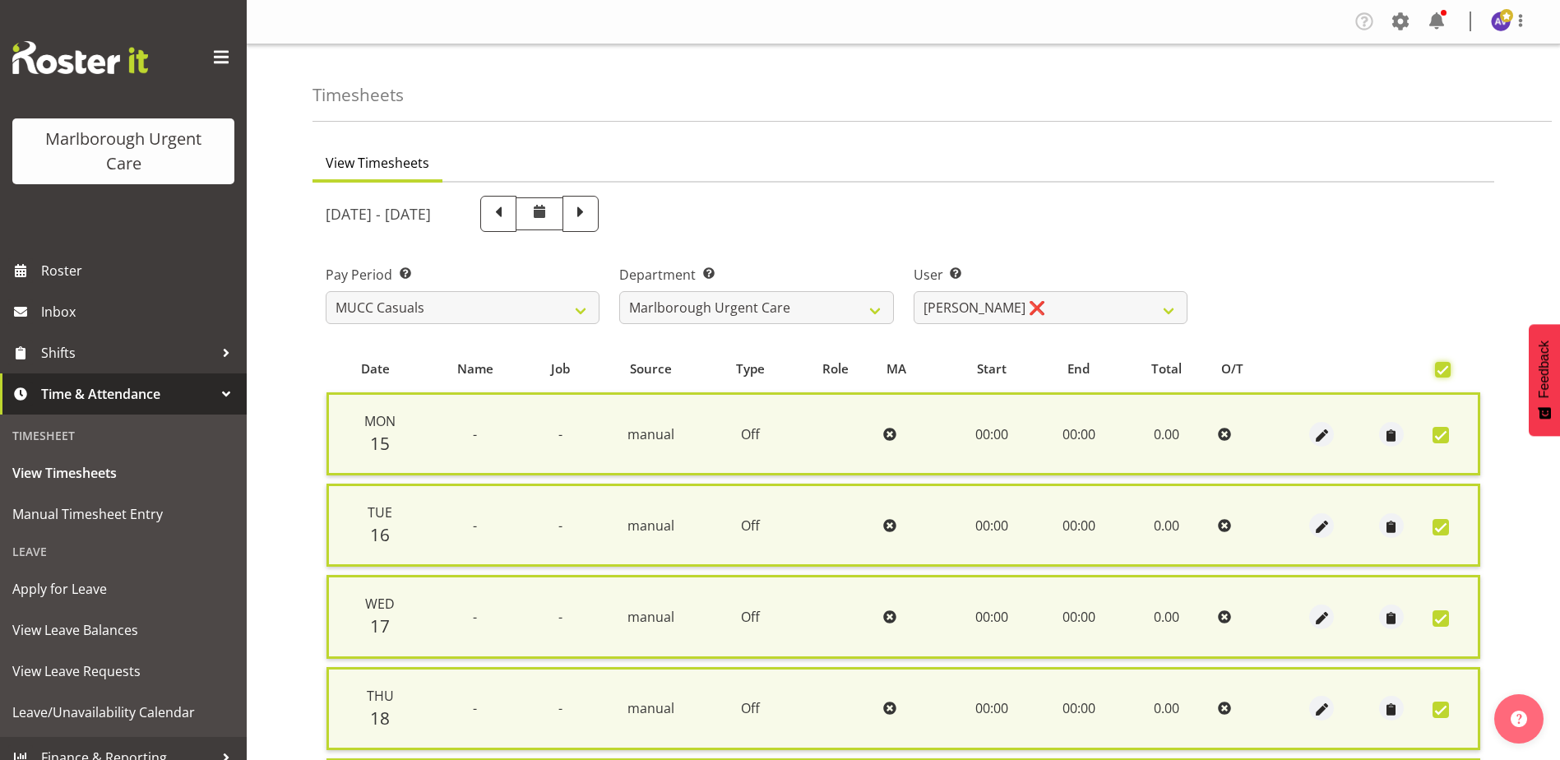
scroll to position [394, 0]
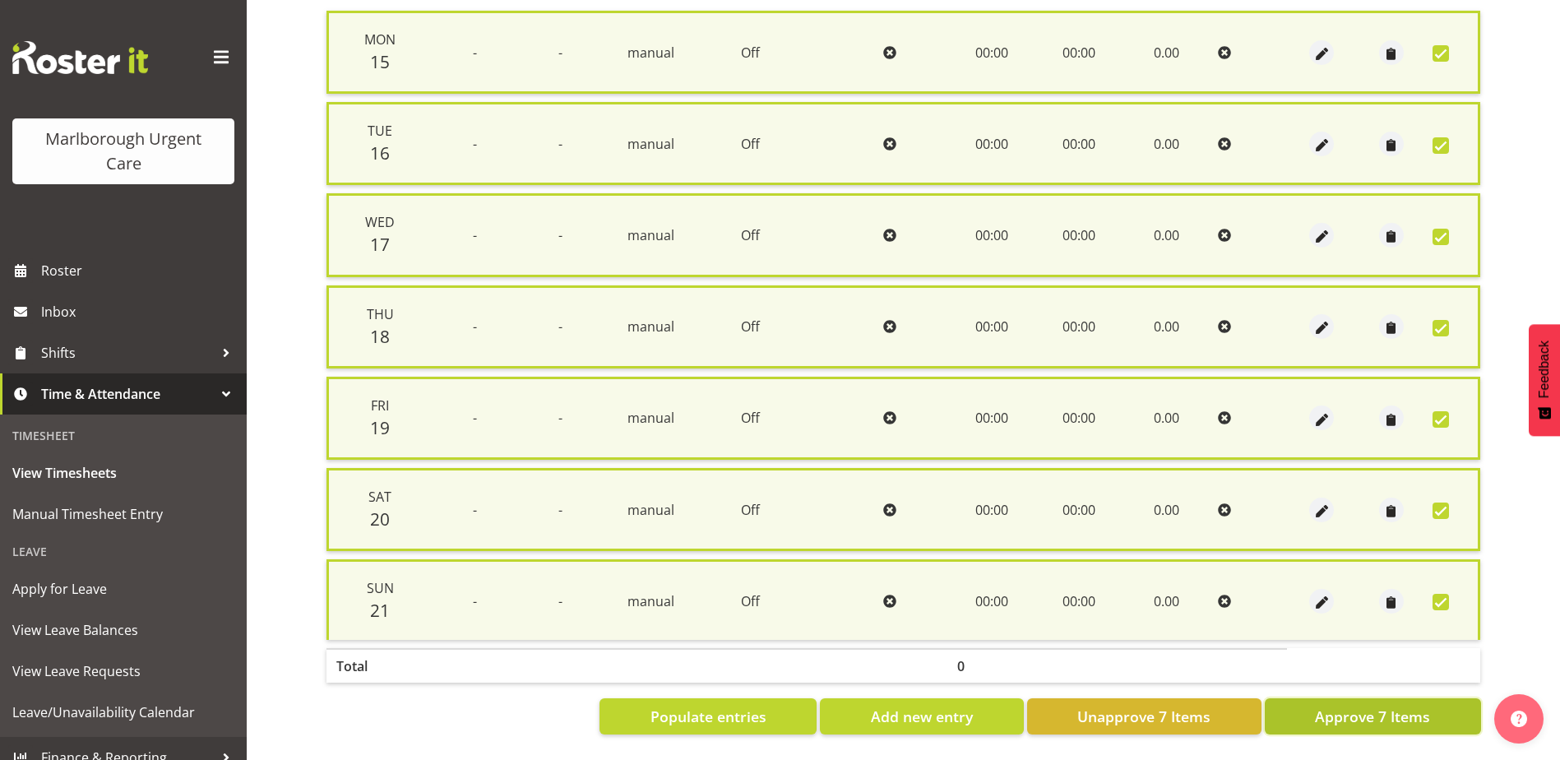
click at [1352, 710] on span "Approve 7 Items" at bounding box center [1372, 715] width 115 height 21
checkbox input "false"
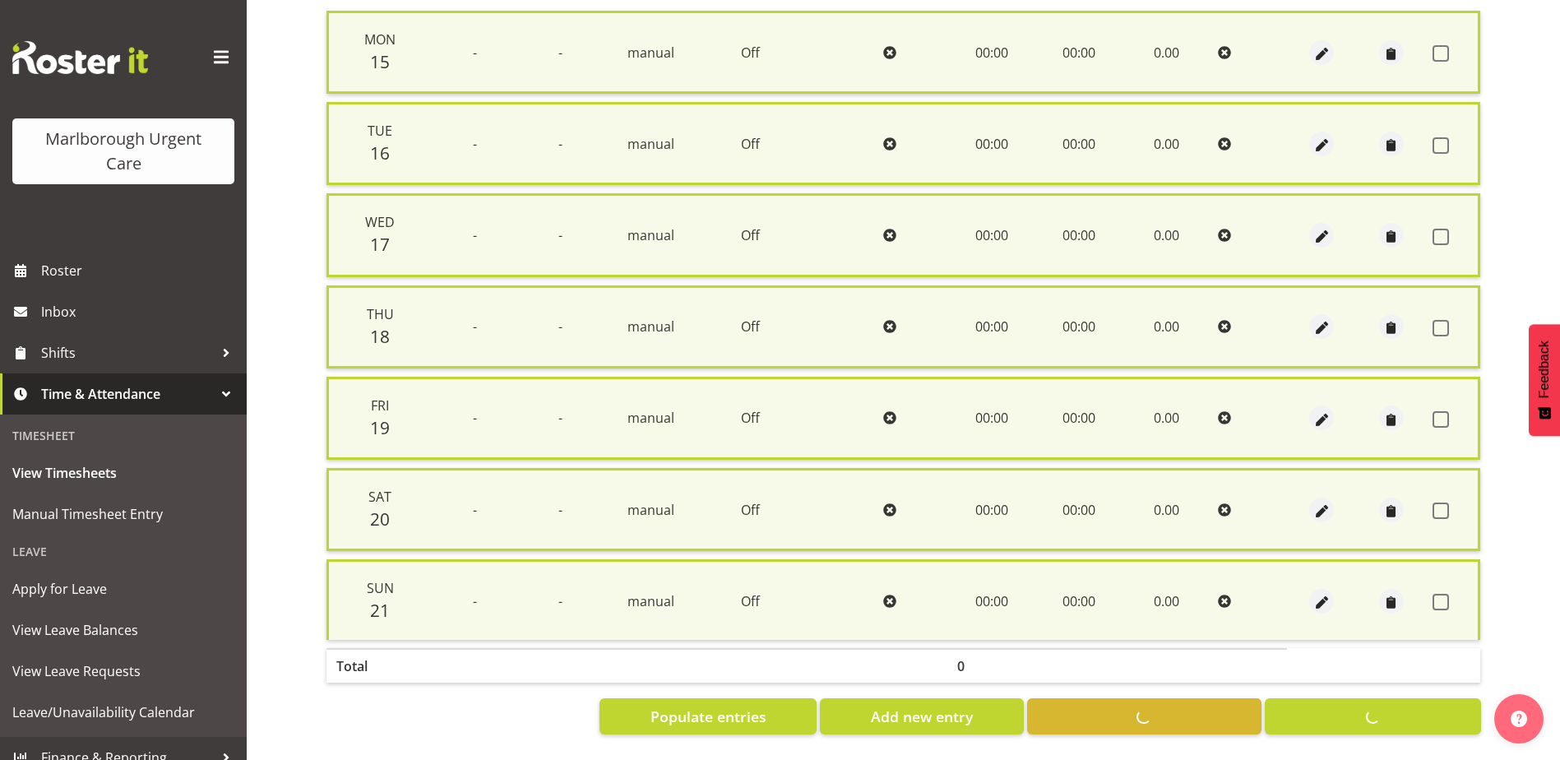
checkbox input "false"
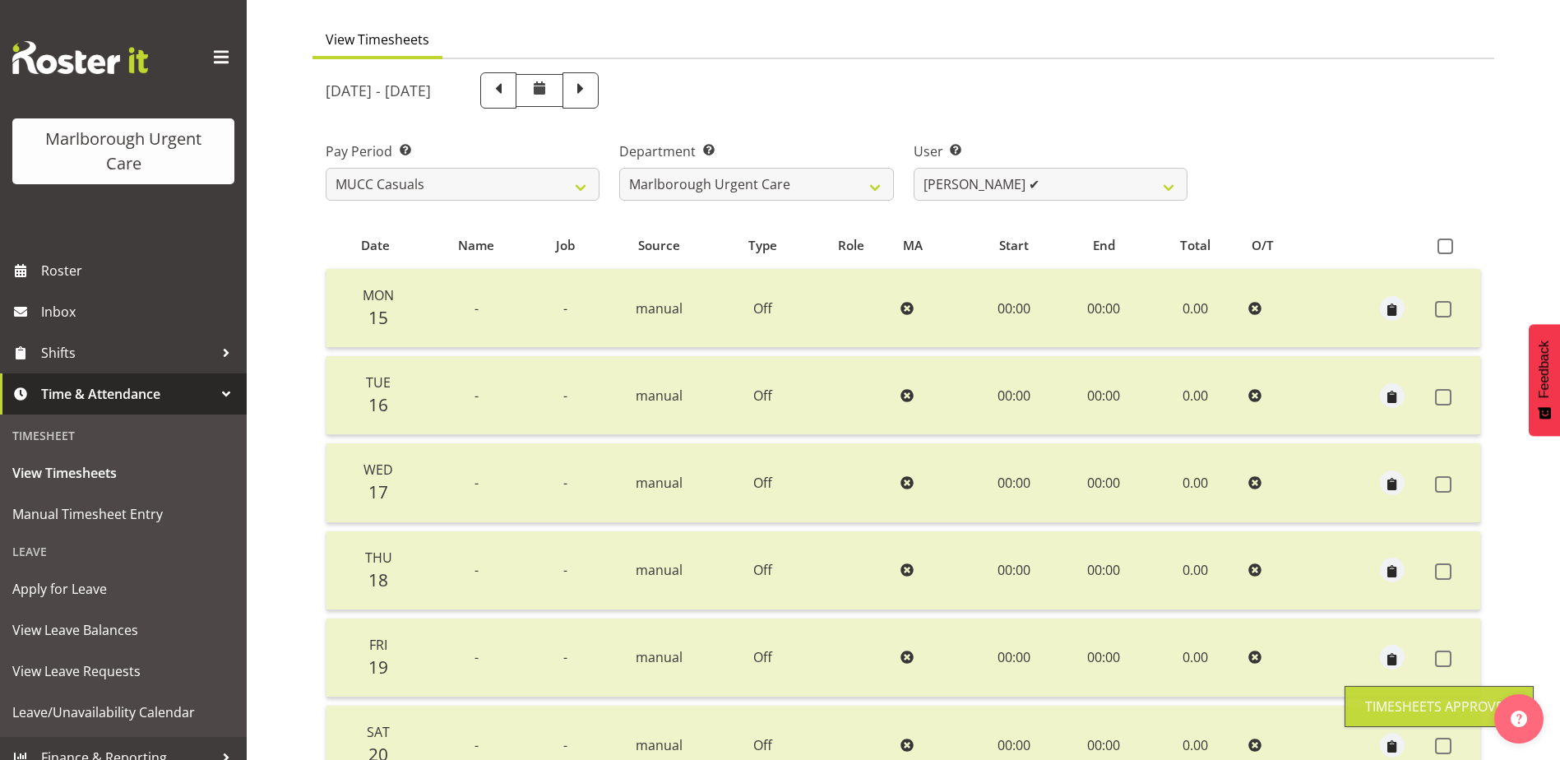
scroll to position [0, 0]
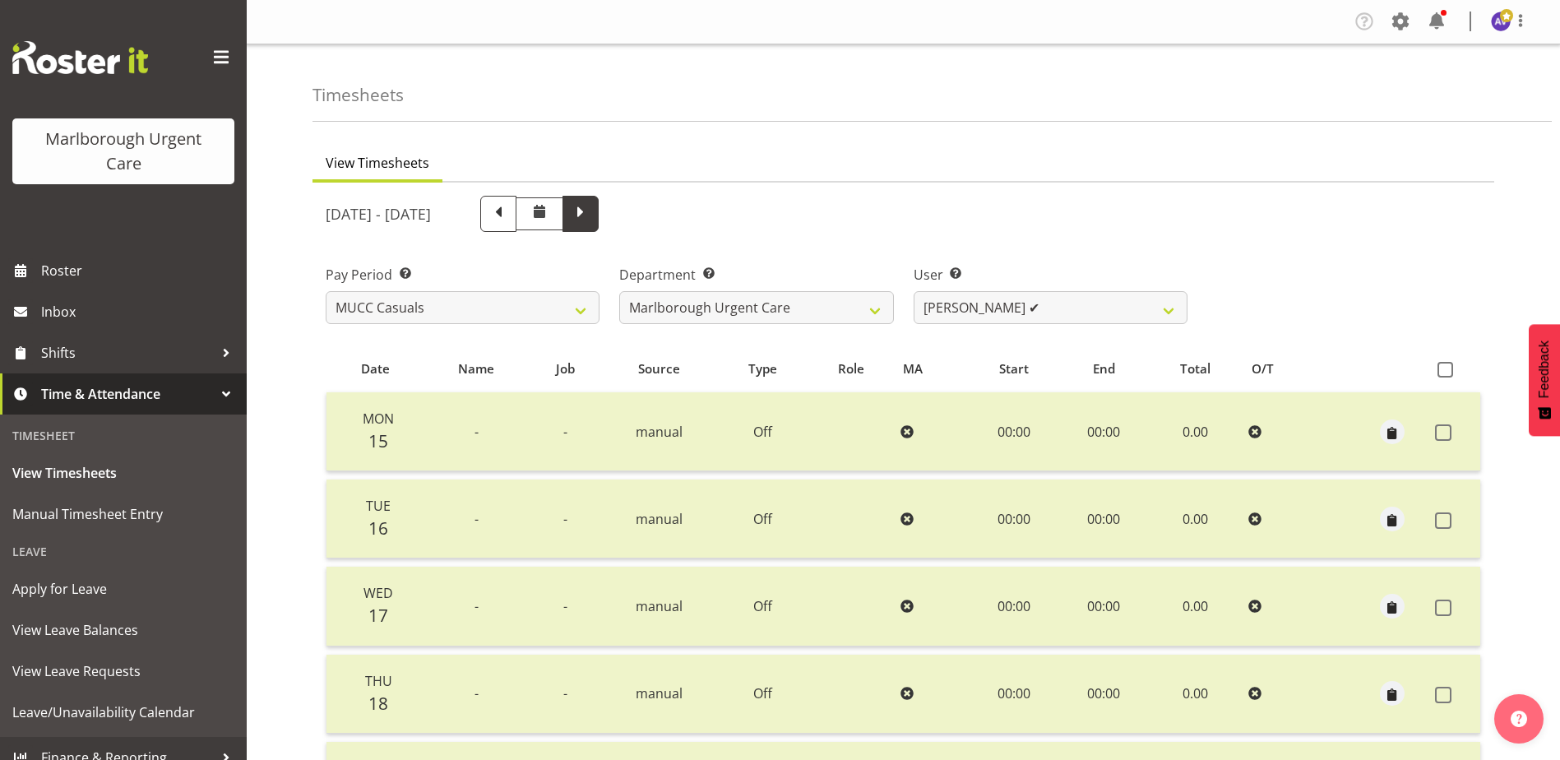
click at [591, 212] on span at bounding box center [580, 211] width 21 height 21
select select
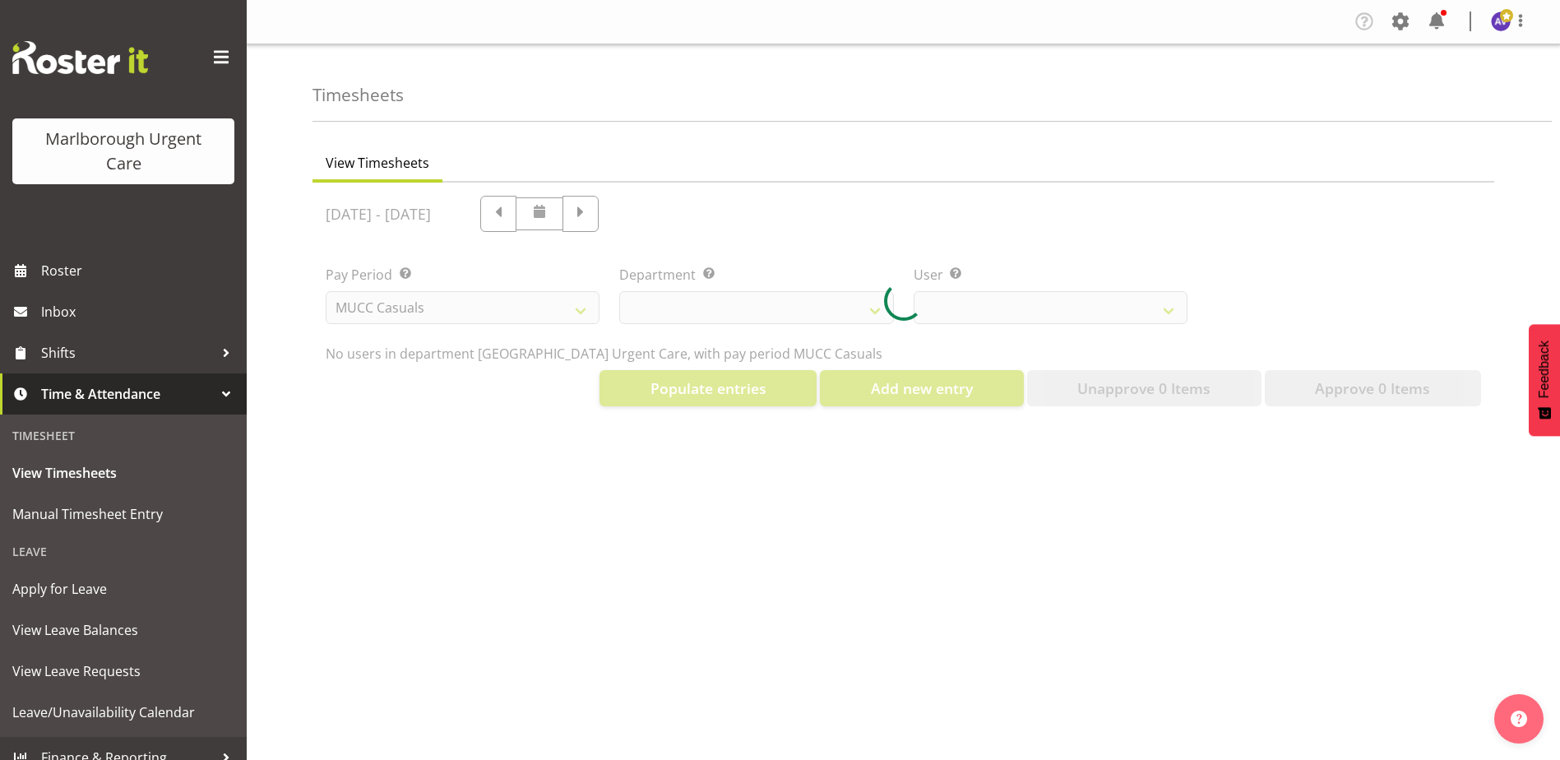
select select "11849"
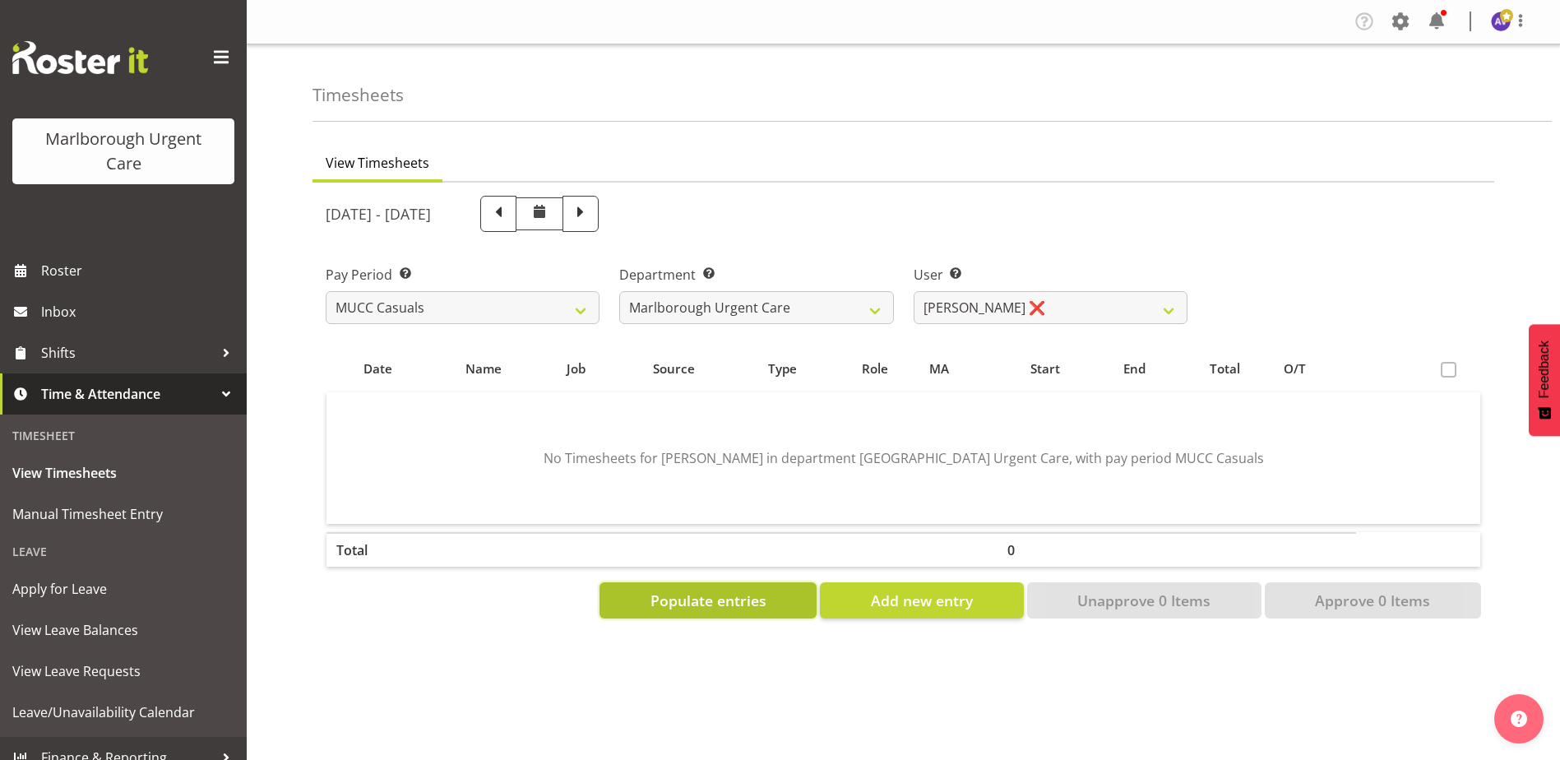
click at [716, 599] on span "Populate entries" at bounding box center [708, 599] width 116 height 21
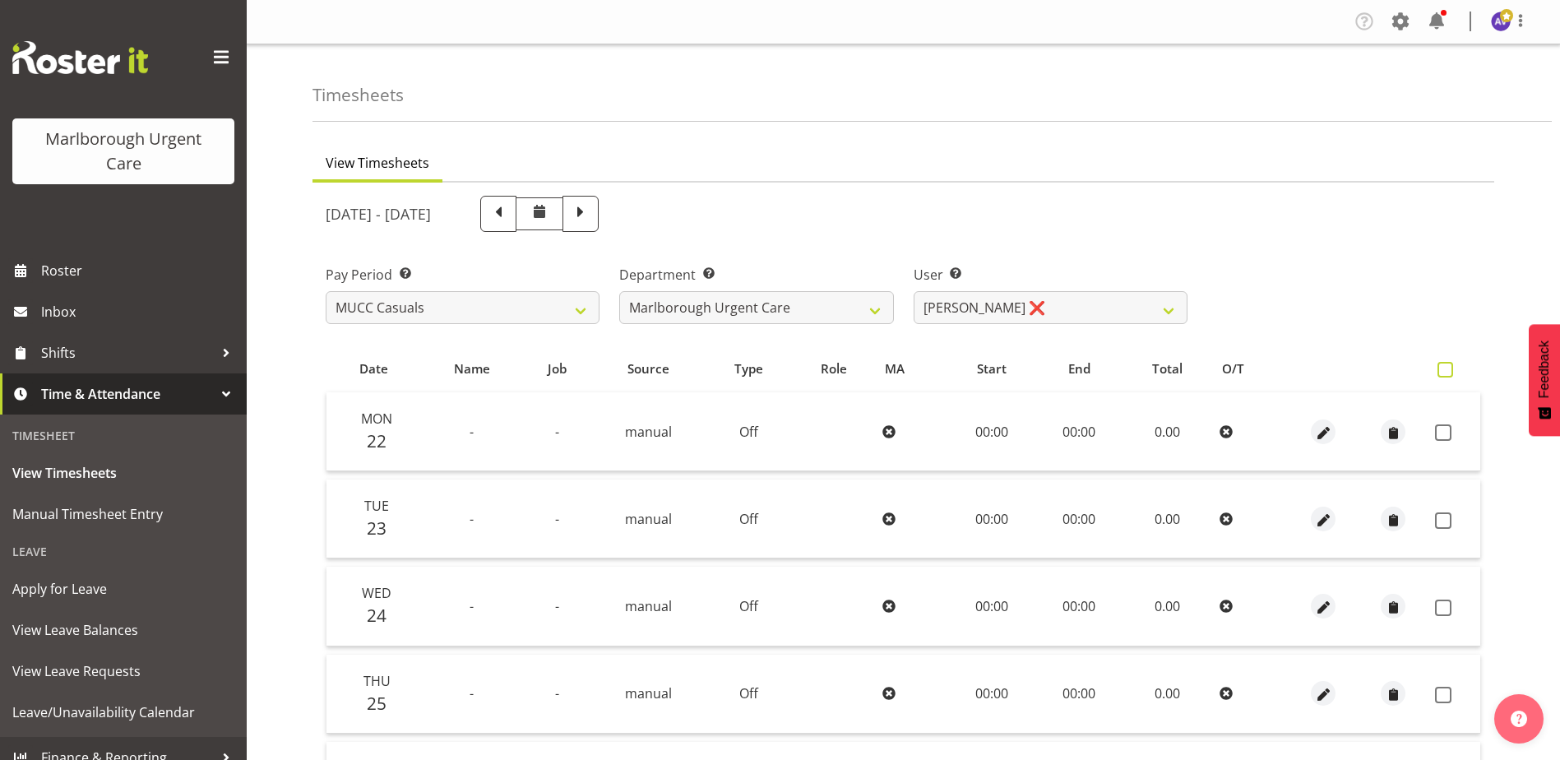
click at [1434, 372] on th at bounding box center [1454, 368] width 52 height 31
click at [1443, 372] on span at bounding box center [1445, 370] width 16 height 16
click at [1443, 372] on input "checkbox" at bounding box center [1442, 369] width 11 height 11
checkbox input "true"
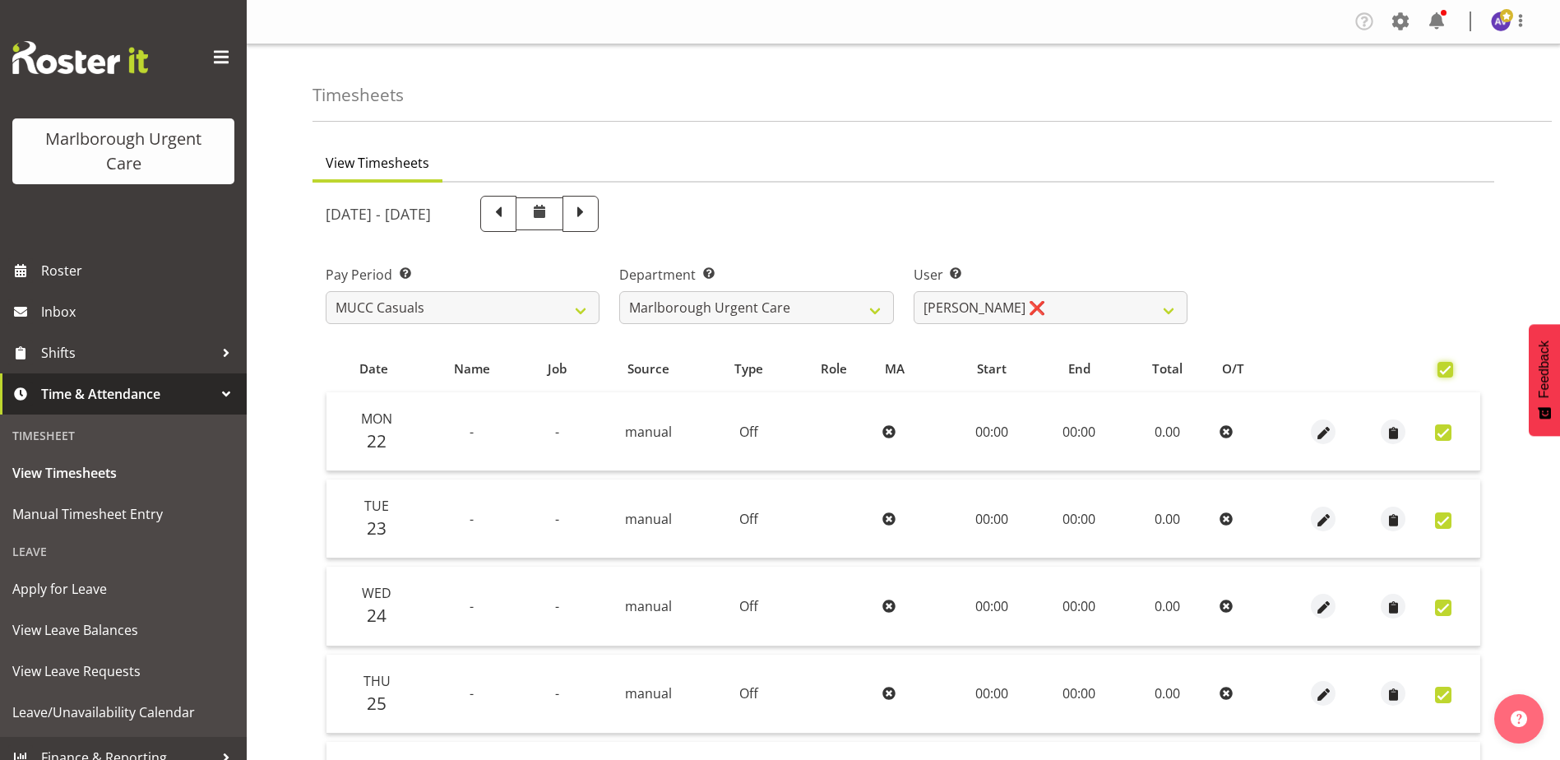
checkbox input "true"
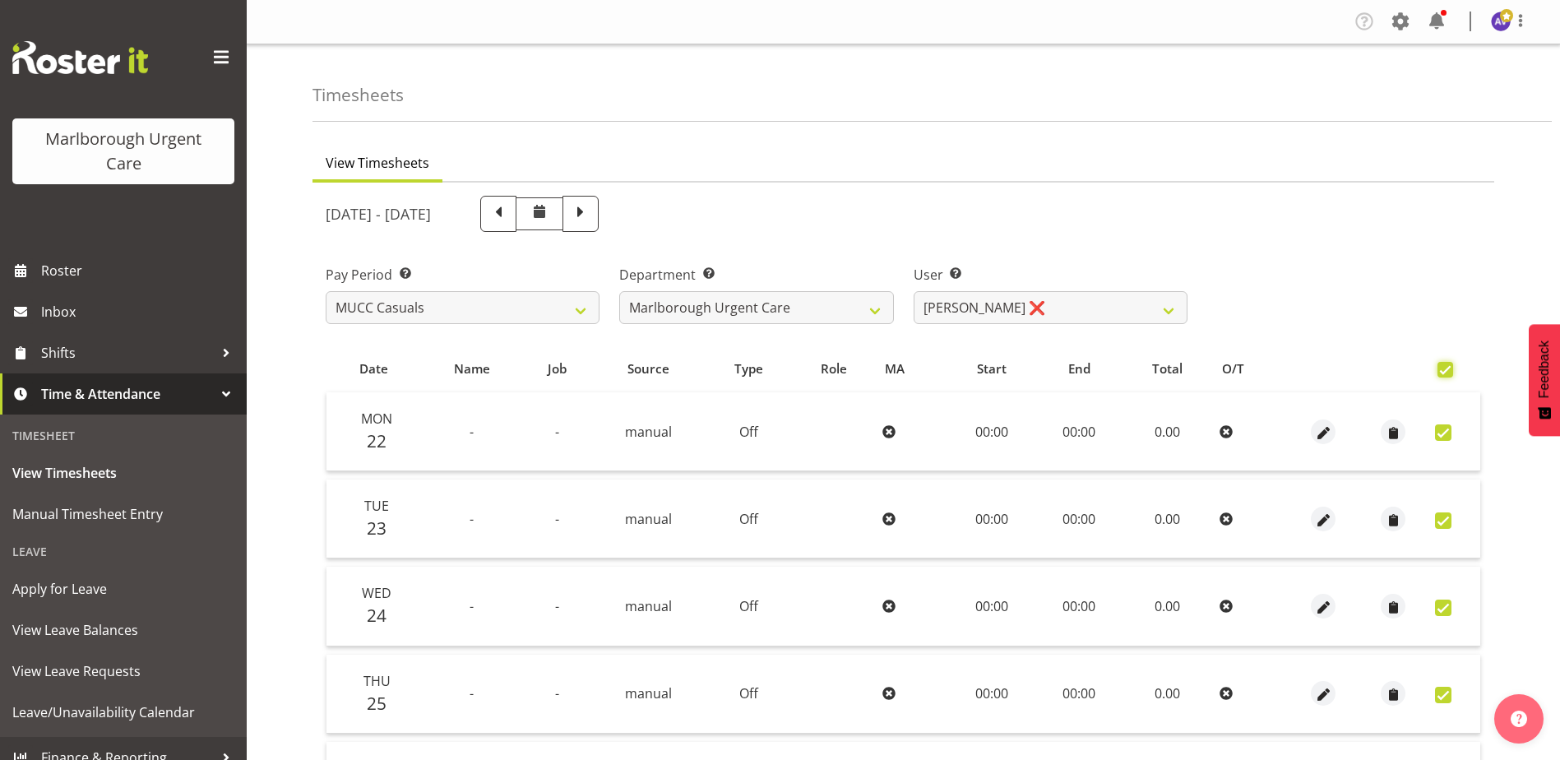
checkbox input "true"
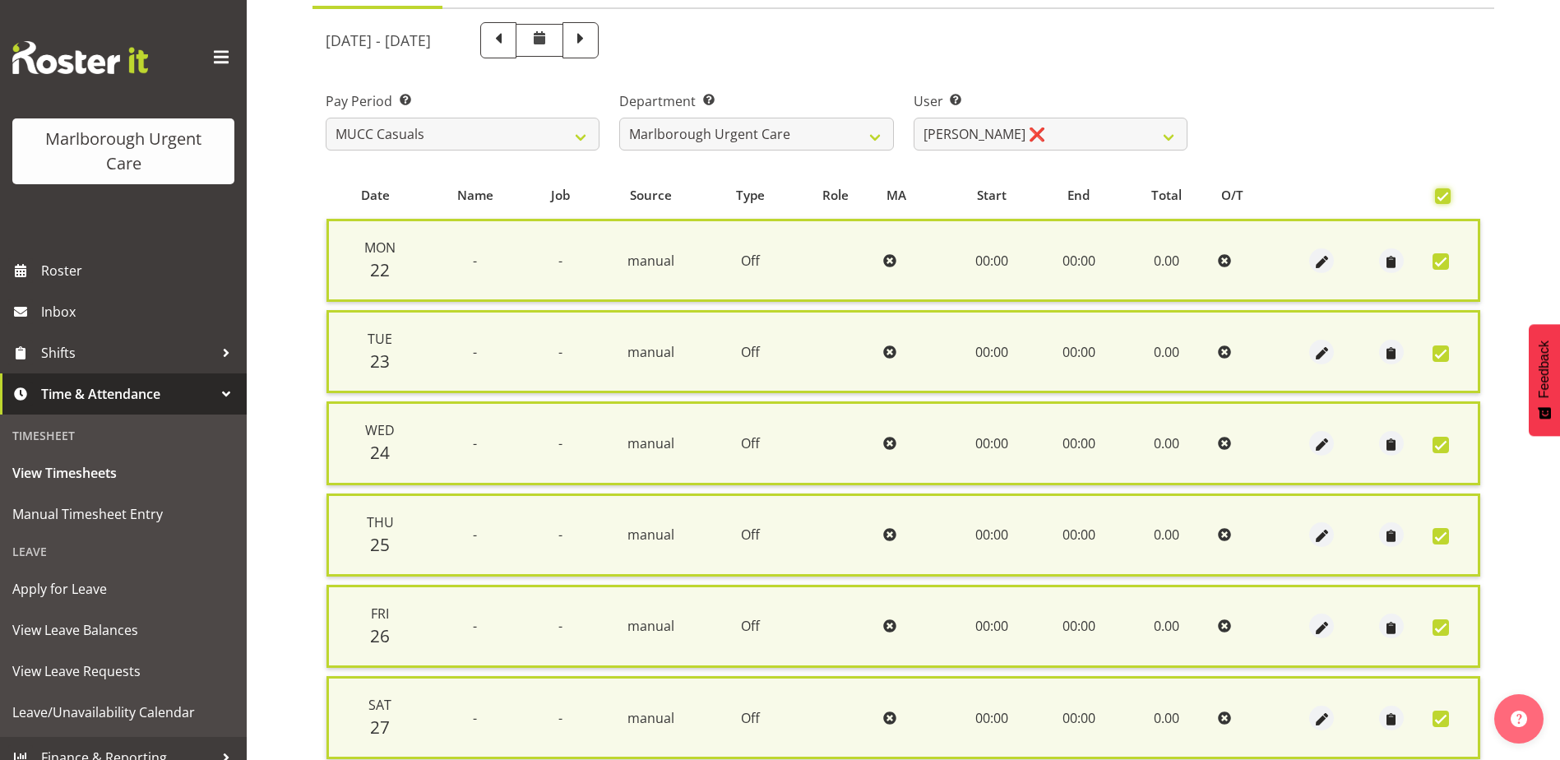
scroll to position [394, 0]
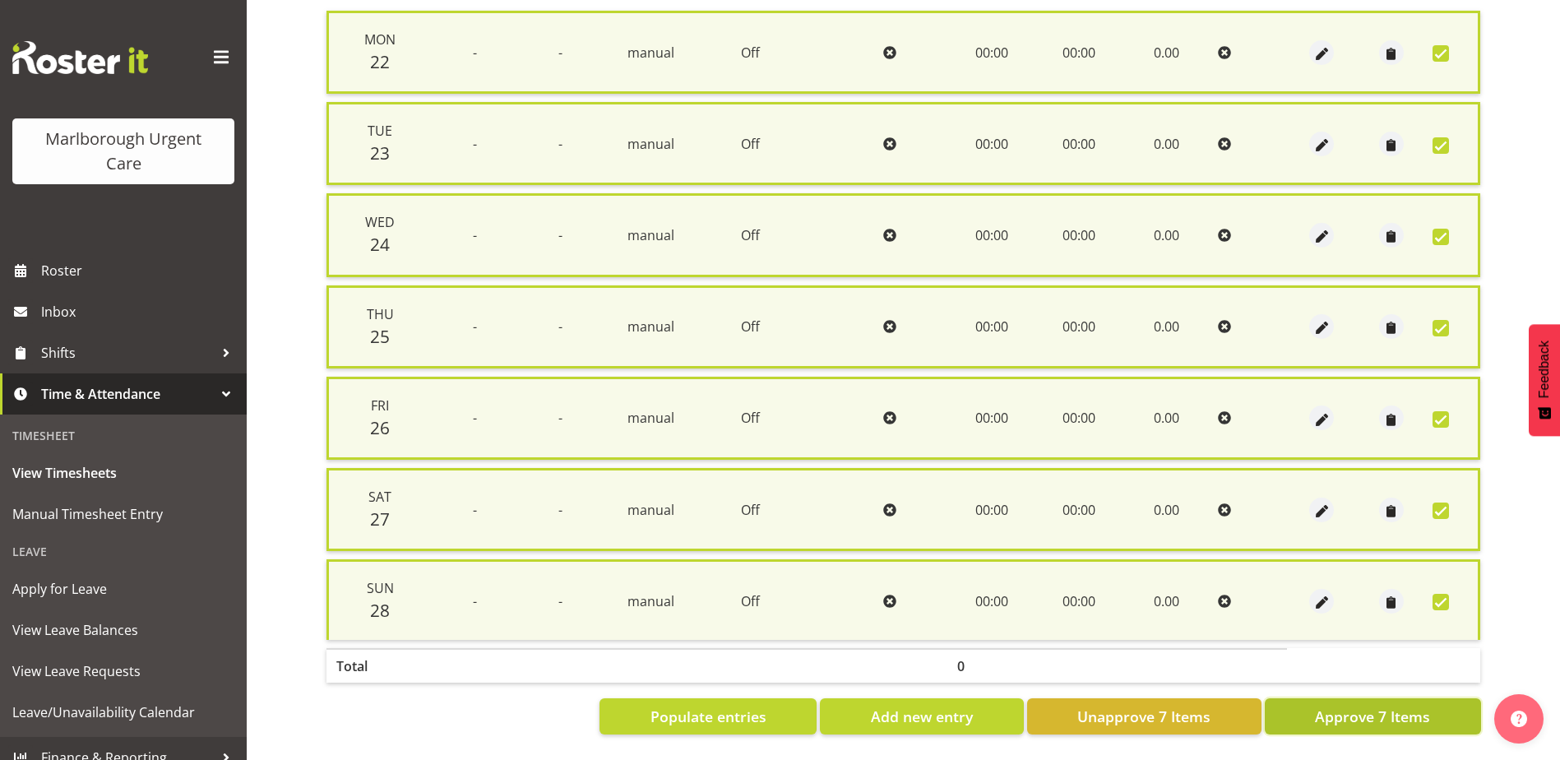
click at [1385, 714] on span "Approve 7 Items" at bounding box center [1372, 715] width 115 height 21
checkbox input "false"
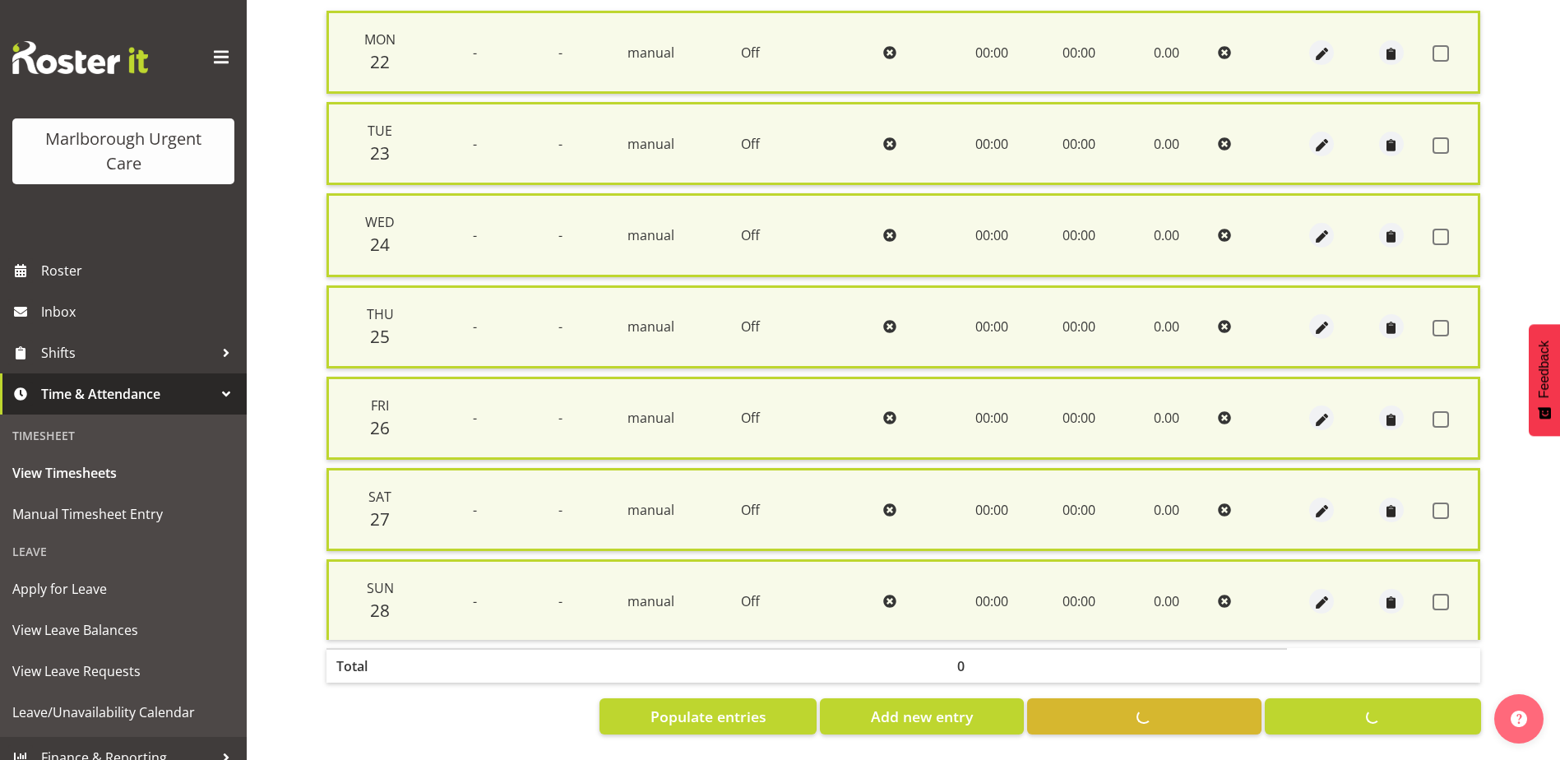
checkbox input "false"
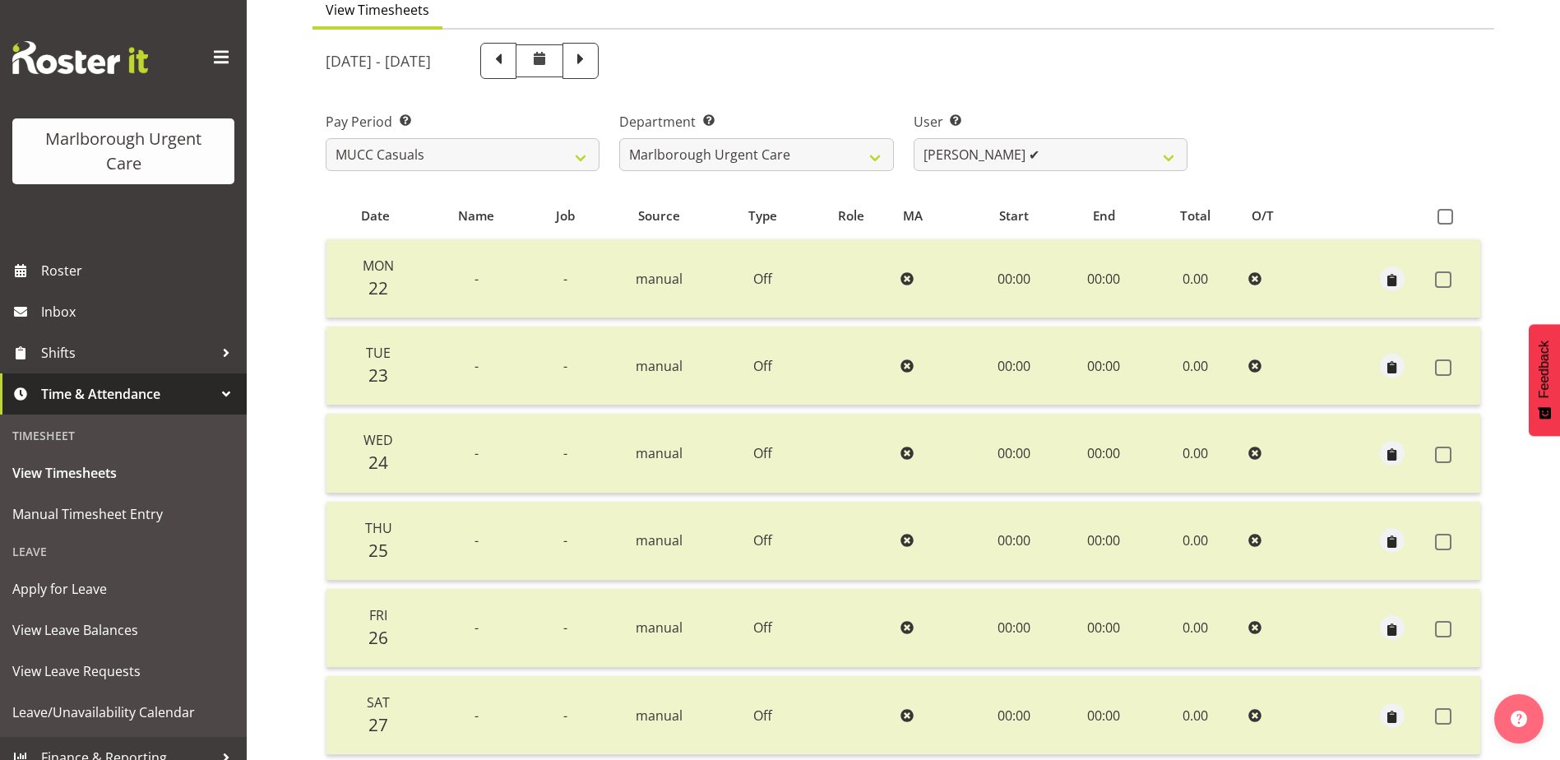
scroll to position [0, 0]
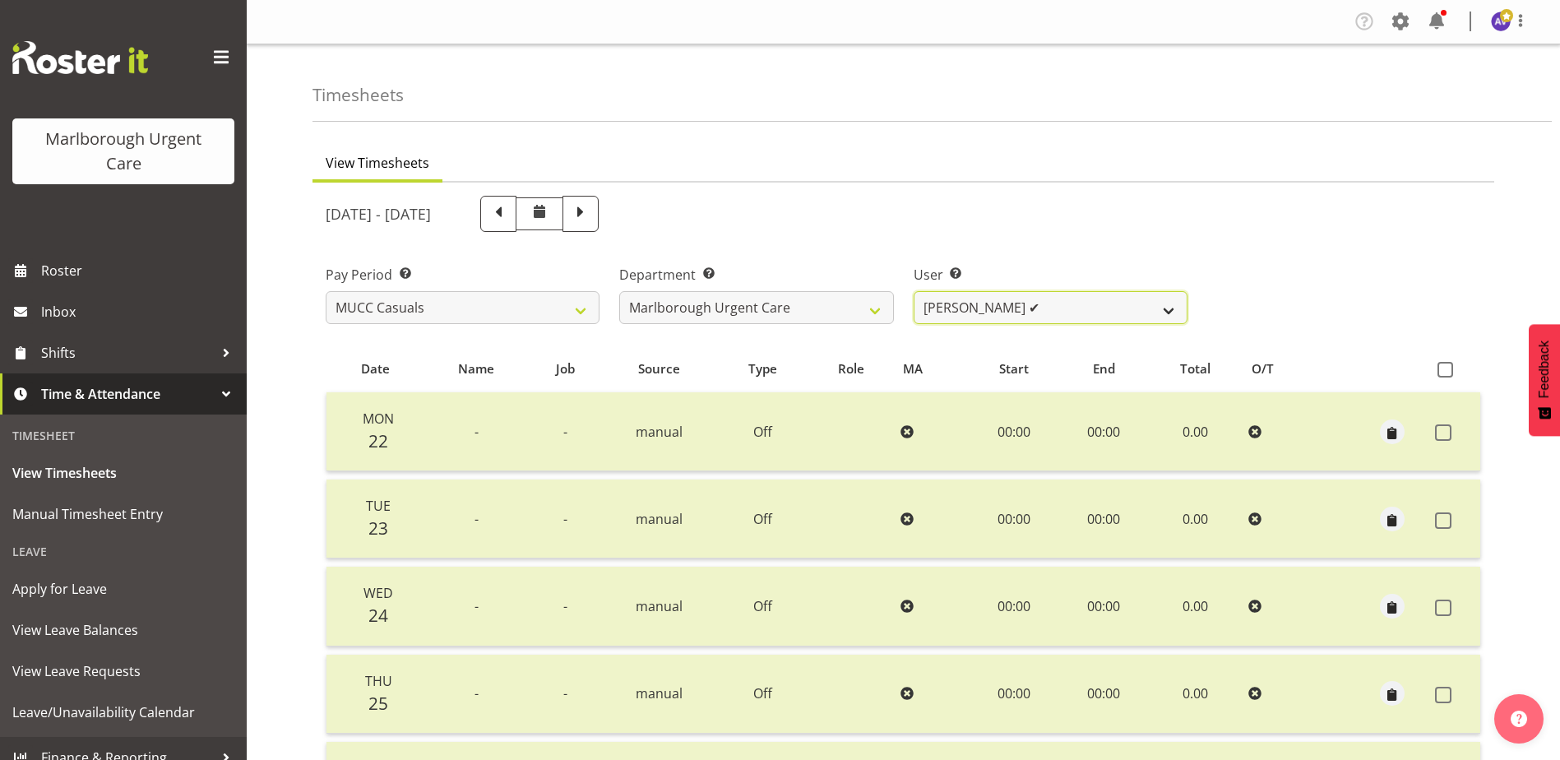
click at [1087, 306] on select "Beata Danielek ✔ Hayley Keown ✔ Kirsten Tucker ✔ Luqman Mohd Jani ✔ Marisa Hoog…" at bounding box center [1050, 307] width 274 height 33
select select "11847"
click at [913, 291] on select "Beata Danielek ✔ Hayley Keown ✔ Kirsten Tucker ✔ Luqman Mohd Jani ✔ Marisa Hoog…" at bounding box center [1050, 307] width 274 height 33
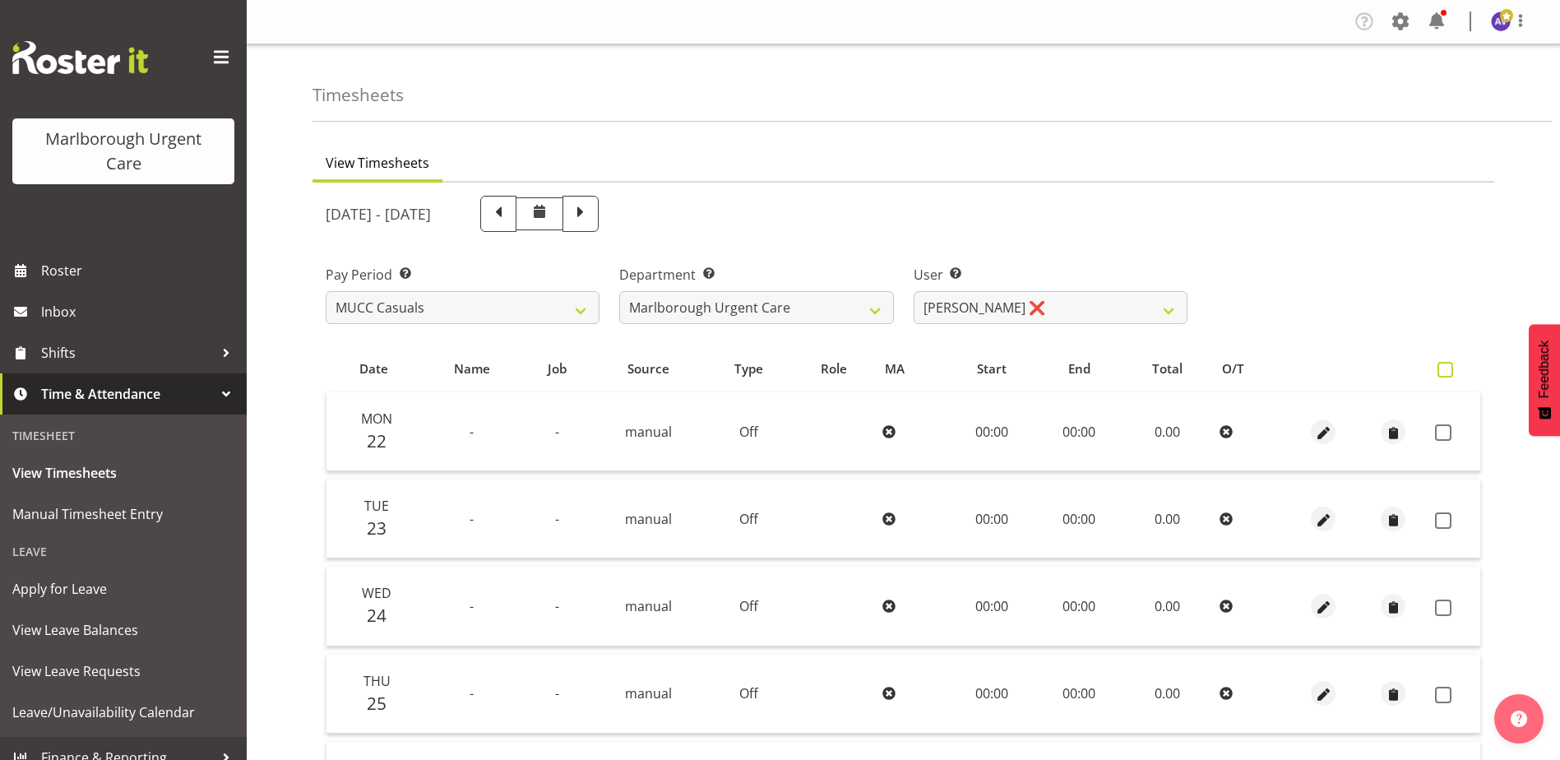
click at [1443, 377] on span at bounding box center [1445, 370] width 16 height 16
click at [1443, 375] on input "checkbox" at bounding box center [1442, 369] width 11 height 11
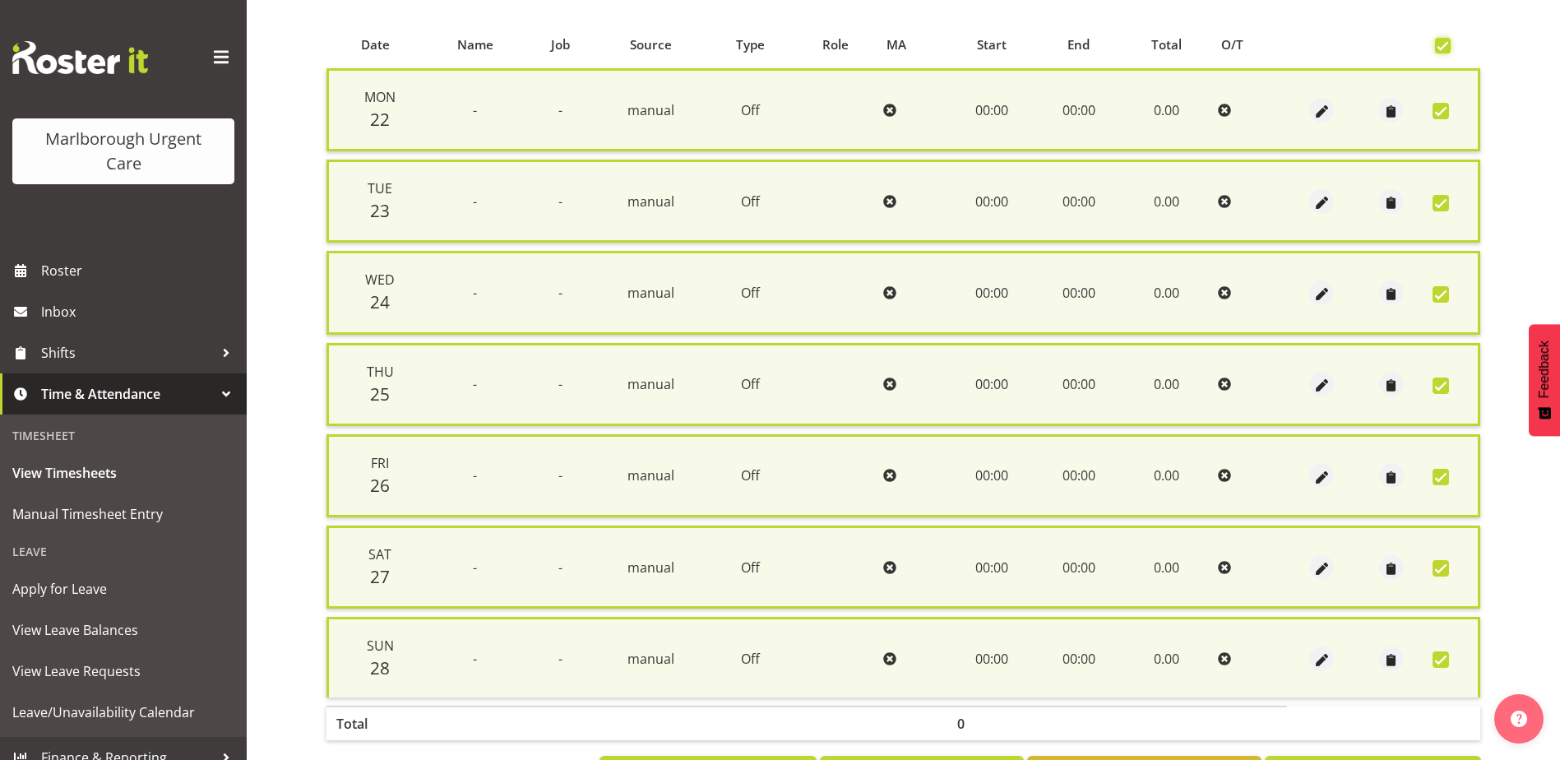
scroll to position [394, 0]
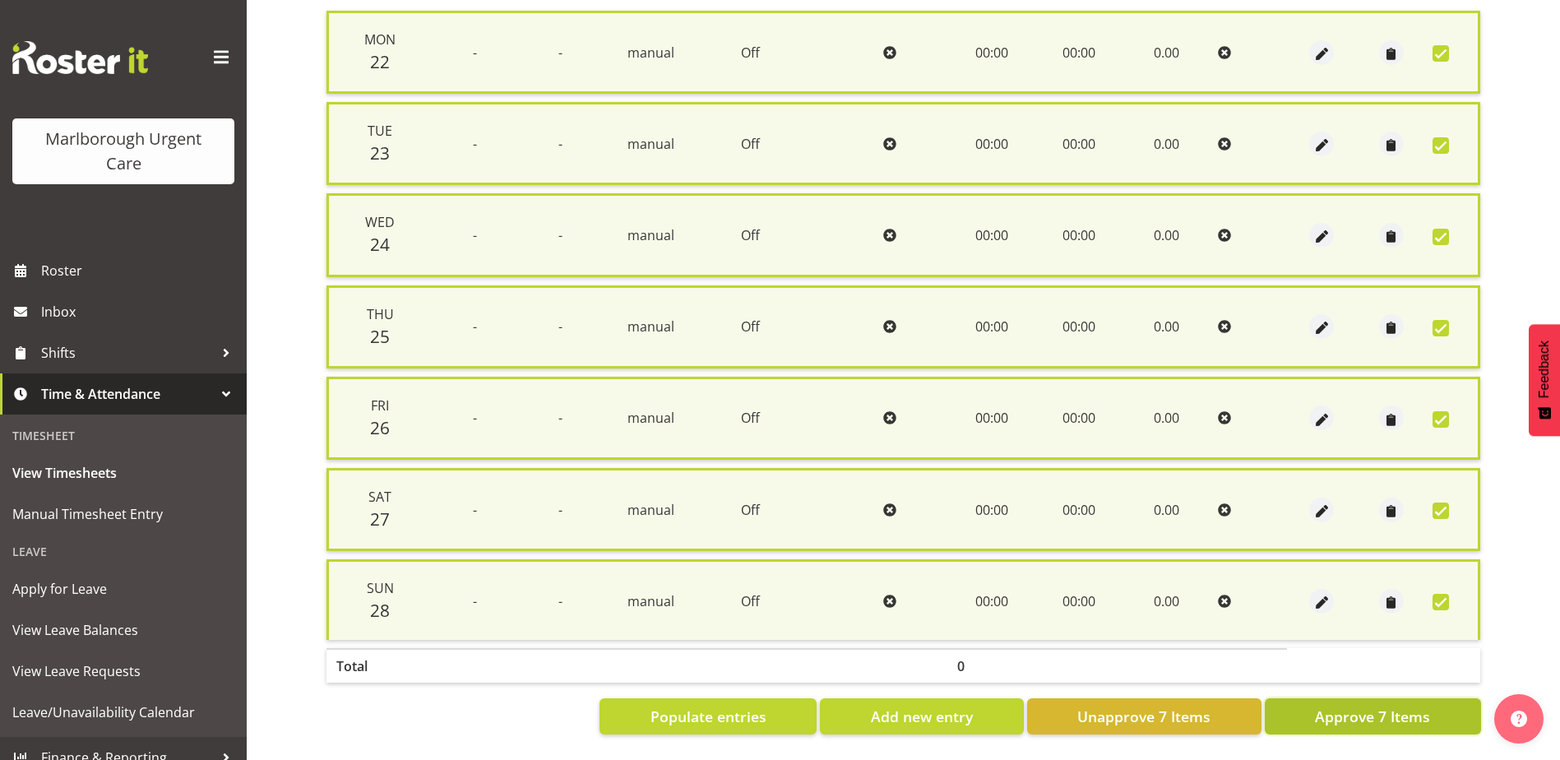
click at [1352, 705] on span "Approve 7 Items" at bounding box center [1372, 715] width 115 height 21
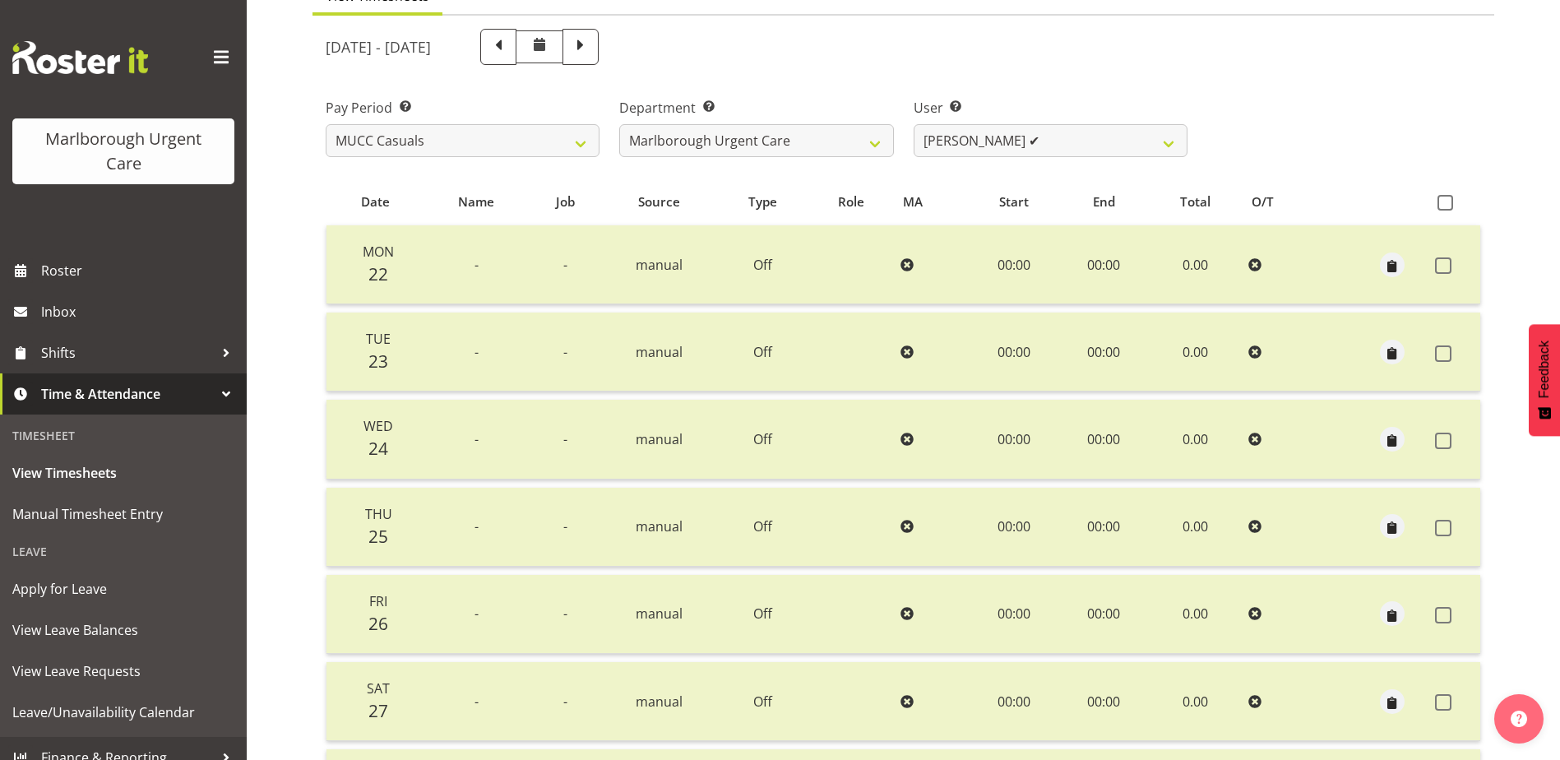
scroll to position [0, 0]
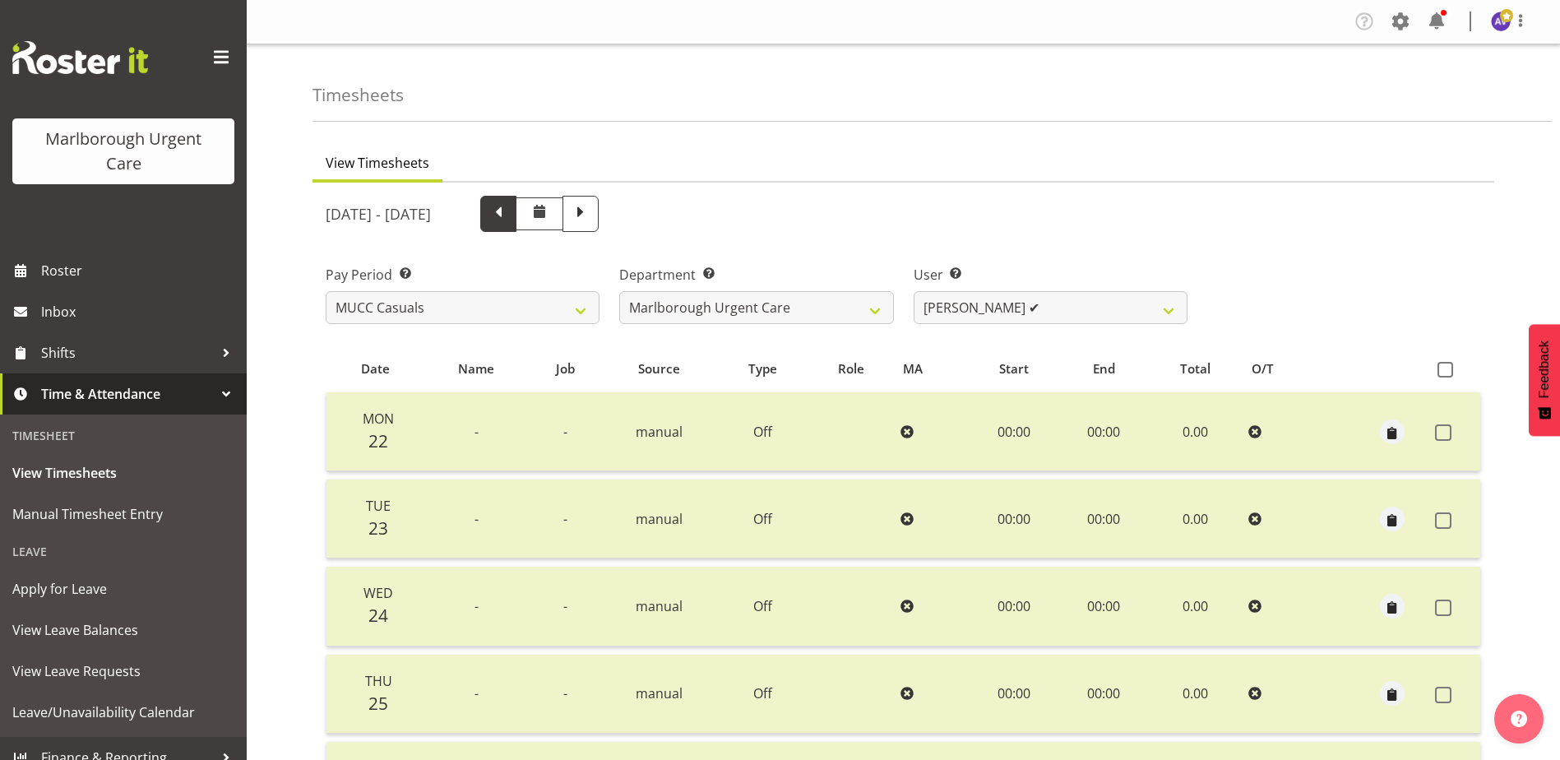
click at [509, 205] on span at bounding box center [498, 211] width 21 height 21
click at [1445, 370] on span at bounding box center [1445, 370] width 16 height 16
click at [1445, 370] on input "checkbox" at bounding box center [1442, 369] width 11 height 11
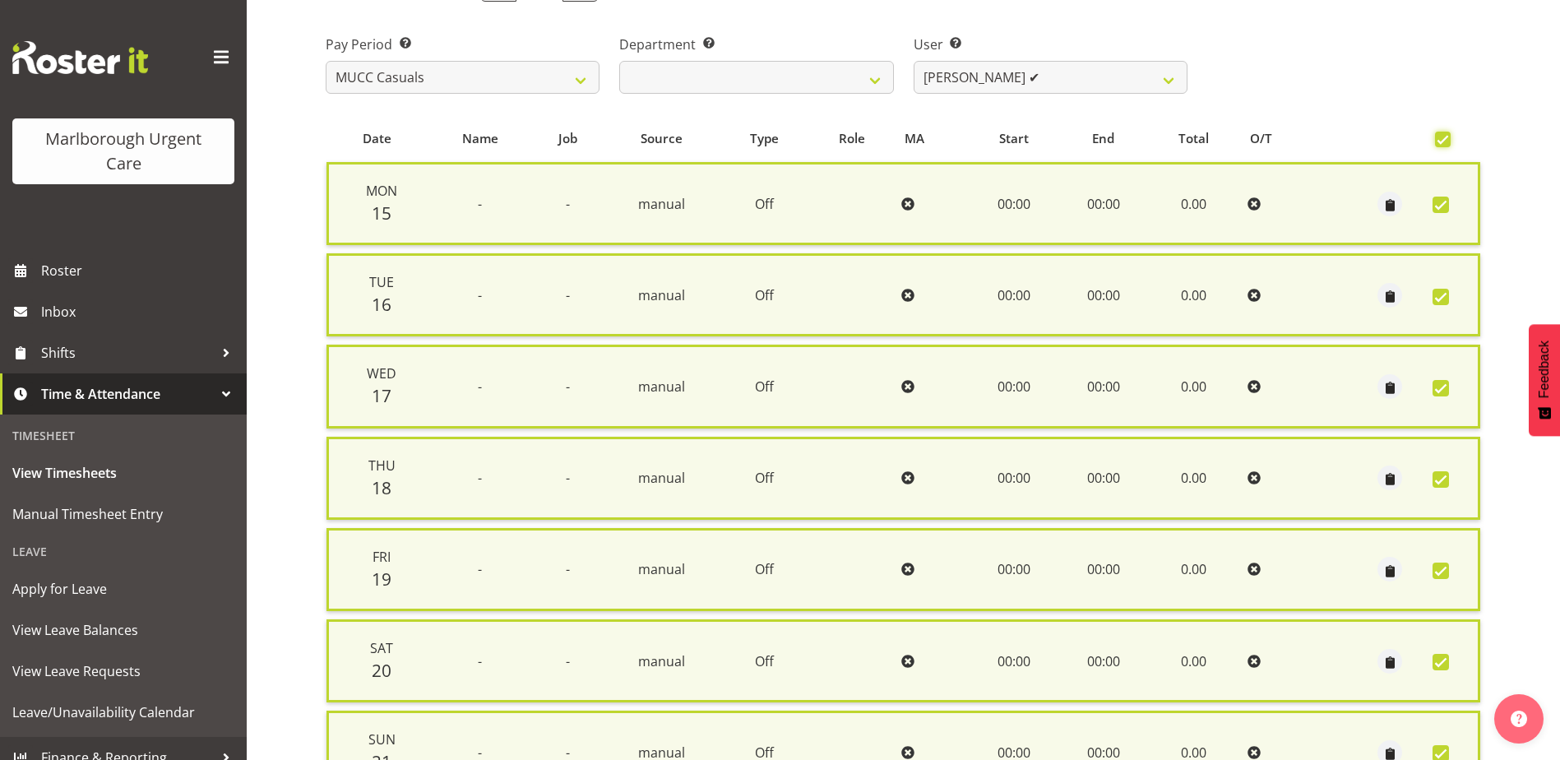
scroll to position [394, 0]
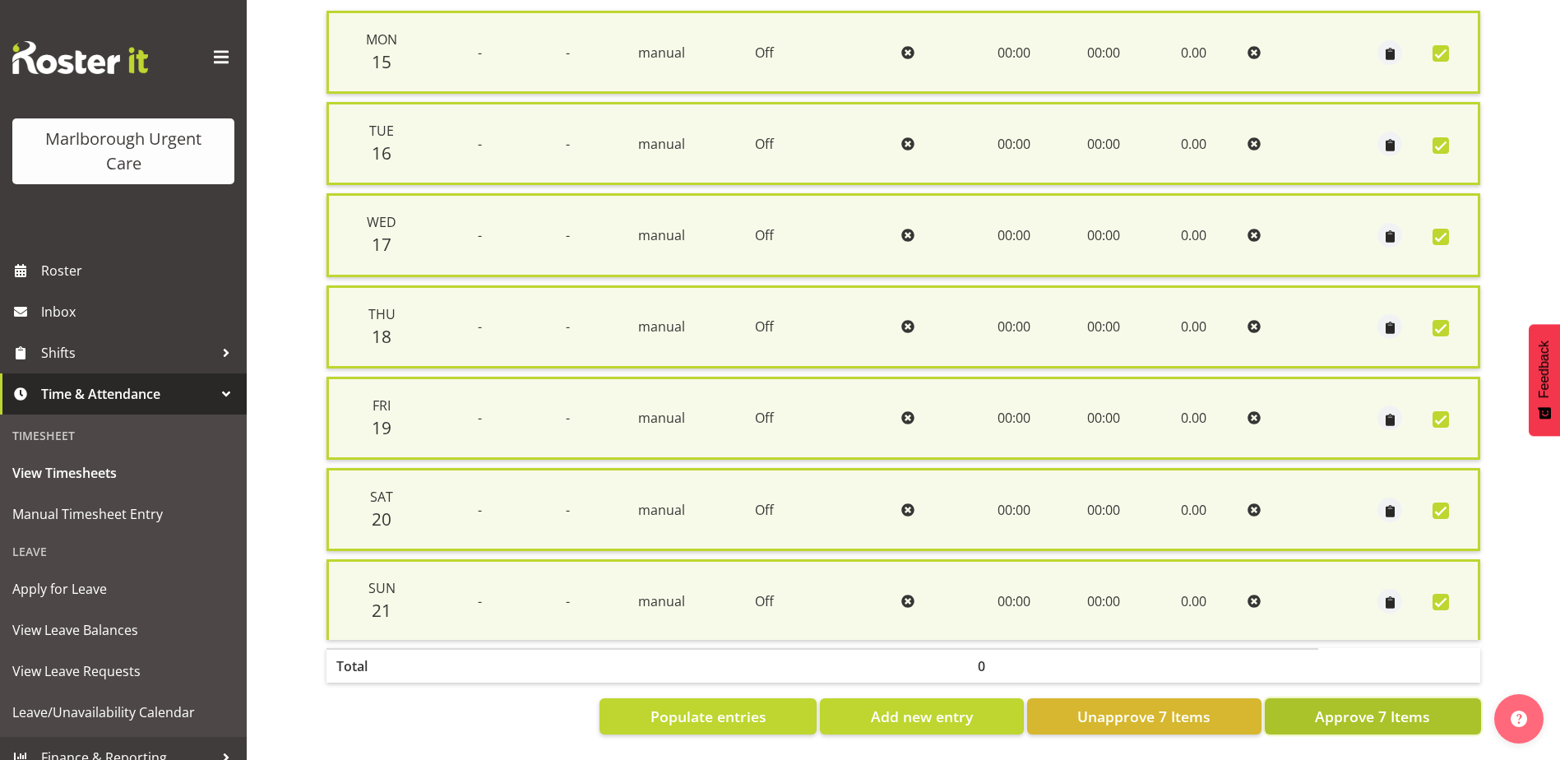
click at [1366, 717] on button "Approve 7 Items" at bounding box center [1372, 716] width 216 height 36
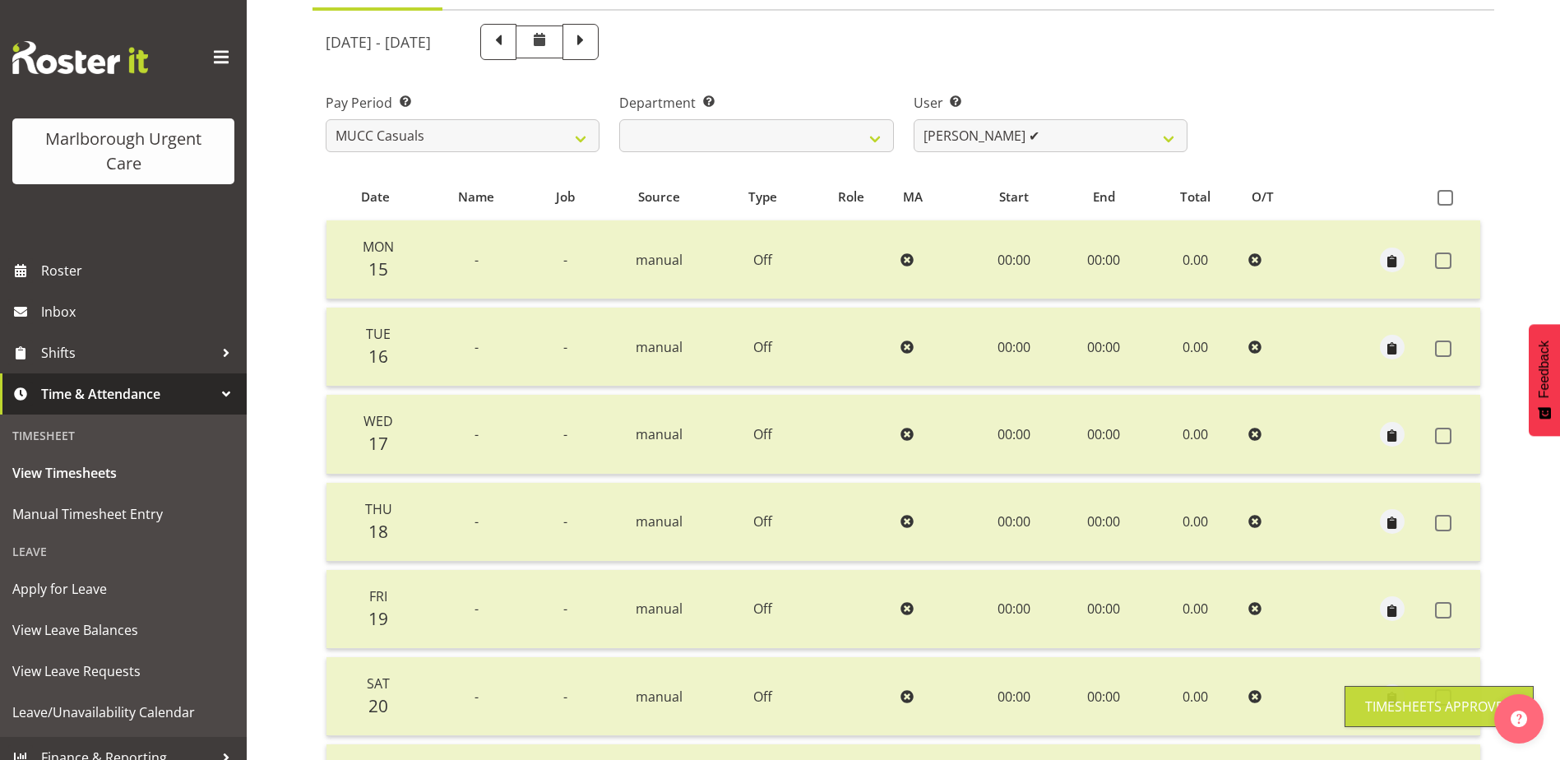
scroll to position [0, 0]
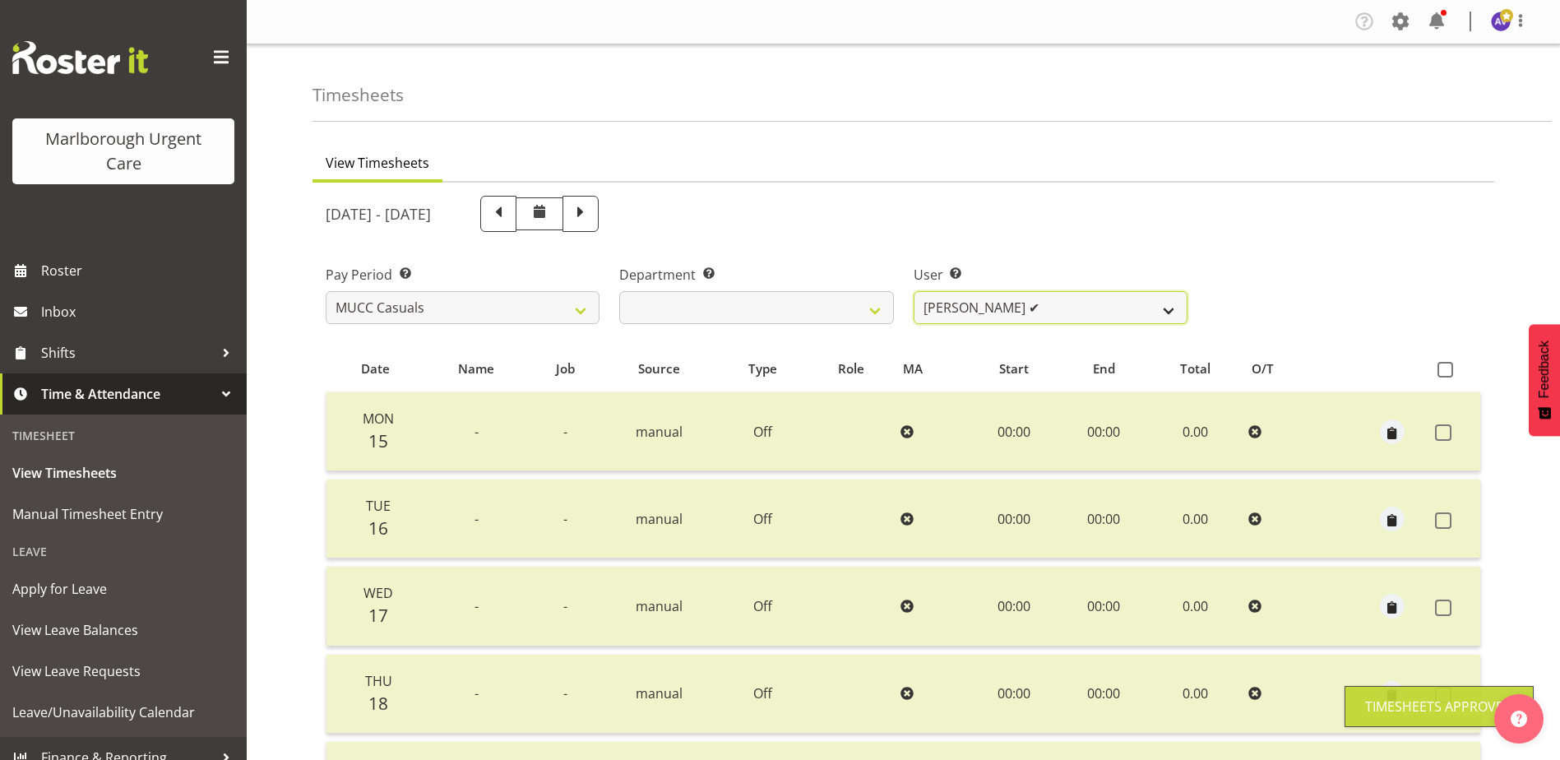
click at [1015, 315] on select "Beata Danielek ✔ Hayley Keown ✔ Kirsten Tucker ✔ Luqman Mohd Jani ✔ Marisa Hoog…" at bounding box center [1050, 307] width 274 height 33
click at [913, 291] on select "Beata Danielek ✔ Hayley Keown ✔ Kirsten Tucker ✔ Luqman Mohd Jani ✔ Marisa Hoog…" at bounding box center [1050, 307] width 274 height 33
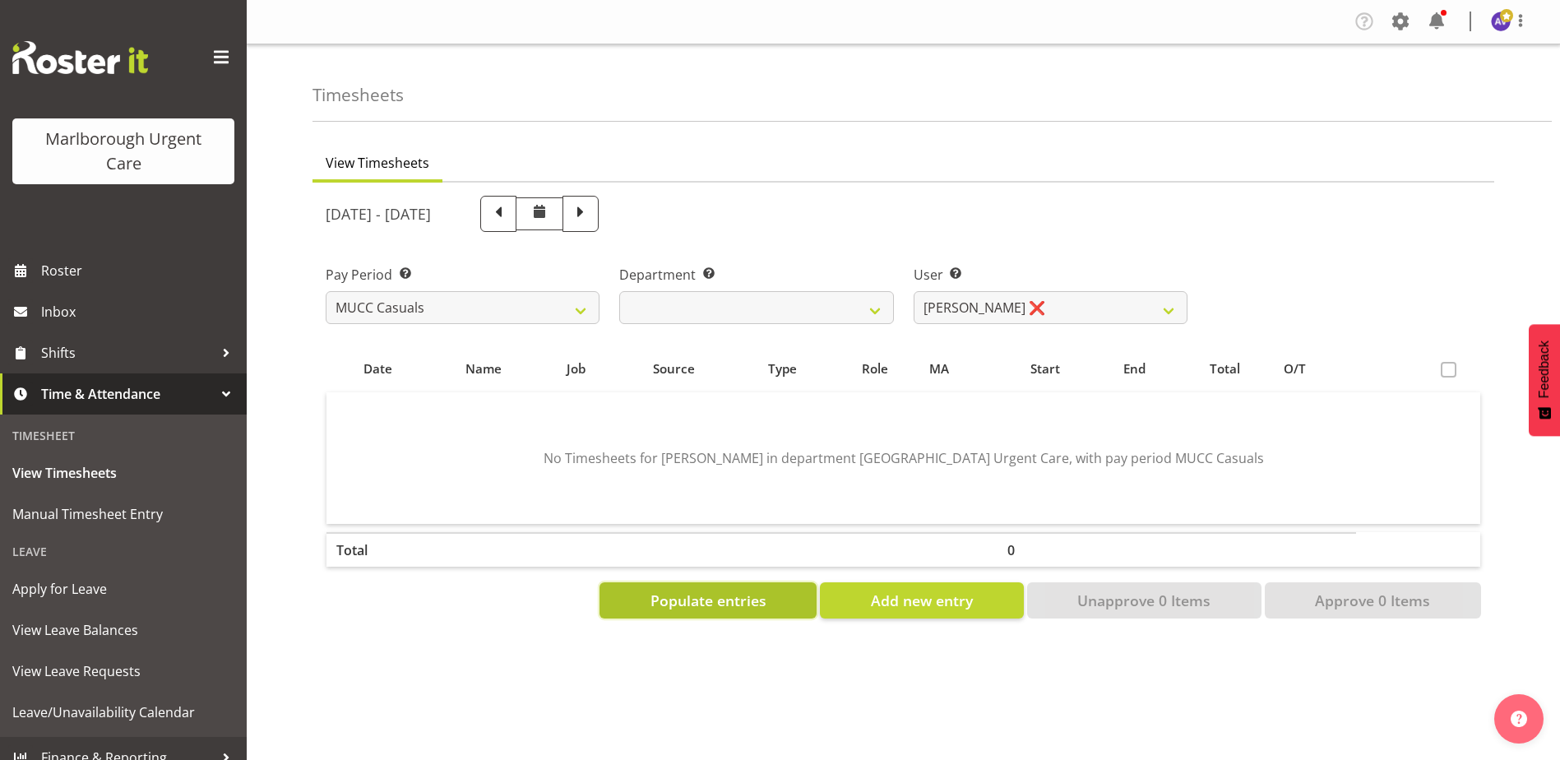
click at [707, 594] on span "Populate entries" at bounding box center [708, 599] width 116 height 21
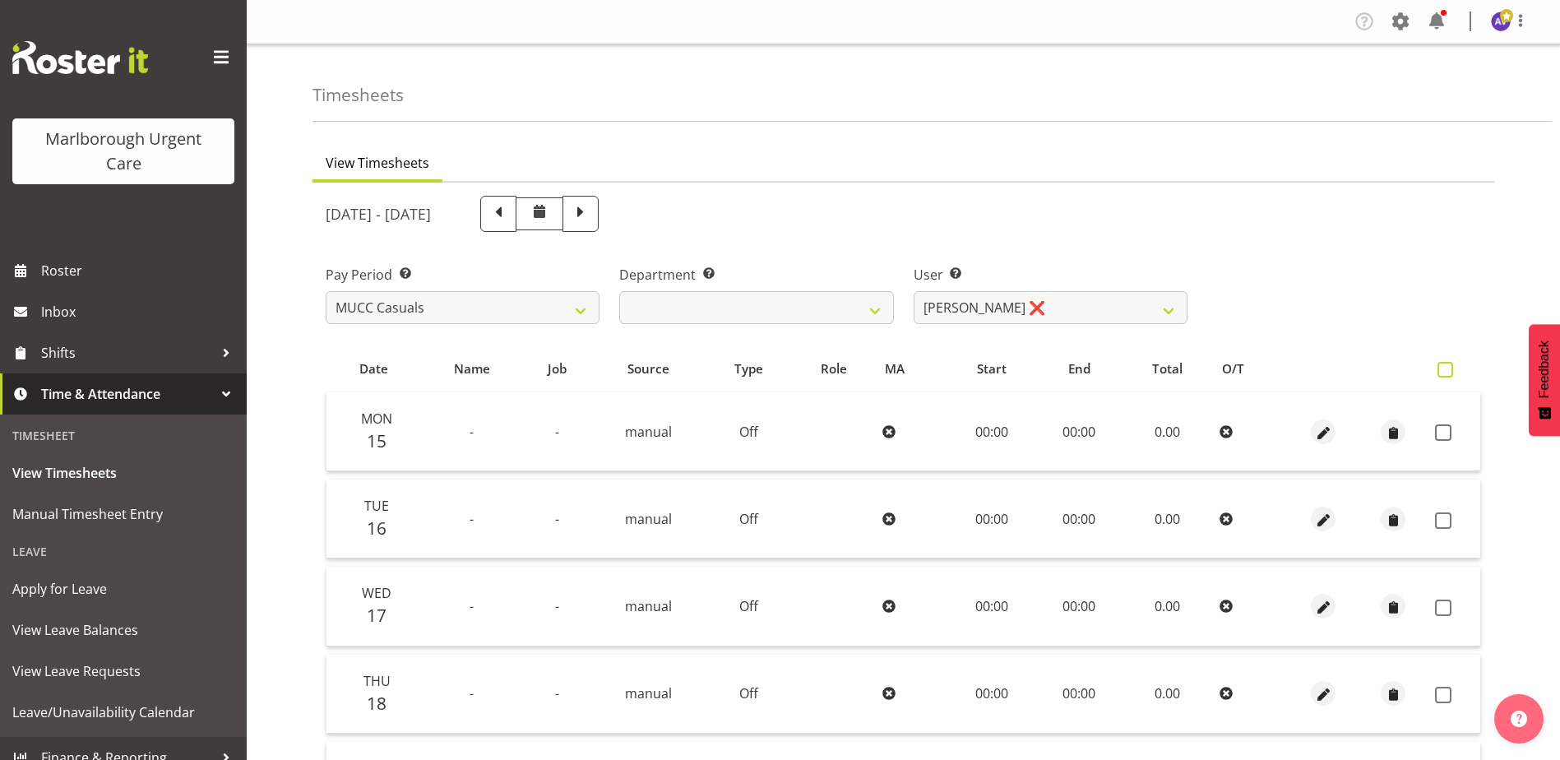
click at [1442, 368] on span at bounding box center [1445, 370] width 16 height 16
click at [1442, 368] on input "checkbox" at bounding box center [1442, 369] width 11 height 11
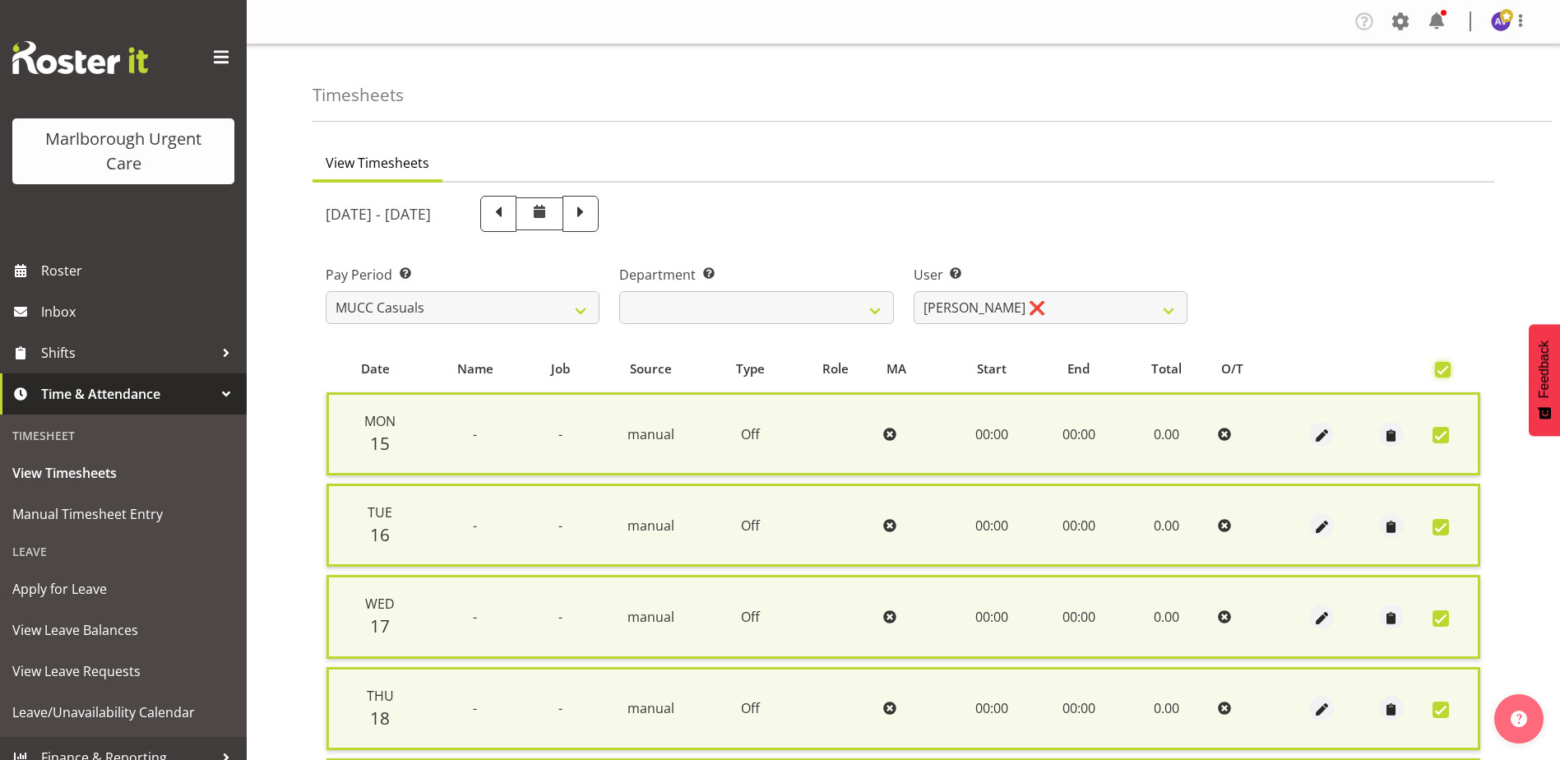
scroll to position [394, 0]
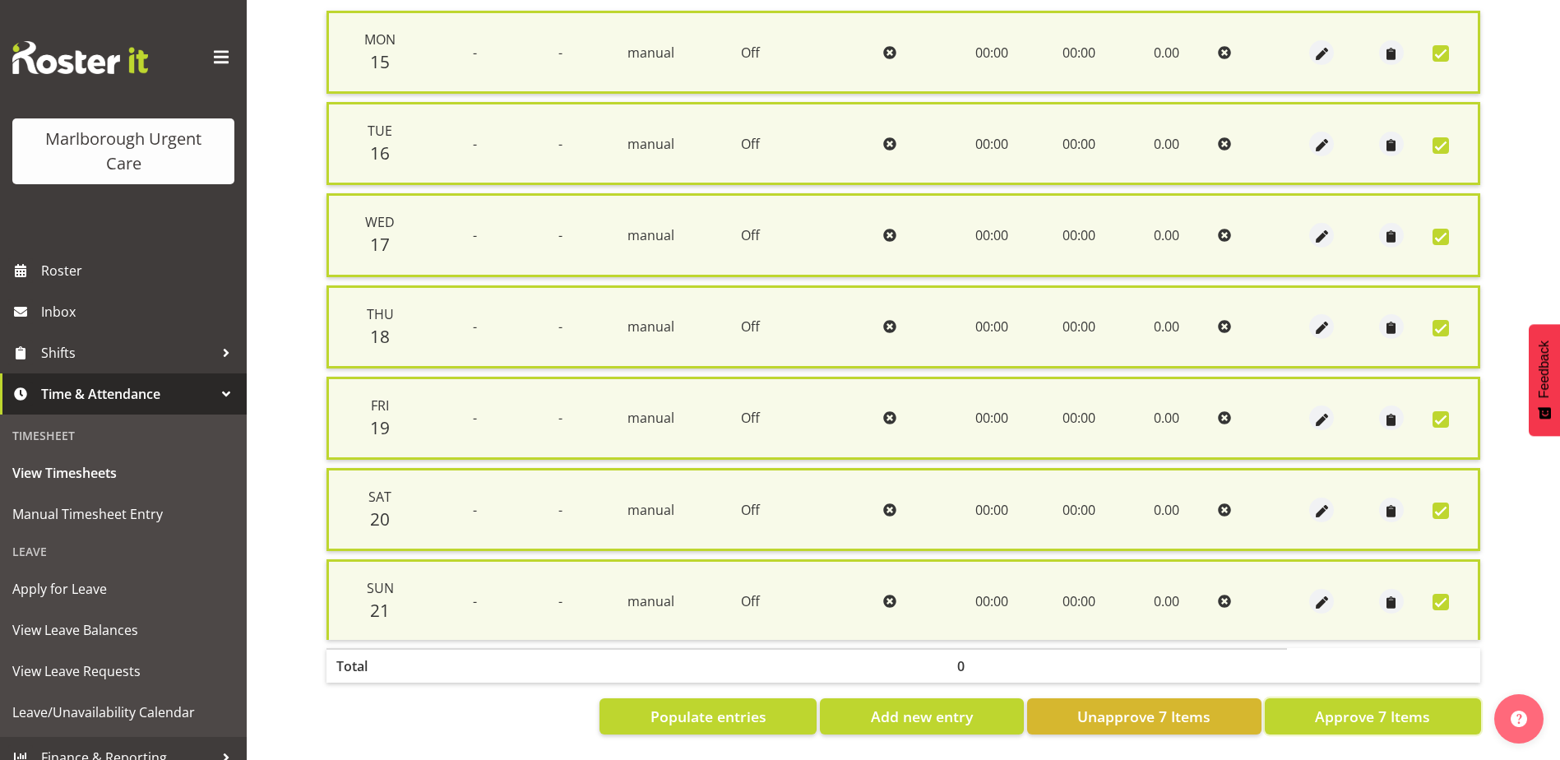
click at [1375, 698] on button "Approve 7 Items" at bounding box center [1372, 716] width 216 height 36
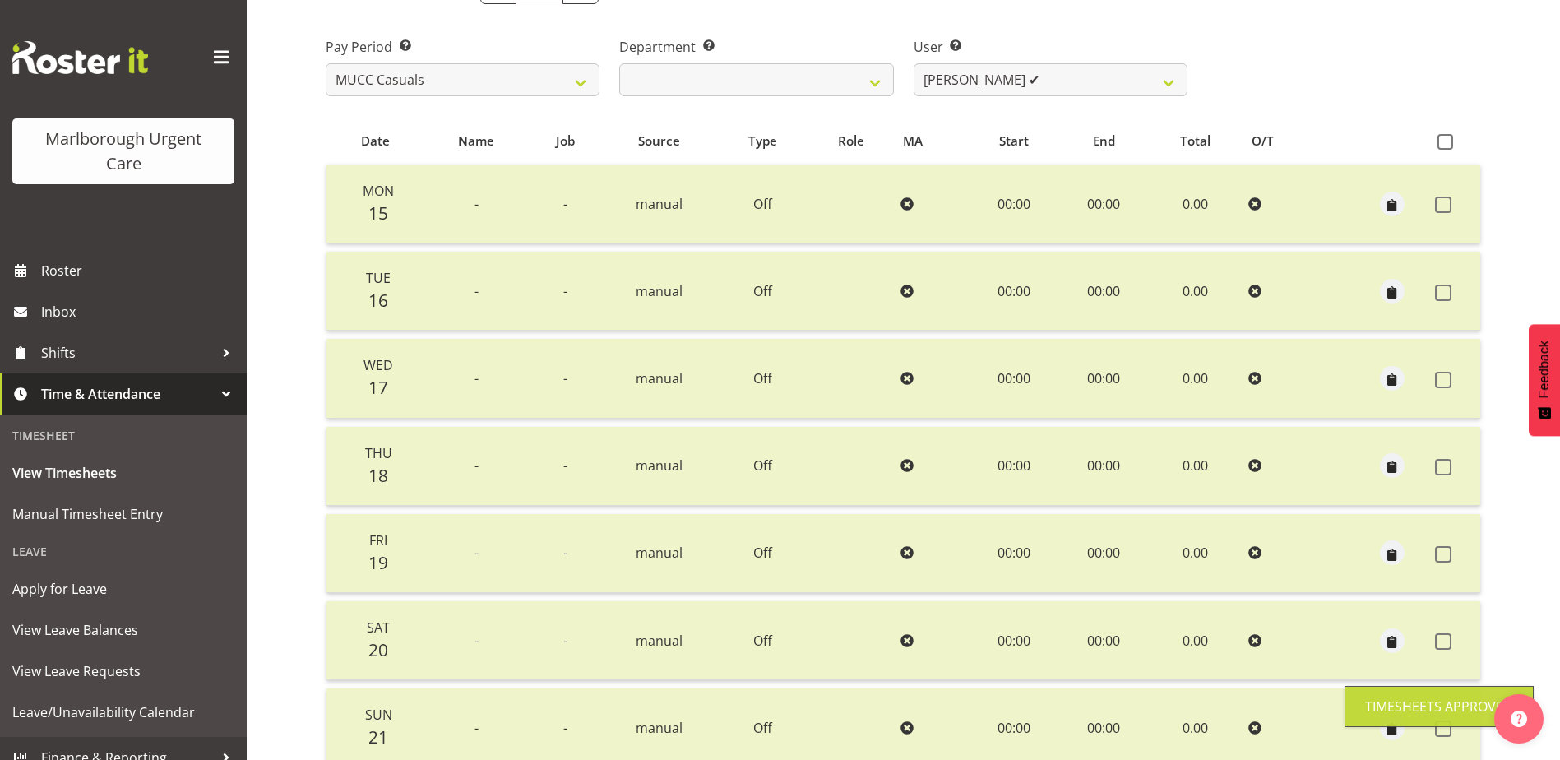
scroll to position [0, 0]
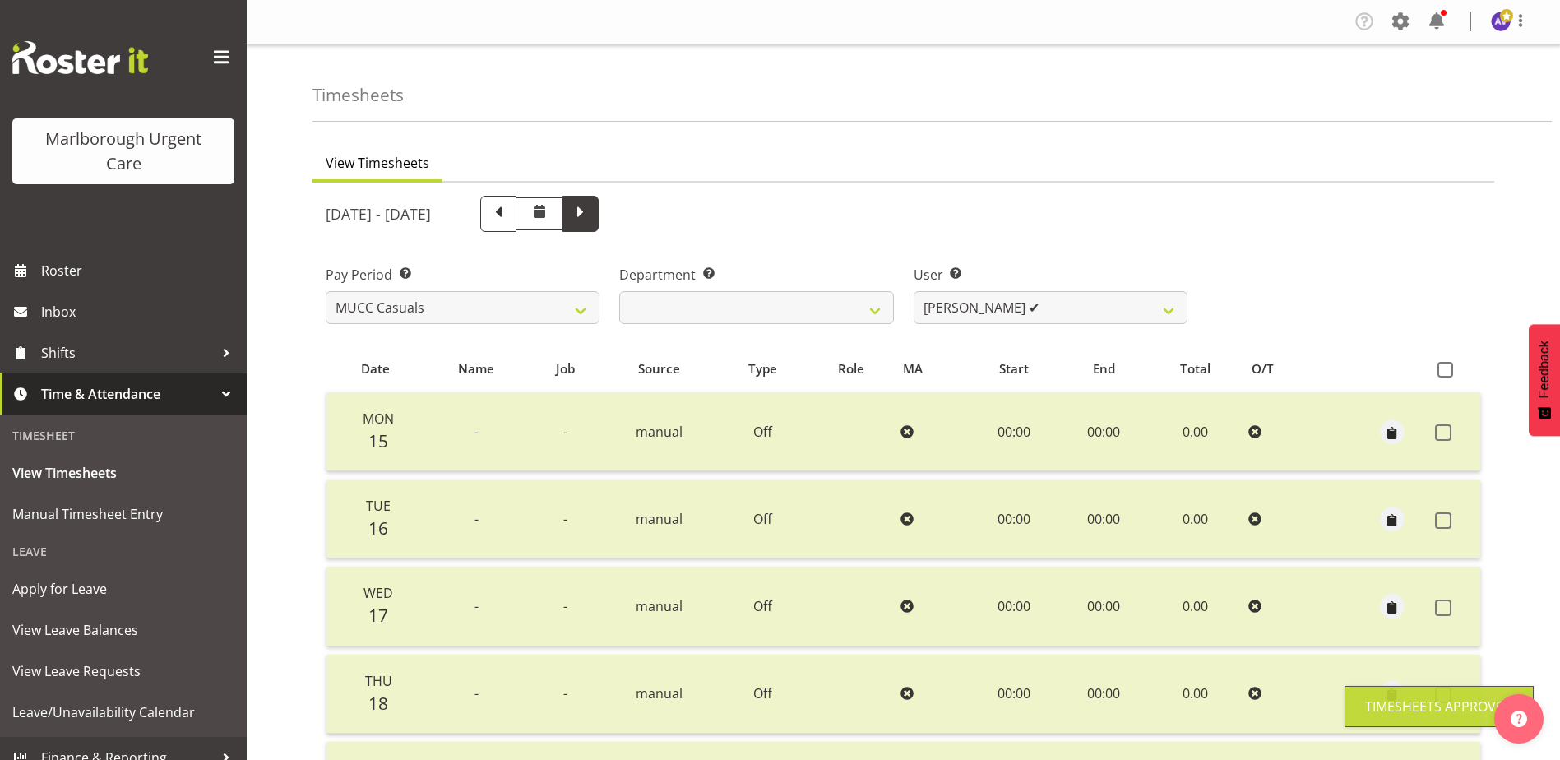
click at [591, 215] on span at bounding box center [580, 211] width 21 height 21
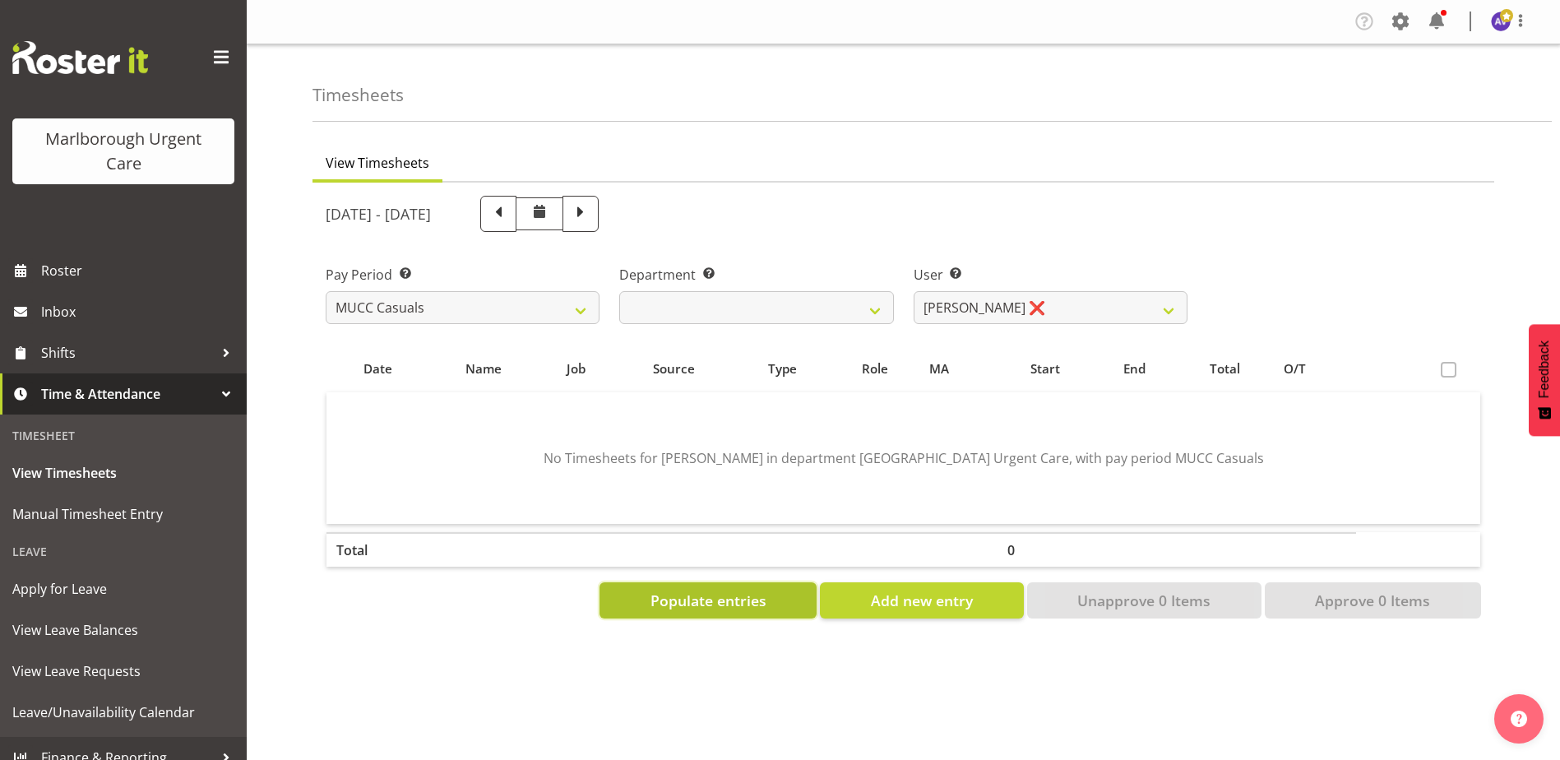
click at [669, 617] on button "Populate entries" at bounding box center [707, 600] width 217 height 36
click at [693, 599] on span "Populate entries" at bounding box center [708, 599] width 116 height 21
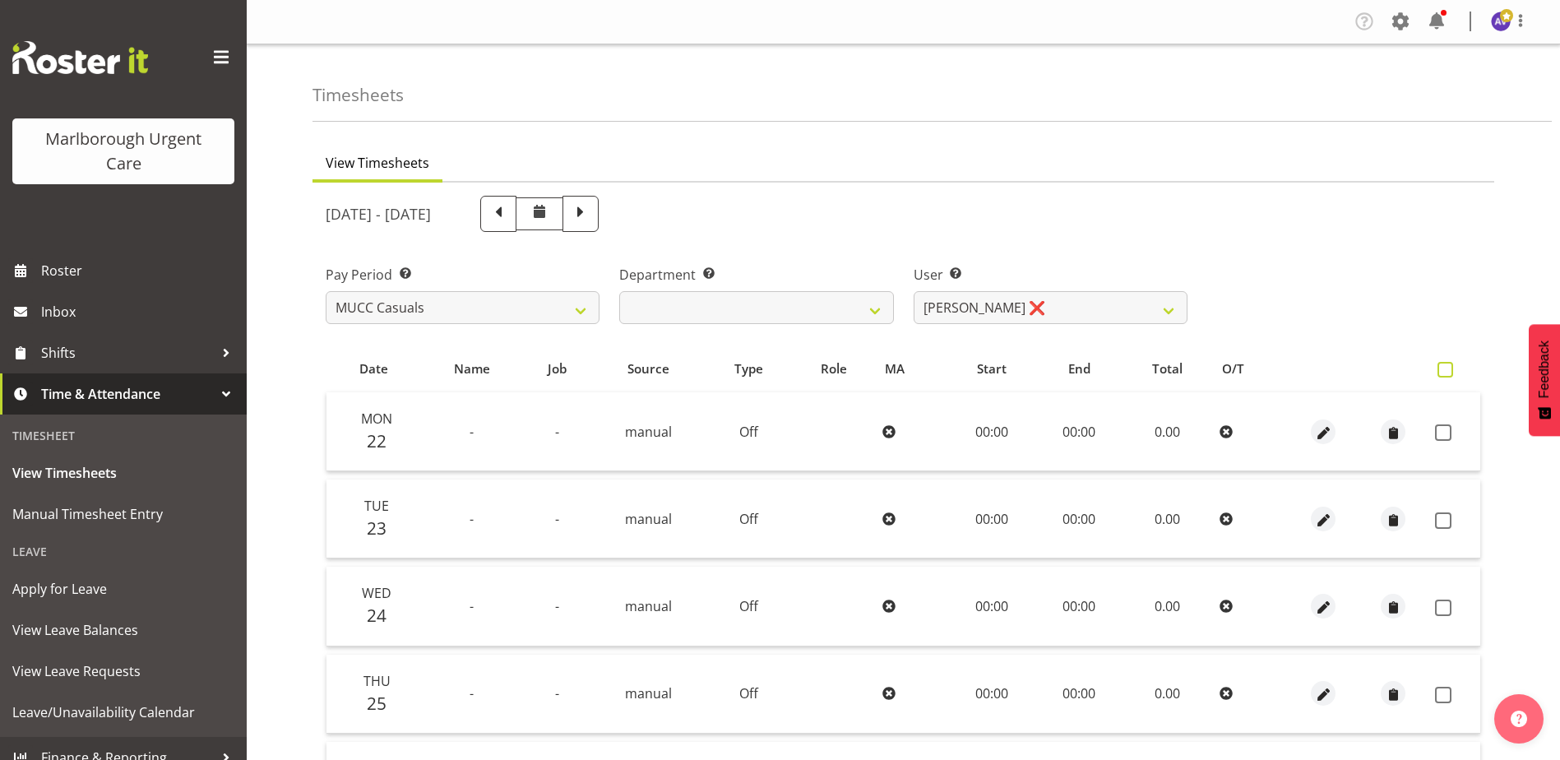
click at [1444, 367] on span at bounding box center [1445, 370] width 16 height 16
click at [1444, 367] on input "checkbox" at bounding box center [1442, 369] width 11 height 11
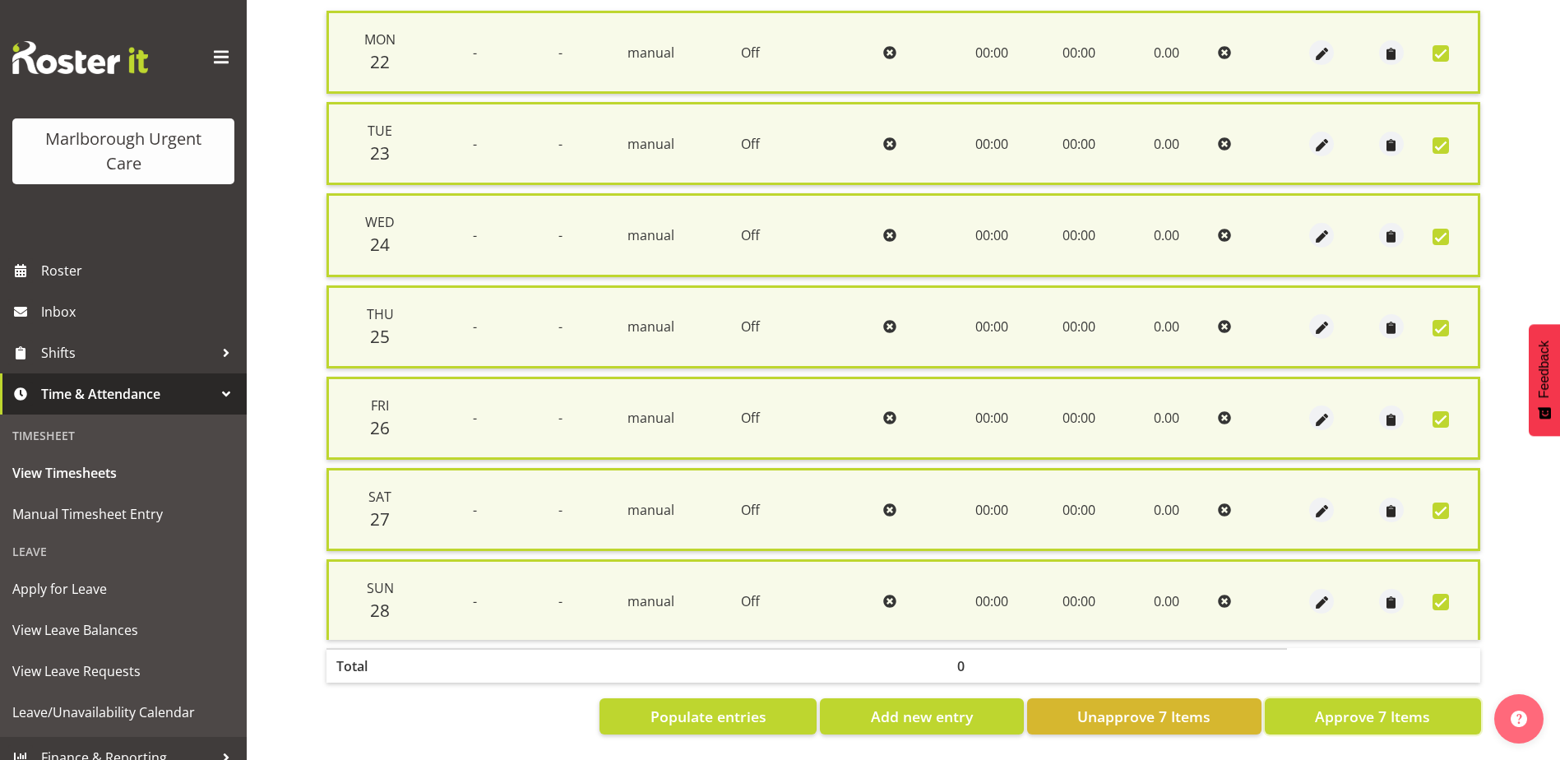
click at [1395, 698] on button "Approve 7 Items" at bounding box center [1372, 716] width 216 height 36
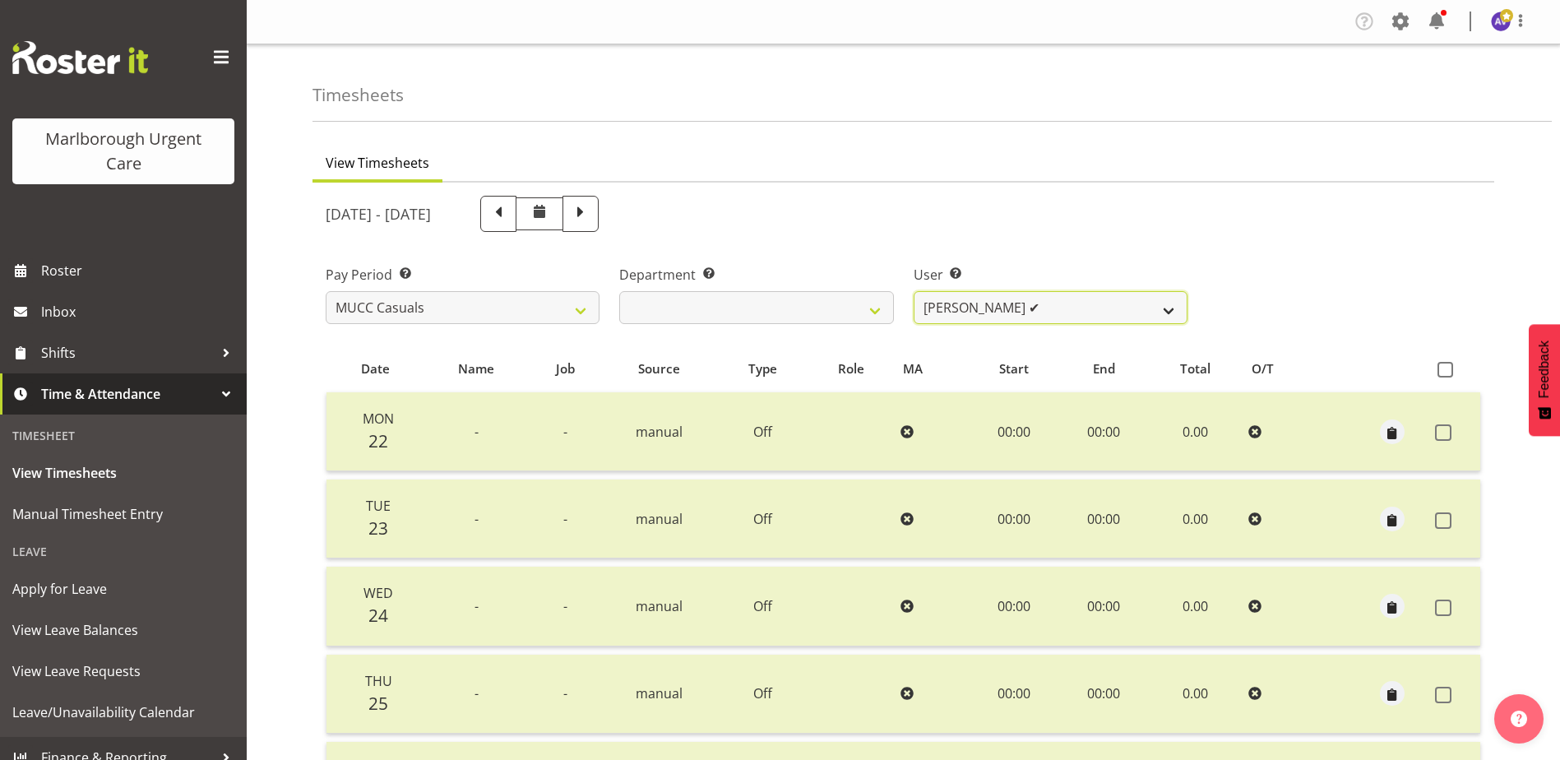
click at [1013, 302] on select "Beata Danielek ✔ Hayley Keown ✔ Kirsten Tucker ✔ Luqman Mohd Jani ✔ Marisa Hoog…" at bounding box center [1050, 307] width 274 height 33
click at [913, 291] on select "Beata Danielek ✔ Hayley Keown ✔ Kirsten Tucker ✔ Luqman Mohd Jani ✔ Marisa Hoog…" at bounding box center [1050, 307] width 274 height 33
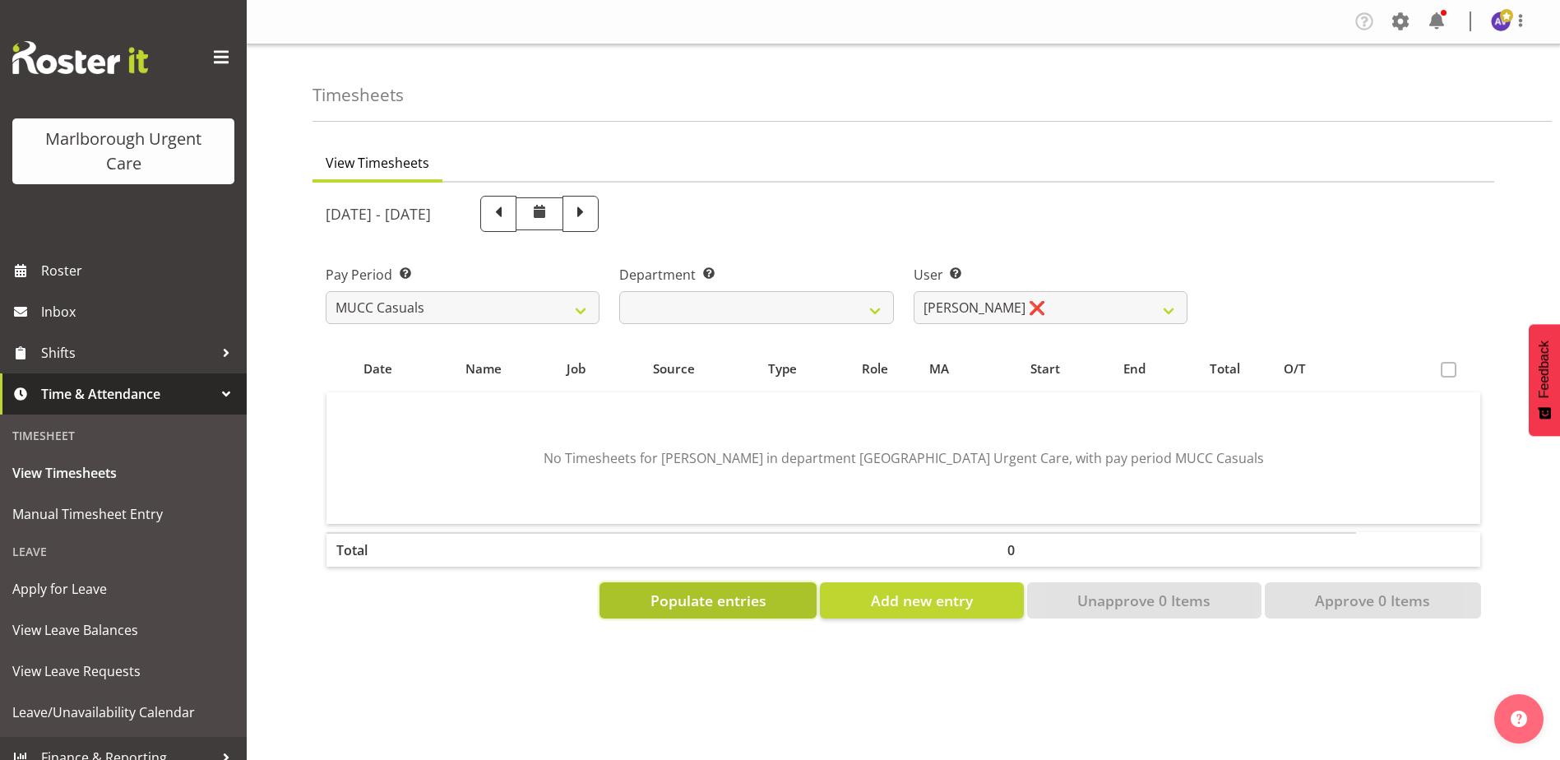
click at [725, 608] on span "Populate entries" at bounding box center [708, 599] width 116 height 21
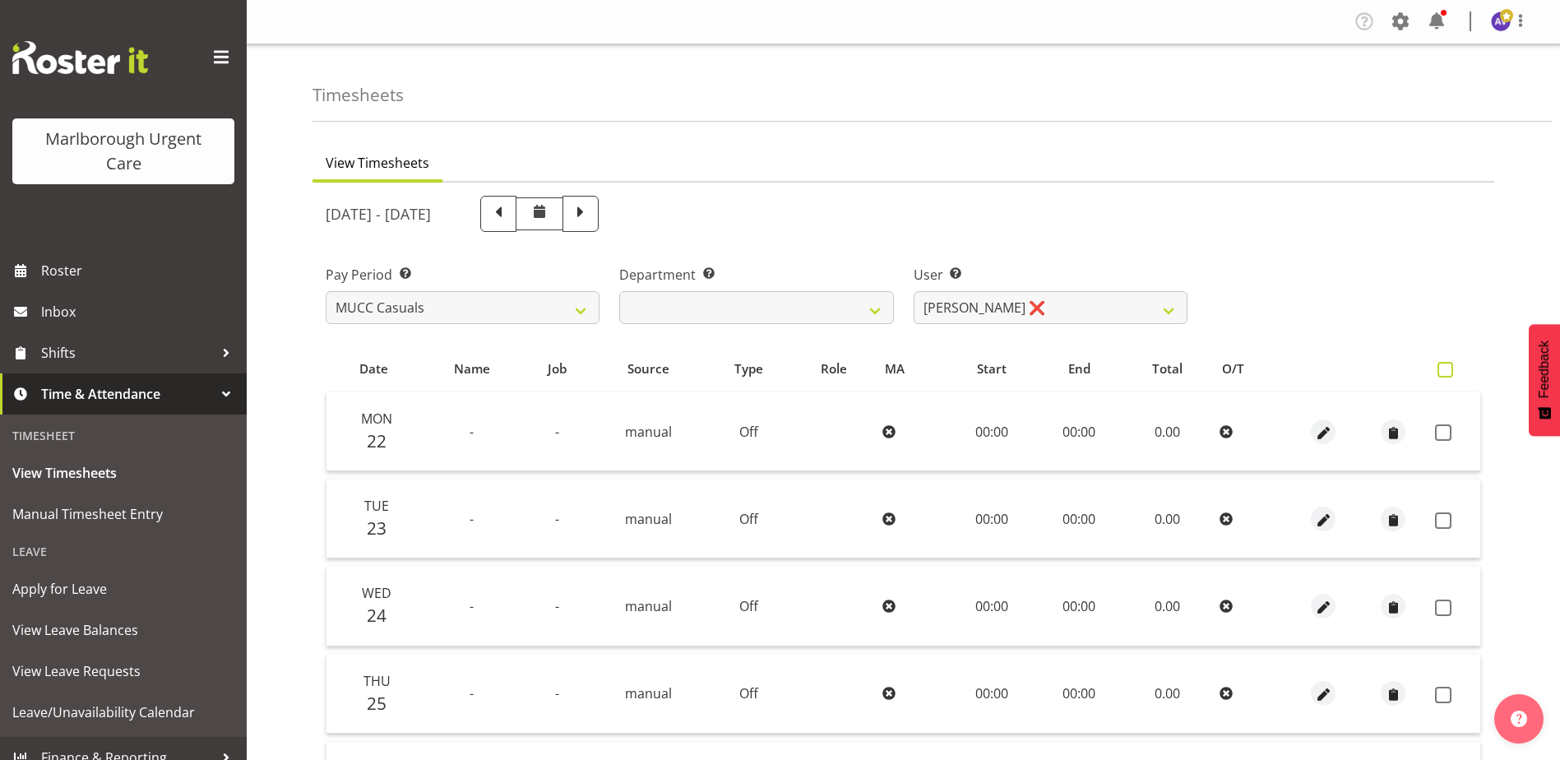
click at [1452, 364] on span at bounding box center [1445, 370] width 16 height 16
click at [1448, 364] on input "checkbox" at bounding box center [1442, 369] width 11 height 11
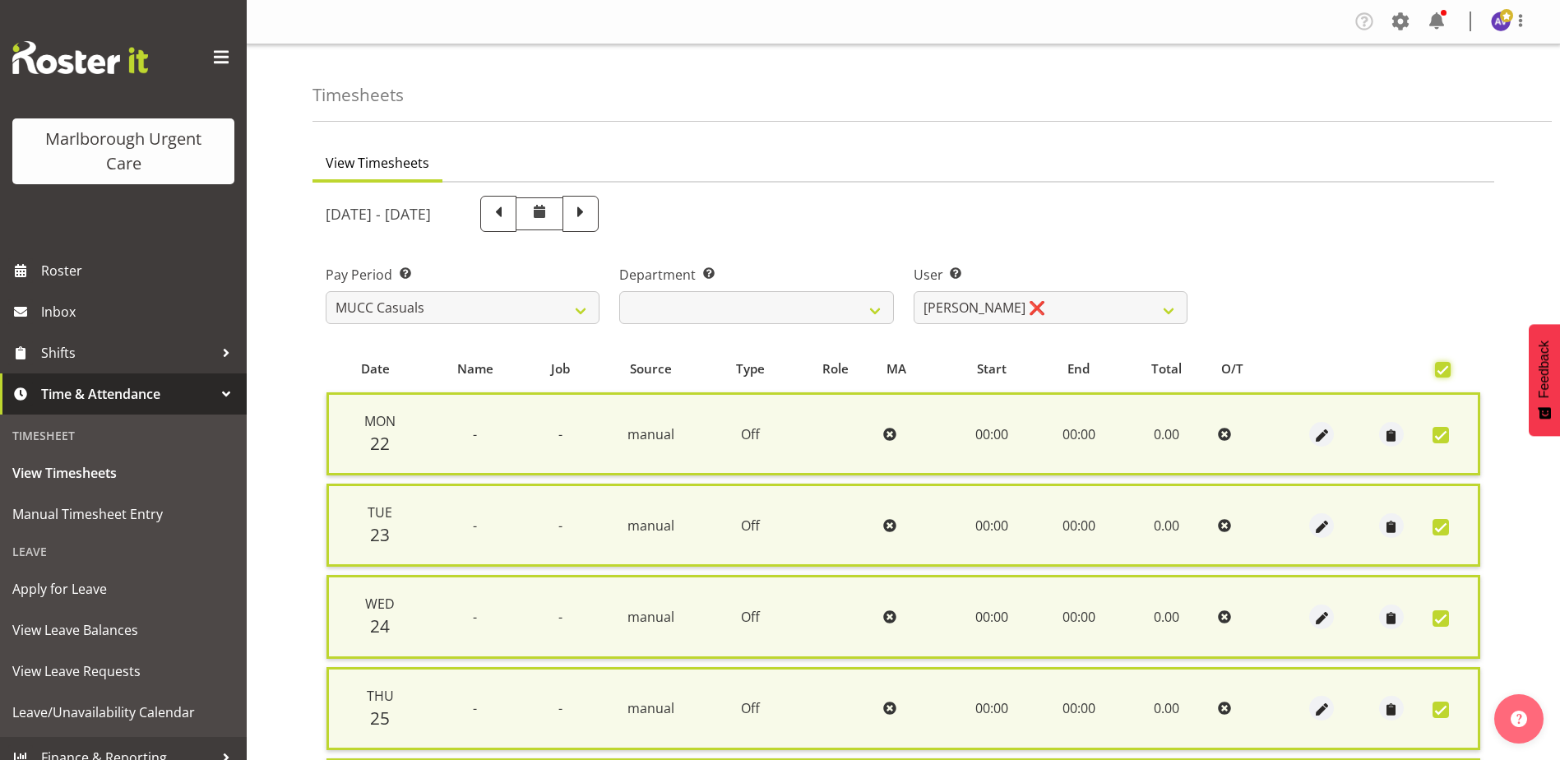
scroll to position [394, 0]
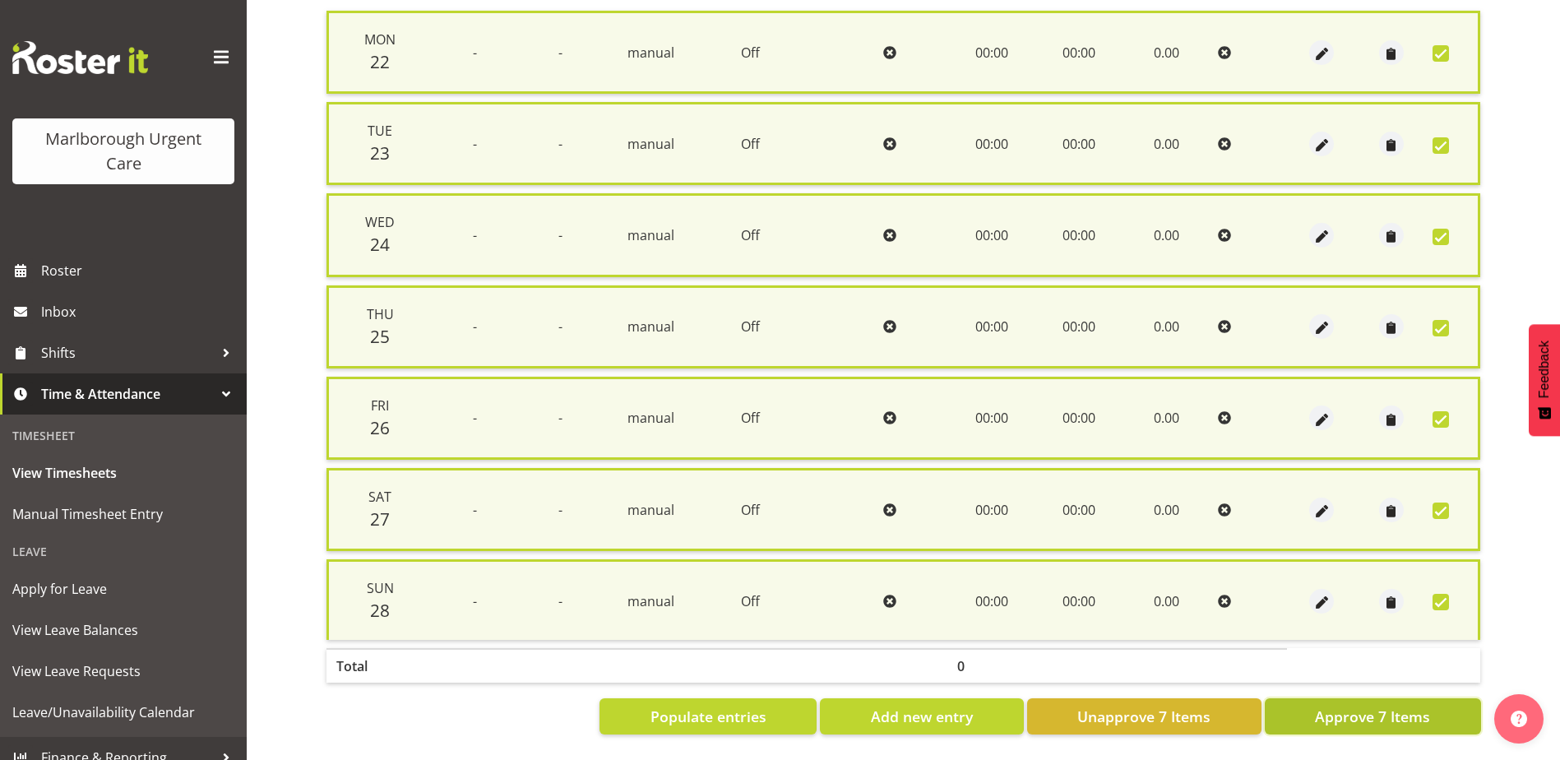
click at [1412, 705] on span "Approve 7 Items" at bounding box center [1372, 715] width 115 height 21
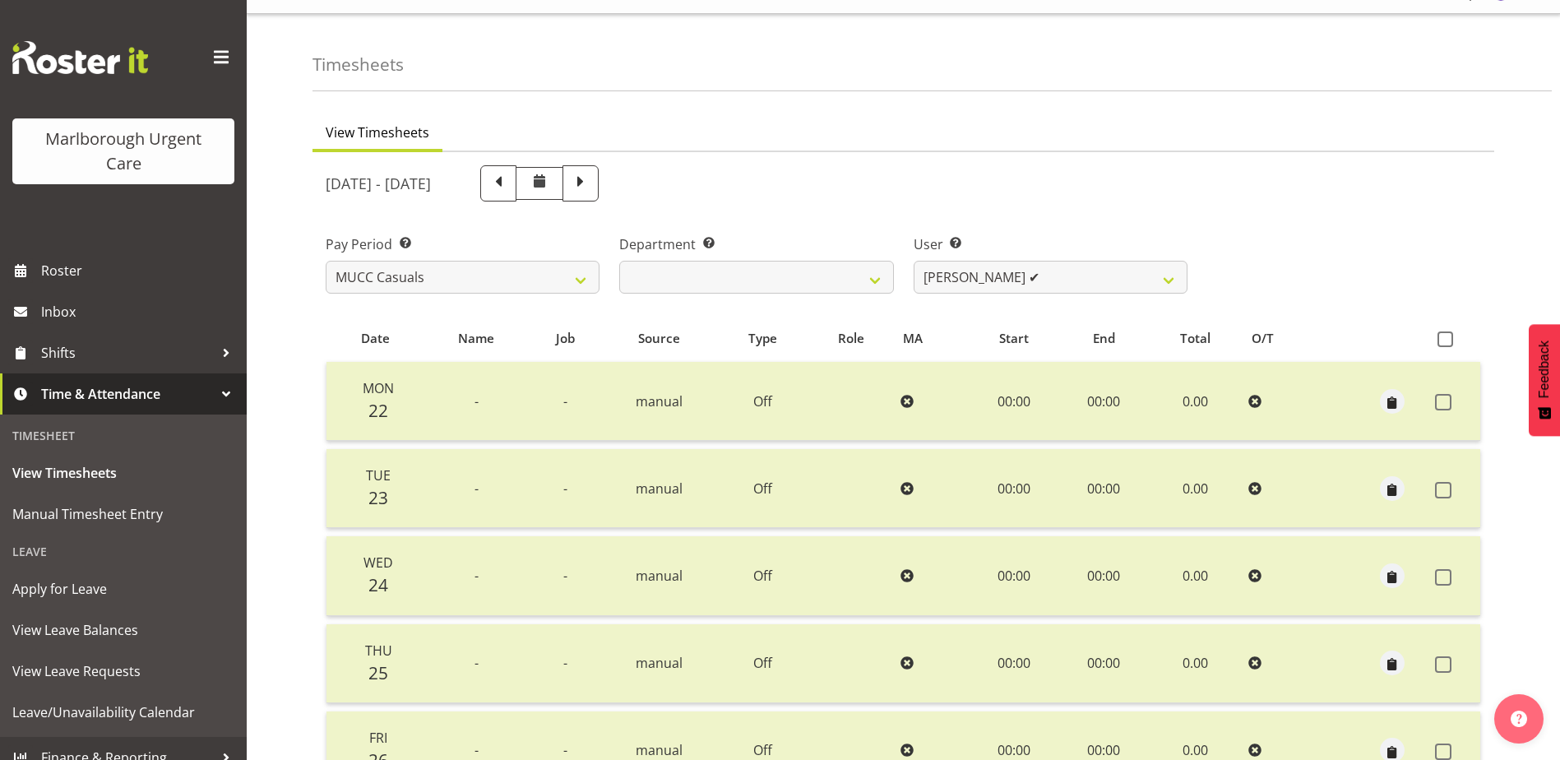
scroll to position [0, 0]
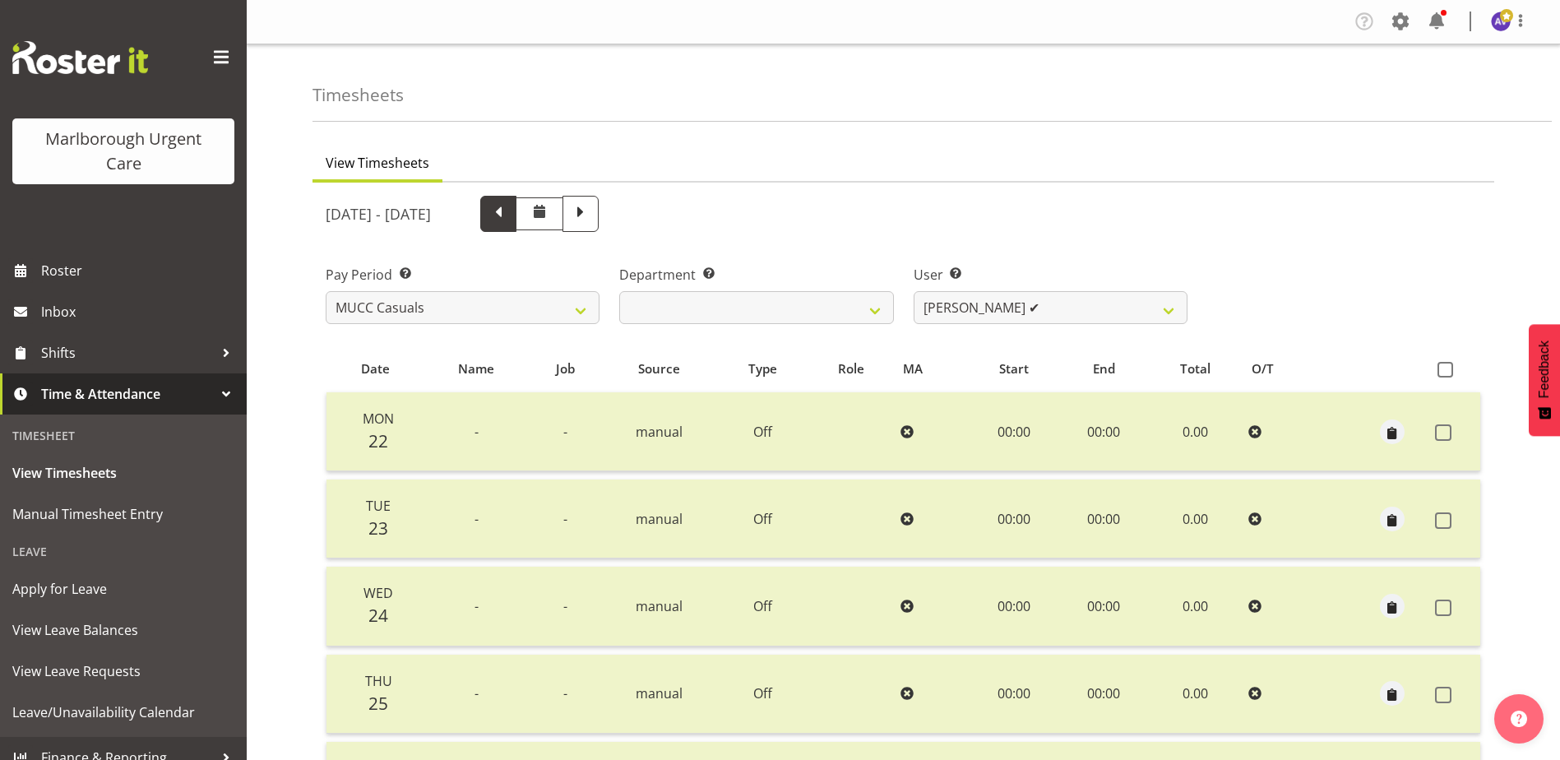
click at [509, 214] on span at bounding box center [498, 211] width 21 height 21
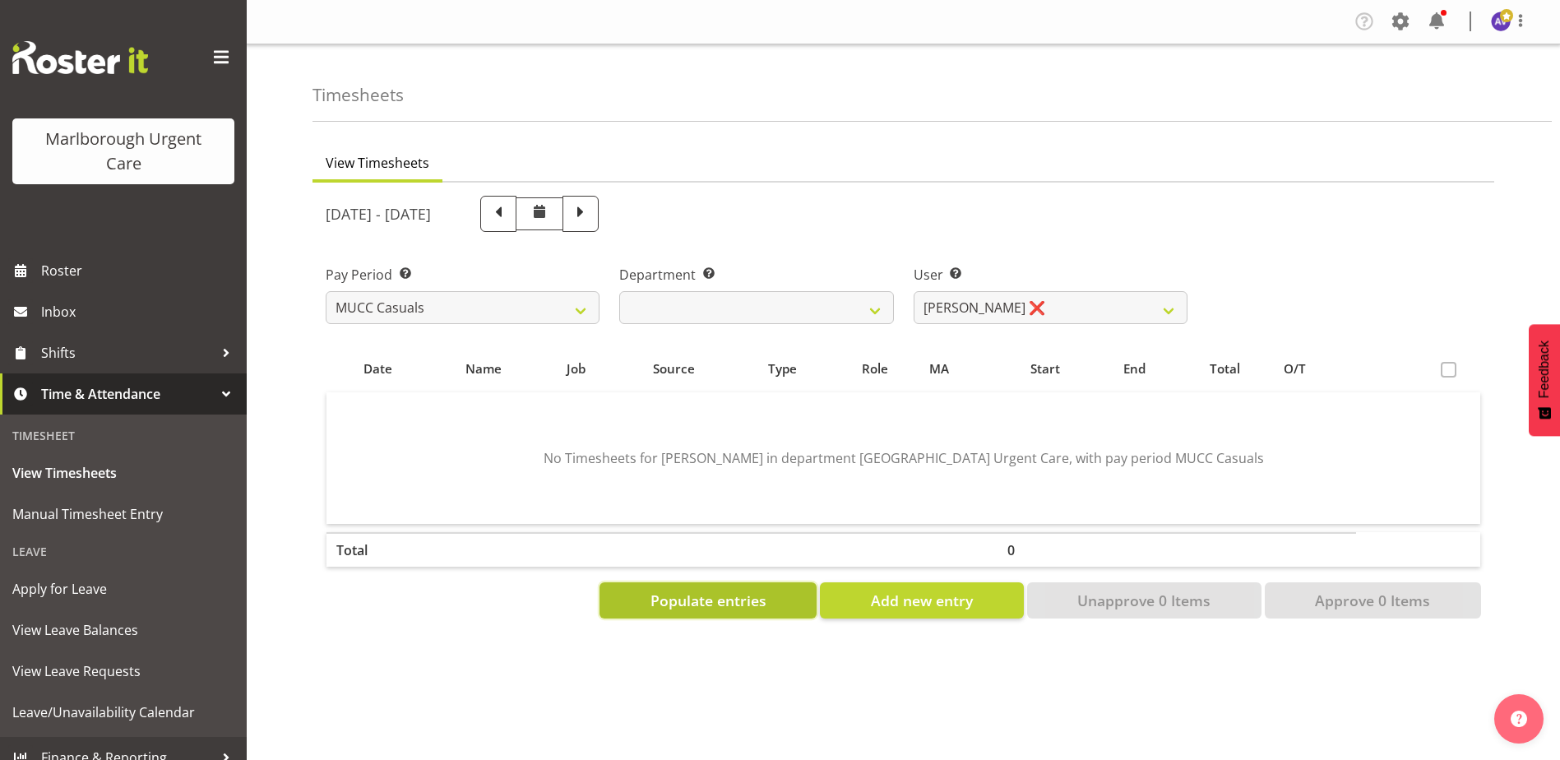
click at [733, 612] on button "Populate entries" at bounding box center [707, 600] width 217 height 36
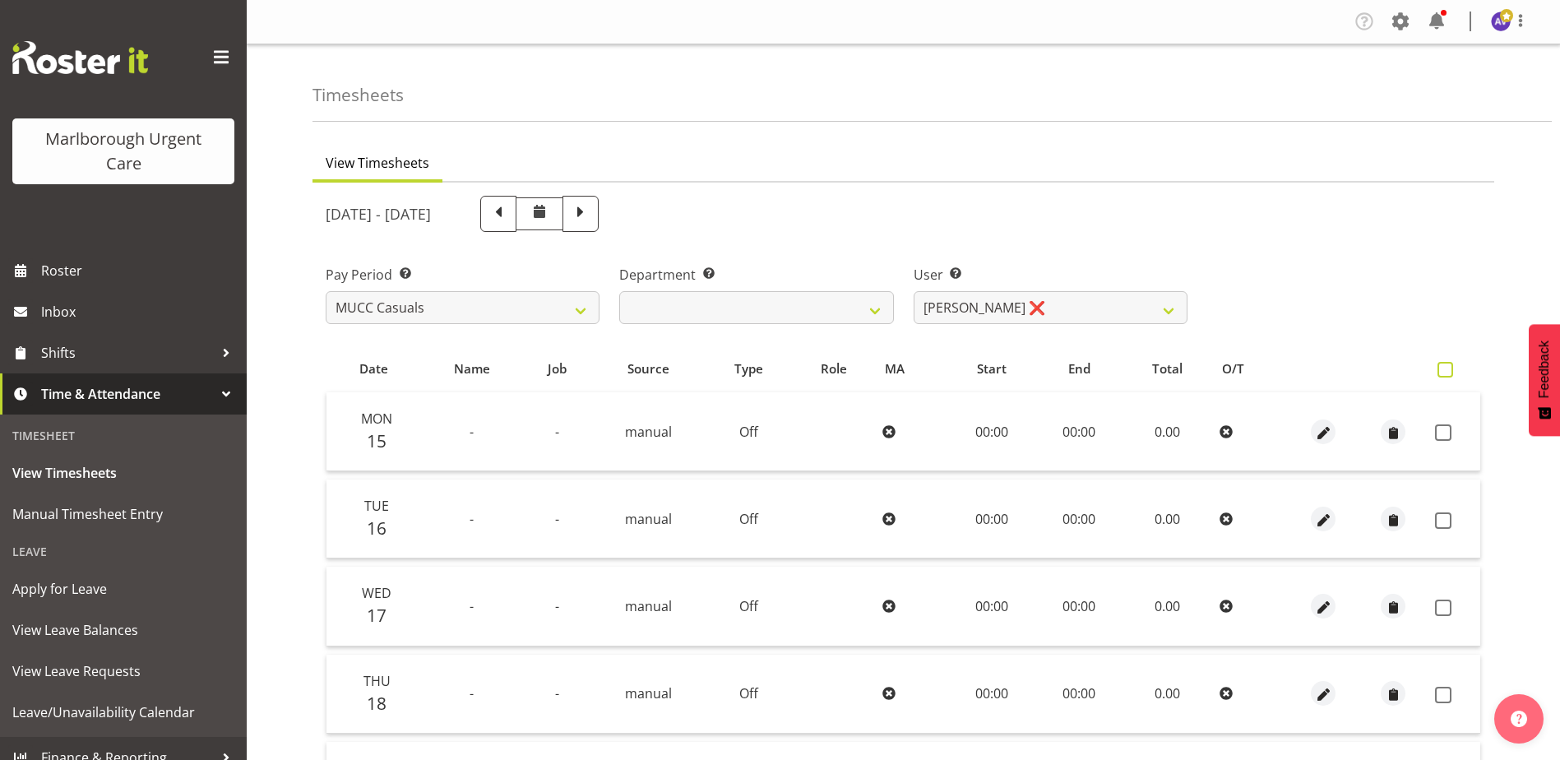
click at [1449, 367] on span at bounding box center [1445, 370] width 16 height 16
click at [1448, 367] on input "checkbox" at bounding box center [1442, 369] width 11 height 11
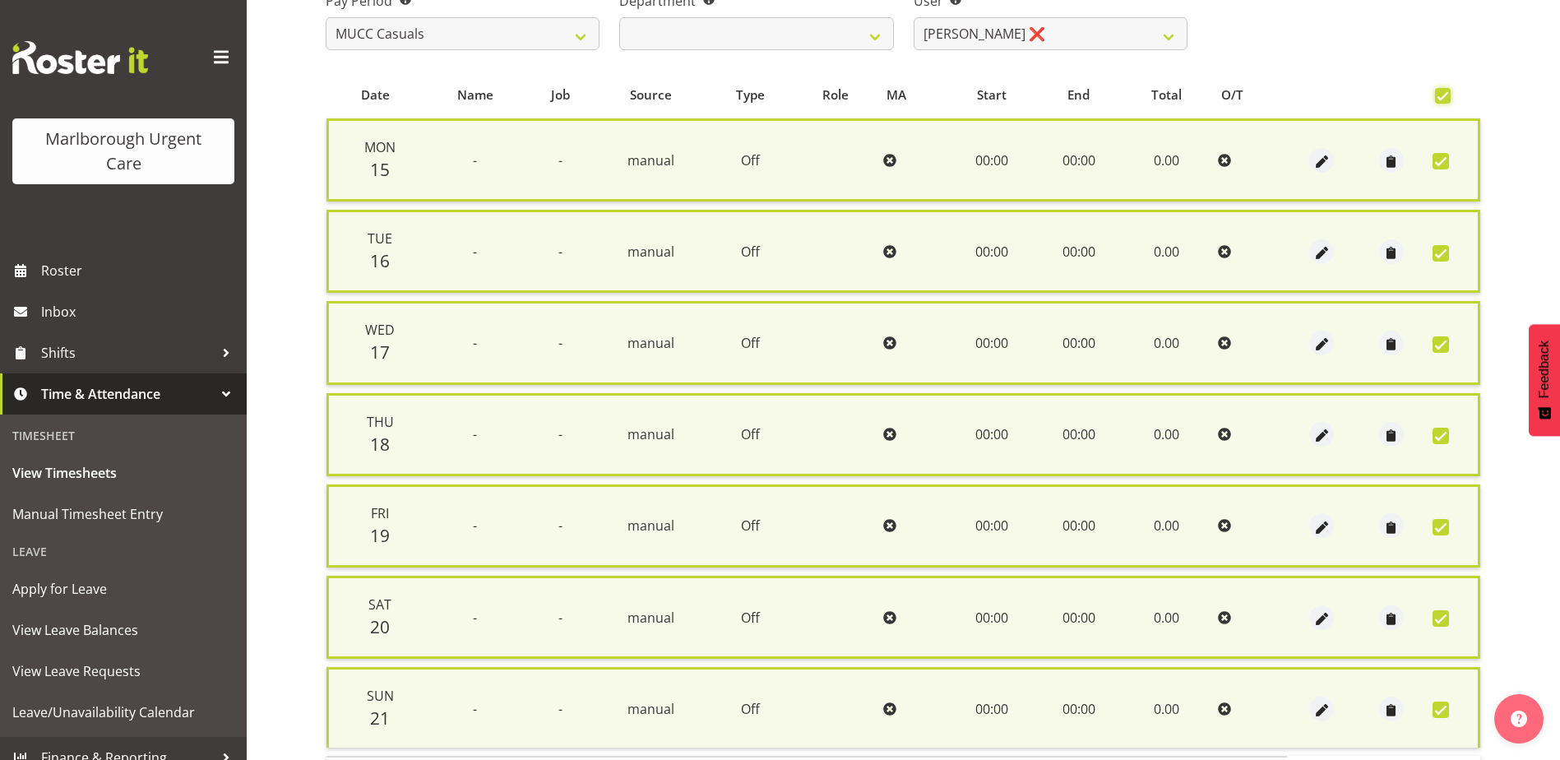
scroll to position [394, 0]
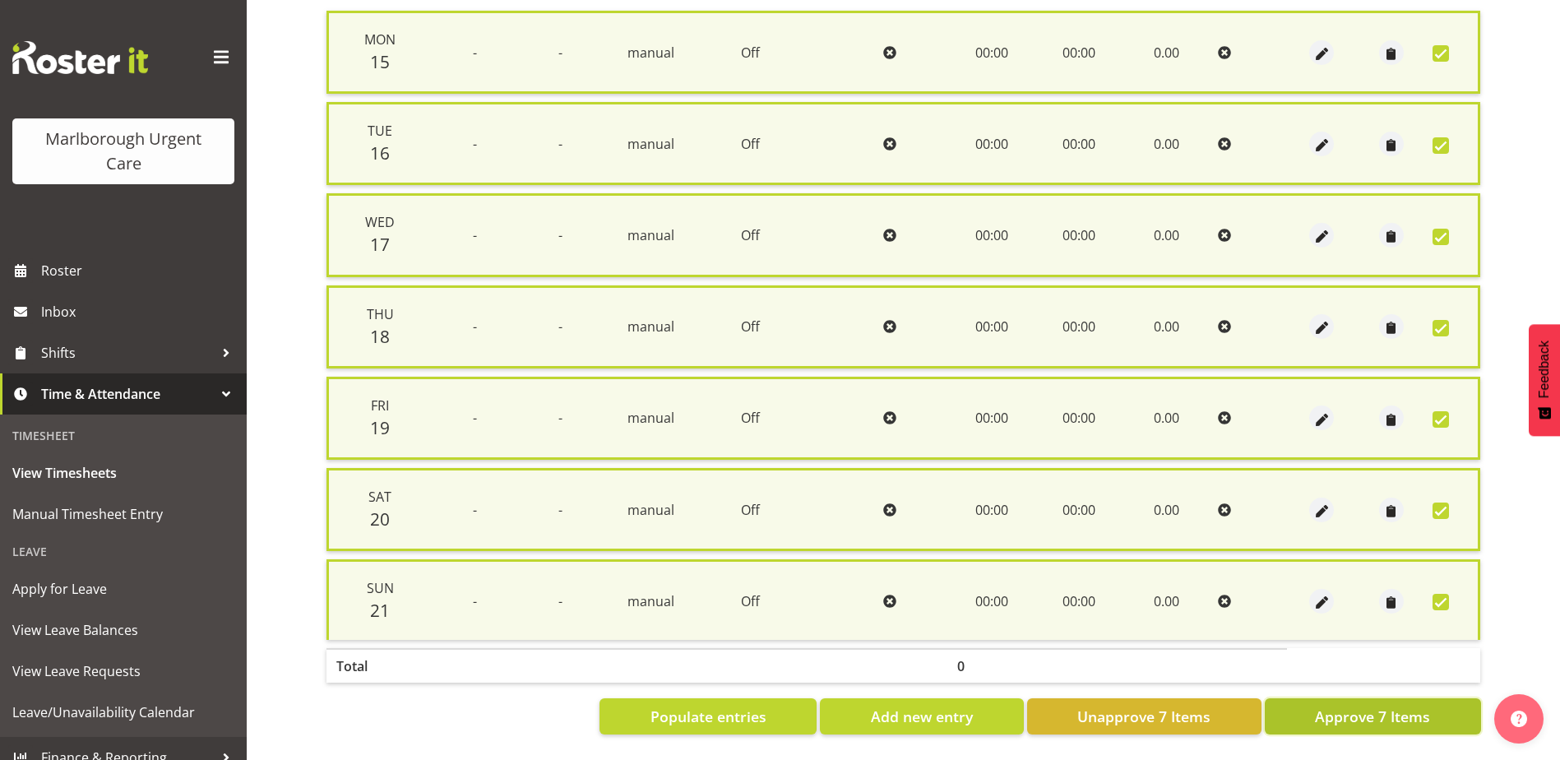
click at [1366, 705] on span "Approve 7 Items" at bounding box center [1372, 715] width 115 height 21
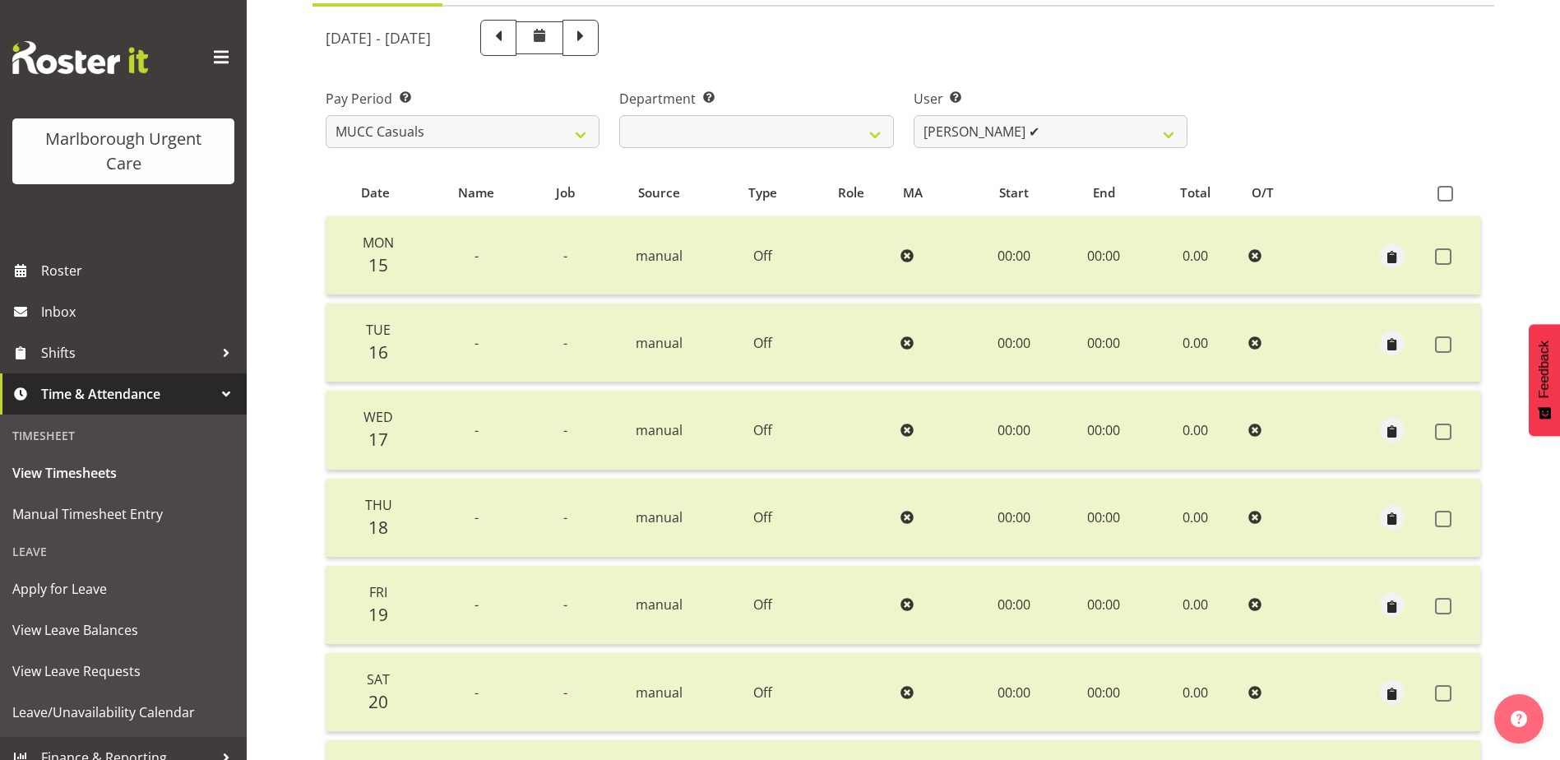
scroll to position [0, 0]
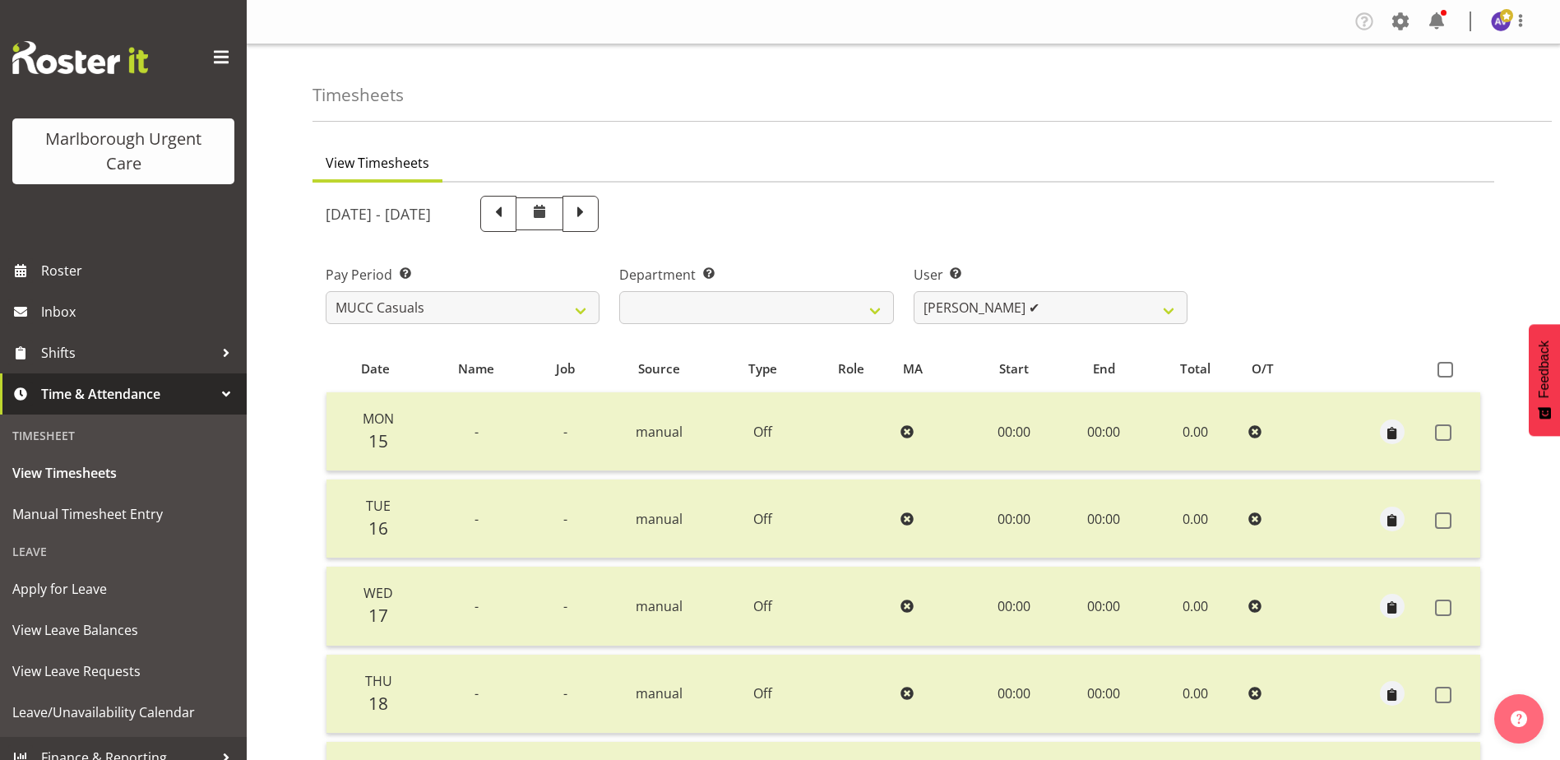
click at [109, 395] on span "Time & Attendance" at bounding box center [127, 393] width 173 height 25
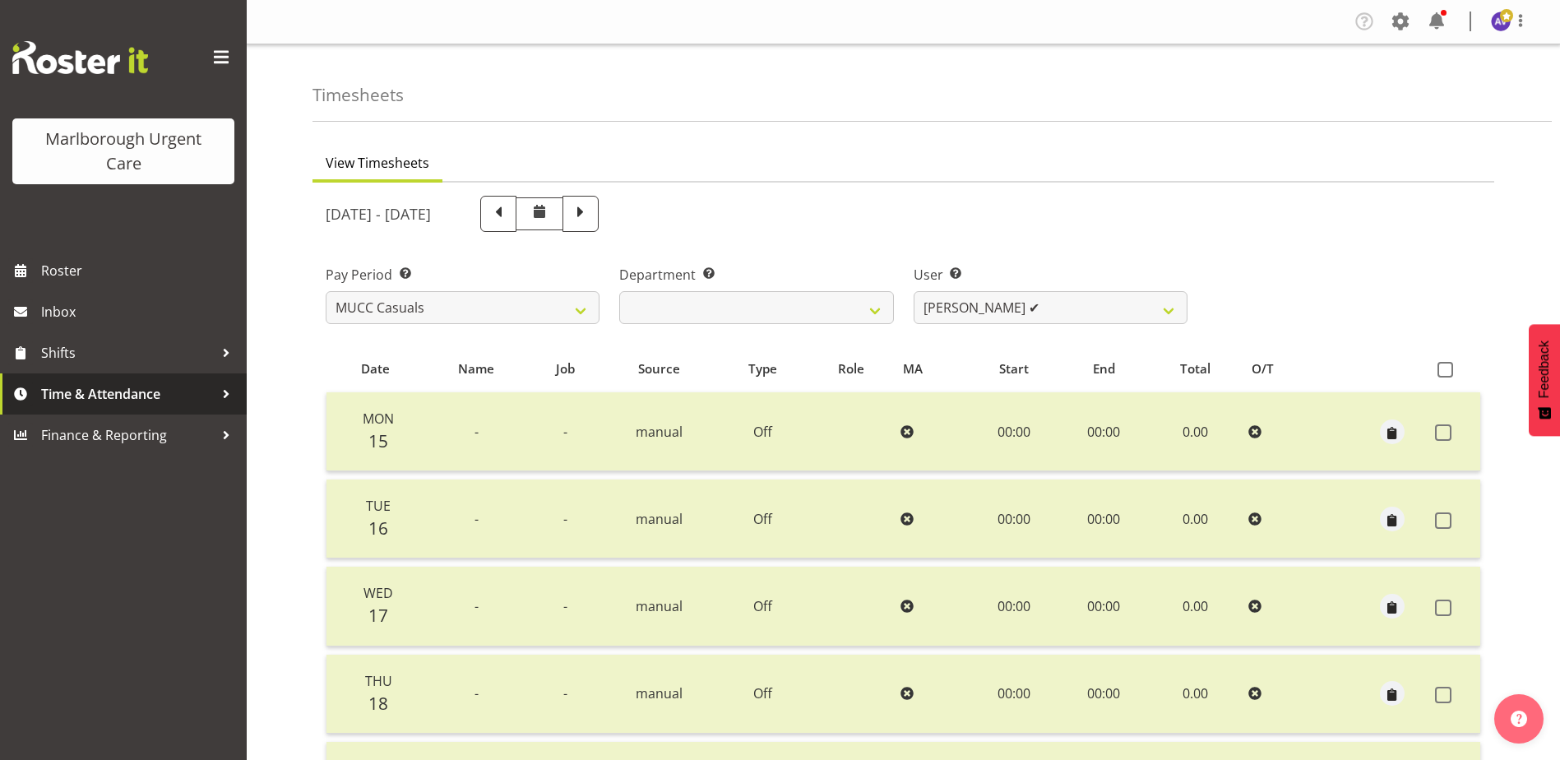
click at [72, 390] on span "Time & Attendance" at bounding box center [127, 393] width 173 height 25
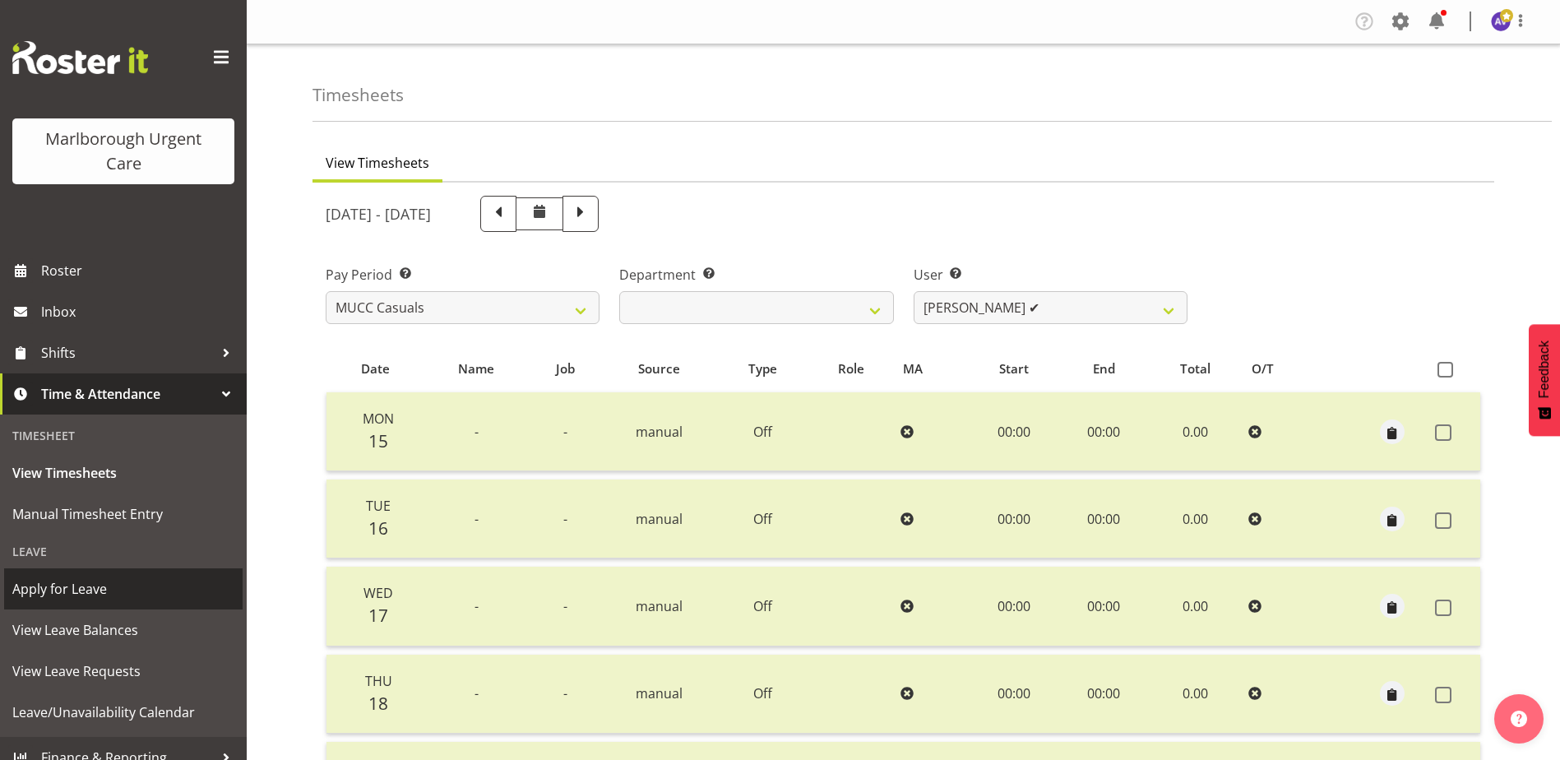
scroll to position [18, 0]
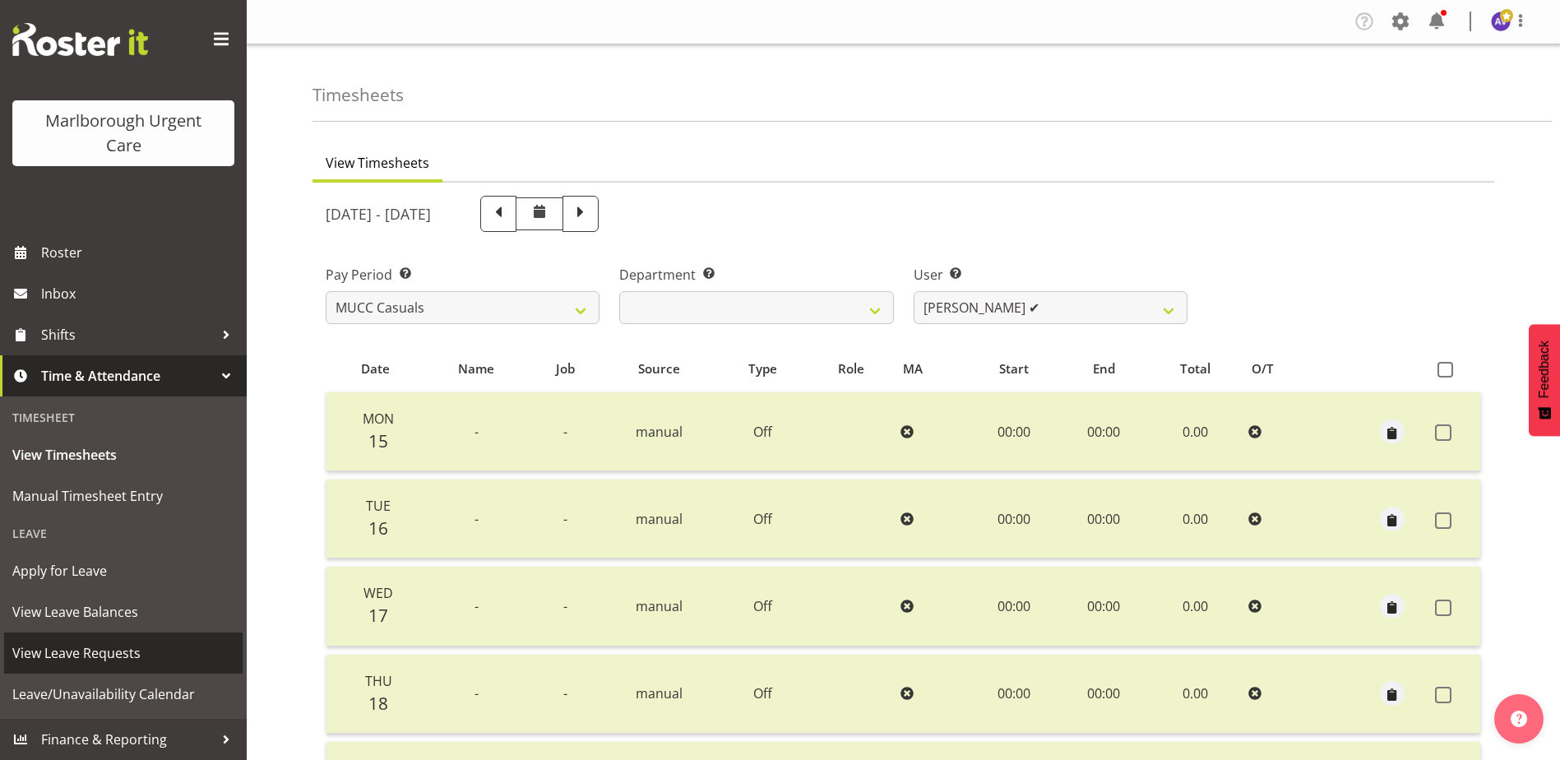
click at [77, 657] on span "View Leave Requests" at bounding box center [123, 652] width 222 height 25
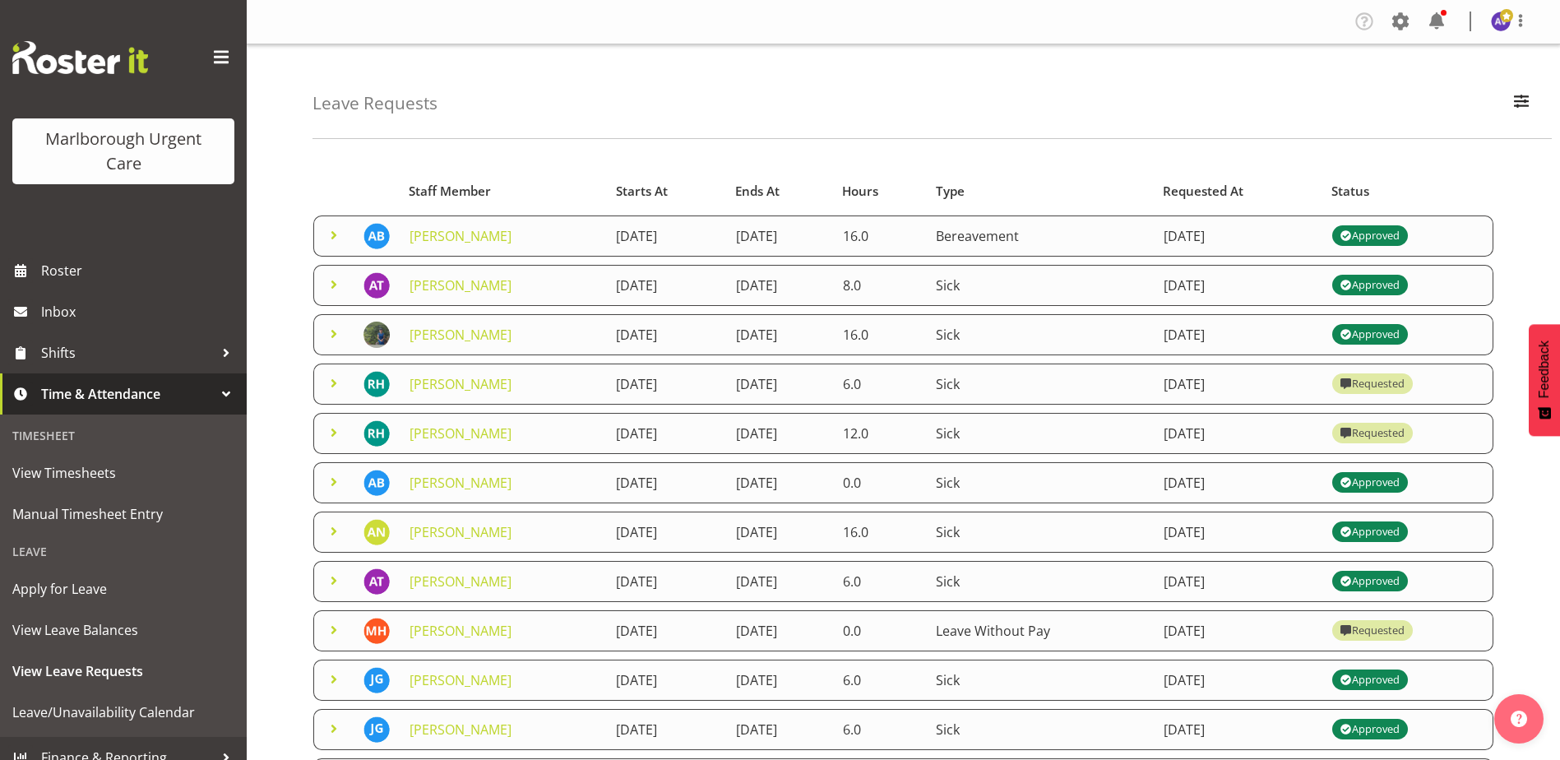
click at [1404, 631] on div "Requested" at bounding box center [1372, 631] width 64 height 20
click at [1517, 96] on span "button" at bounding box center [1520, 100] width 21 height 21
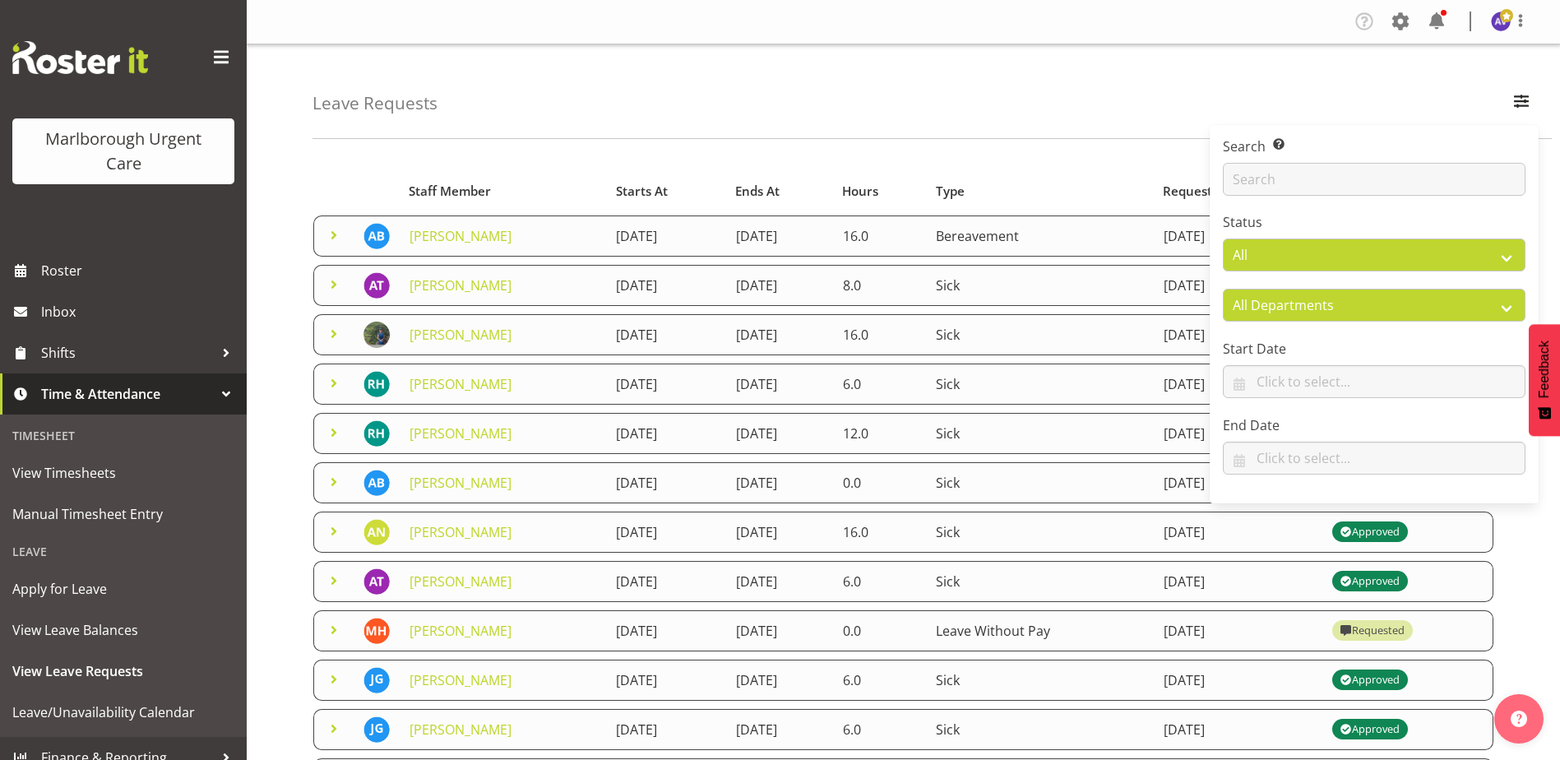
click at [1056, 104] on div "Leave Requests Search Search for a particular employee Status All Approved Requ…" at bounding box center [931, 91] width 1239 height 95
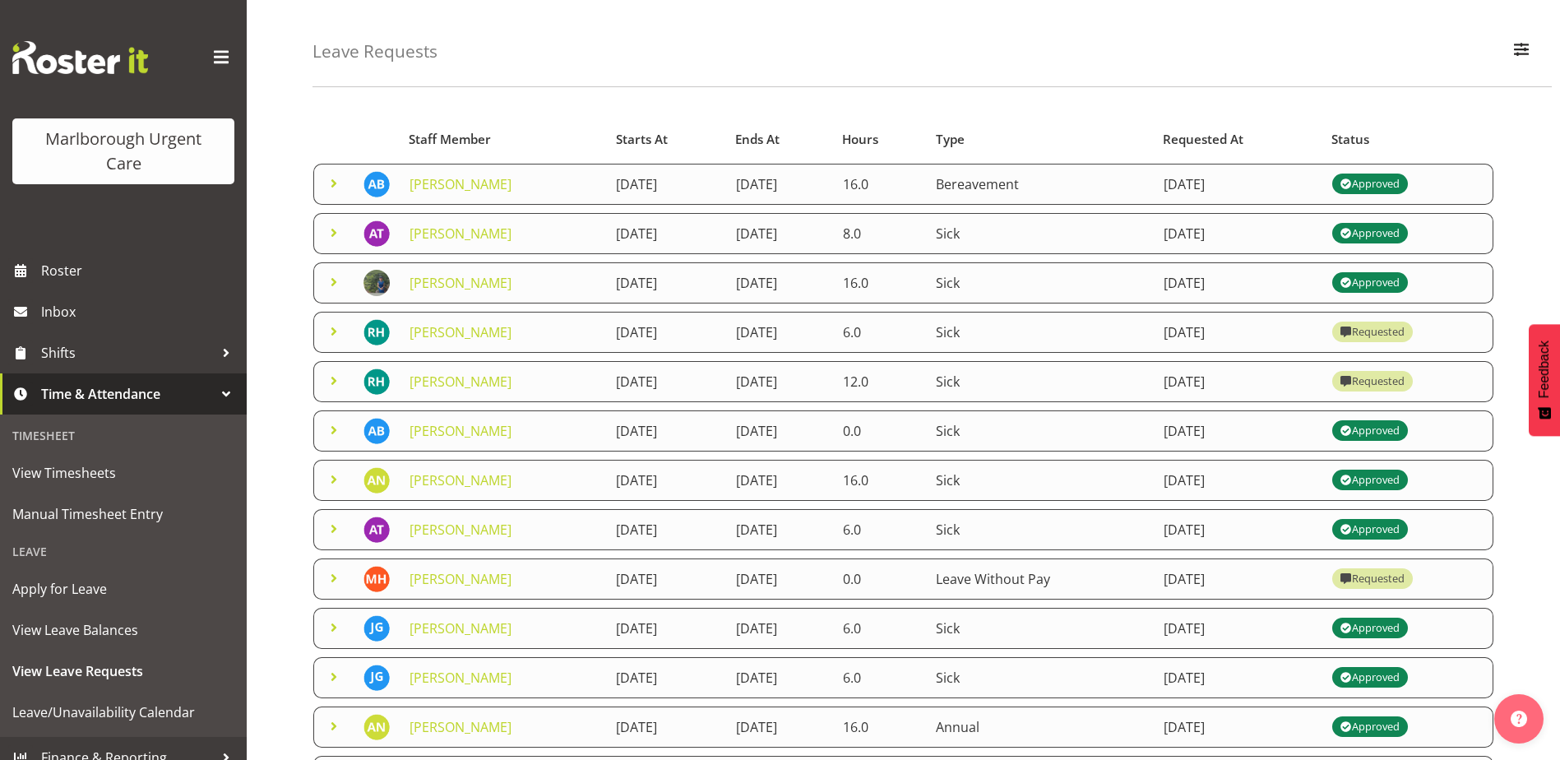
scroll to position [27, 0]
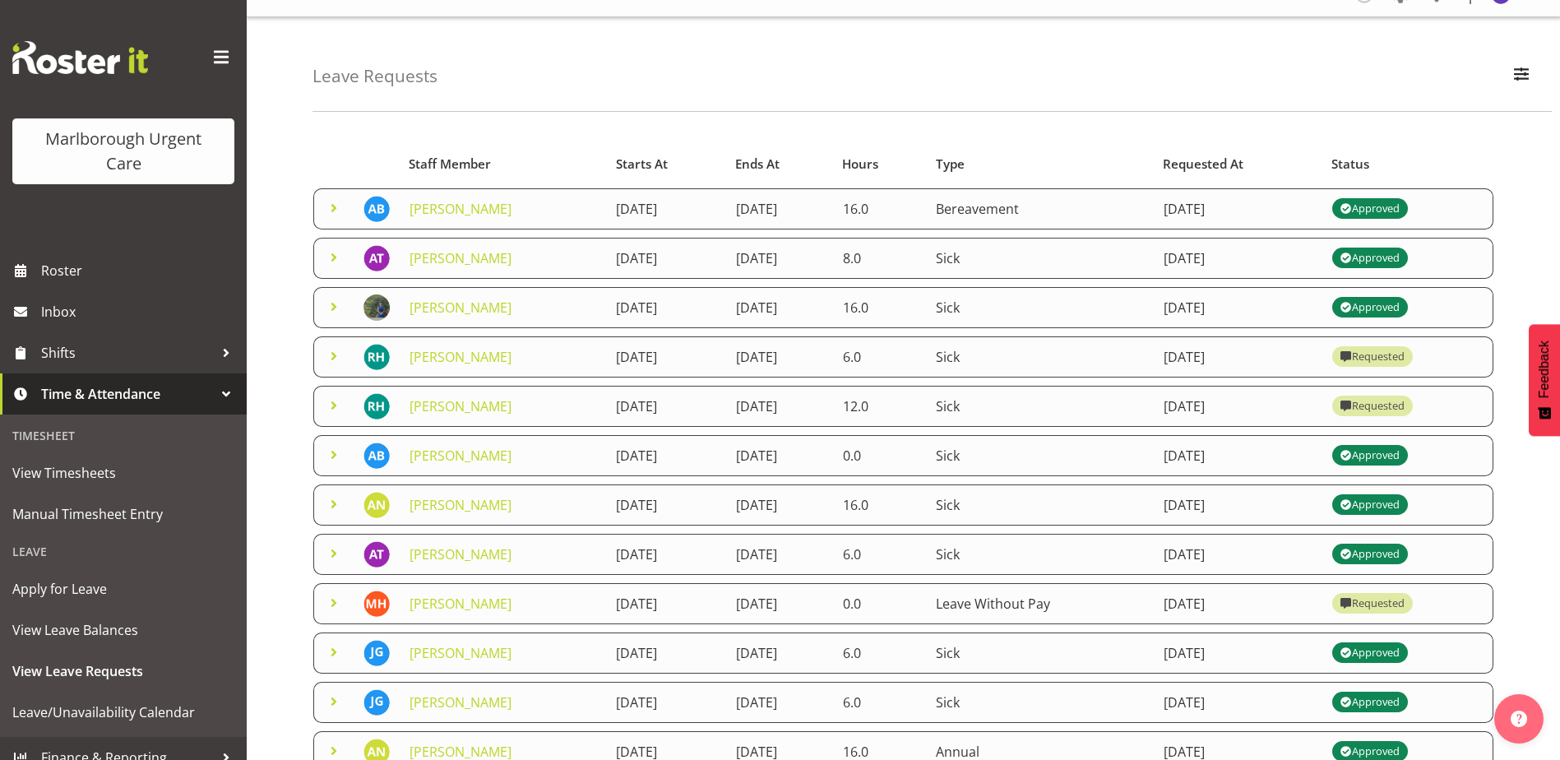
click at [1404, 357] on div "Requested" at bounding box center [1372, 357] width 64 height 20
click at [447, 355] on link "[PERSON_NAME]" at bounding box center [460, 357] width 102 height 18
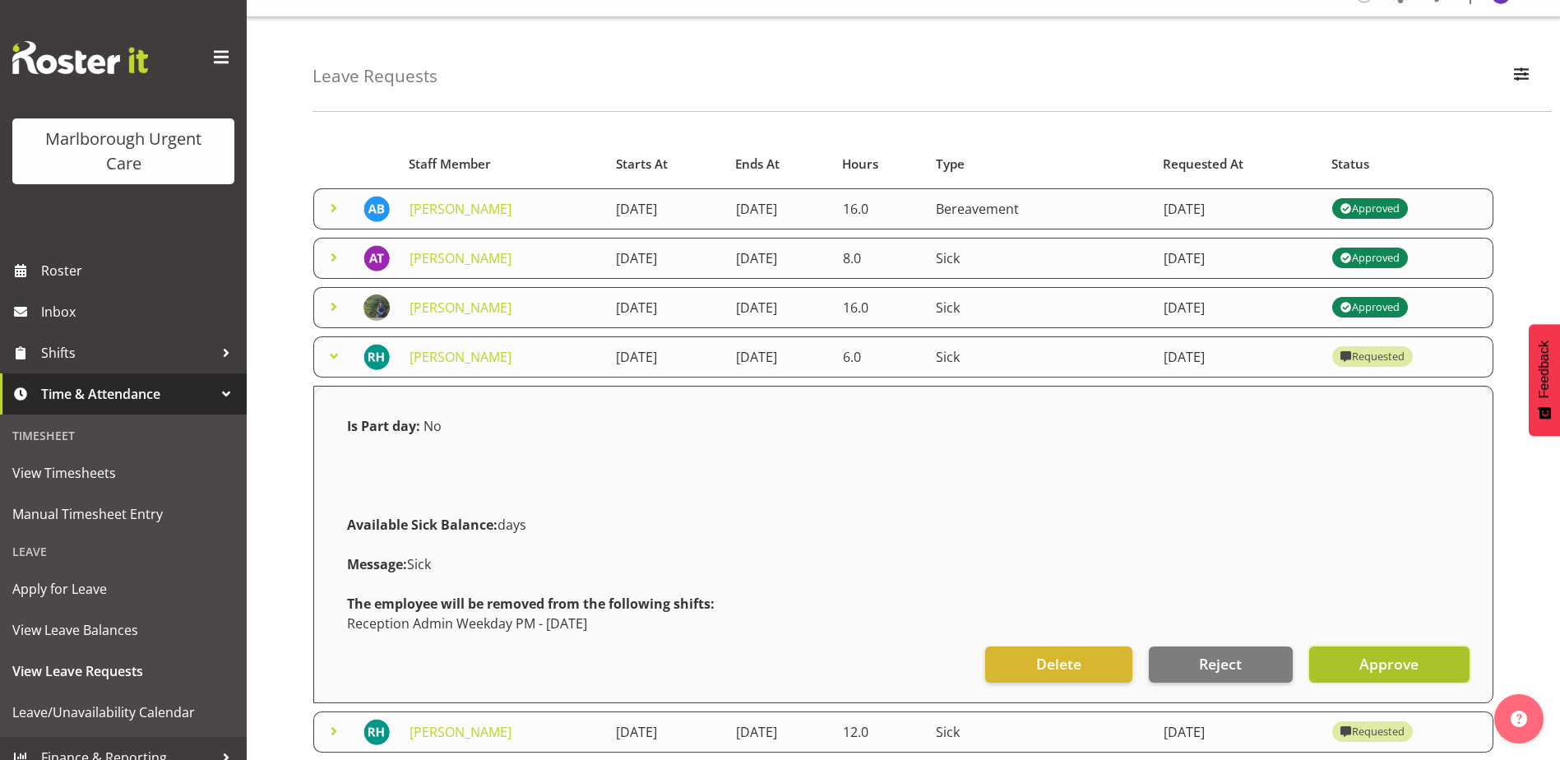
click at [1406, 671] on span "Approve" at bounding box center [1388, 663] width 59 height 21
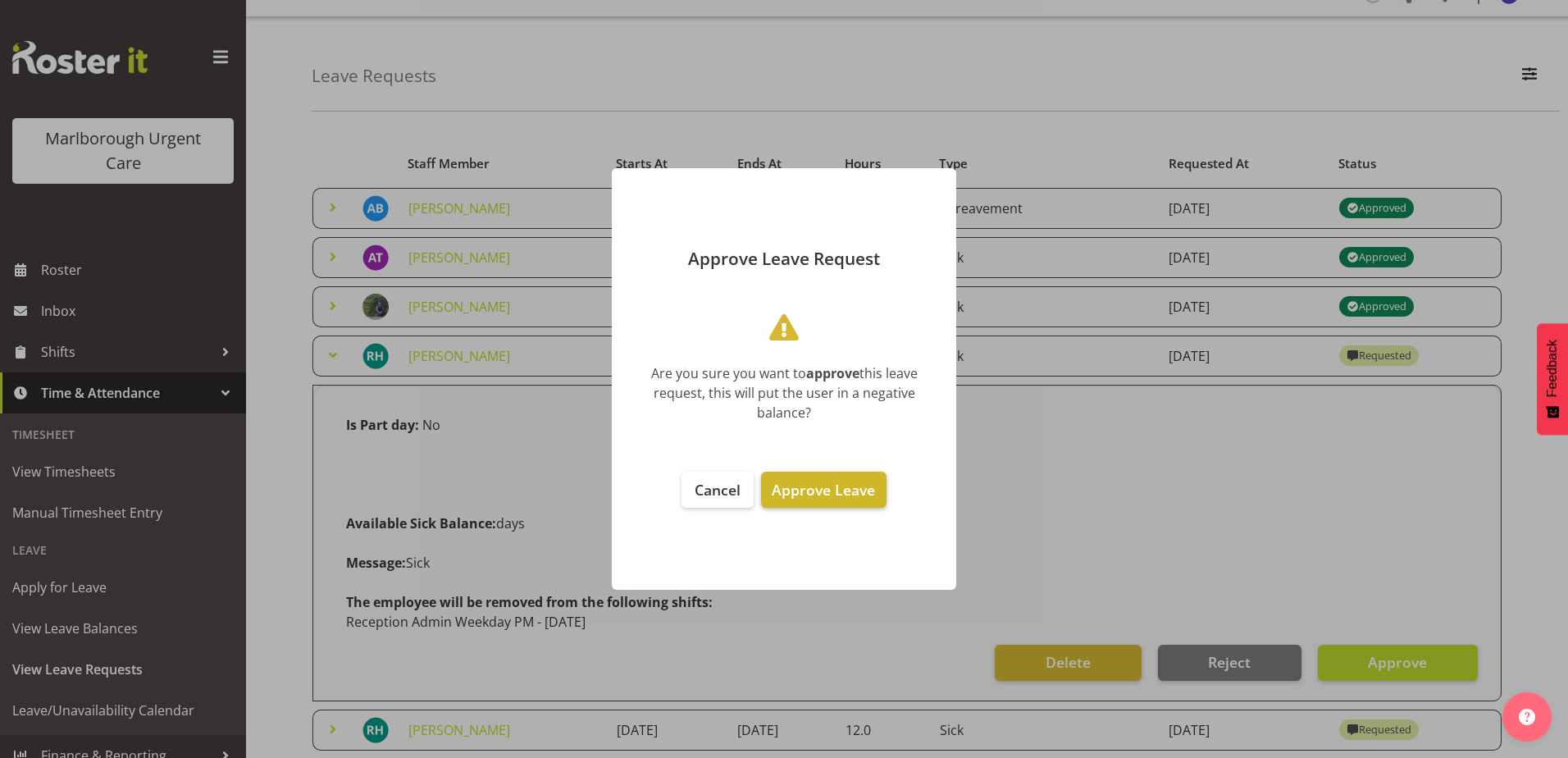
click at [832, 485] on span "Approve Leave" at bounding box center [824, 490] width 104 height 20
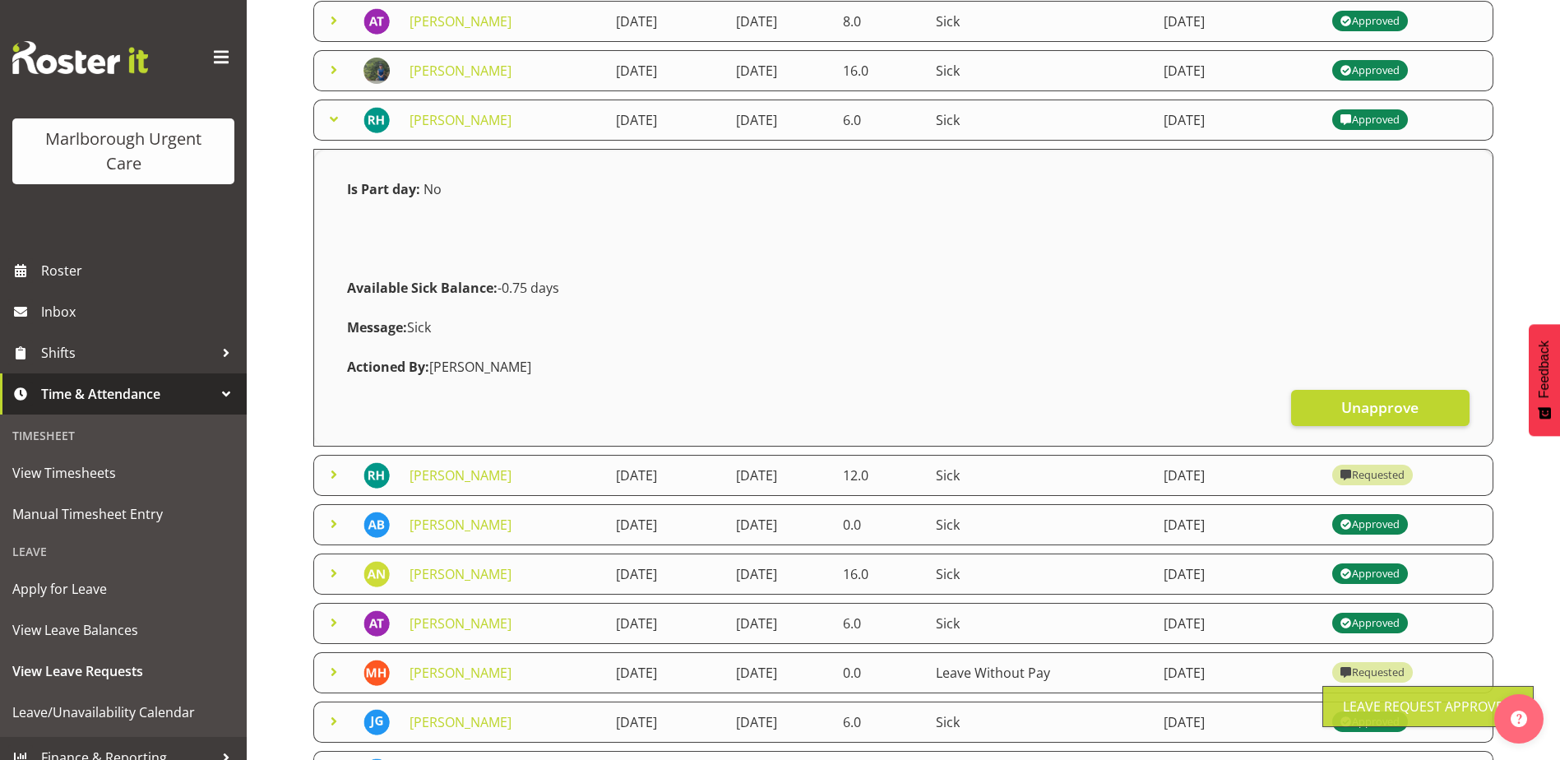
scroll to position [274, 0]
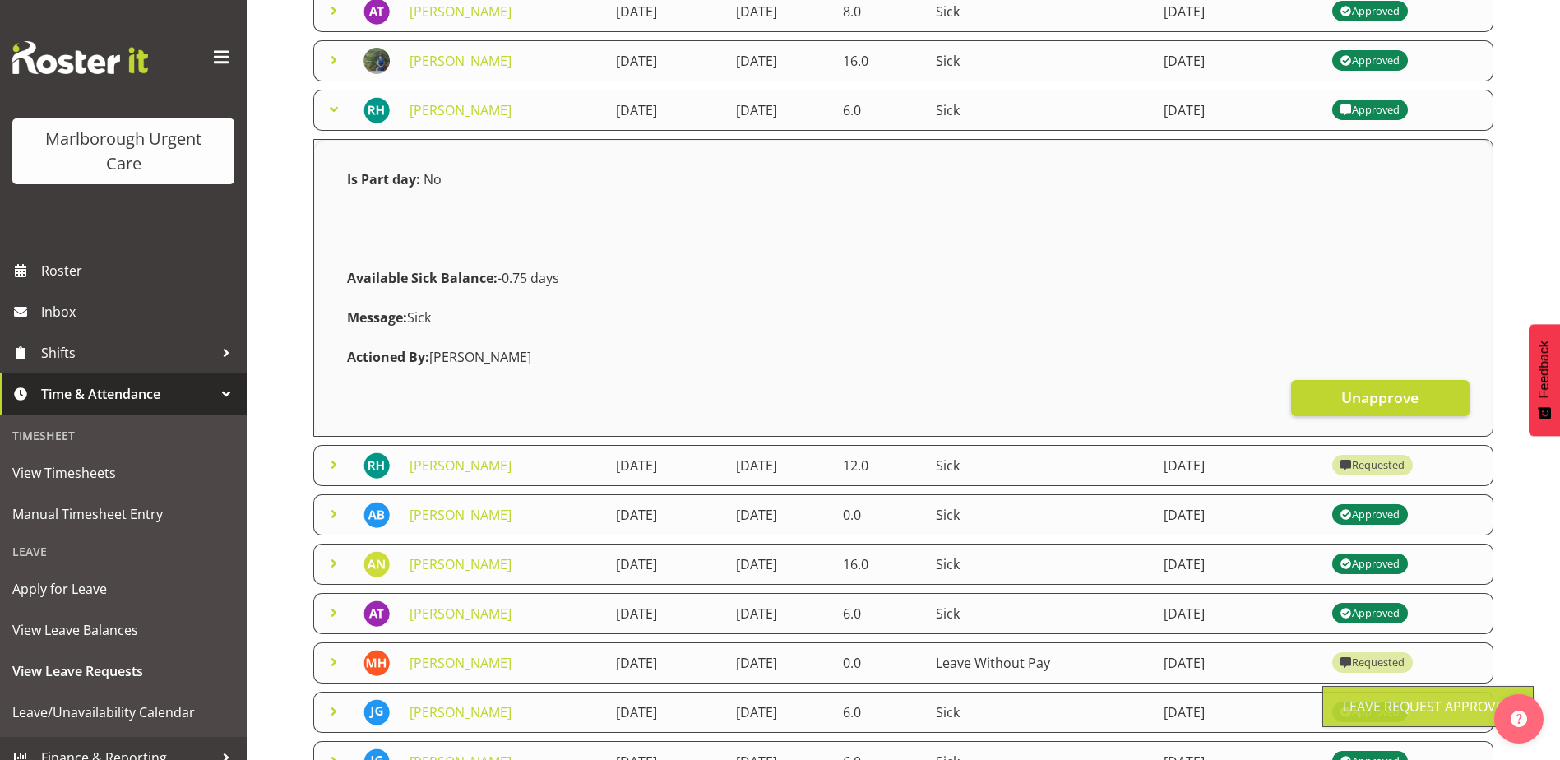
click at [1404, 464] on div "Requested" at bounding box center [1372, 465] width 64 height 20
click at [478, 468] on link "[PERSON_NAME]" at bounding box center [460, 465] width 102 height 18
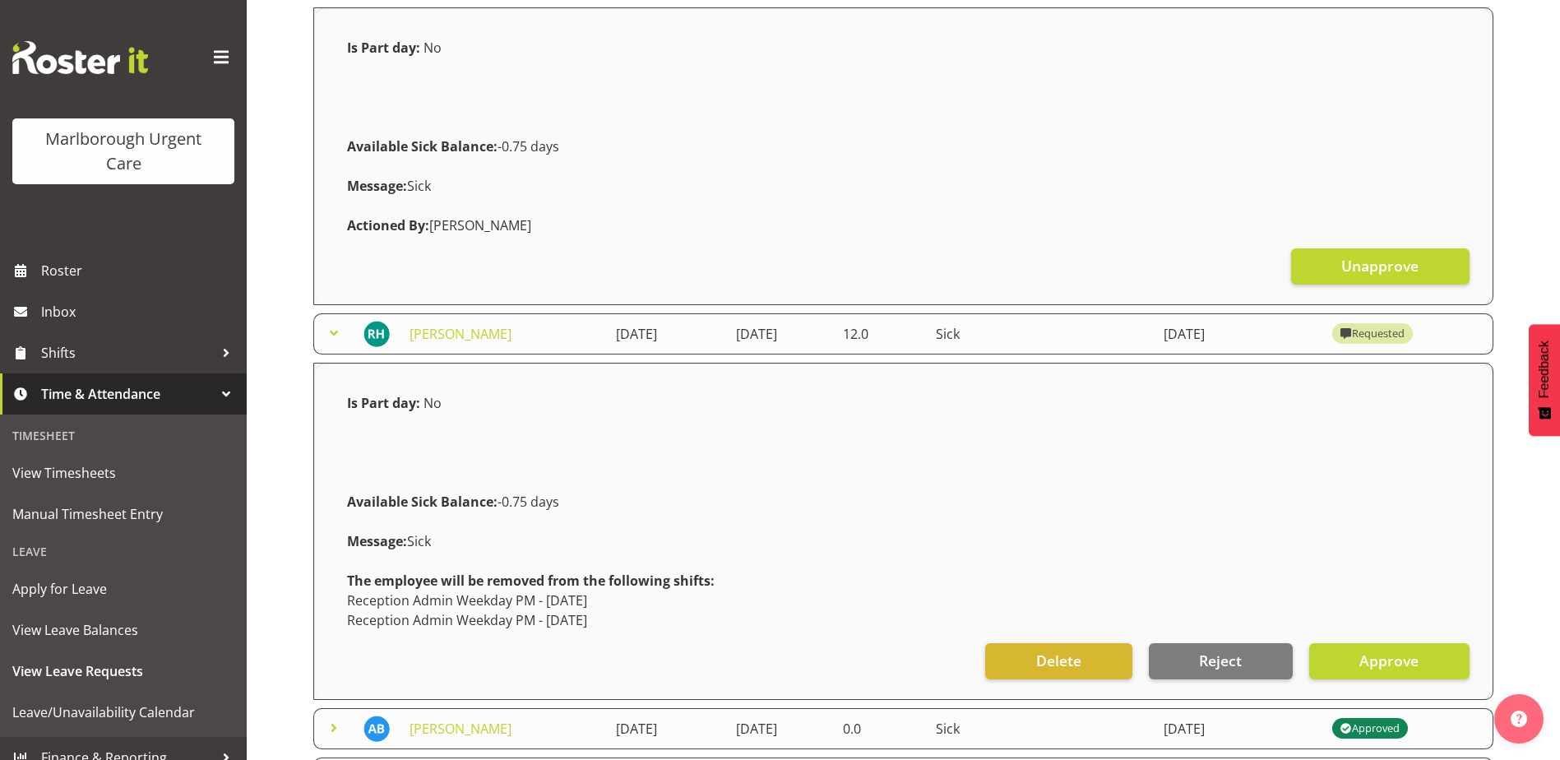
scroll to position [685, 0]
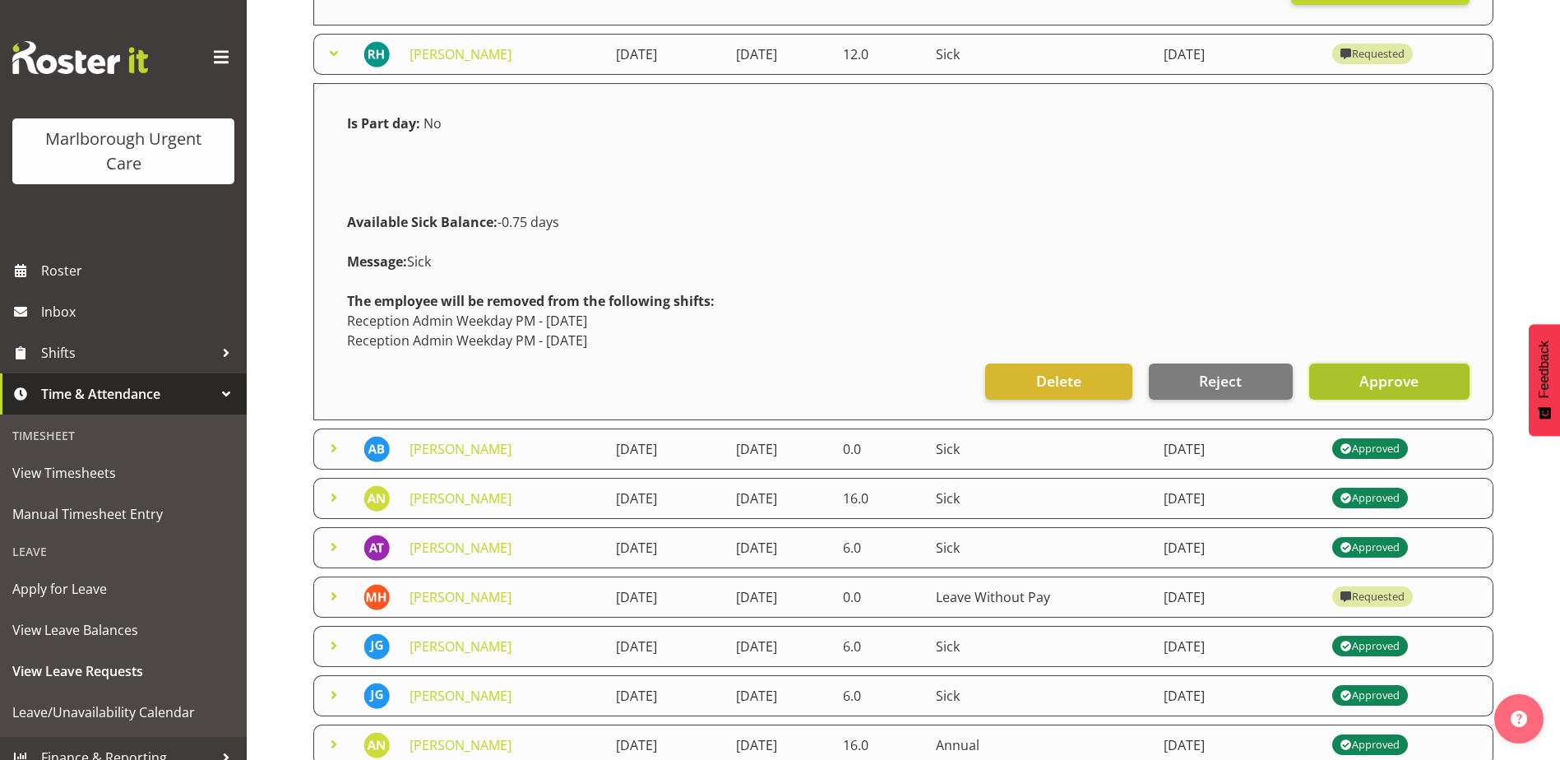
click at [1338, 378] on button "Approve" at bounding box center [1389, 381] width 160 height 36
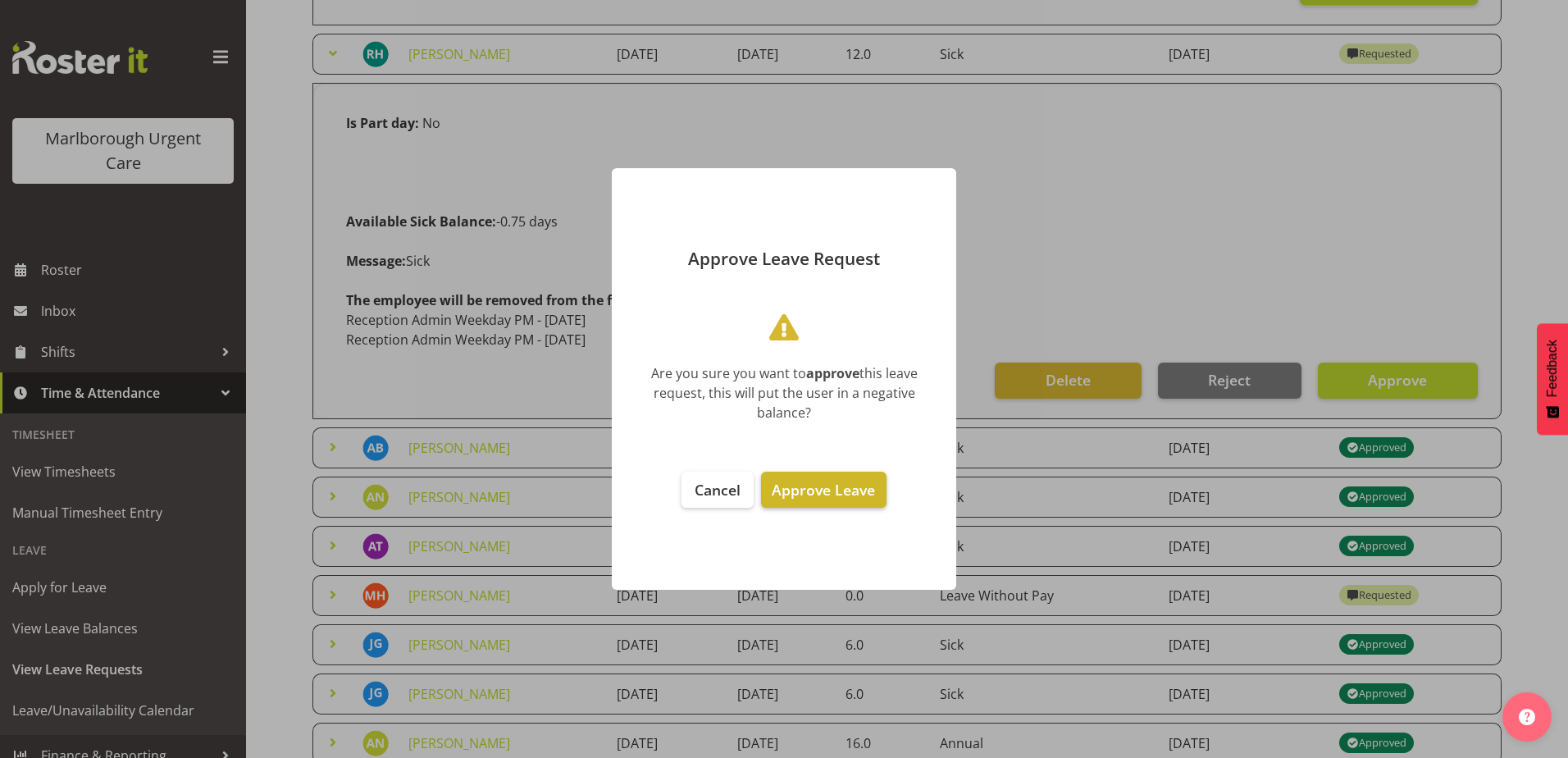
click at [817, 489] on span "Approve Leave" at bounding box center [824, 490] width 104 height 20
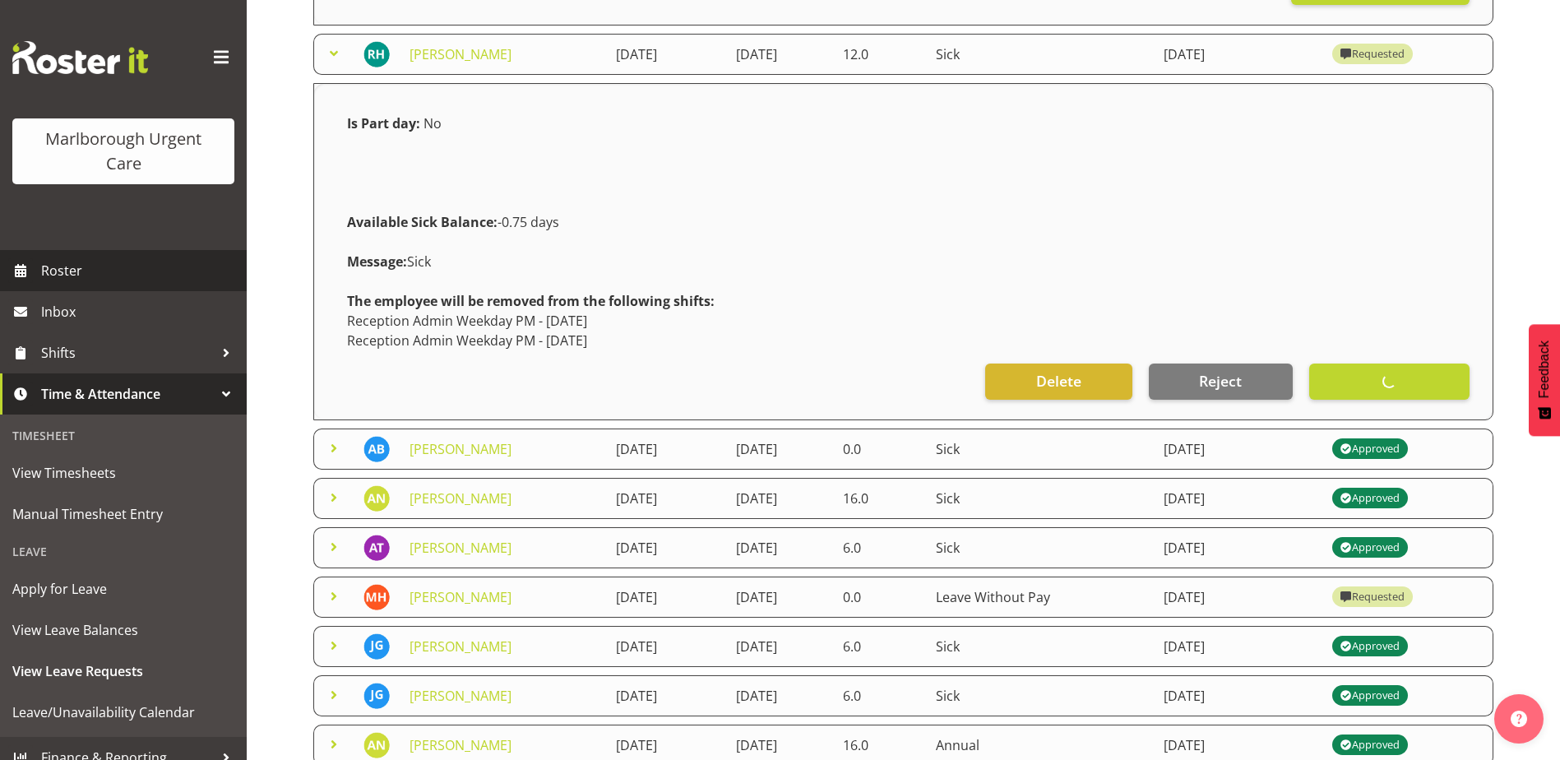
click at [70, 267] on span "Roster" at bounding box center [139, 270] width 197 height 25
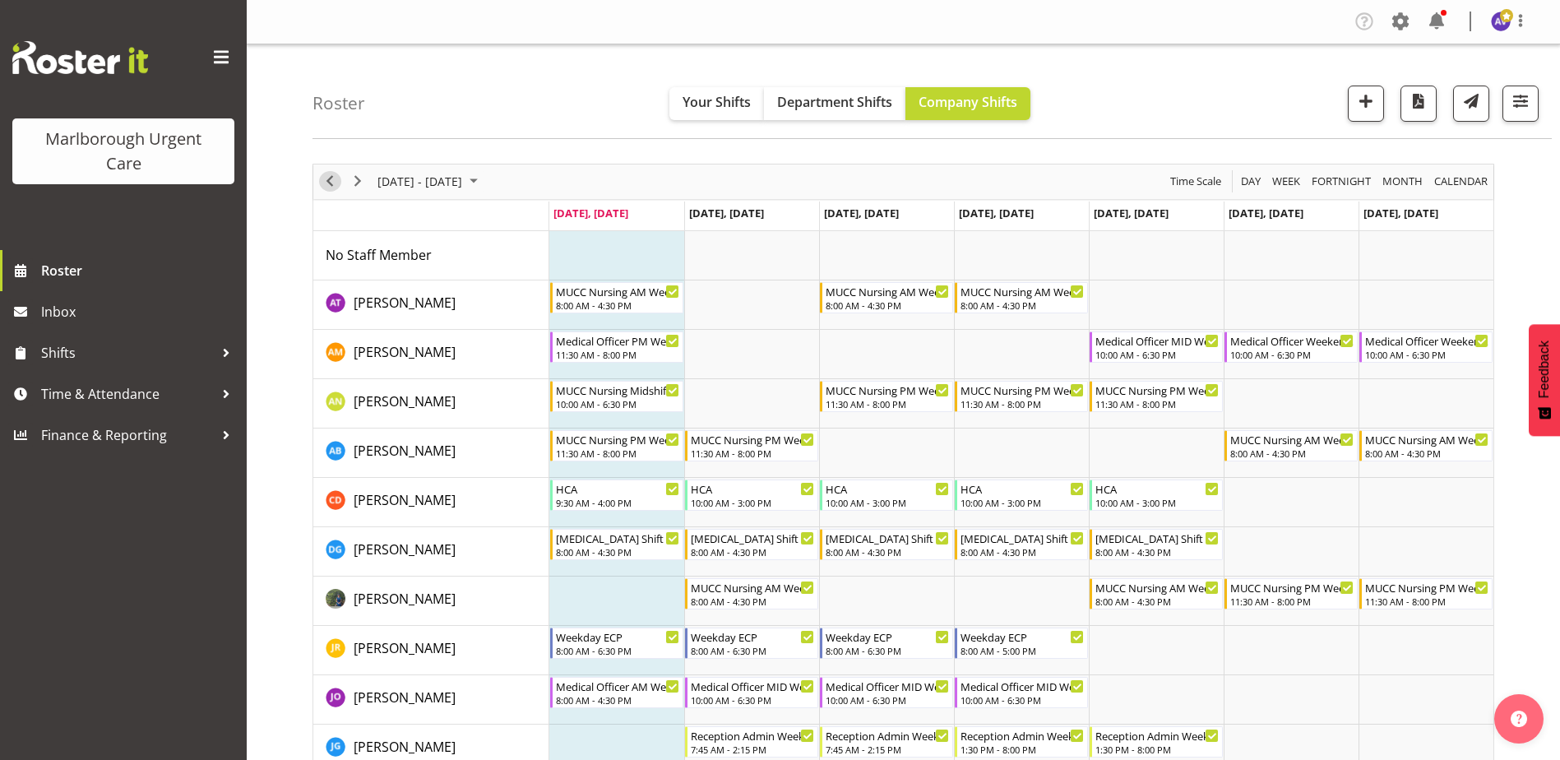
click at [331, 188] on span "Previous" at bounding box center [330, 181] width 20 height 21
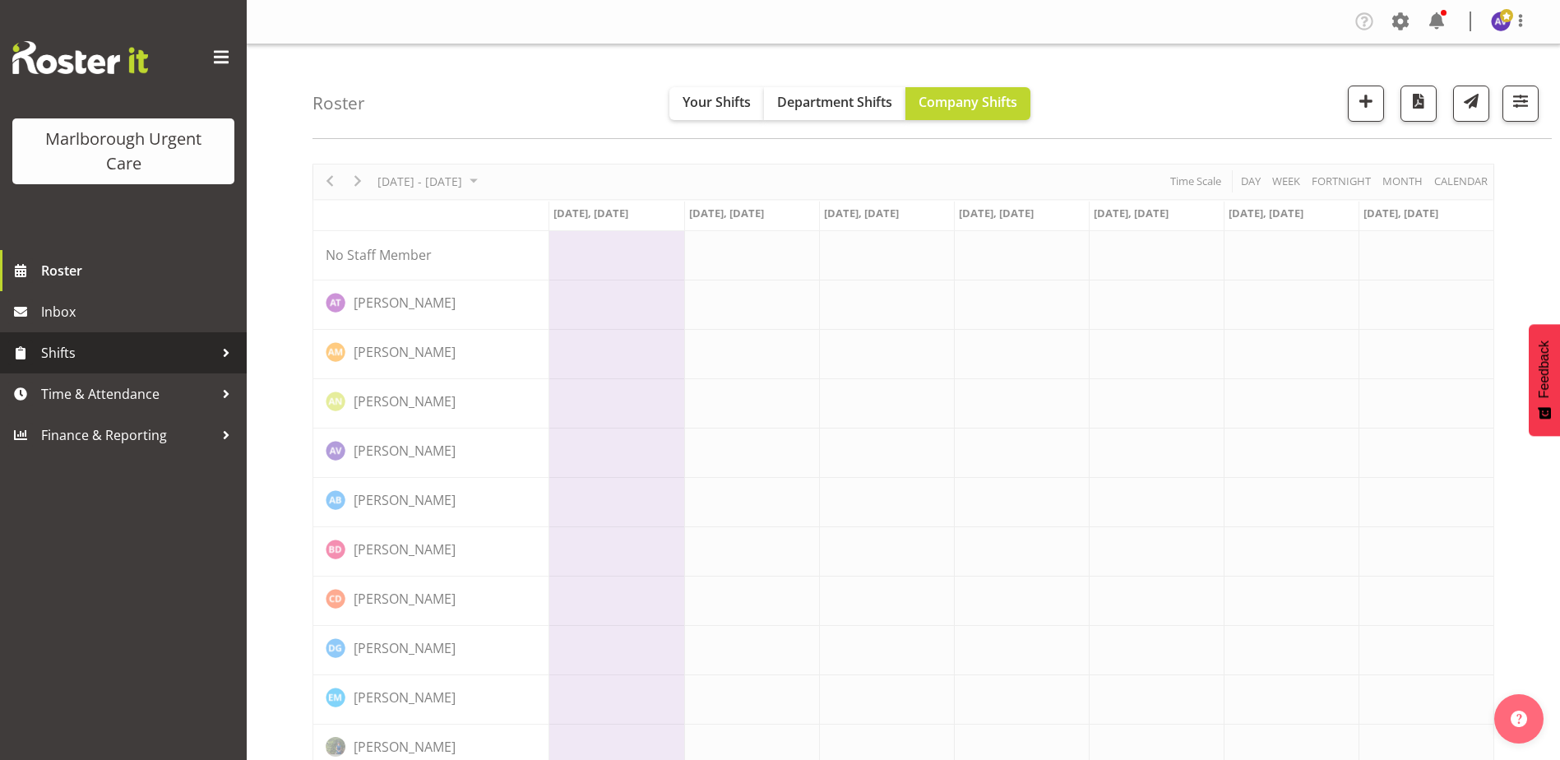
click at [113, 358] on span "Shifts" at bounding box center [127, 352] width 173 height 25
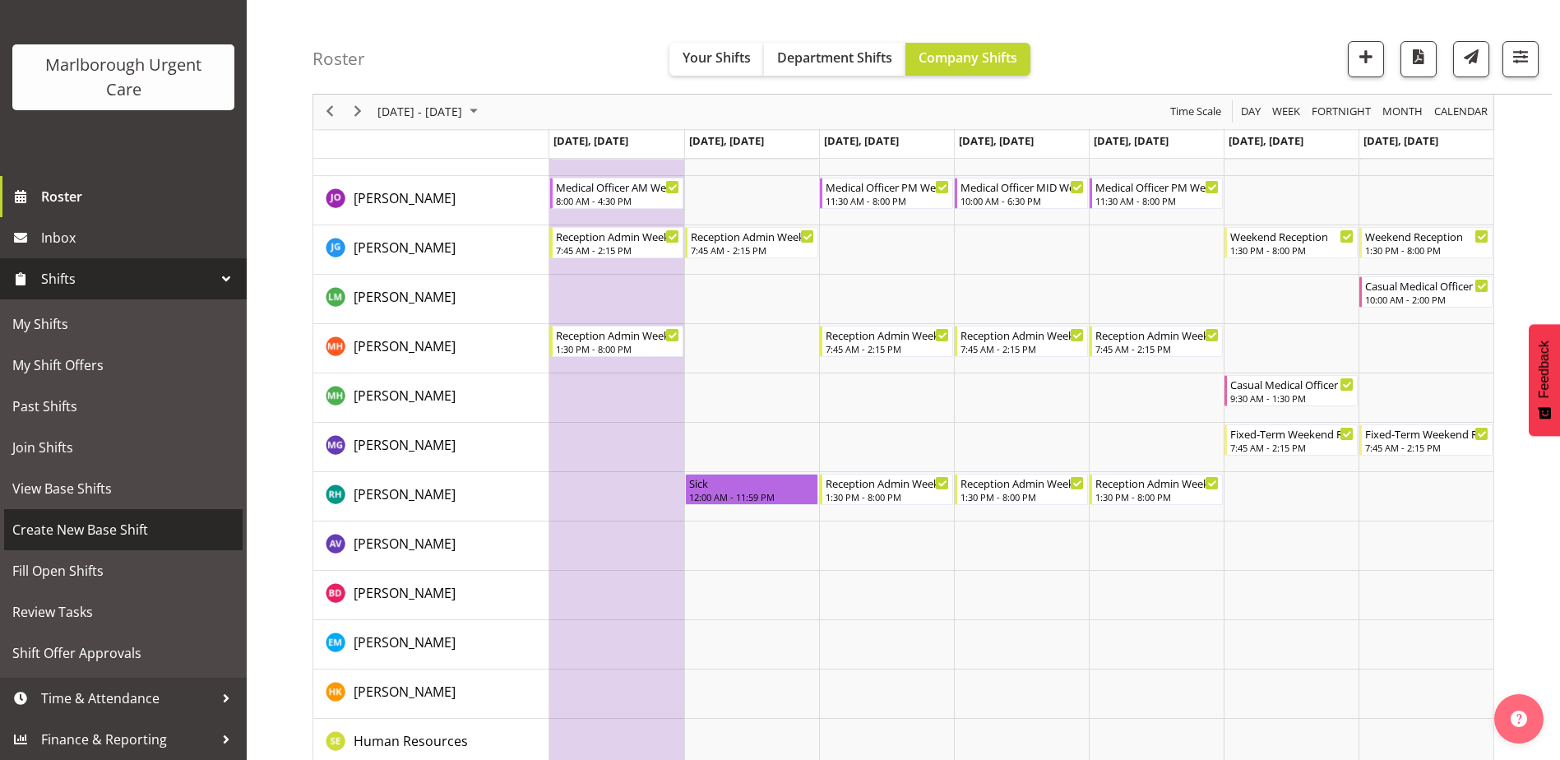
scroll to position [493, 0]
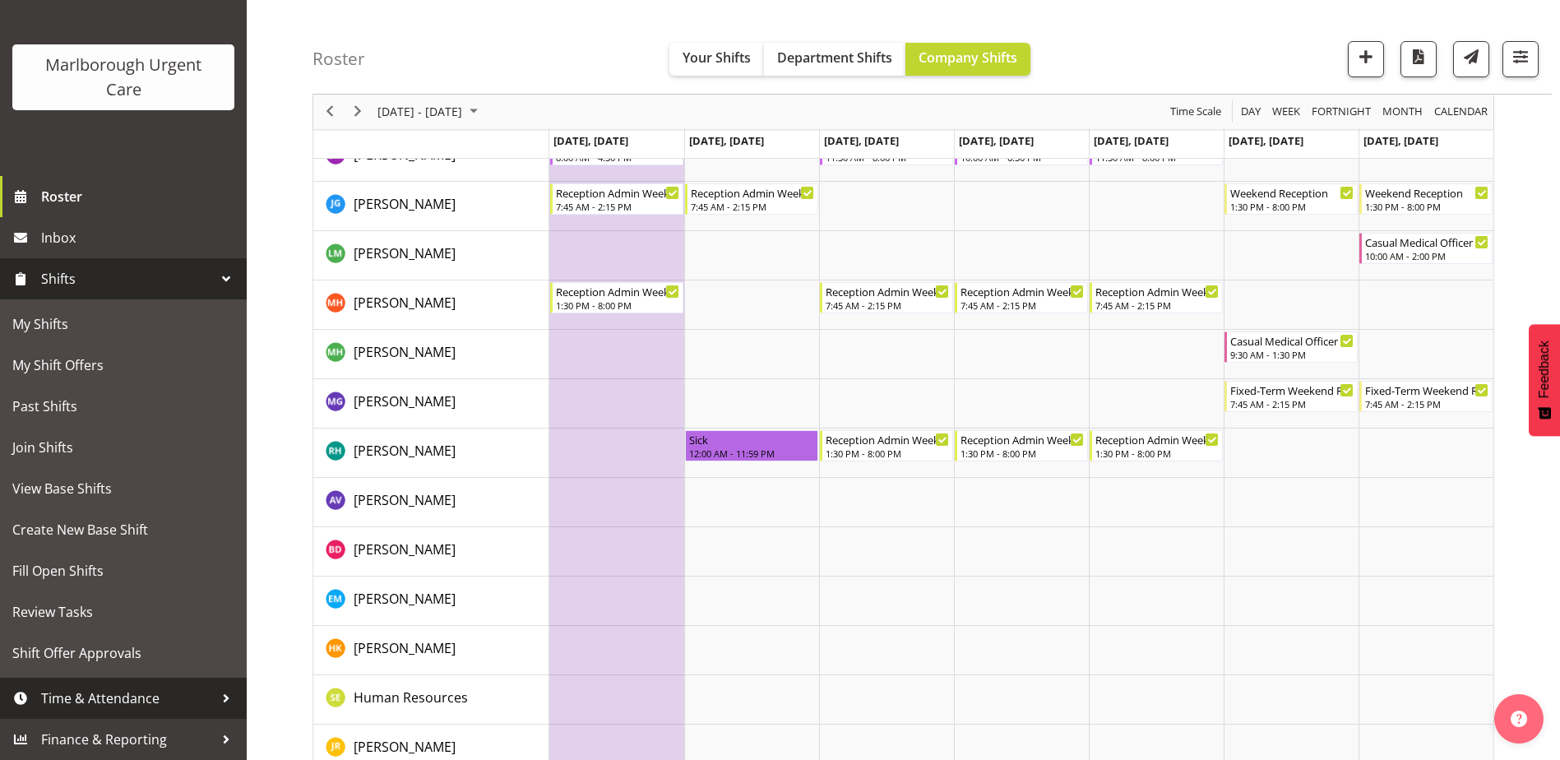
click at [99, 696] on span "Time & Attendance" at bounding box center [127, 698] width 173 height 25
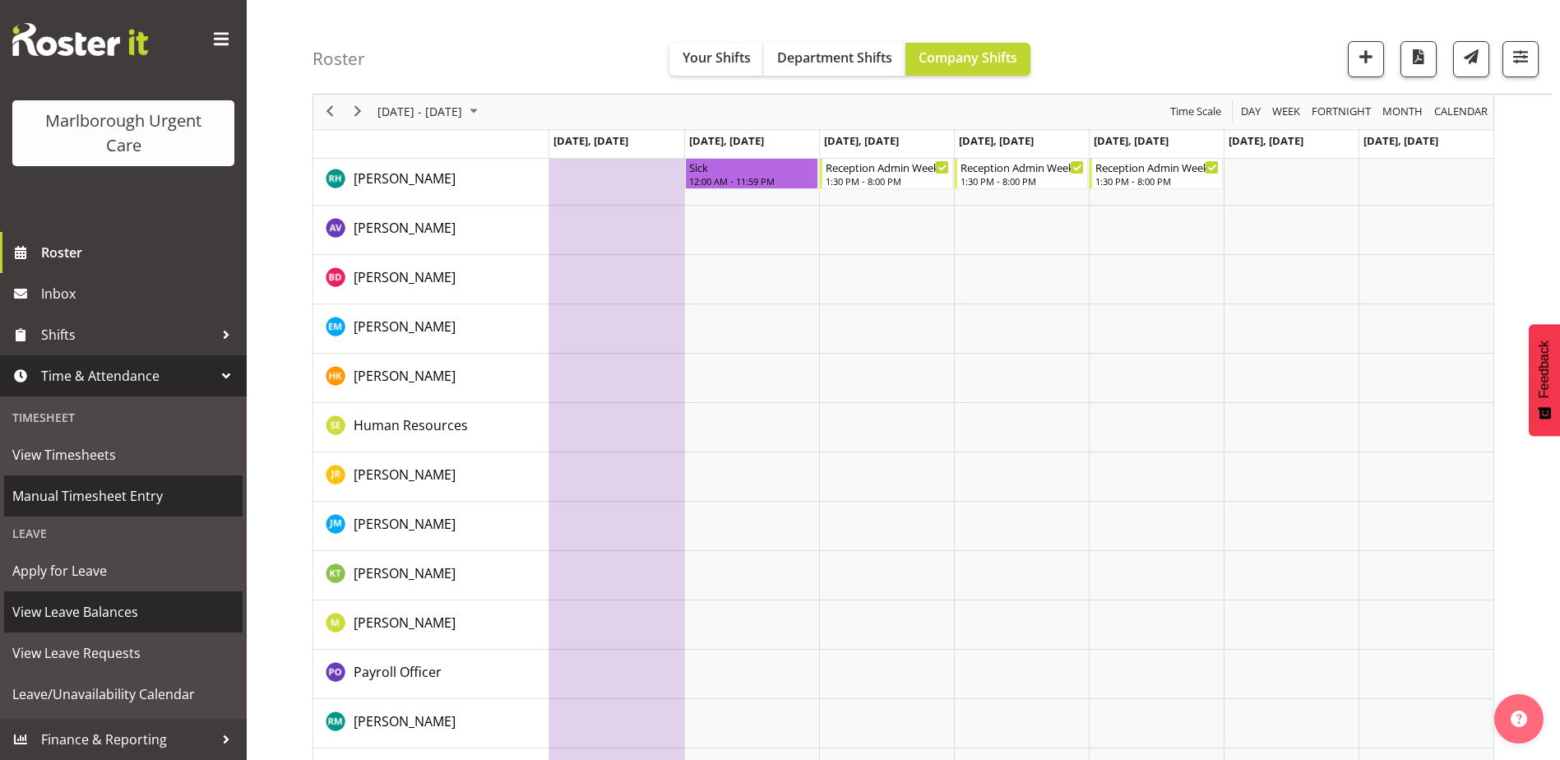
scroll to position [822, 0]
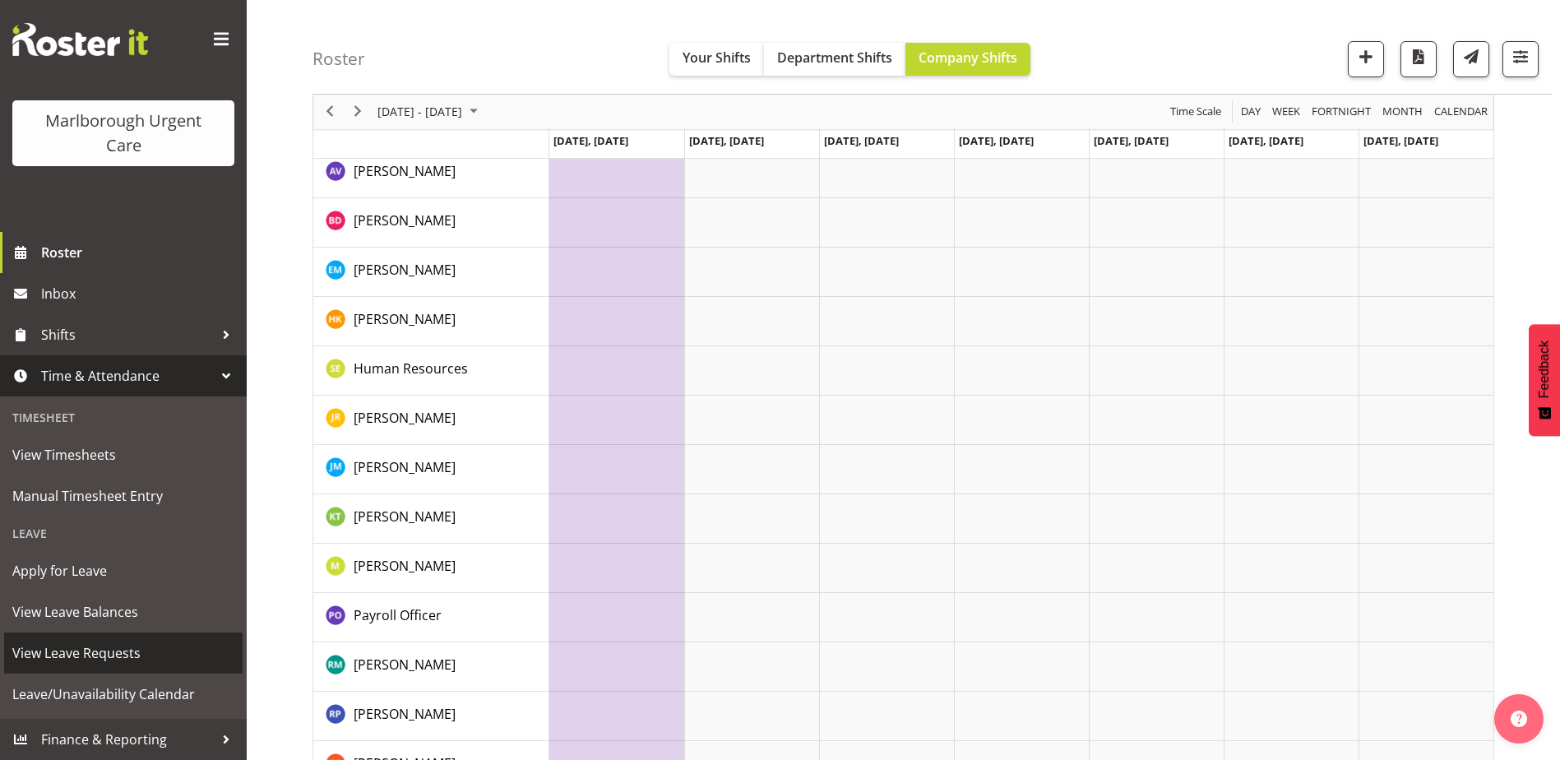
click at [95, 656] on span "View Leave Requests" at bounding box center [123, 652] width 222 height 25
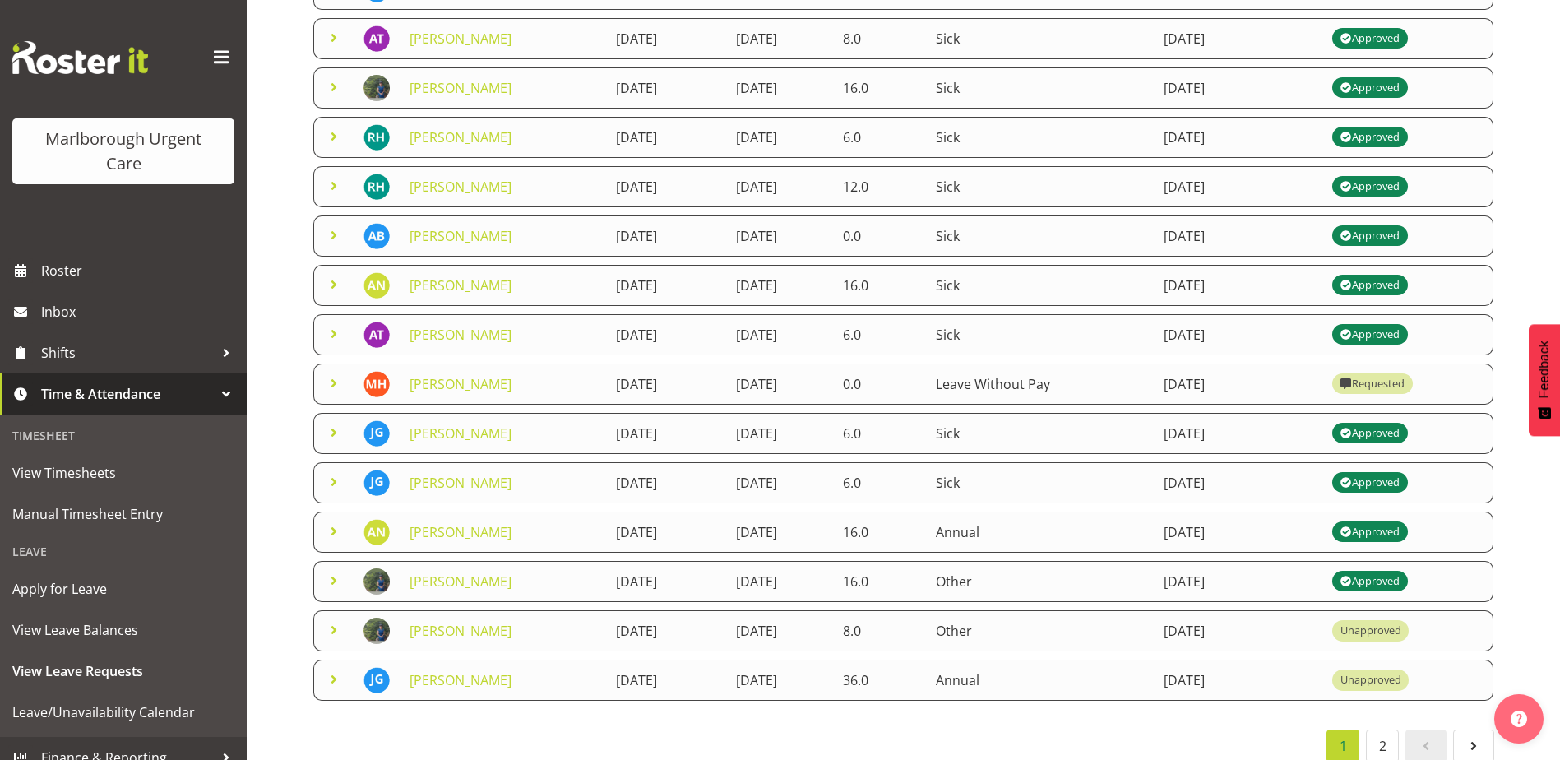
scroll to position [274, 0]
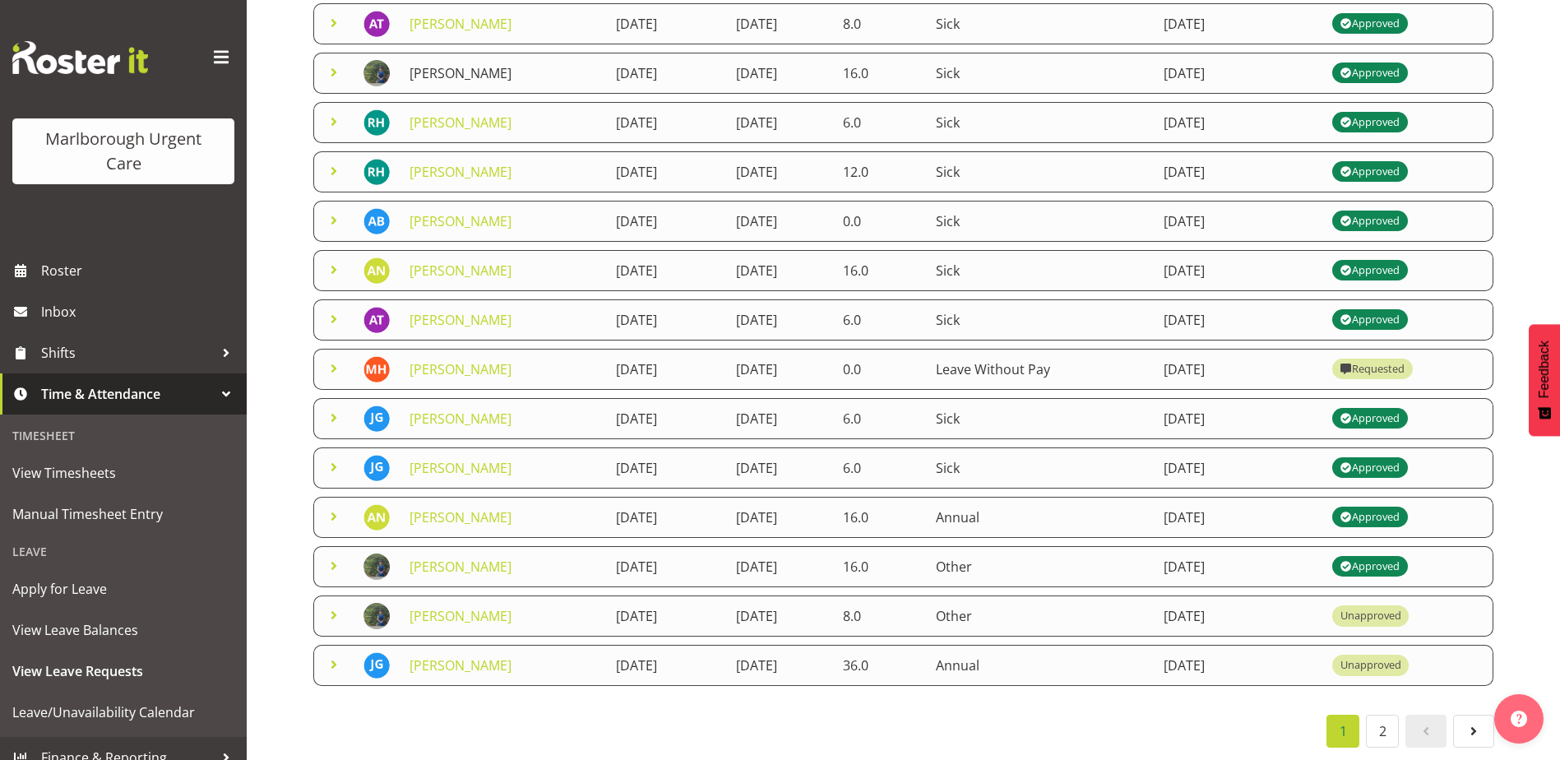
click at [464, 64] on link "[PERSON_NAME]" at bounding box center [460, 73] width 102 height 18
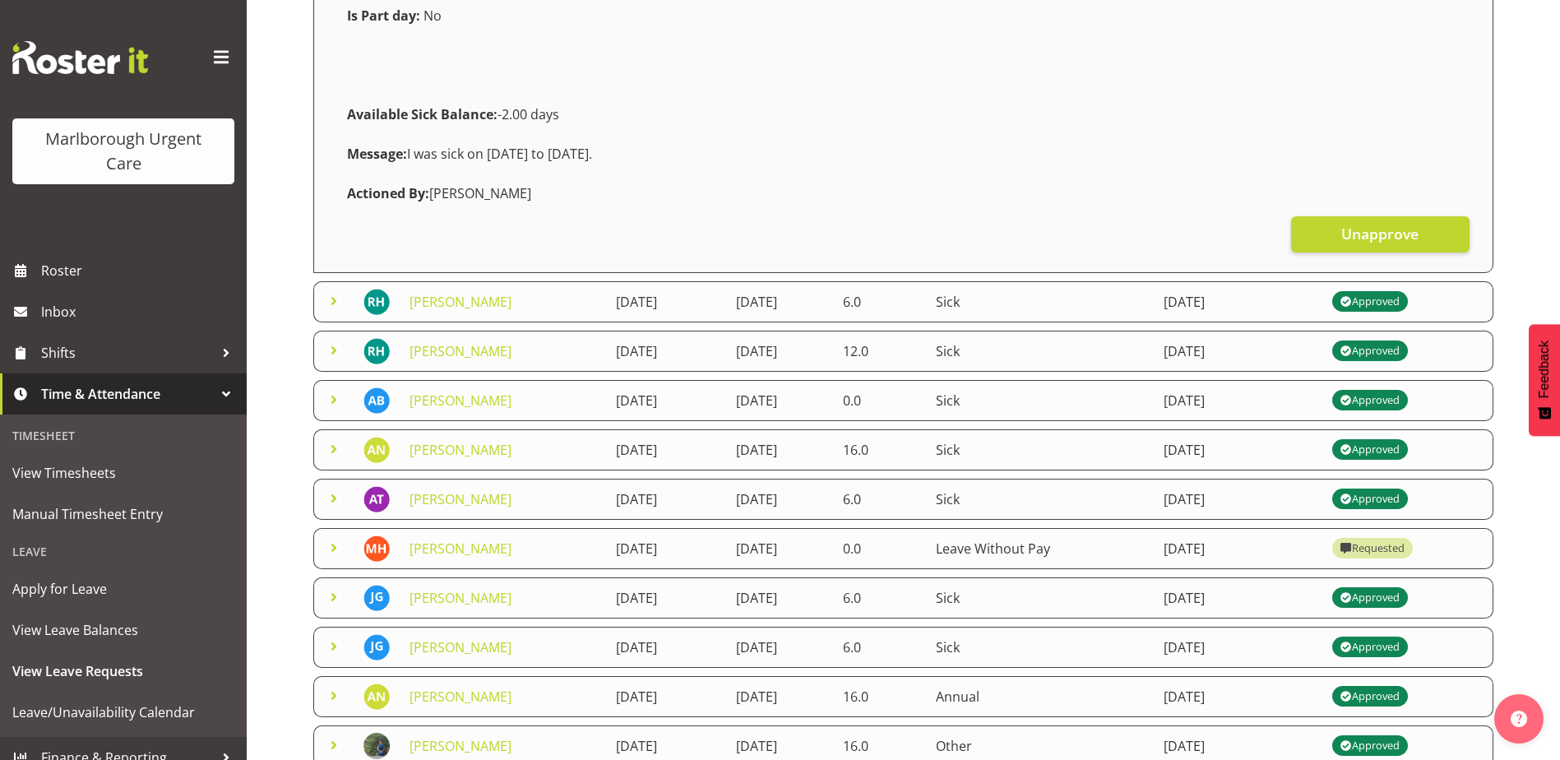
scroll to position [580, 0]
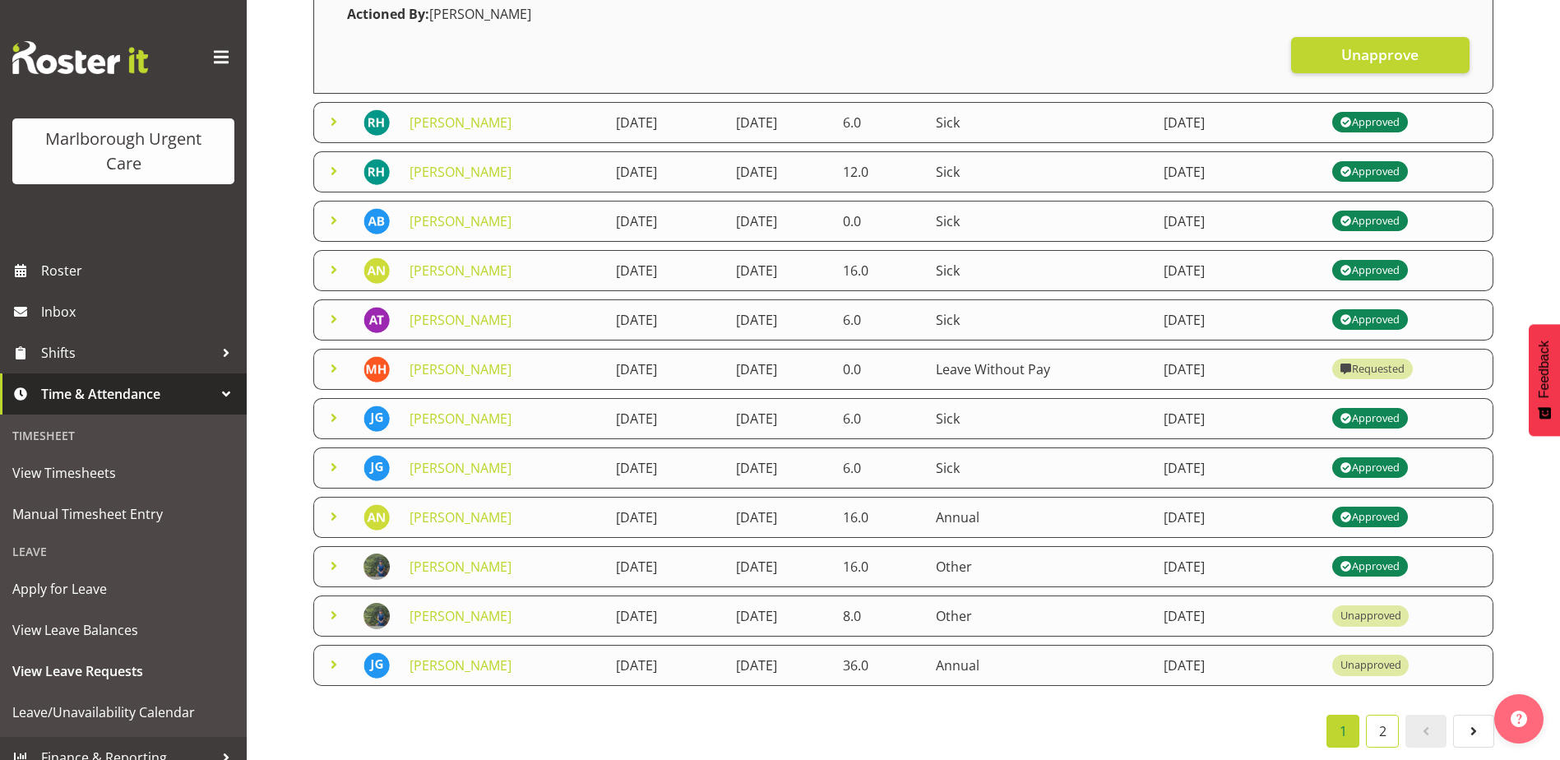
click at [1385, 725] on link "2" at bounding box center [1382, 730] width 33 height 33
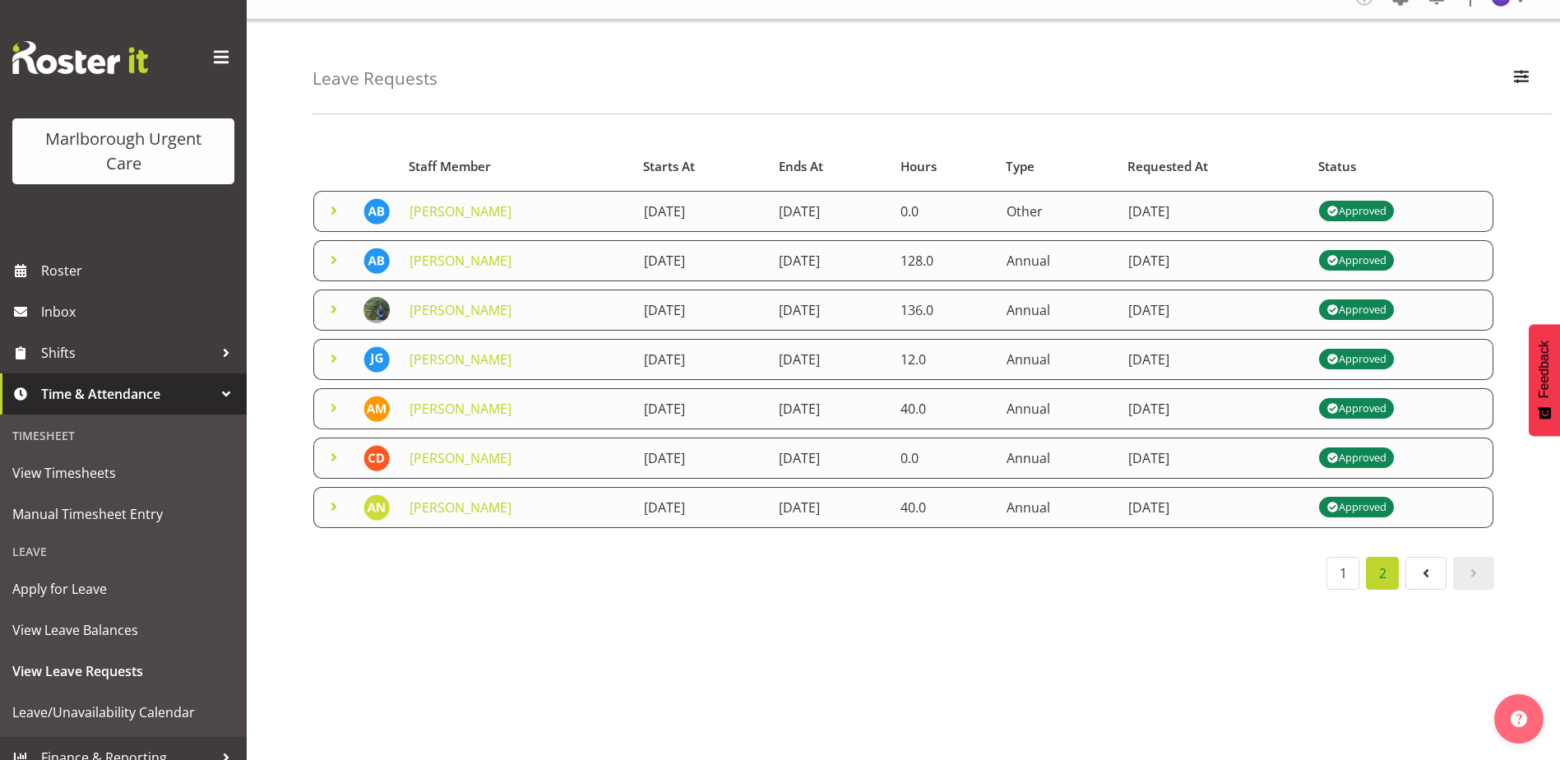
scroll to position [0, 0]
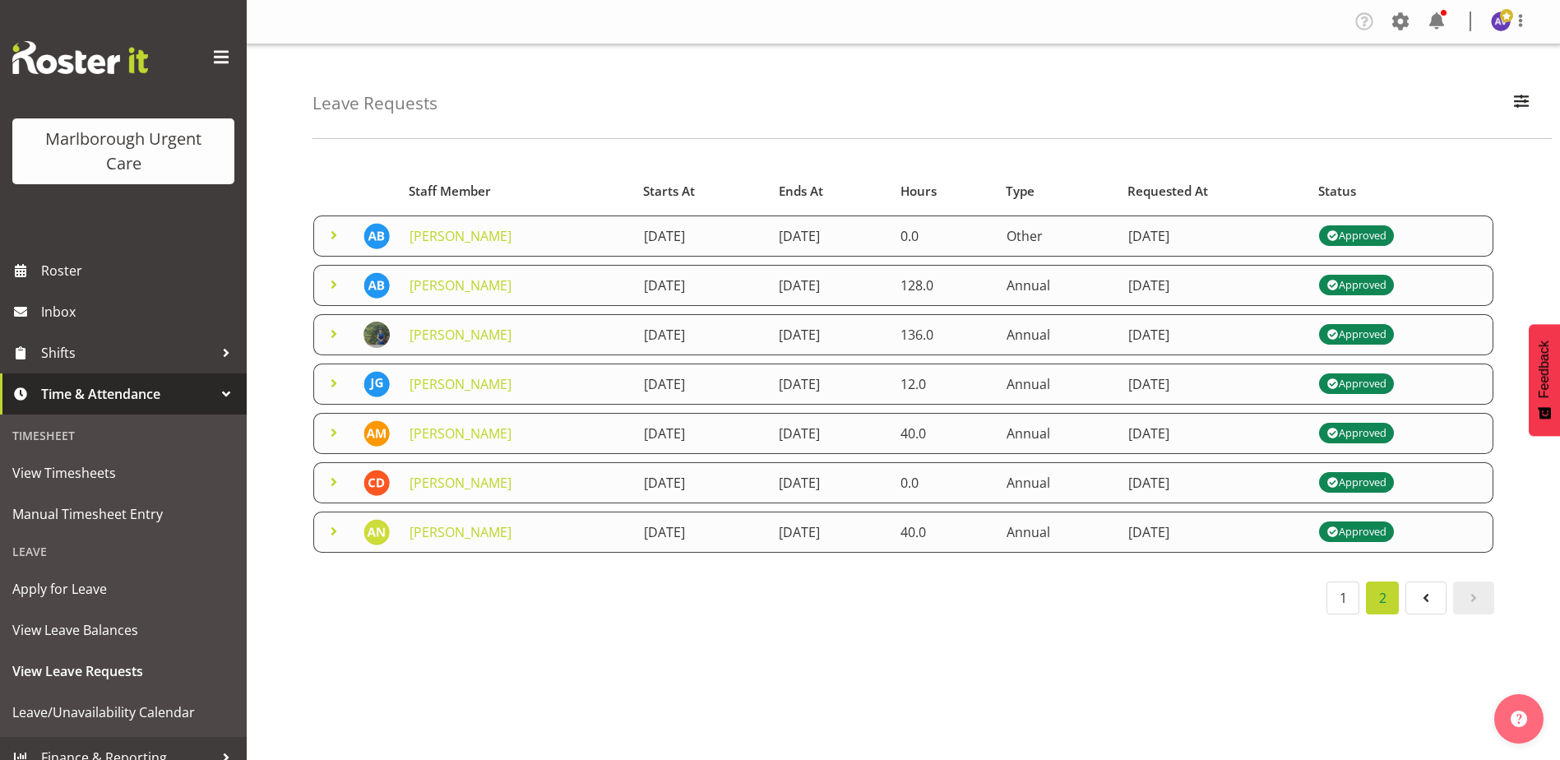
click at [53, 405] on span "Time & Attendance" at bounding box center [127, 393] width 173 height 25
